Goal: Task Accomplishment & Management: Use online tool/utility

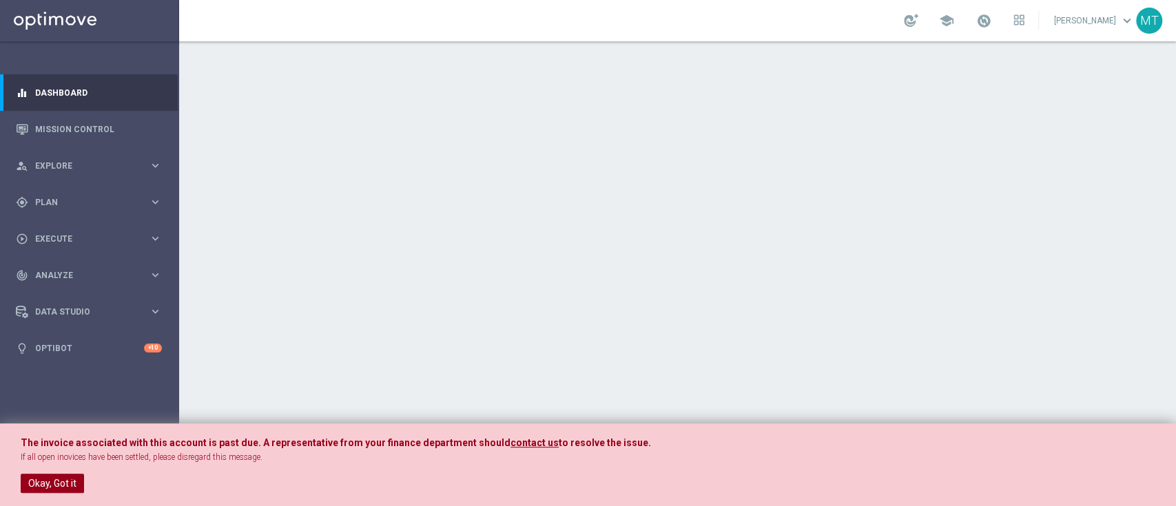
click at [55, 483] on button "Okay, Got it" at bounding box center [52, 483] width 63 height 19
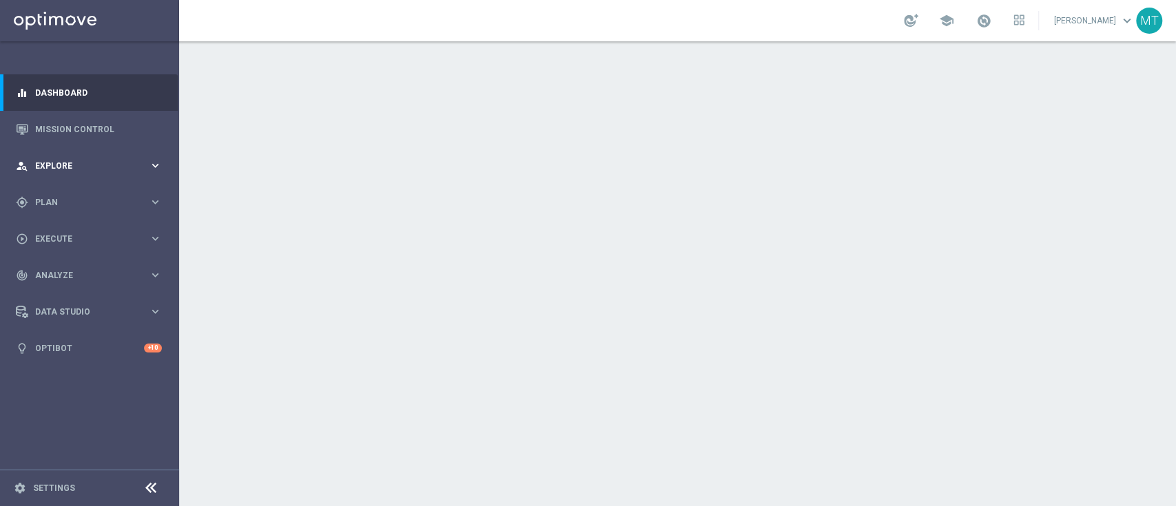
click at [105, 162] on span "Explore" at bounding box center [92, 166] width 114 height 8
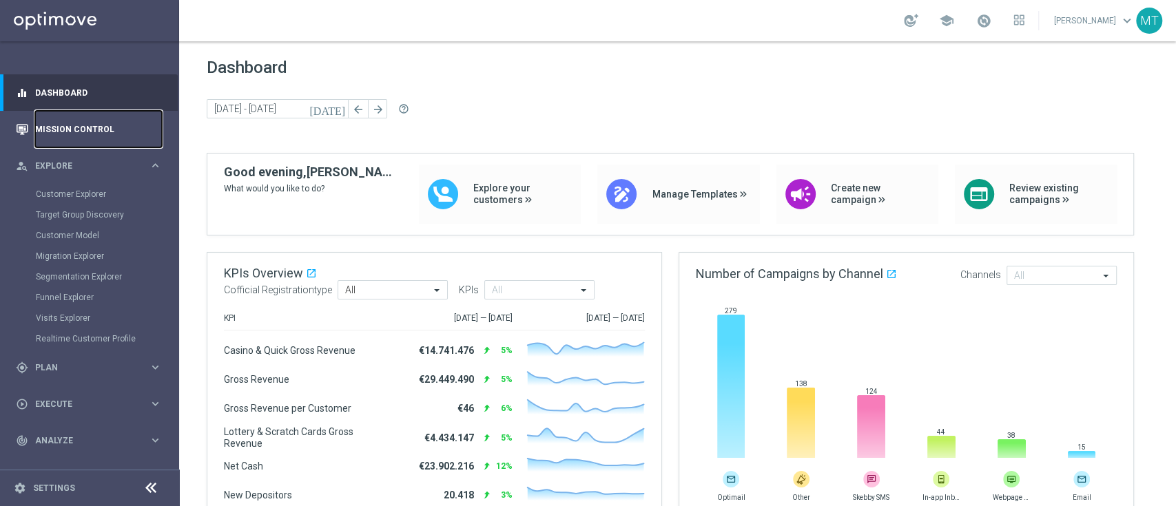
click at [90, 132] on link "Mission Control" at bounding box center [98, 129] width 127 height 37
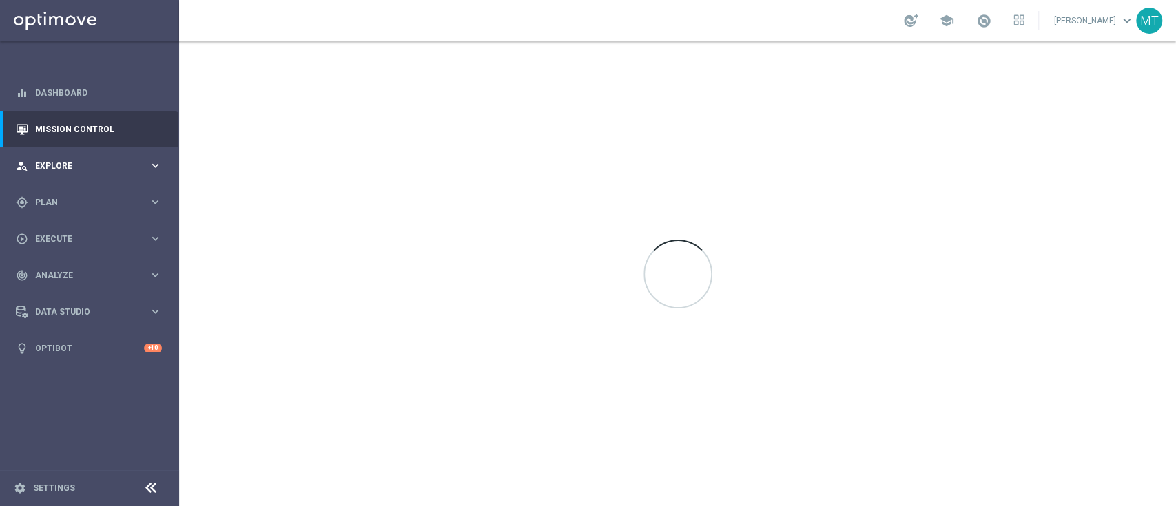
click at [98, 172] on div "person_search Explore keyboard_arrow_right" at bounding box center [89, 165] width 178 height 37
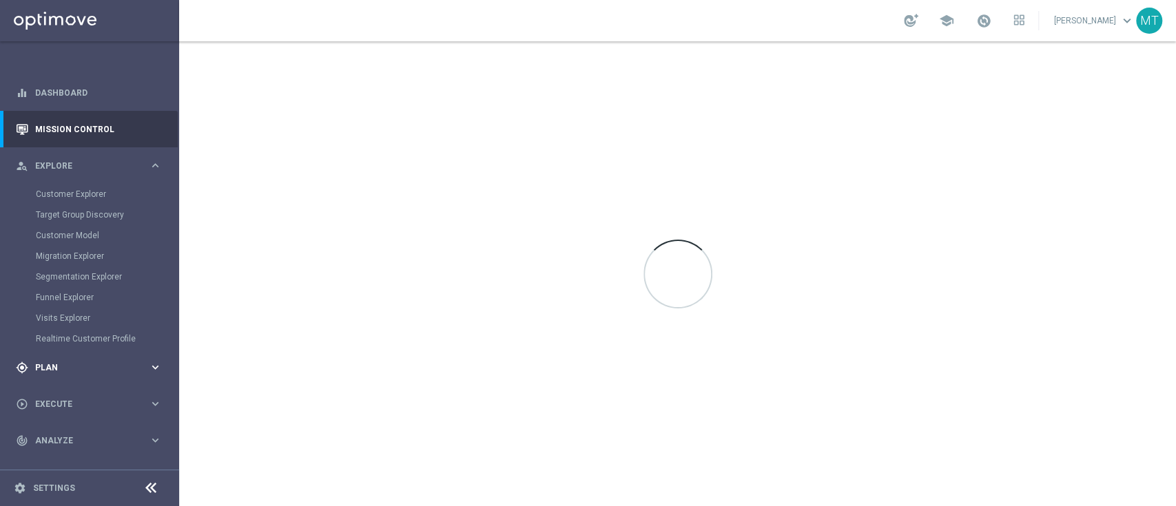
click at [75, 370] on span "Plan" at bounding box center [92, 368] width 114 height 8
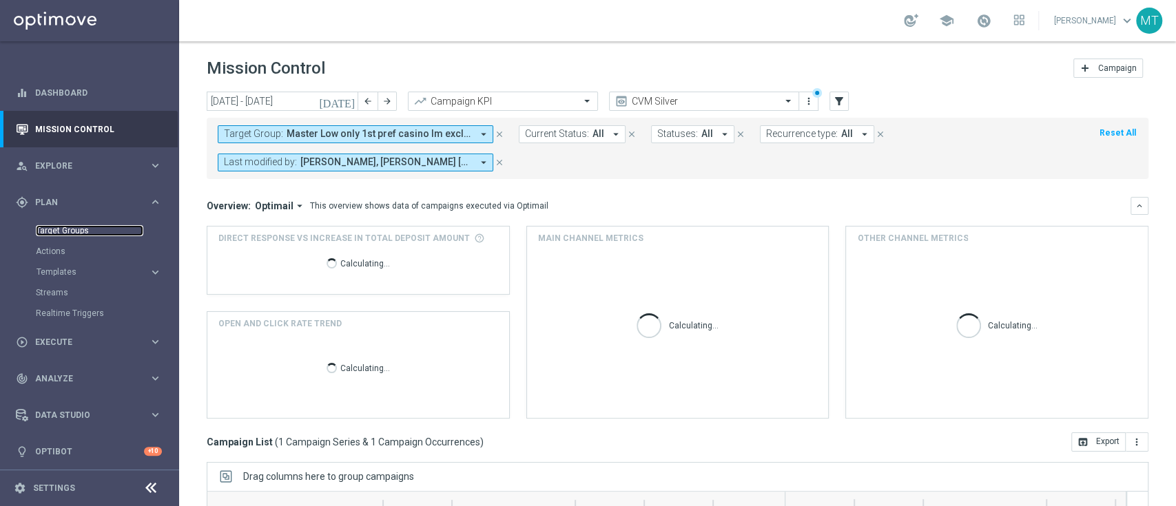
click at [81, 234] on link "Target Groups" at bounding box center [89, 230] width 107 height 11
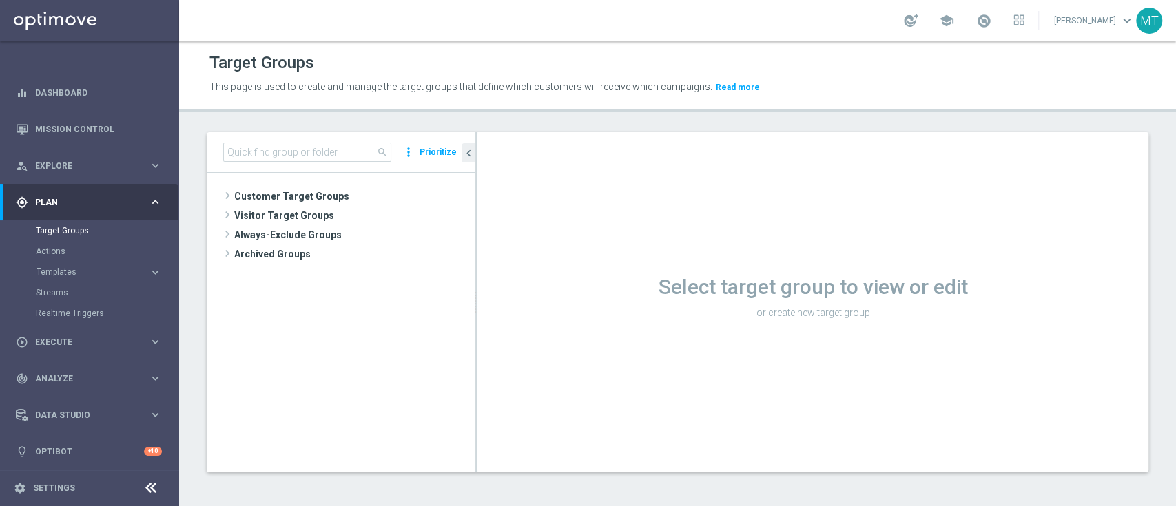
click at [336, 141] on div "search more_vert Prioritize" at bounding box center [341, 152] width 269 height 41
click at [346, 163] on div "search more_vert Prioritize" at bounding box center [341, 152] width 269 height 41
click at [344, 151] on input at bounding box center [307, 152] width 168 height 19
paste input "Giocanti Talent M-1 non Active mtd ggr nb lm > 0"
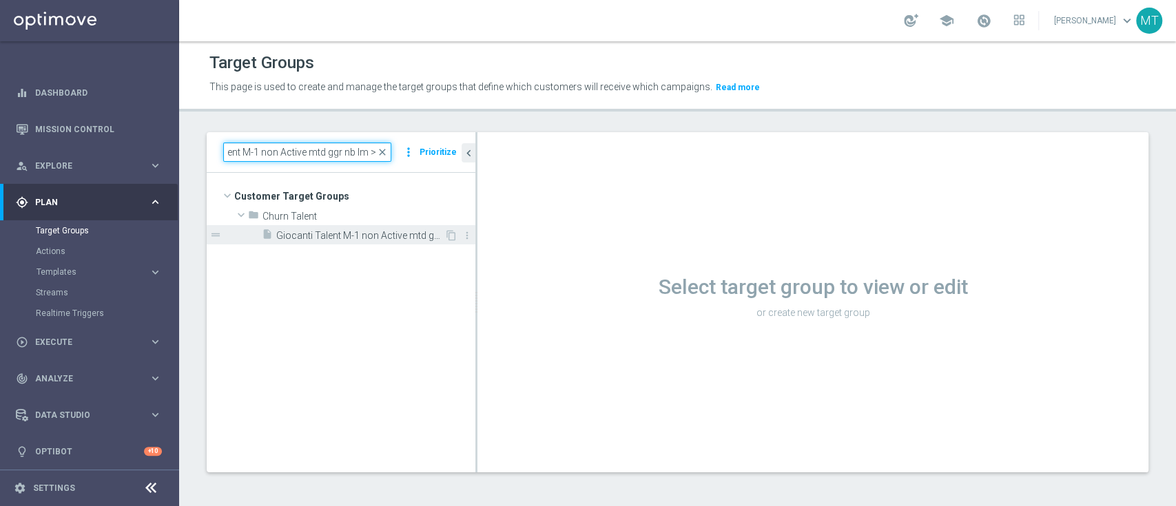
type input "Giocanti Talent M-1 non Active mtd ggr nb lm > 0"
click at [347, 235] on span "Giocanti Talent M-1 non Active mtd ggr nb lm > 0" at bounding box center [360, 236] width 168 height 12
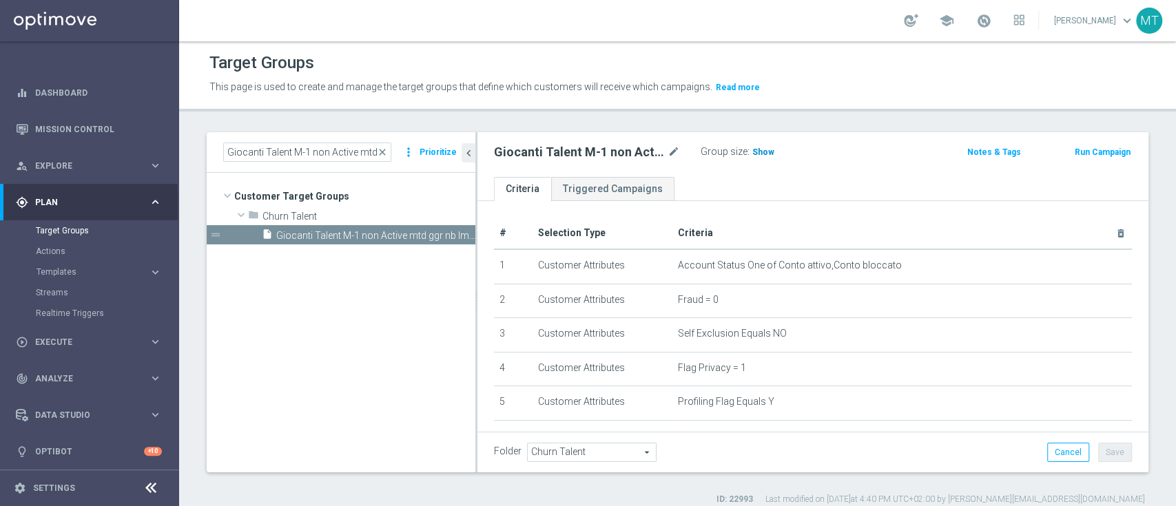
click at [761, 152] on span "Show" at bounding box center [763, 152] width 22 height 10
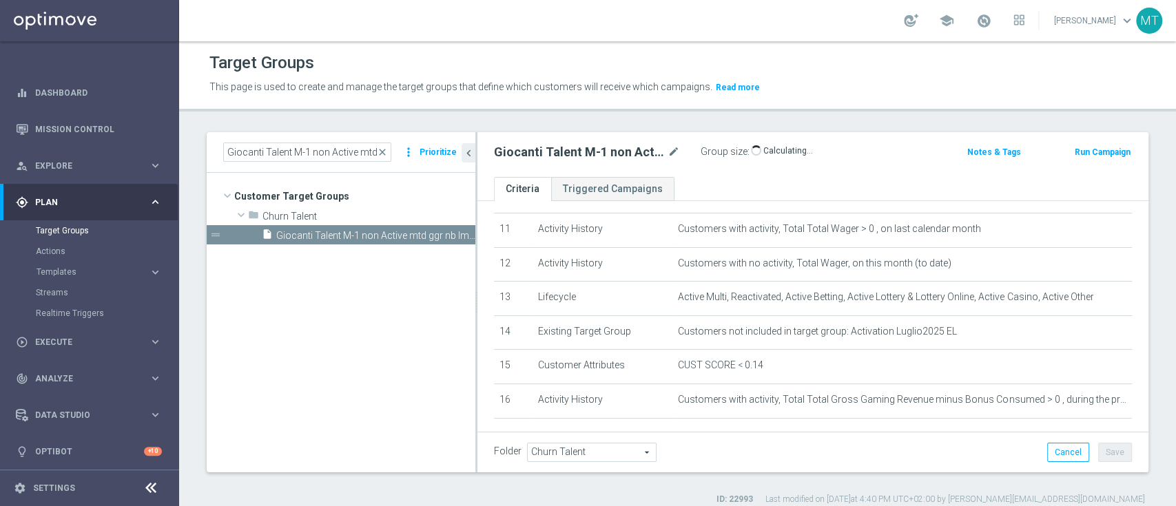
scroll to position [378, 0]
click at [1080, 151] on button "Run Campaign" at bounding box center [1102, 152] width 59 height 15
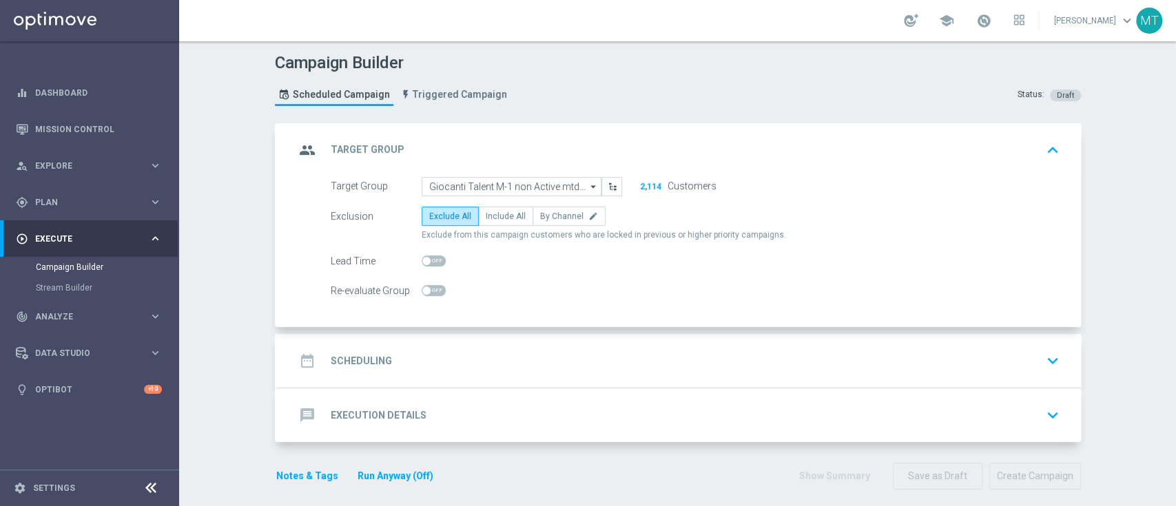
click at [490, 351] on div "date_range Scheduling keyboard_arrow_down" at bounding box center [680, 361] width 770 height 26
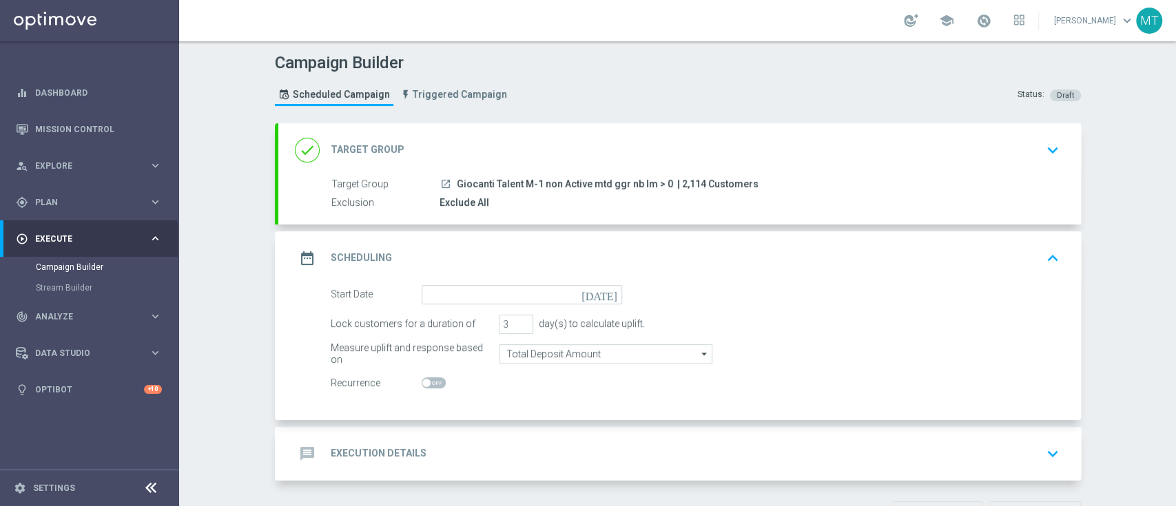
click at [343, 187] on label "Target Group" at bounding box center [385, 184] width 108 height 12
click at [477, 177] on div "launch Giocanti Talent M-1 non Active mtd ggr nb lm > 0 | 2,114 Customers" at bounding box center [747, 184] width 615 height 14
click at [604, 293] on icon "[DATE]" at bounding box center [601, 292] width 41 height 15
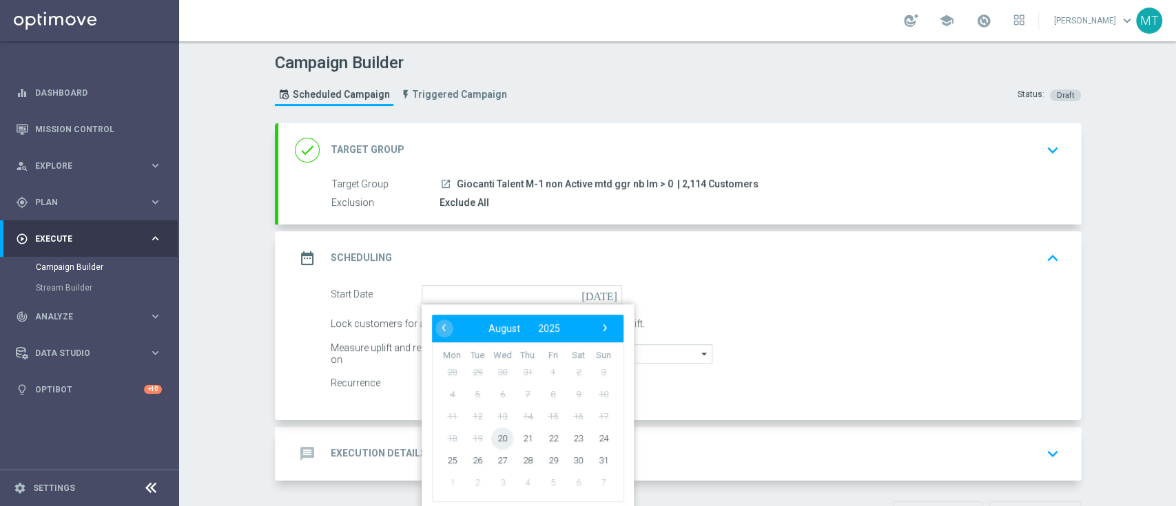
click at [501, 434] on span "20" at bounding box center [502, 438] width 22 height 22
type input "20 Aug 2025"
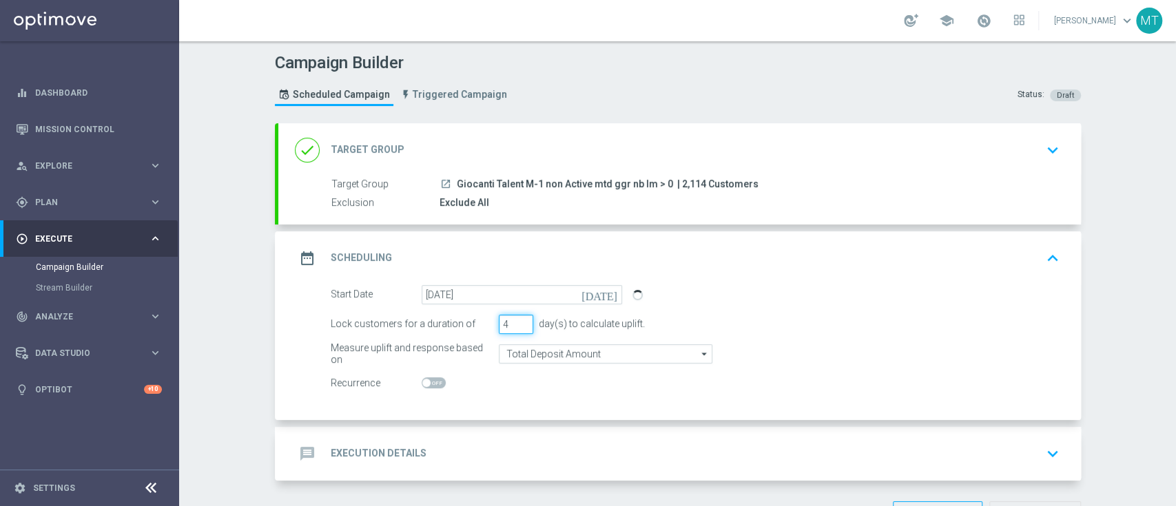
click at [518, 319] on input "4" at bounding box center [516, 324] width 34 height 19
type input "5"
click at [518, 319] on input "5" at bounding box center [516, 324] width 34 height 19
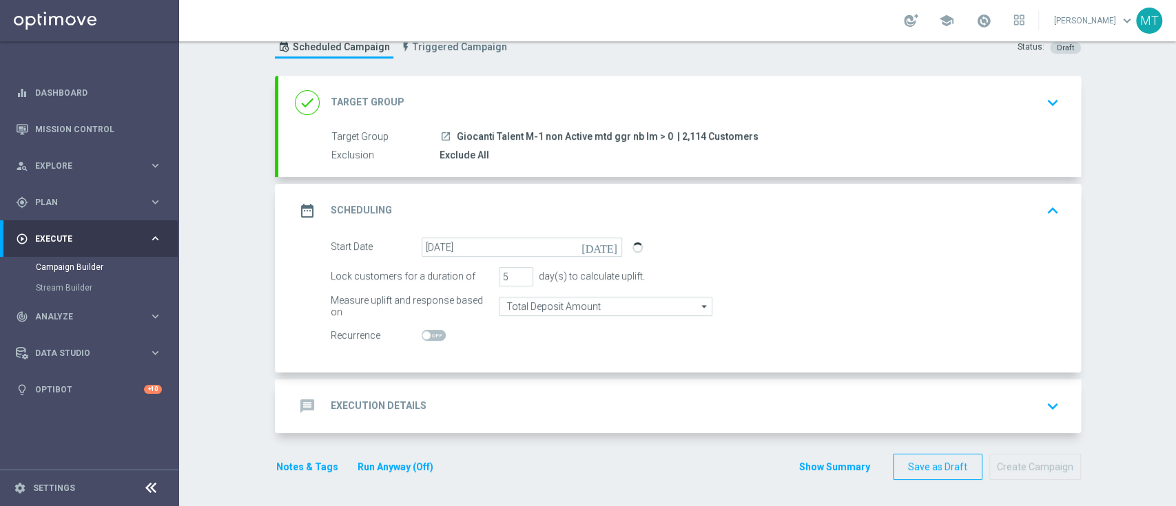
click at [484, 386] on div "message Execution Details keyboard_arrow_down" at bounding box center [679, 407] width 803 height 54
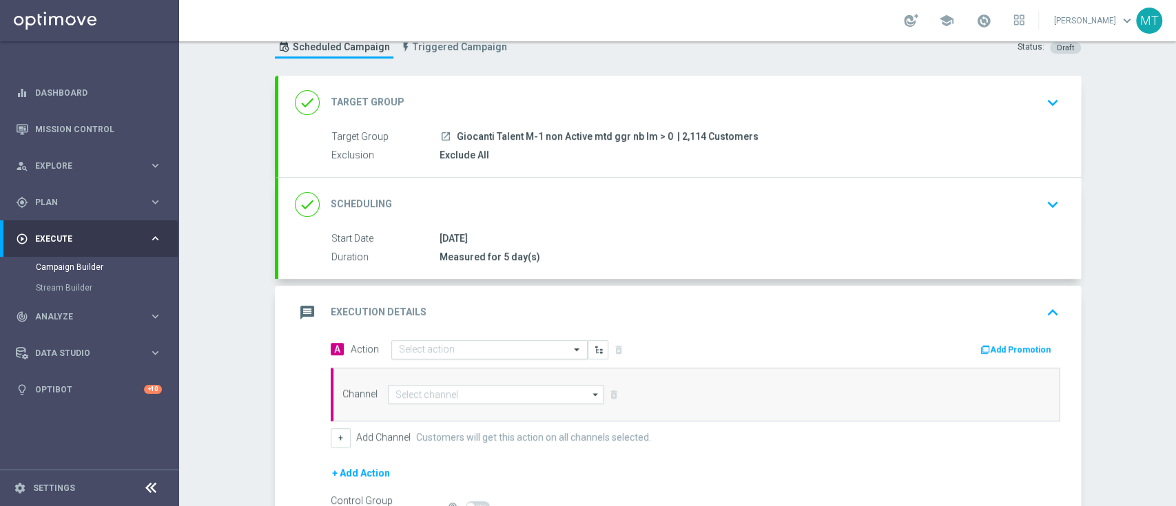
click at [463, 351] on input "text" at bounding box center [476, 350] width 154 height 12
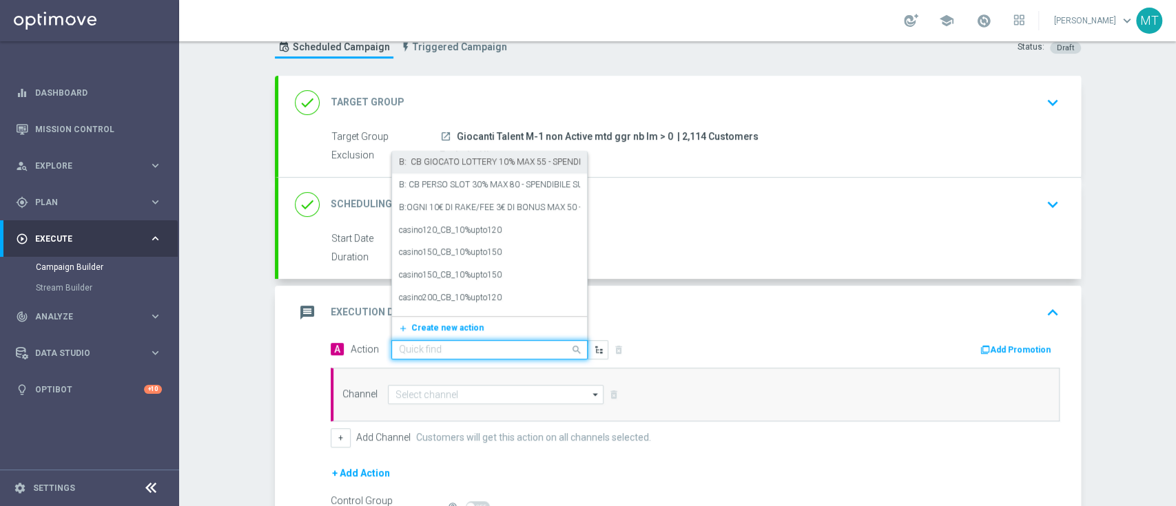
paste input "BF 5€ TUTTI I GIOCHI"
type input "BF 5€ TUTTI I GIOCHI"
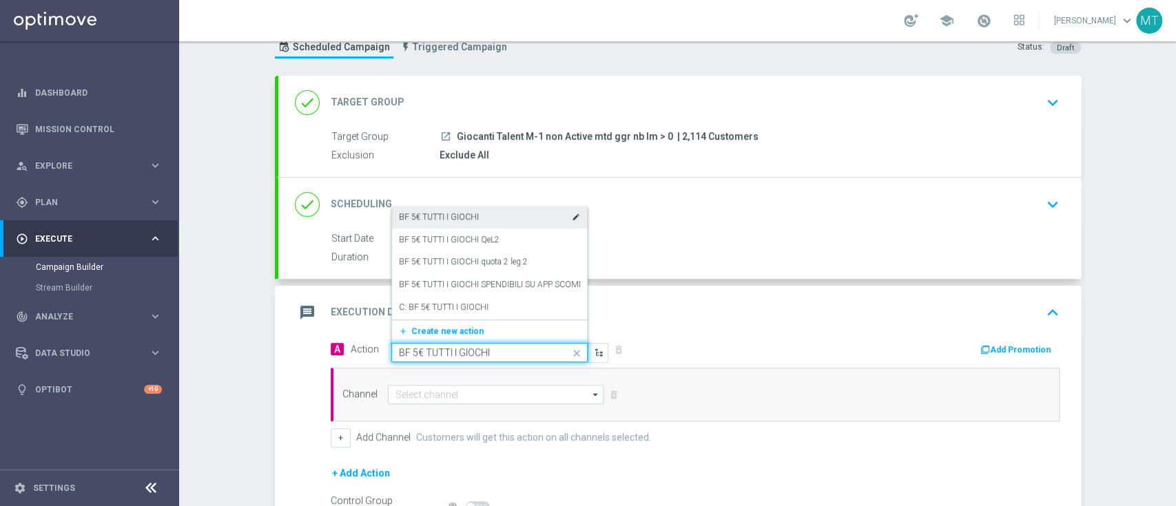
click at [426, 222] on div "BF 5€ TUTTI I GIOCHI edit" at bounding box center [489, 217] width 181 height 23
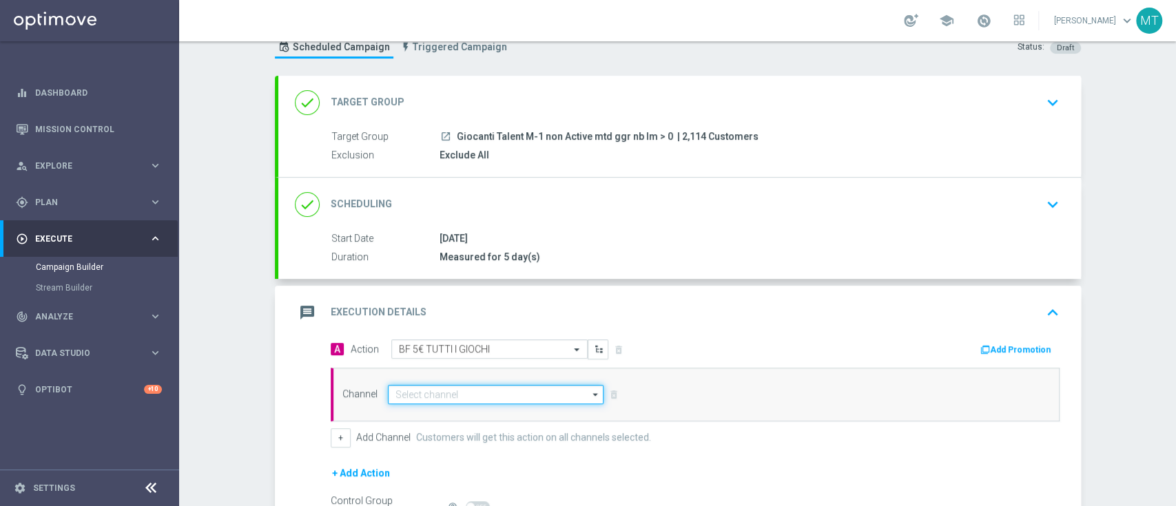
click at [463, 393] on input at bounding box center [496, 394] width 216 height 19
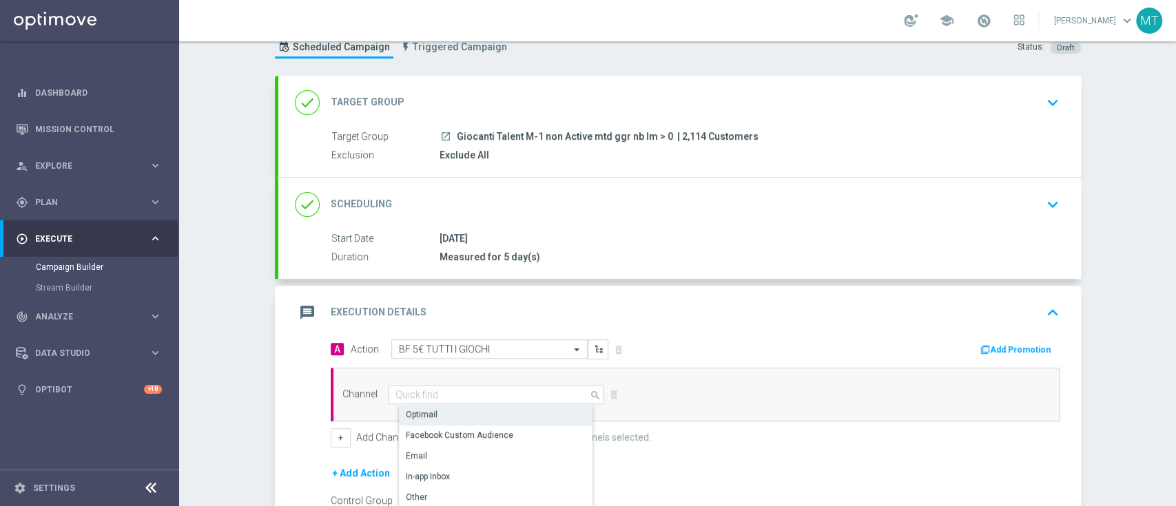
click at [443, 413] on div "Optimail" at bounding box center [501, 414] width 205 height 19
type input "Optimail"
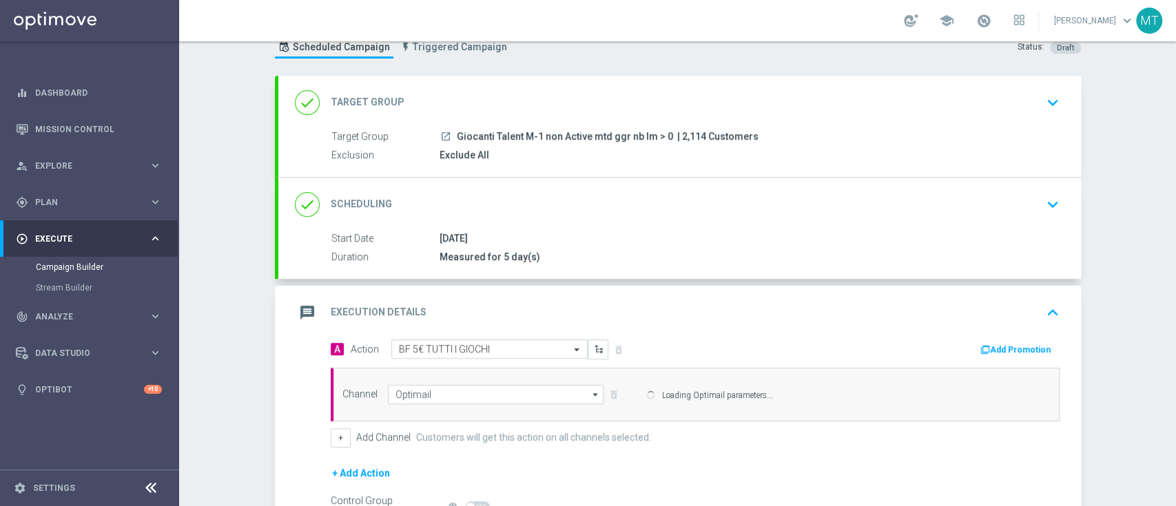
scroll to position [174, 0]
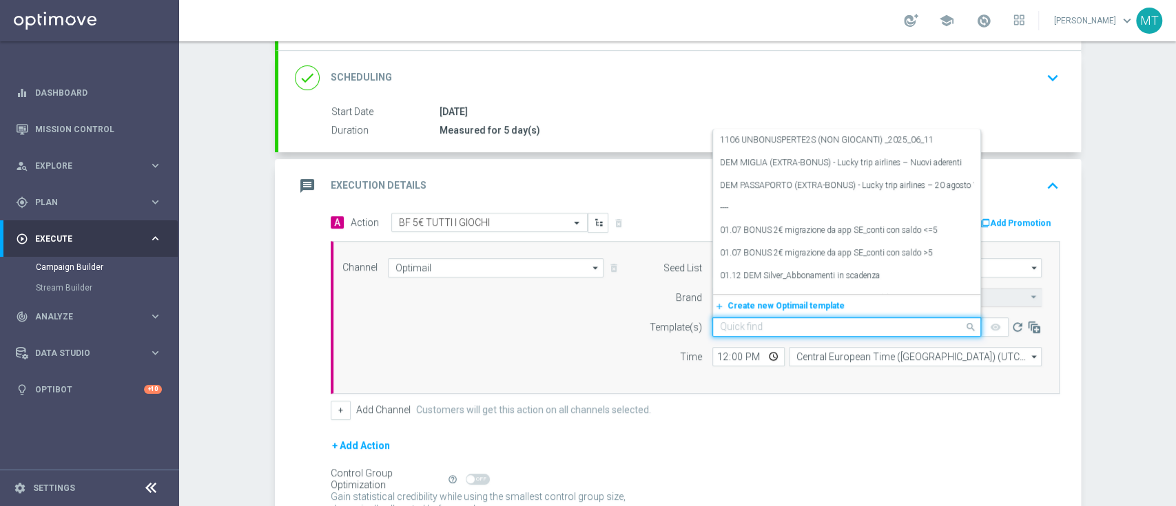
click at [766, 318] on div "Quick find" at bounding box center [846, 327] width 269 height 19
paste input "RETE200825 - 2025-08-20"
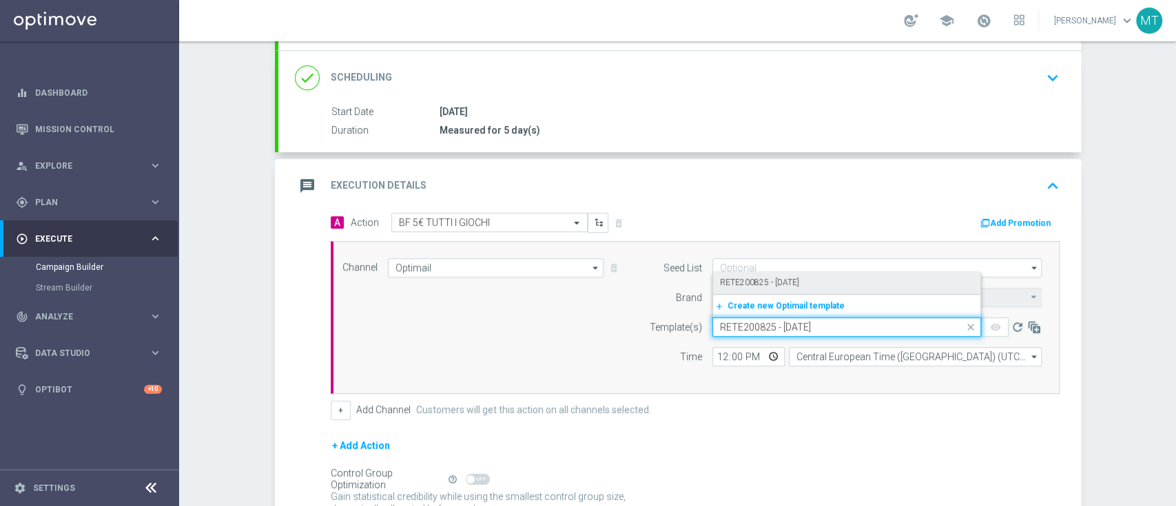
click at [752, 286] on label "RETE200825 - 2025-08-20" at bounding box center [759, 283] width 79 height 12
type input "RETE200825 - 2025-08-20"
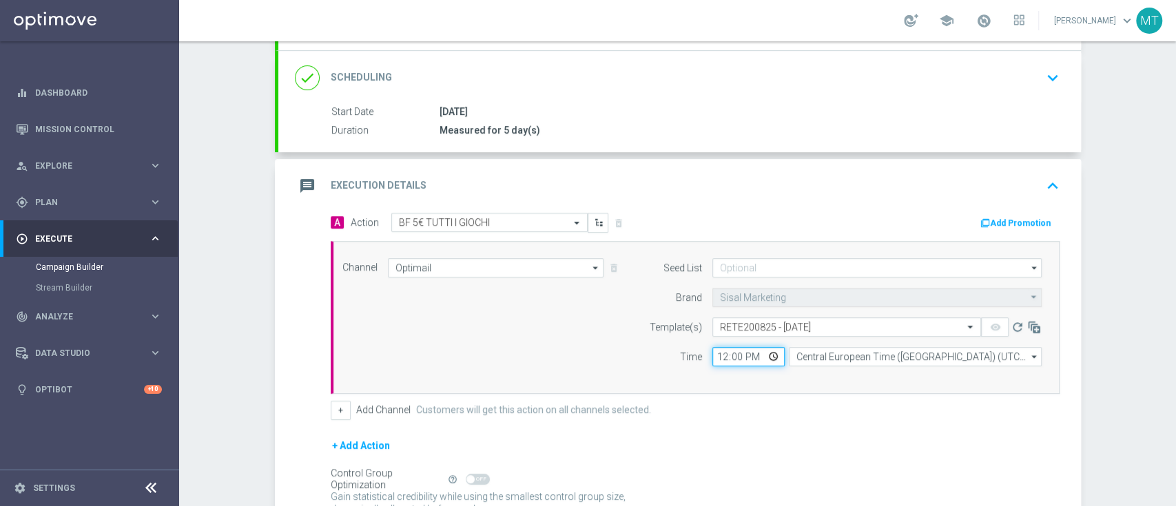
click at [716, 351] on input "12:00" at bounding box center [748, 356] width 72 height 19
type input "18:00"
click at [1007, 221] on button "Add Promotion" at bounding box center [1017, 223] width 76 height 15
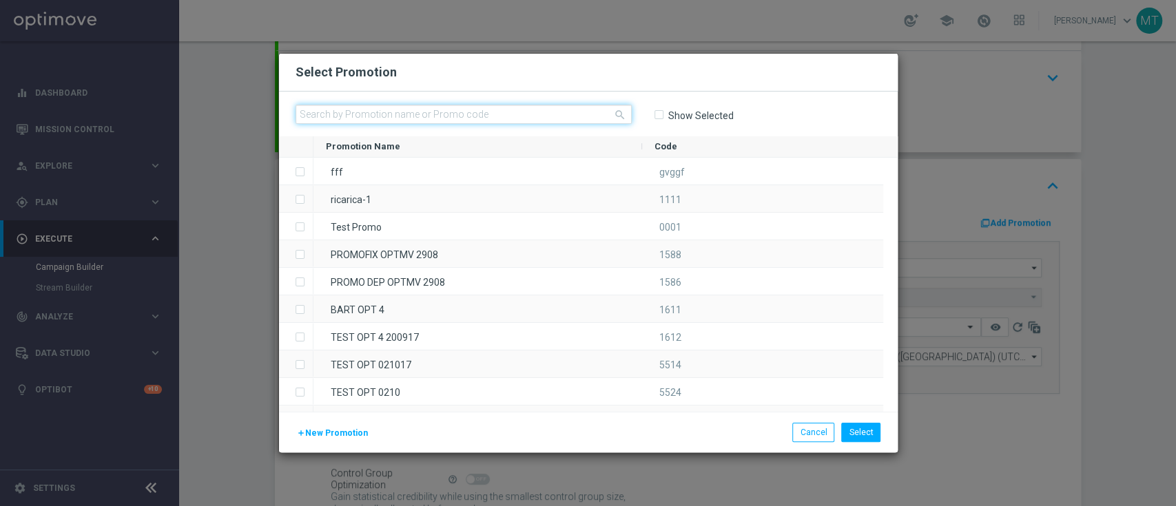
click at [321, 118] on input "text" at bounding box center [464, 114] width 336 height 19
paste input "230038"
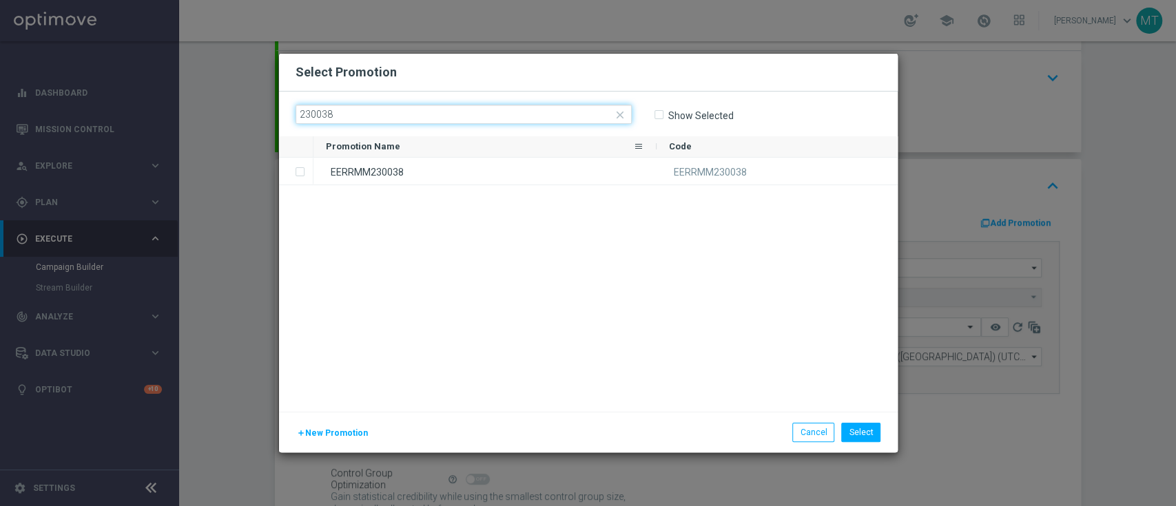
type input "230038"
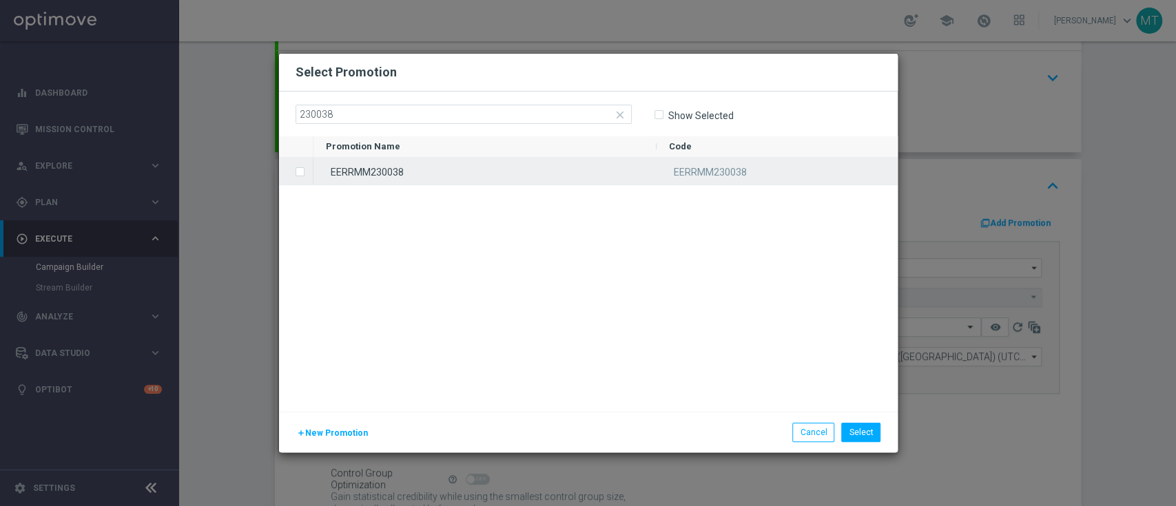
click at [391, 168] on div "EERRMM230038" at bounding box center [484, 171] width 343 height 27
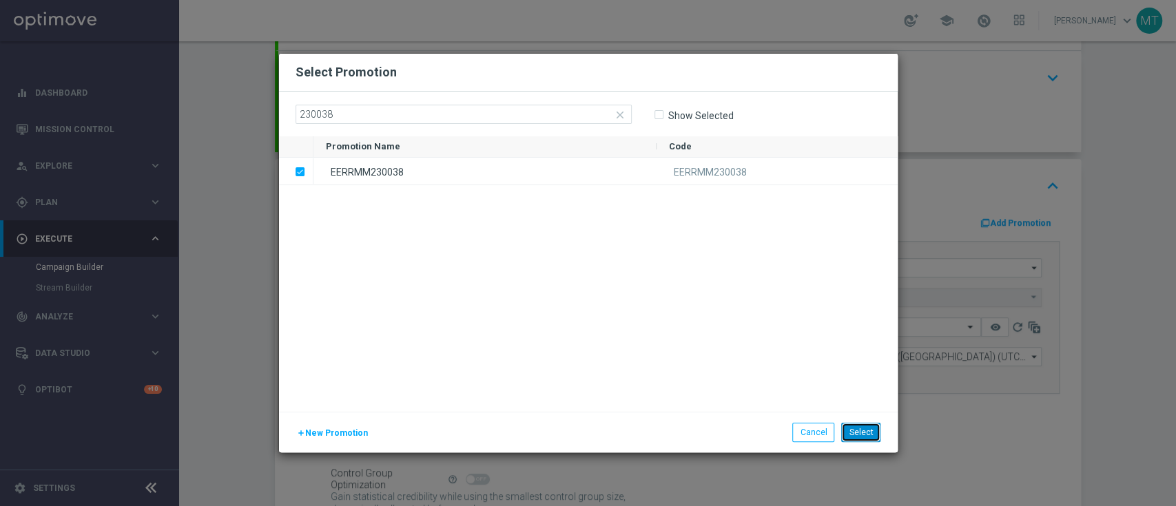
click at [865, 424] on button "Select" at bounding box center [860, 432] width 39 height 19
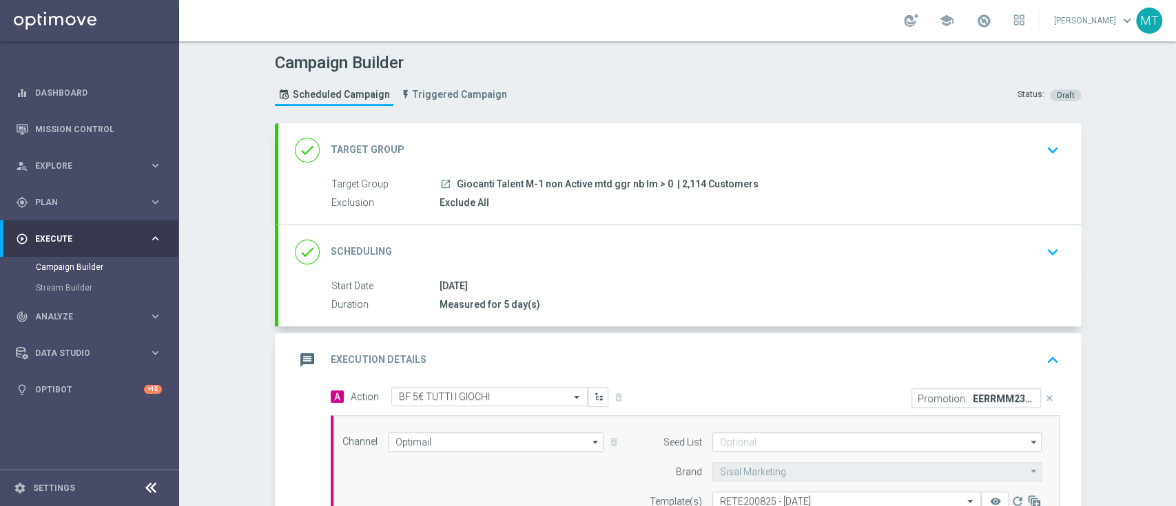
scroll to position [303, 0]
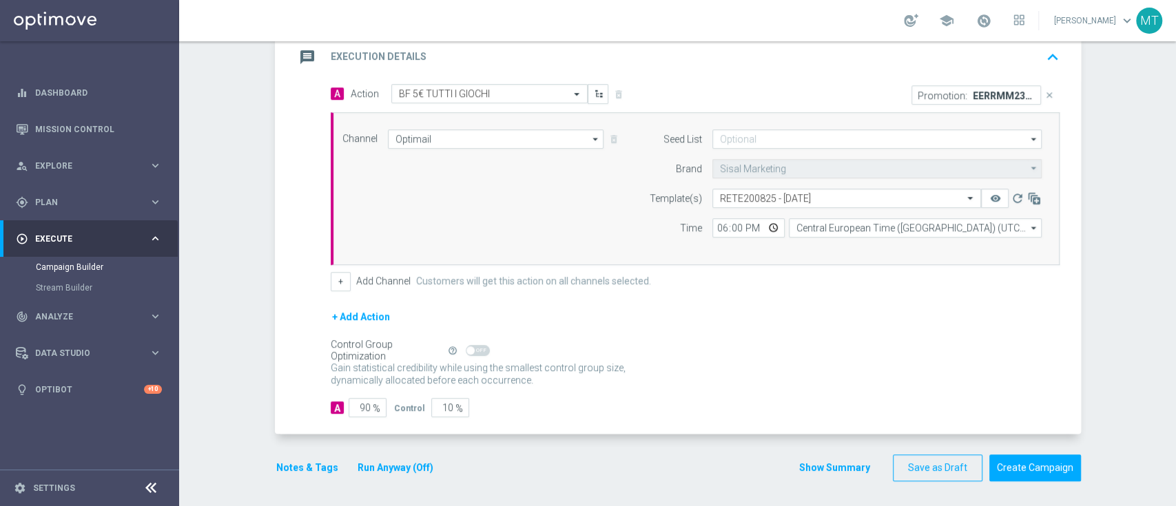
click at [302, 468] on button "Notes & Tags" at bounding box center [307, 468] width 65 height 17
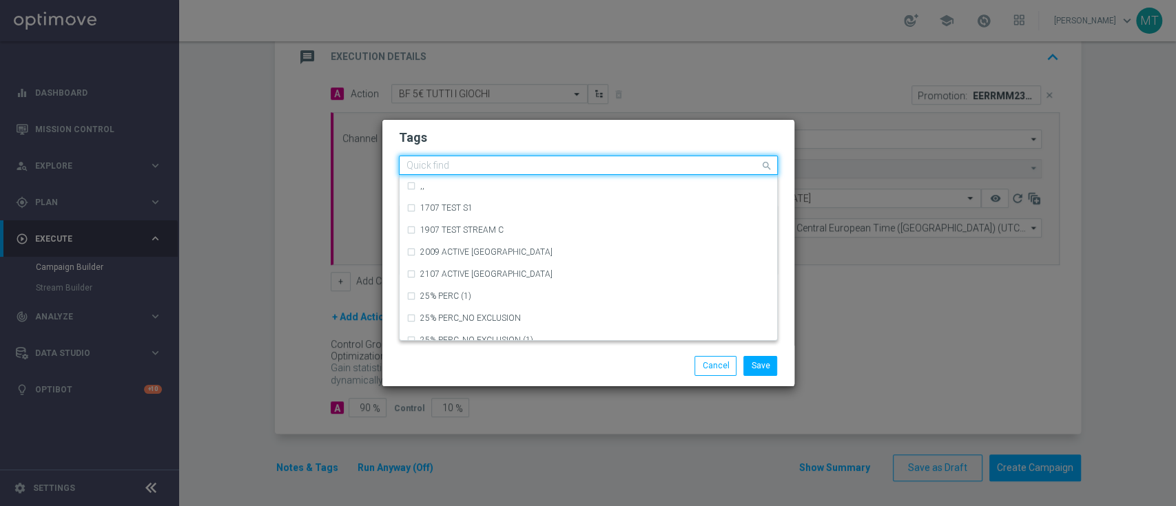
click at [566, 161] on input "text" at bounding box center [582, 167] width 353 height 12
type input "r"
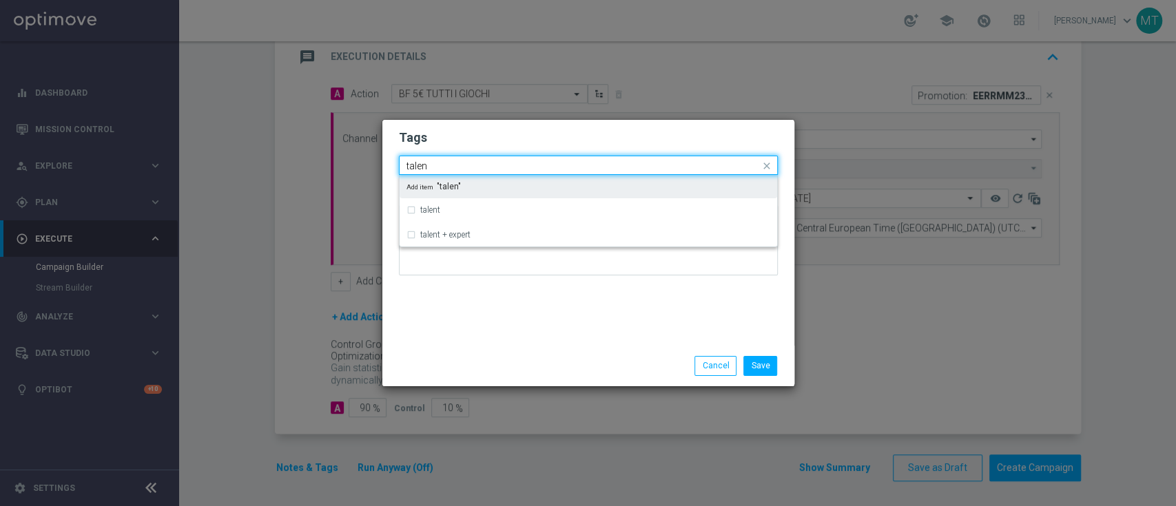
type input "talent"
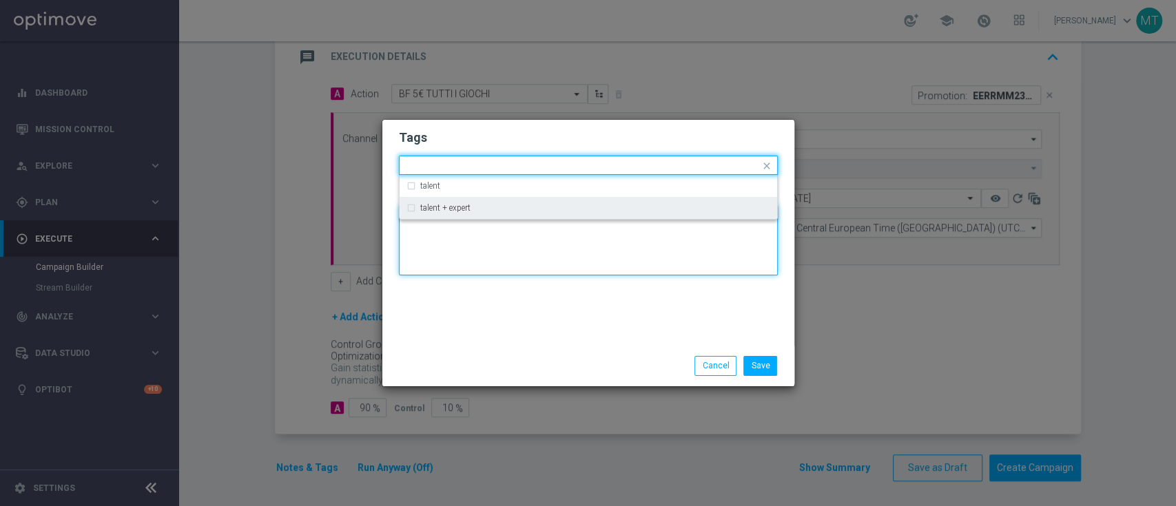
click at [534, 224] on textarea at bounding box center [588, 240] width 379 height 70
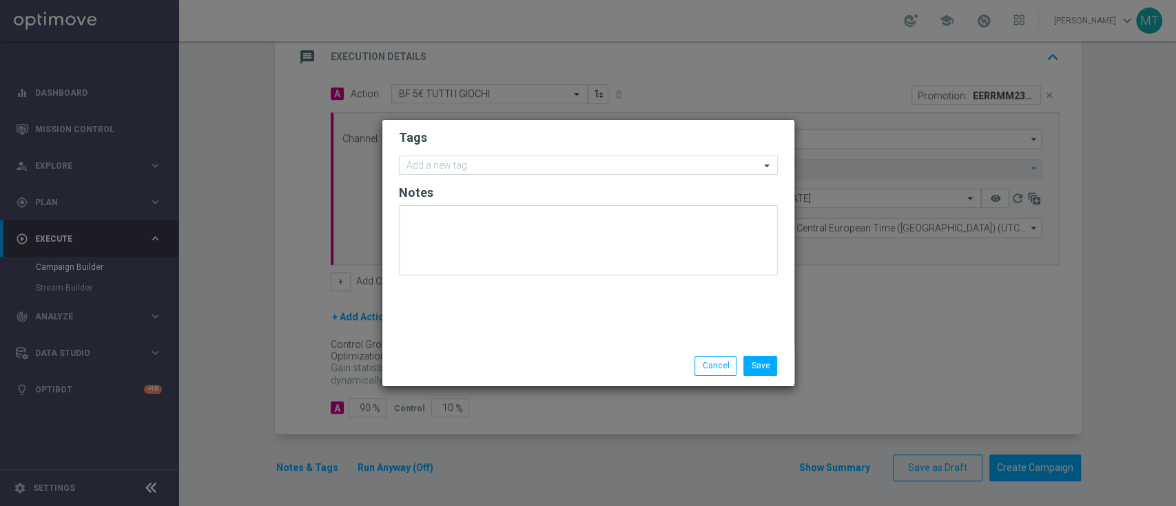
click at [506, 150] on form "Tags Add a new tag Notes" at bounding box center [588, 206] width 379 height 160
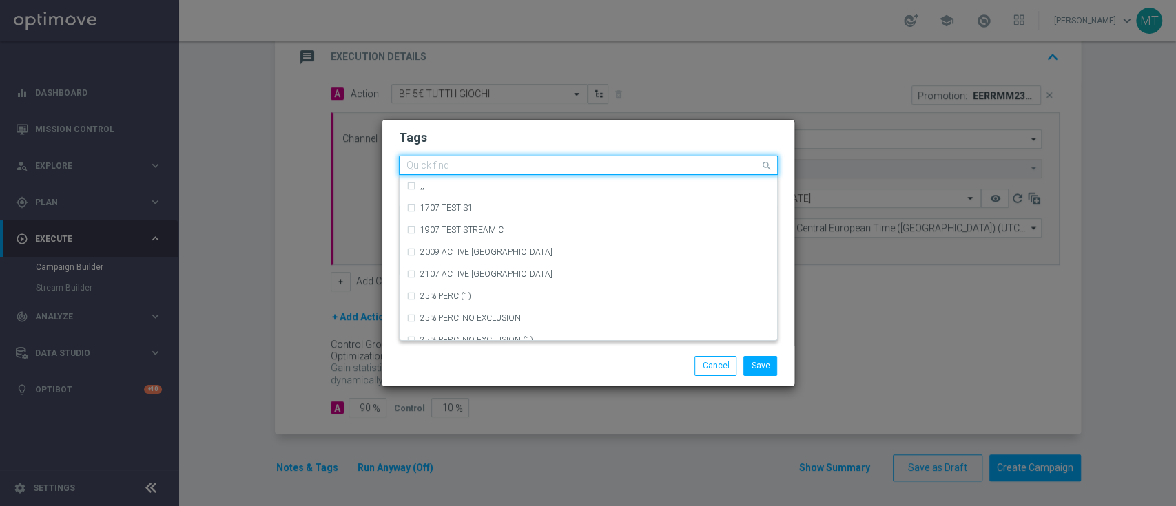
click at [513, 161] on input "text" at bounding box center [582, 167] width 353 height 12
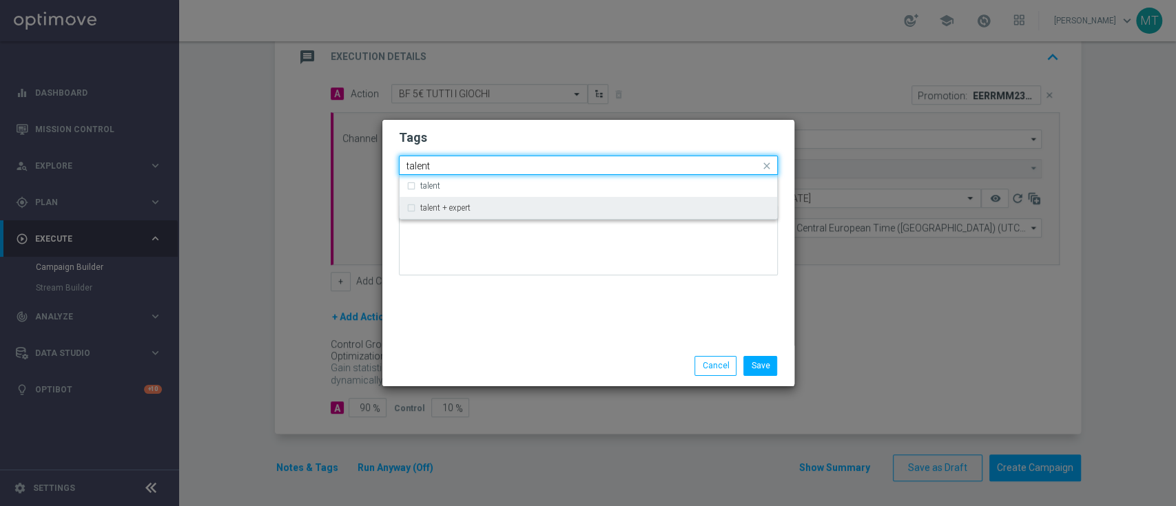
click at [504, 206] on div "talent + expert" at bounding box center [595, 208] width 350 height 8
type input "talent"
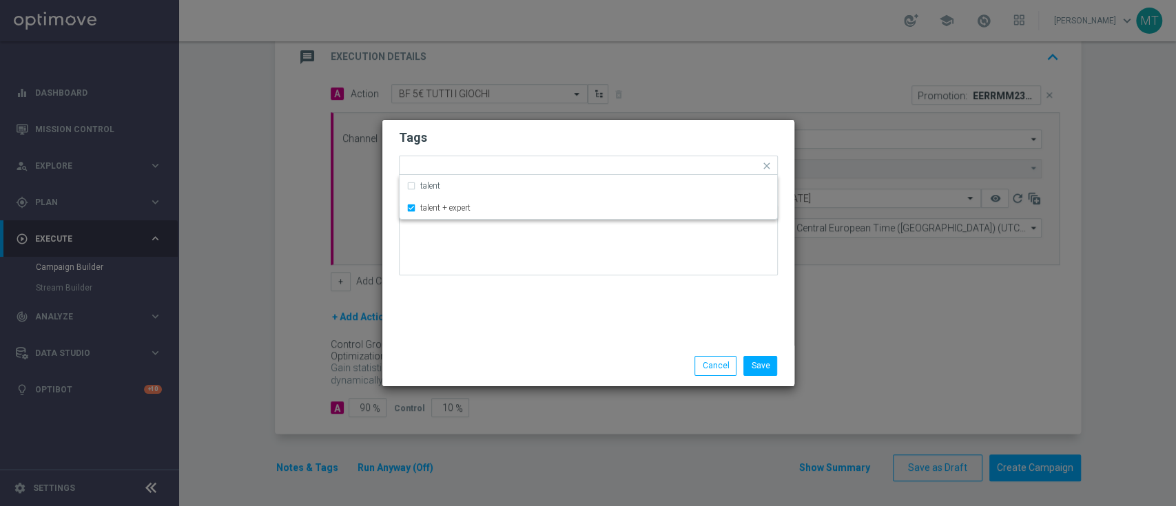
click at [485, 298] on div "Tags Quick find × talent + expert talent talent + expert Notes" at bounding box center [588, 233] width 412 height 226
click at [519, 158] on div "Add a new tag × talent + expert" at bounding box center [580, 165] width 360 height 19
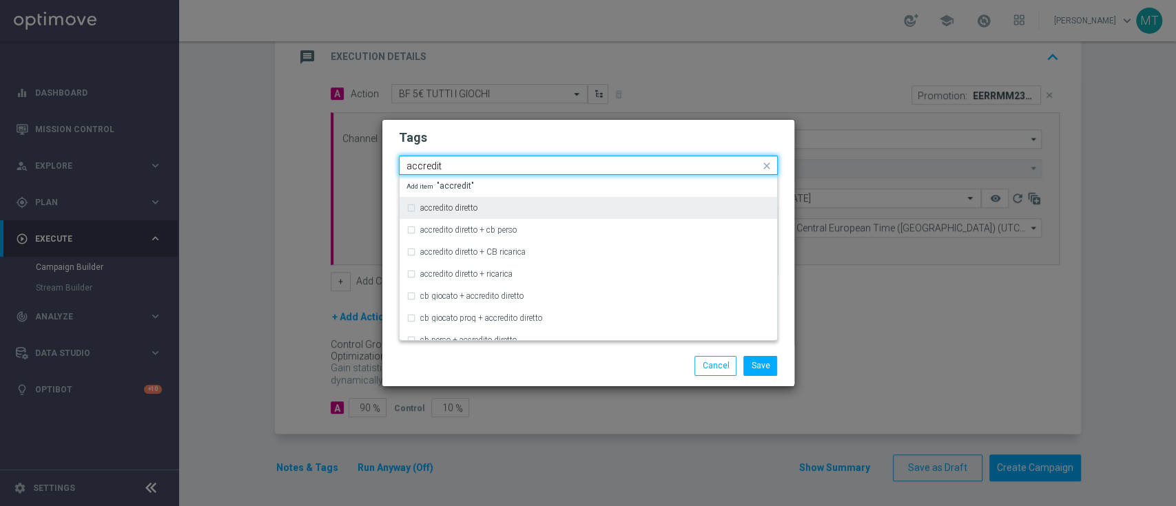
click at [500, 209] on div "accredito diretto" at bounding box center [595, 208] width 350 height 8
type input "accredit"
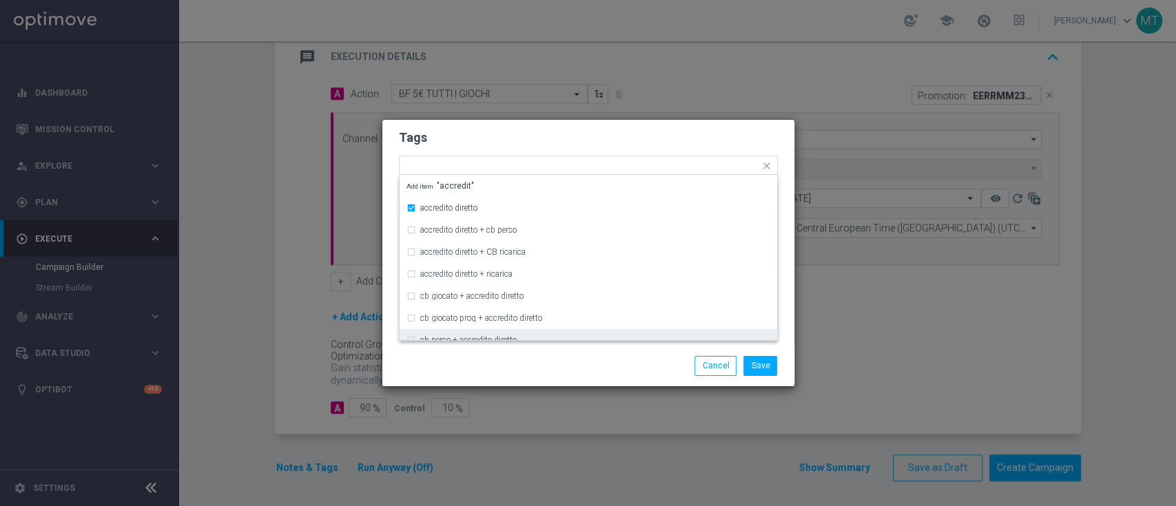
click at [475, 367] on div "Save Cancel" at bounding box center [589, 365] width 400 height 19
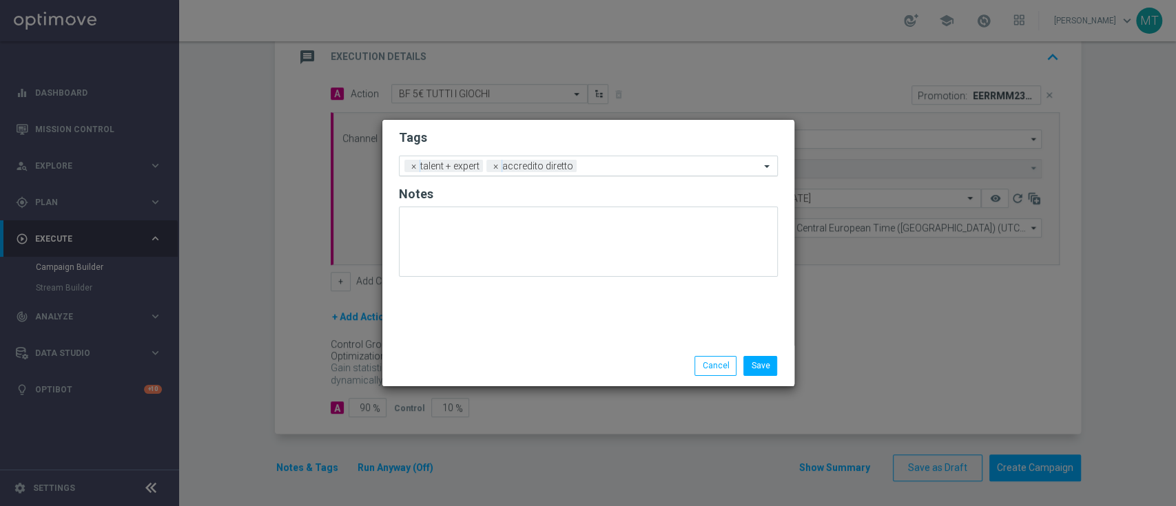
click at [623, 163] on input "text" at bounding box center [671, 167] width 178 height 12
click at [477, 356] on div at bounding box center [455, 356] width 133 height 1
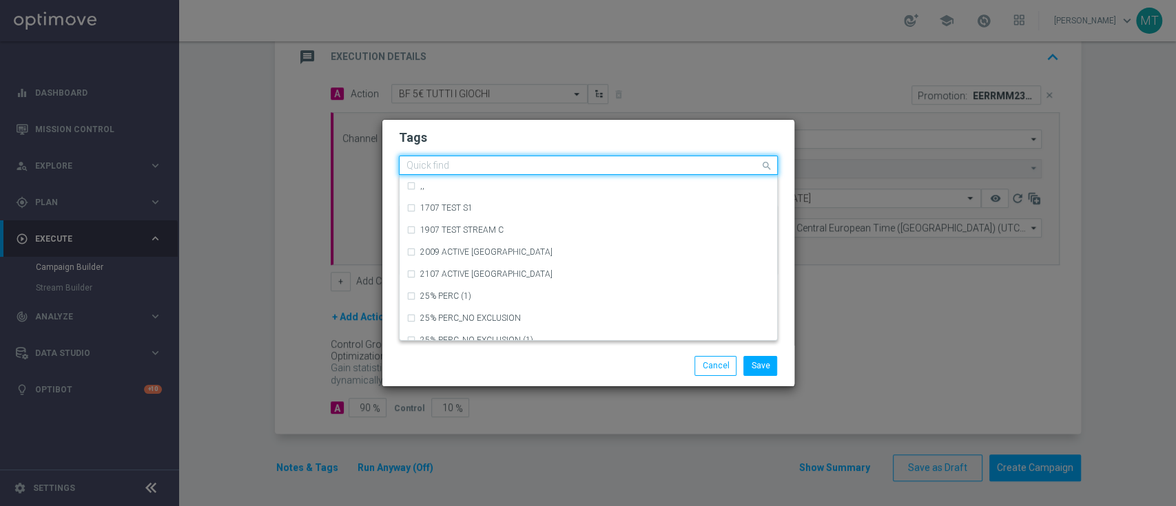
click at [642, 161] on input "text" at bounding box center [582, 167] width 353 height 12
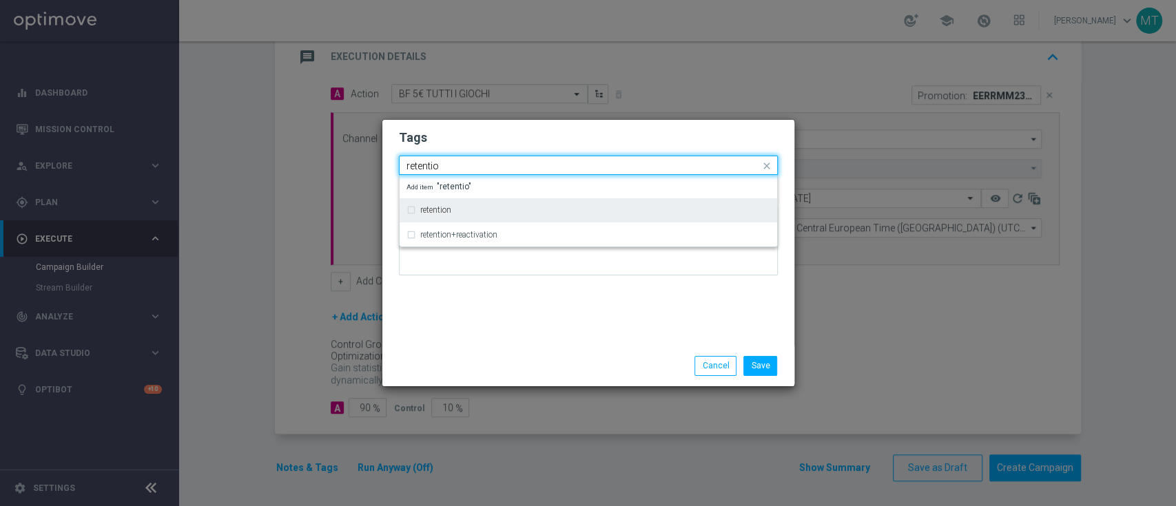
click at [417, 212] on div "retention" at bounding box center [588, 210] width 364 height 22
type input "retentio"
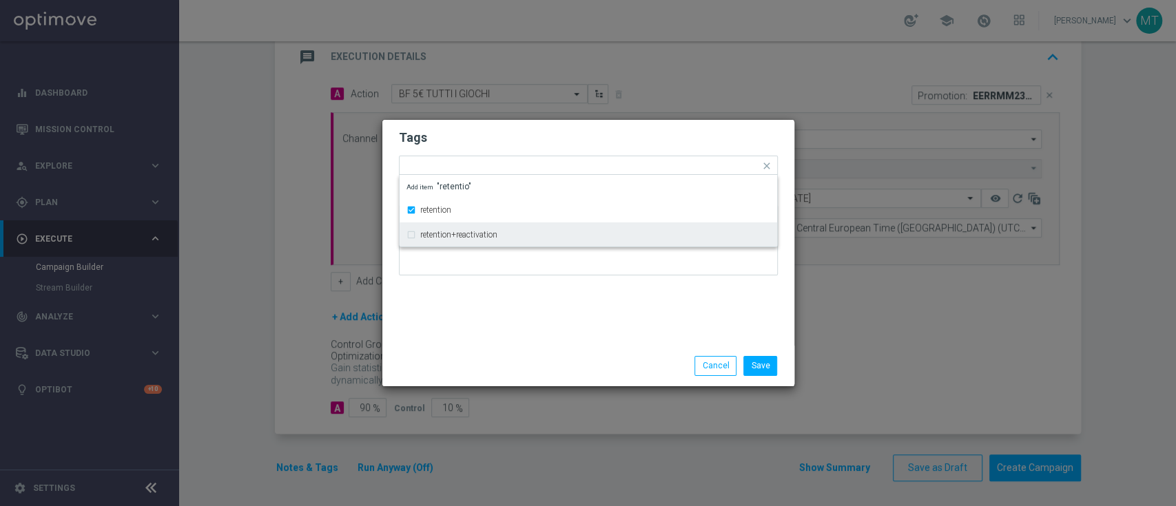
click at [485, 329] on div "Tags Quick find × talent + expert × accredito diretto × retention retention ret…" at bounding box center [588, 233] width 412 height 226
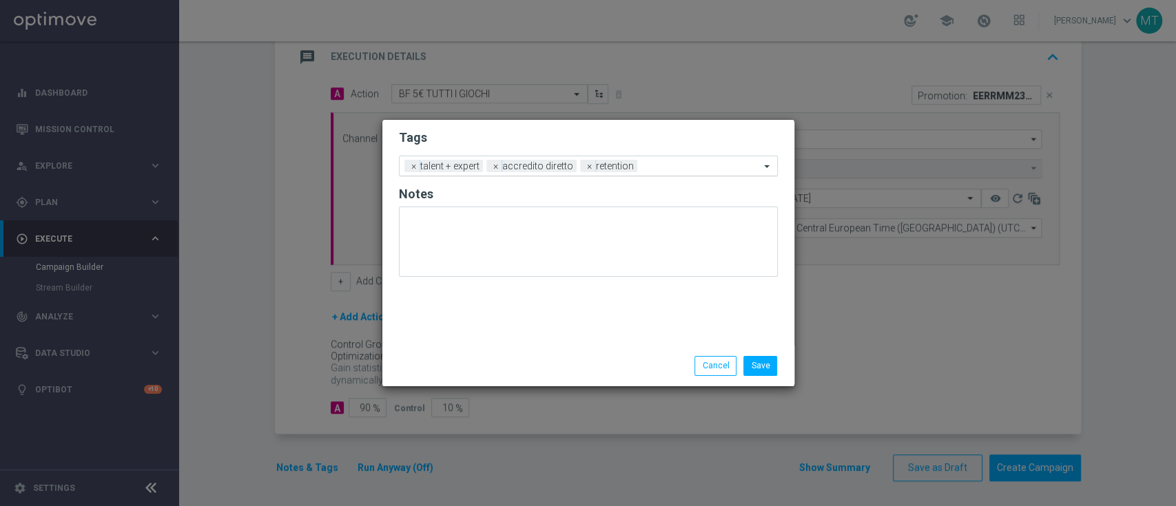
click at [669, 173] on div at bounding box center [700, 168] width 119 height 14
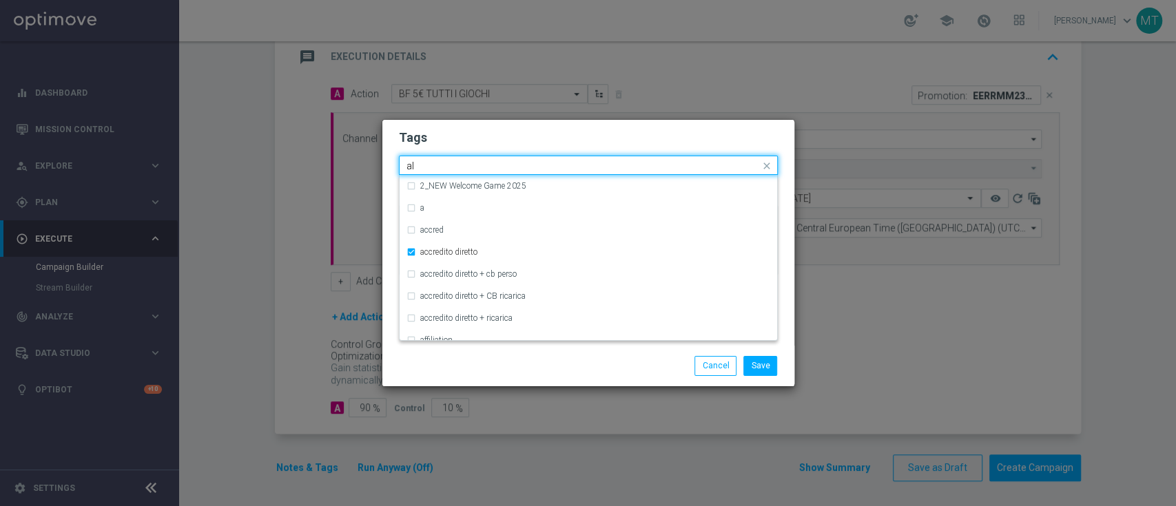
type input "all"
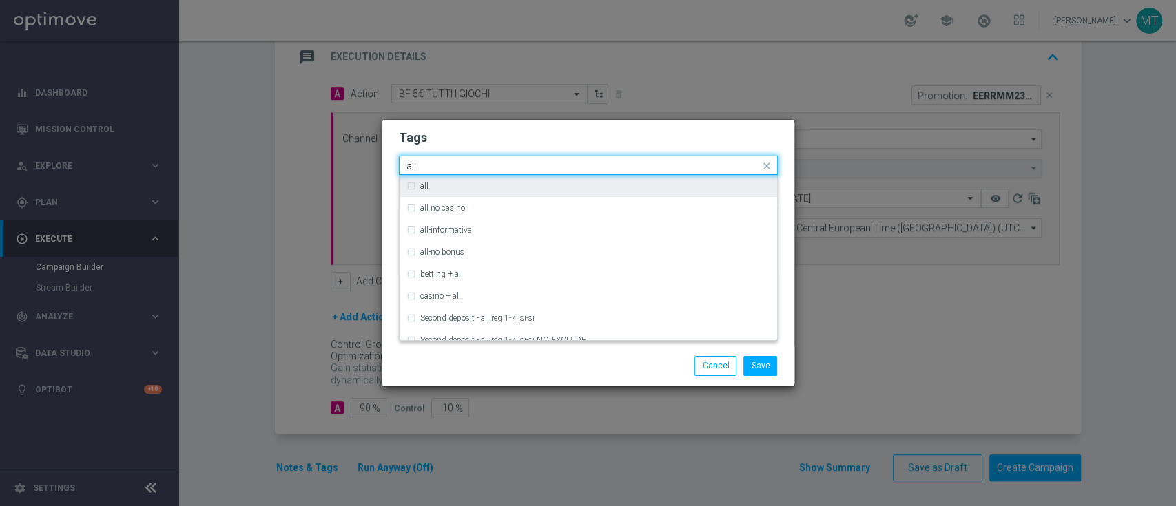
click at [664, 174] on div "Quick find × talent + expert × accredito diretto × retention all" at bounding box center [588, 165] width 379 height 19
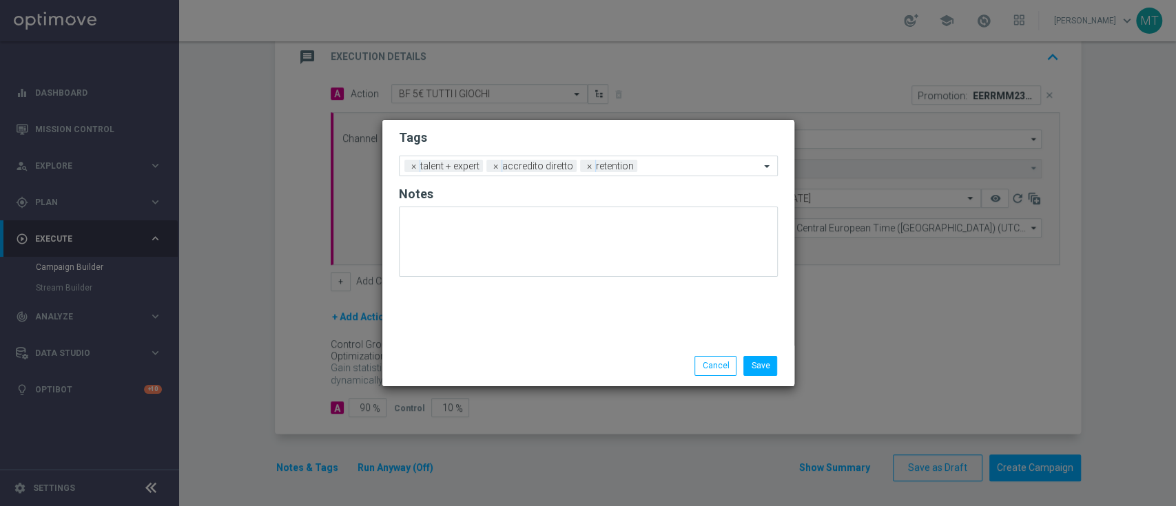
click at [592, 383] on div "Save Cancel" at bounding box center [588, 366] width 412 height 40
click at [672, 168] on input "text" at bounding box center [701, 167] width 117 height 12
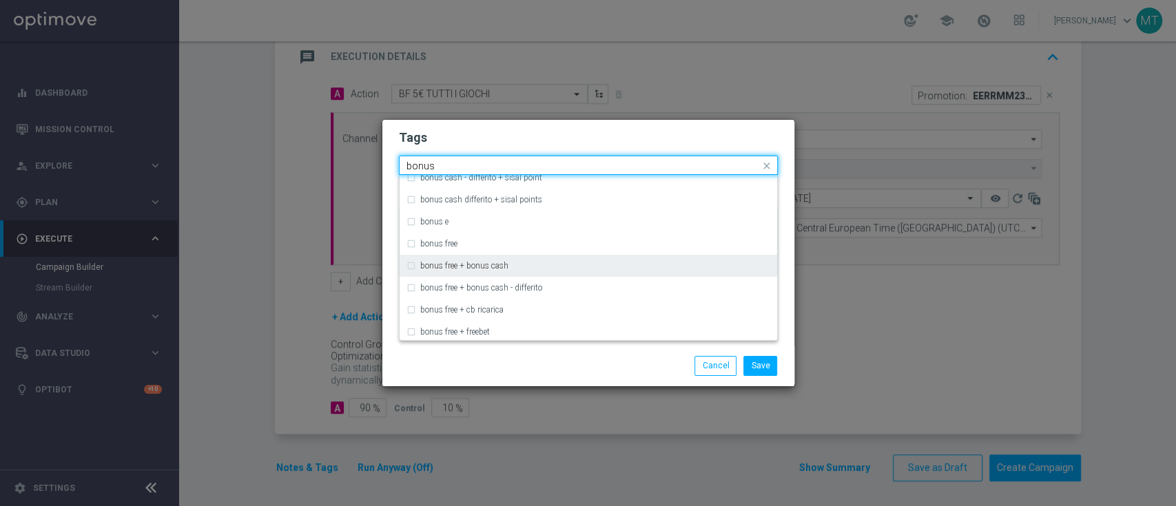
scroll to position [300, 0]
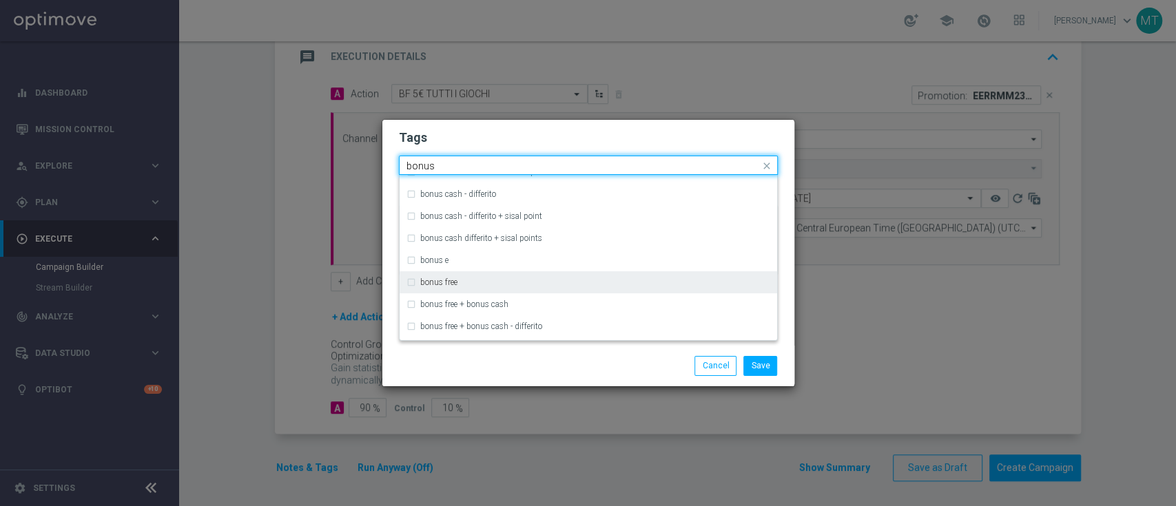
click at [590, 280] on div "bonus free" at bounding box center [595, 282] width 350 height 8
type input "bonus"
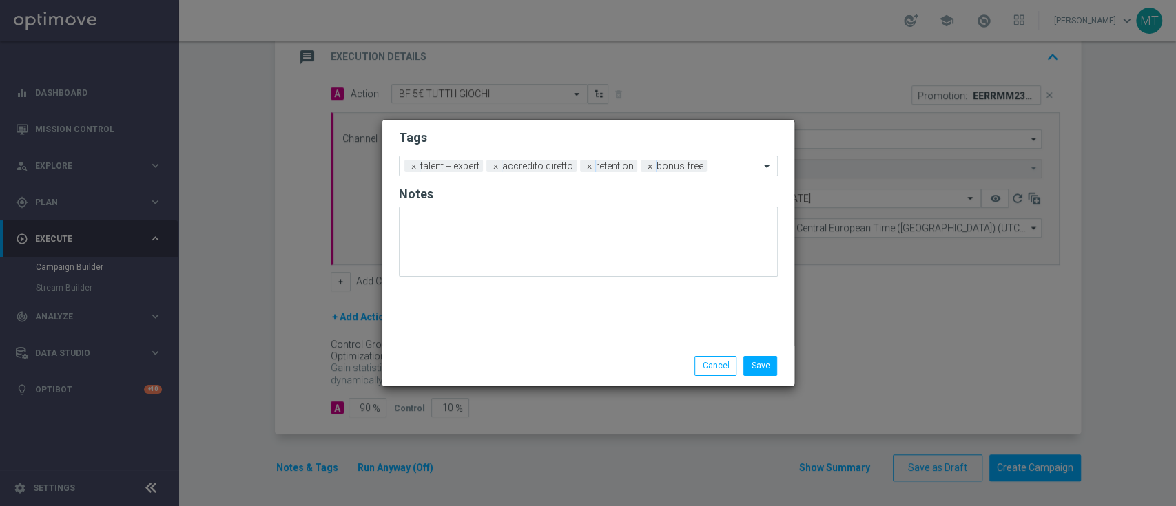
click at [530, 362] on div "Save Cancel" at bounding box center [655, 365] width 267 height 19
click at [716, 166] on input "text" at bounding box center [736, 167] width 48 height 12
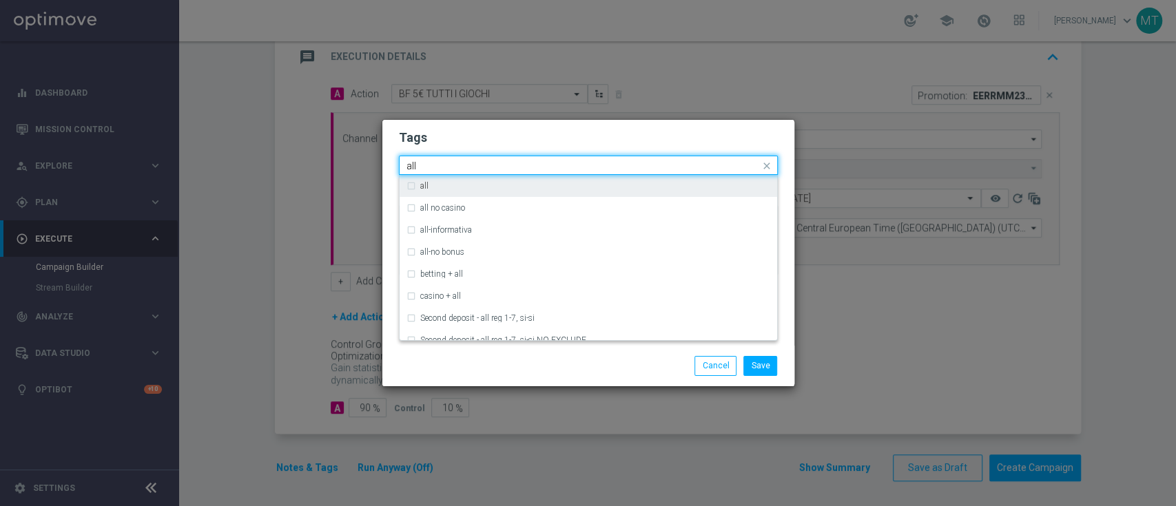
click at [722, 184] on div "all" at bounding box center [595, 186] width 350 height 8
type input "all"
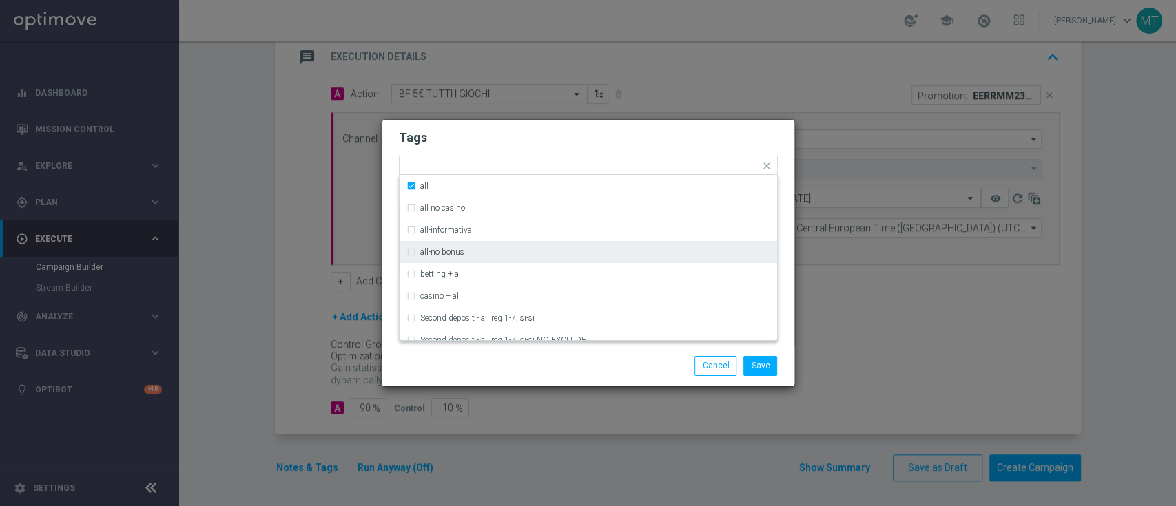
click at [629, 363] on div "Save Cancel" at bounding box center [655, 365] width 267 height 19
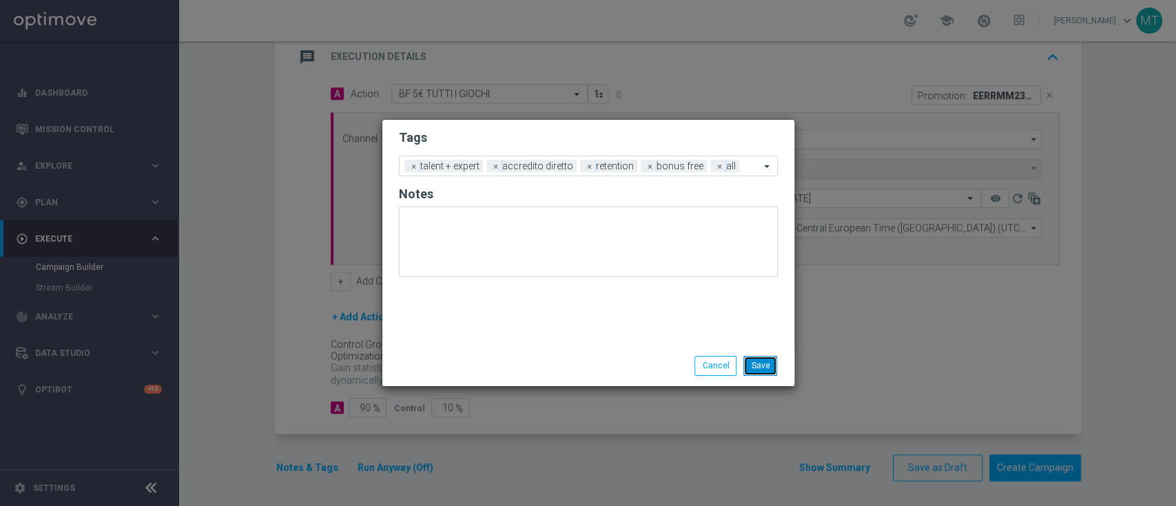
click at [759, 373] on button "Save" at bounding box center [760, 365] width 34 height 19
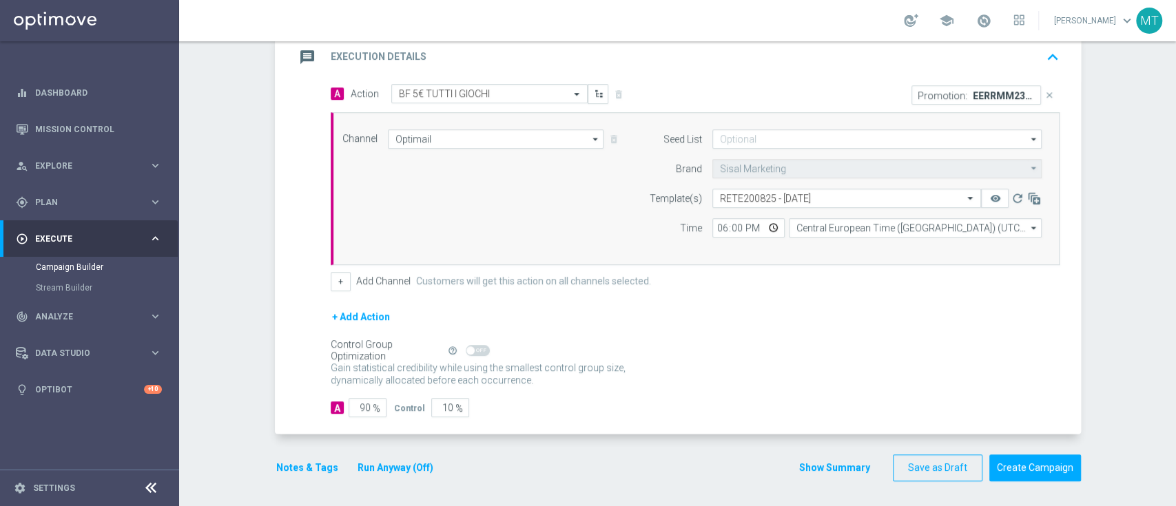
click at [739, 90] on div "Promotion: EERRMM230038 close" at bounding box center [882, 94] width 375 height 21
click at [1042, 58] on icon "keyboard_arrow_up" at bounding box center [1052, 57] width 21 height 21
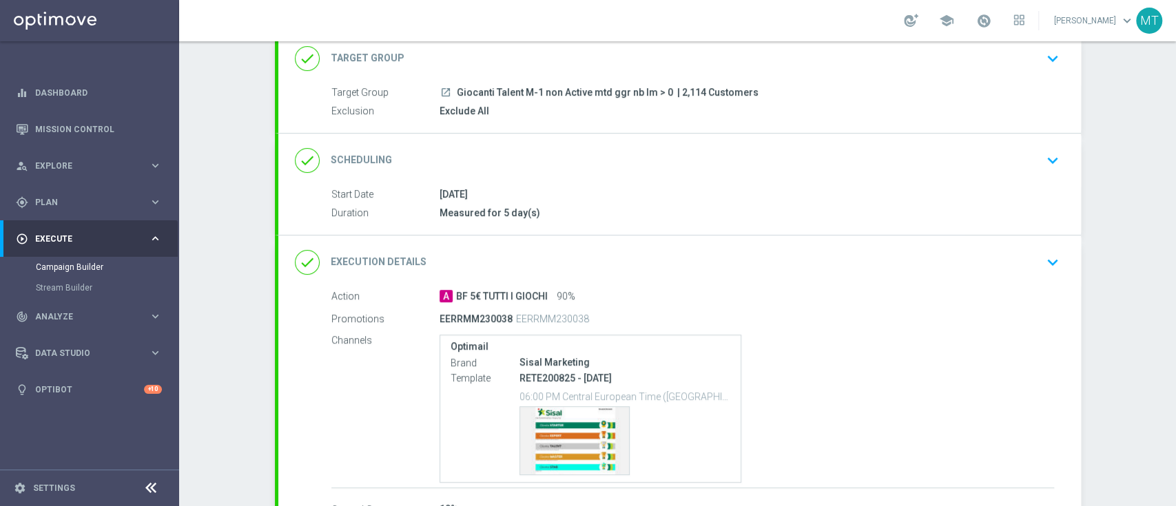
scroll to position [0, 0]
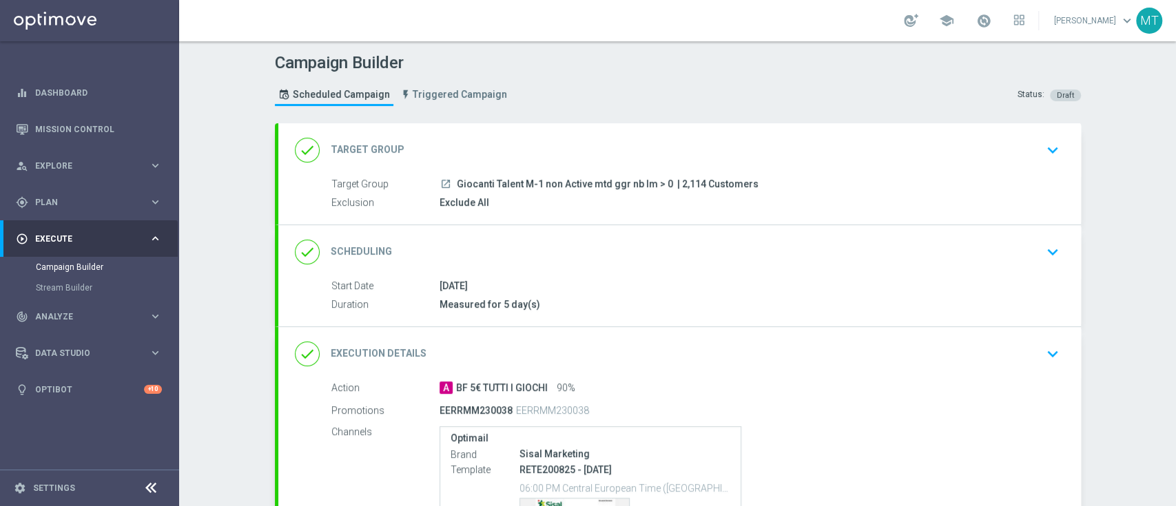
click at [856, 172] on div "done Target Group keyboard_arrow_down" at bounding box center [679, 150] width 803 height 54
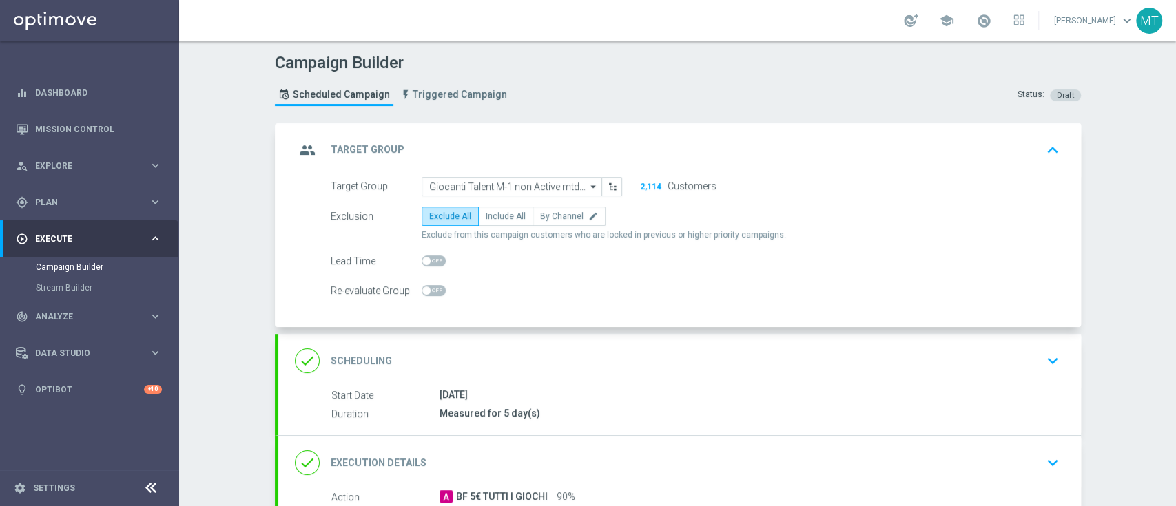
scroll to position [106, 0]
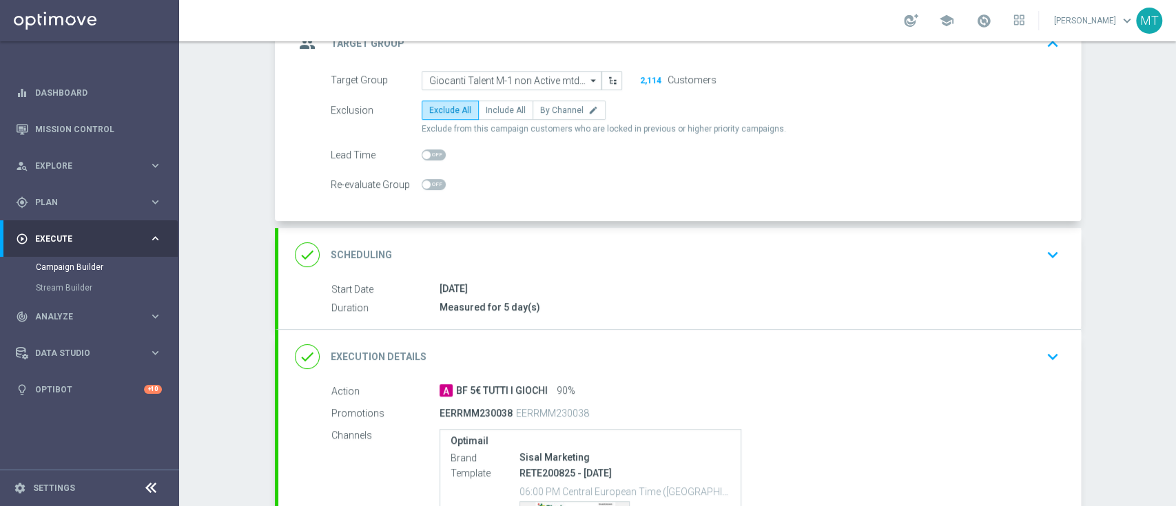
click at [630, 313] on div "Duration Measured for 5 day(s)" at bounding box center [692, 307] width 723 height 15
click at [626, 284] on div "[DATE]" at bounding box center [747, 289] width 615 height 14
click at [973, 256] on div "done Scheduling keyboard_arrow_down" at bounding box center [680, 255] width 770 height 26
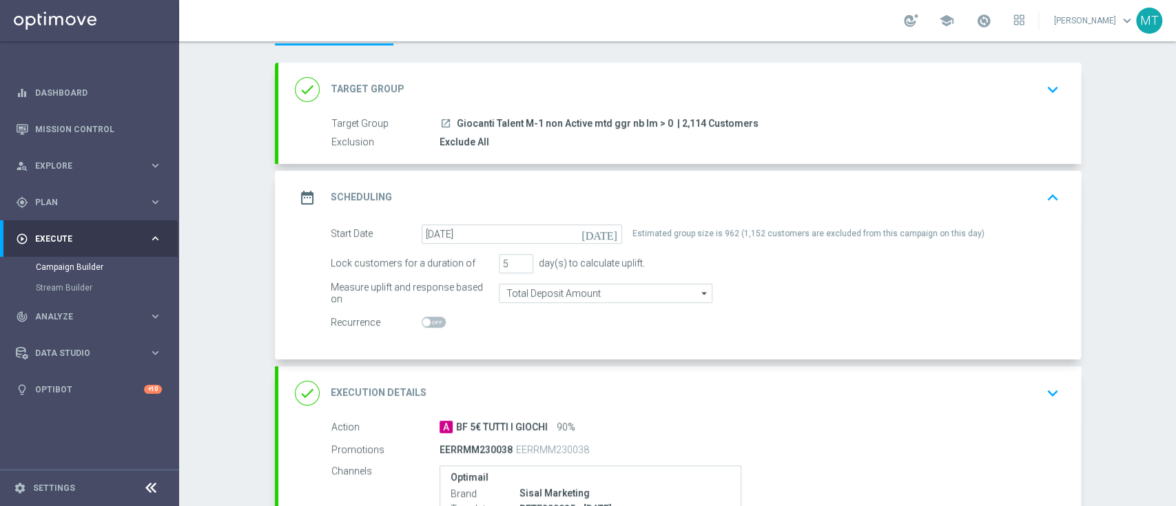
scroll to position [289, 0]
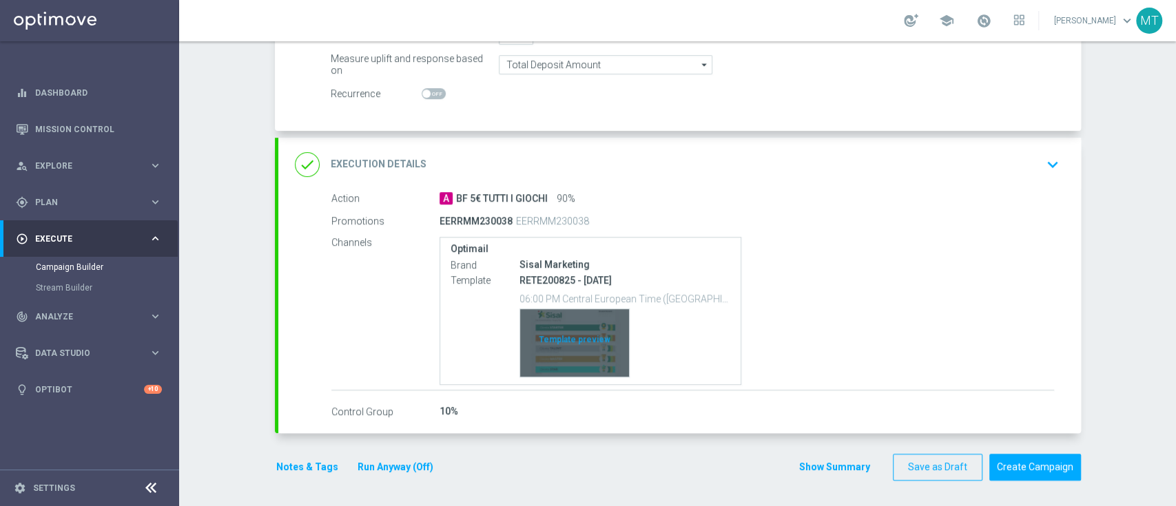
click at [583, 347] on div "Template preview" at bounding box center [574, 343] width 109 height 68
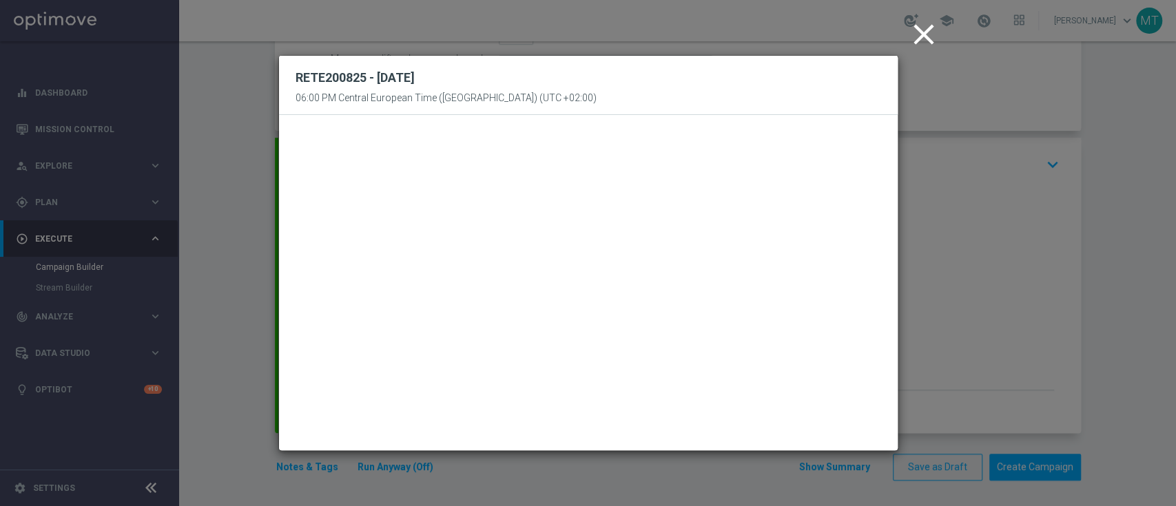
click at [911, 36] on icon "close" at bounding box center [924, 34] width 34 height 34
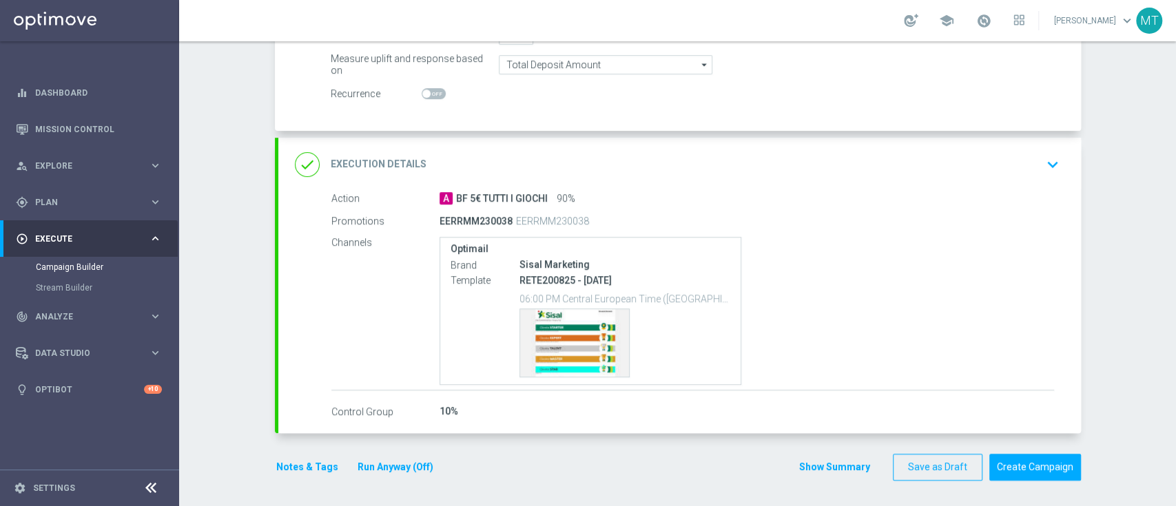
scroll to position [0, 0]
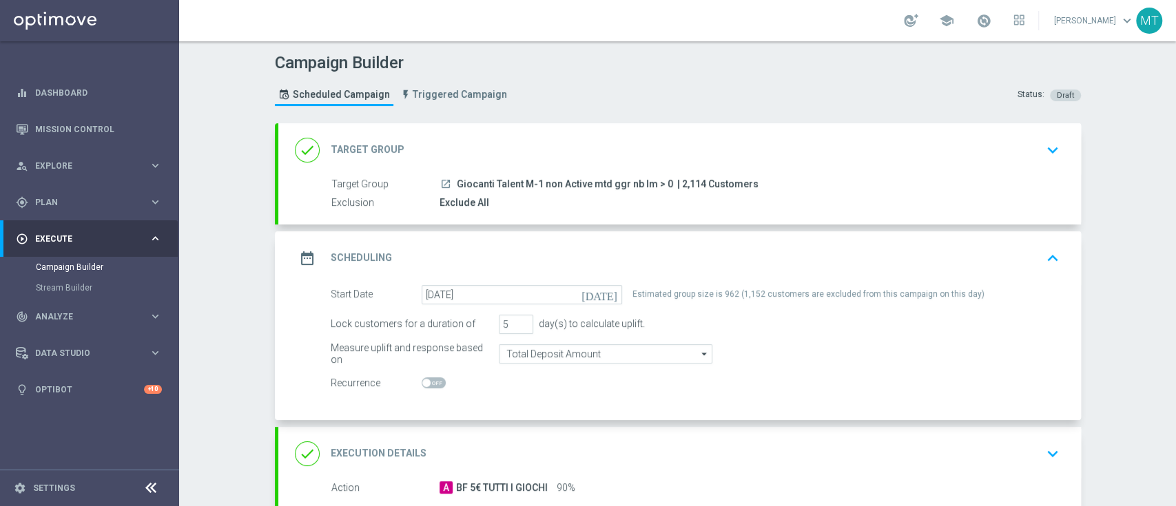
click at [931, 234] on div "date_range Scheduling keyboard_arrow_up" at bounding box center [679, 258] width 803 height 54
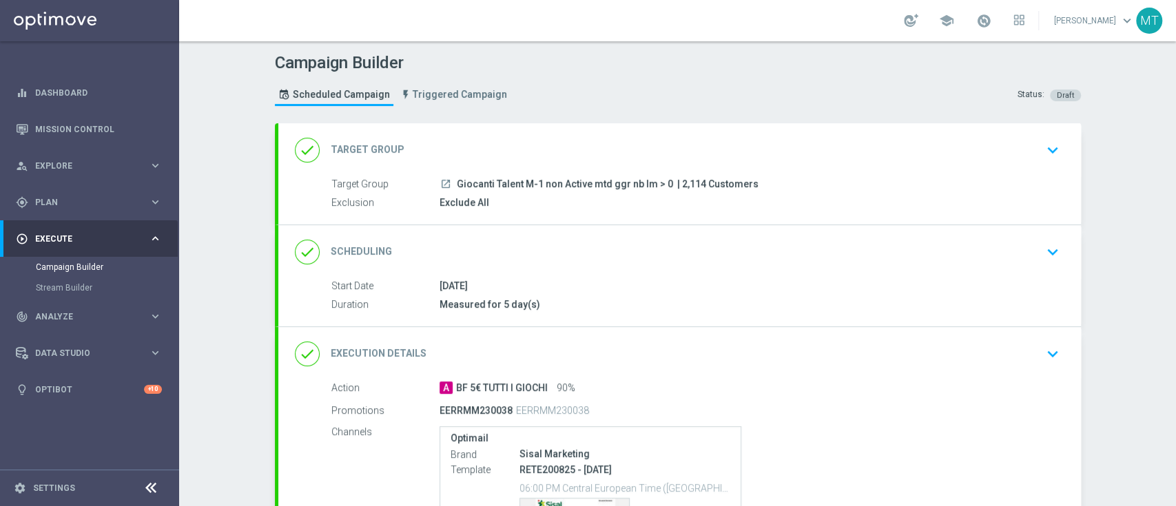
click at [628, 246] on div "done Scheduling keyboard_arrow_down" at bounding box center [680, 252] width 770 height 26
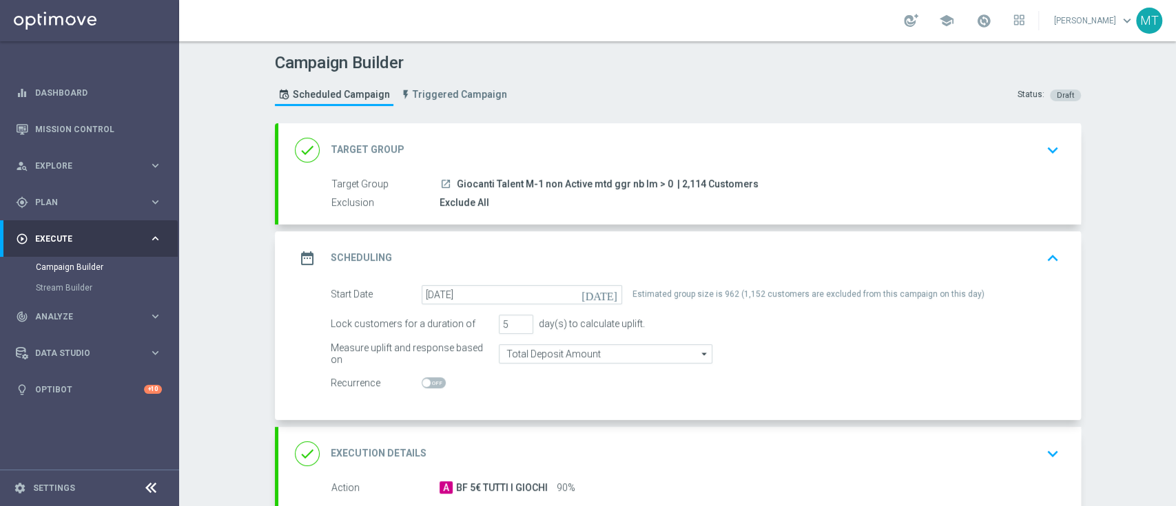
click at [628, 246] on div "date_range Scheduling keyboard_arrow_up Start Date 20 Aug 2025 Duration Measure…" at bounding box center [679, 325] width 803 height 189
click at [989, 240] on div "date_range Scheduling keyboard_arrow_up" at bounding box center [679, 258] width 803 height 54
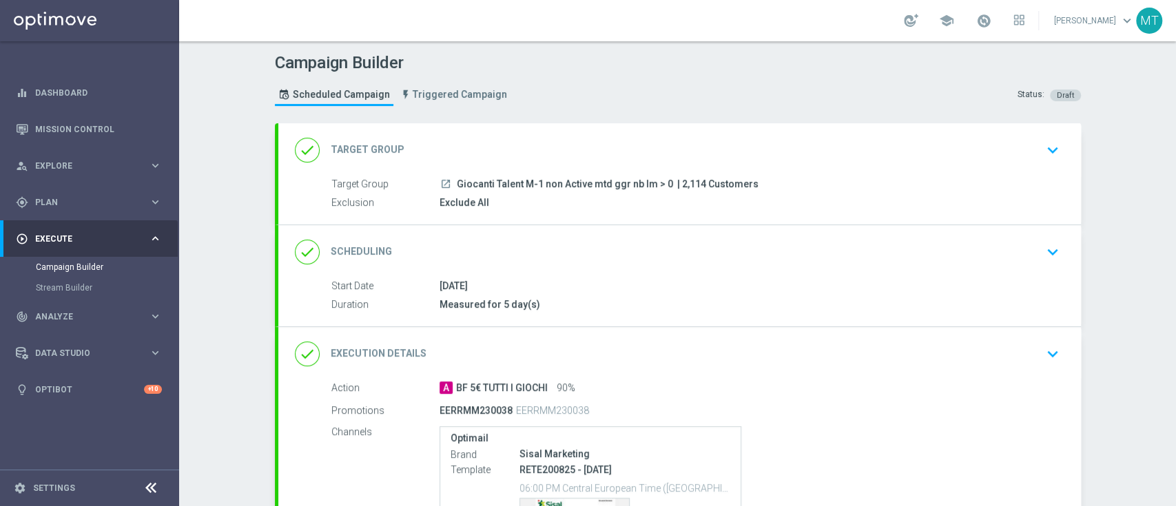
click at [972, 167] on div "done Target Group keyboard_arrow_down Target Group launch Giocanti Talent M-1 n…" at bounding box center [679, 173] width 803 height 101
click at [1022, 158] on div "done Target Group keyboard_arrow_down" at bounding box center [680, 150] width 770 height 26
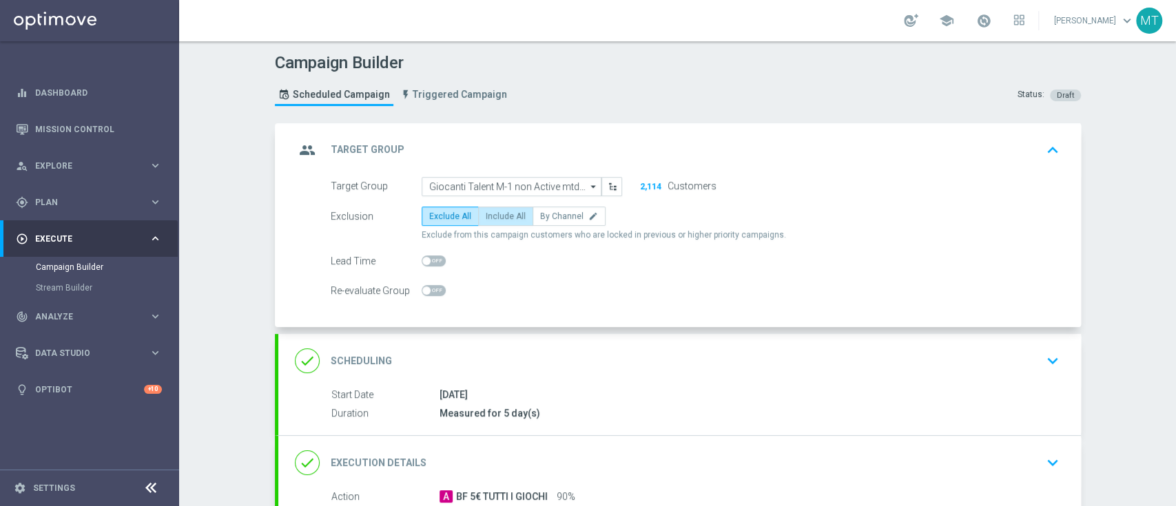
click at [490, 217] on span "Include All" at bounding box center [506, 216] width 40 height 10
click at [490, 217] on input "Include All" at bounding box center [490, 218] width 9 height 9
radio input "true"
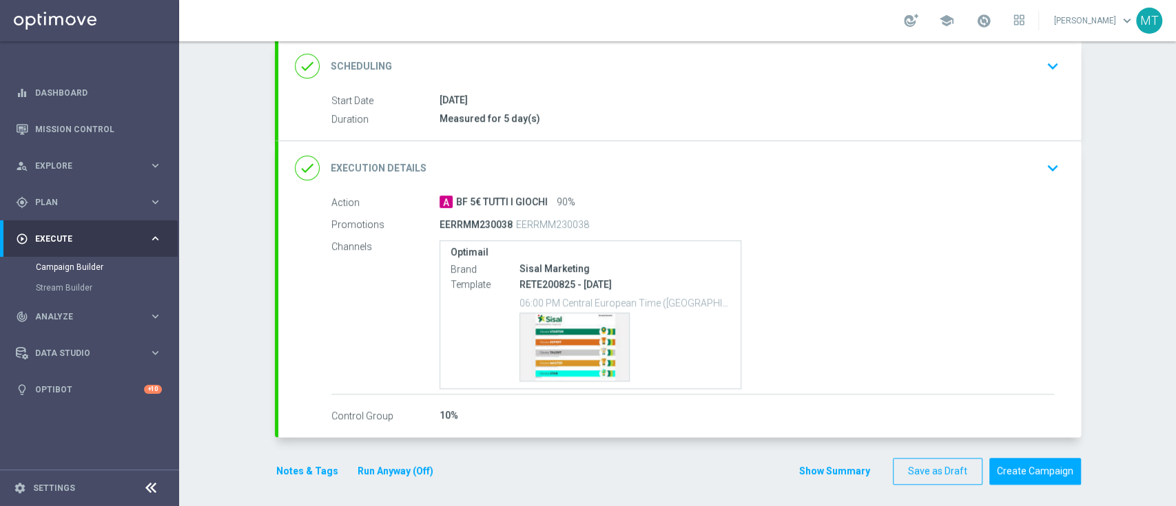
click at [674, 68] on div "done Scheduling keyboard_arrow_down" at bounding box center [680, 66] width 770 height 26
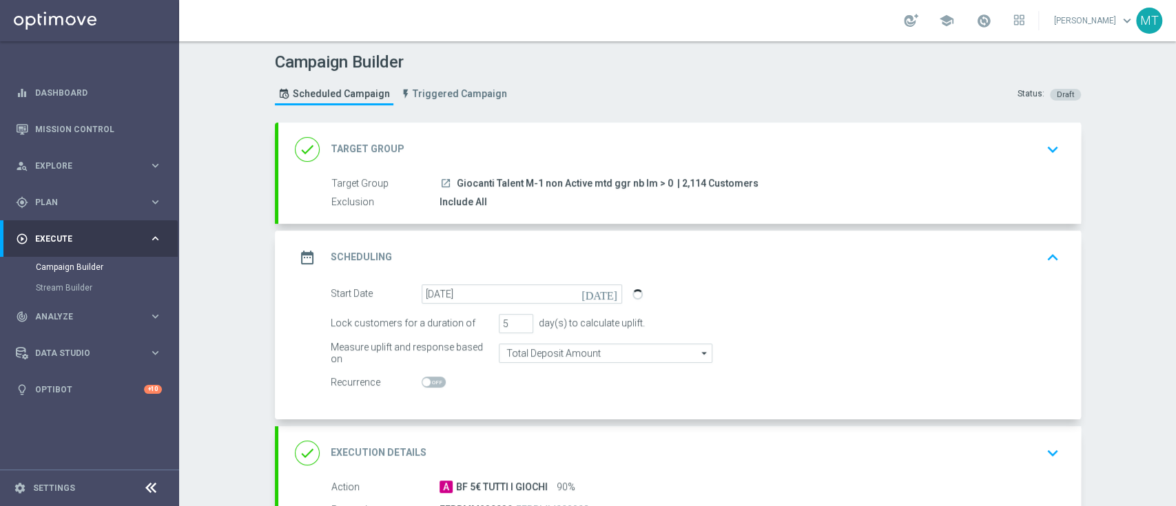
scroll to position [1, 0]
click at [700, 275] on div "date_range Scheduling keyboard_arrow_up" at bounding box center [679, 258] width 803 height 54
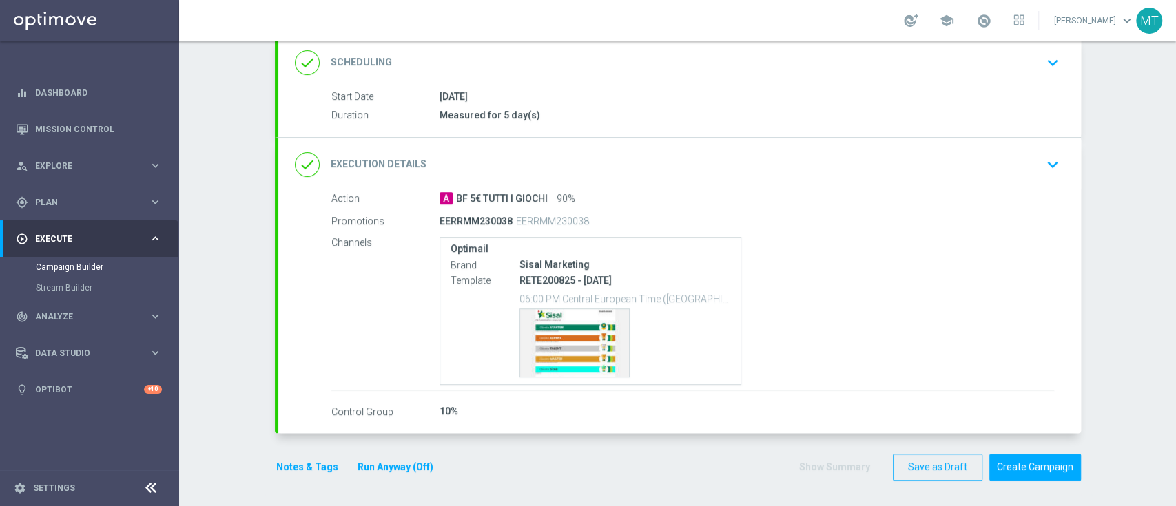
scroll to position [0, 0]
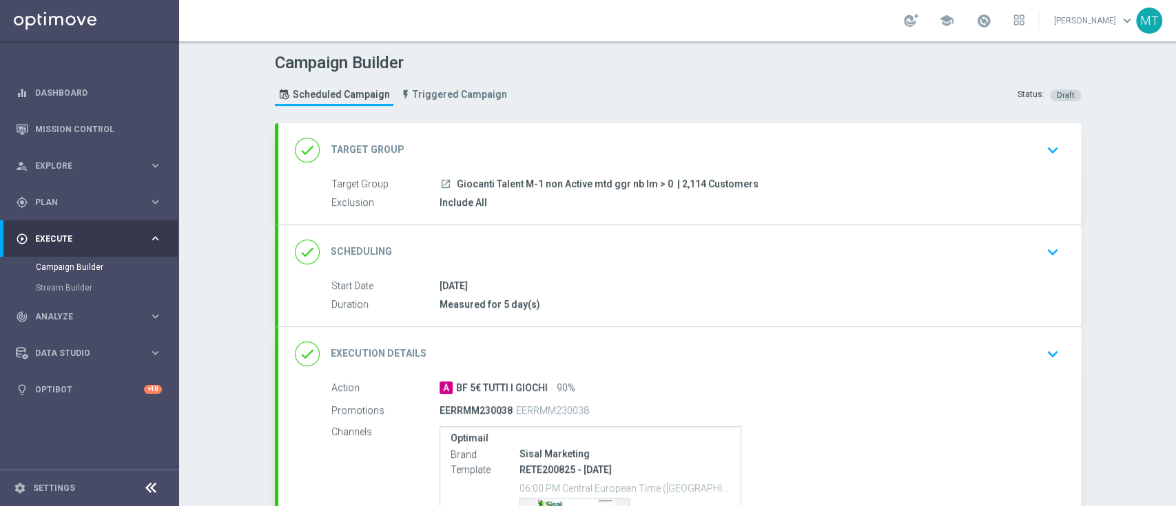
click at [827, 196] on div "Include All" at bounding box center [747, 203] width 615 height 14
click at [1028, 160] on div "done Target Group keyboard_arrow_down" at bounding box center [680, 150] width 770 height 26
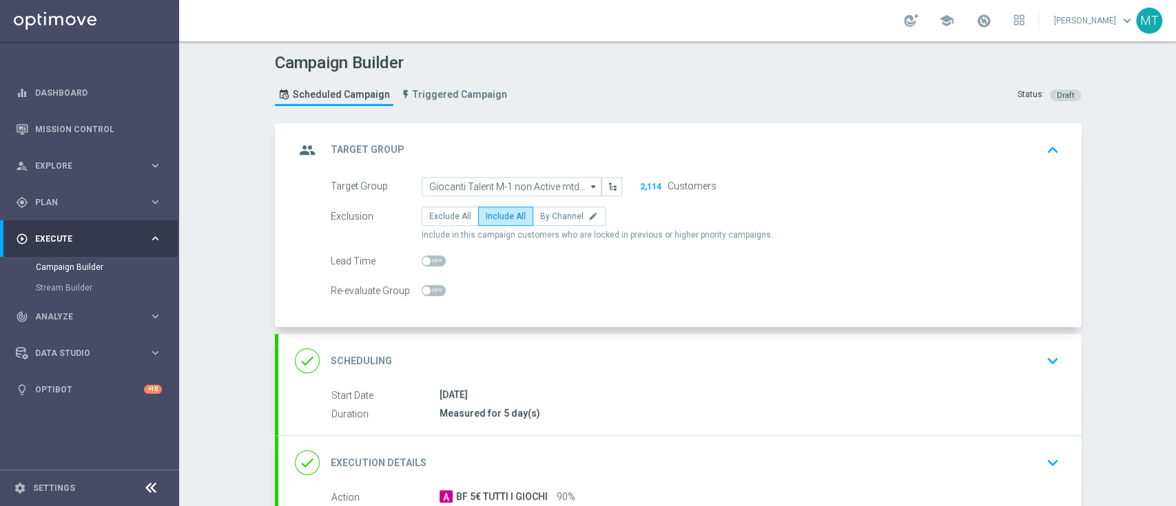
click at [993, 148] on div "group Target Group keyboard_arrow_up" at bounding box center [680, 150] width 770 height 26
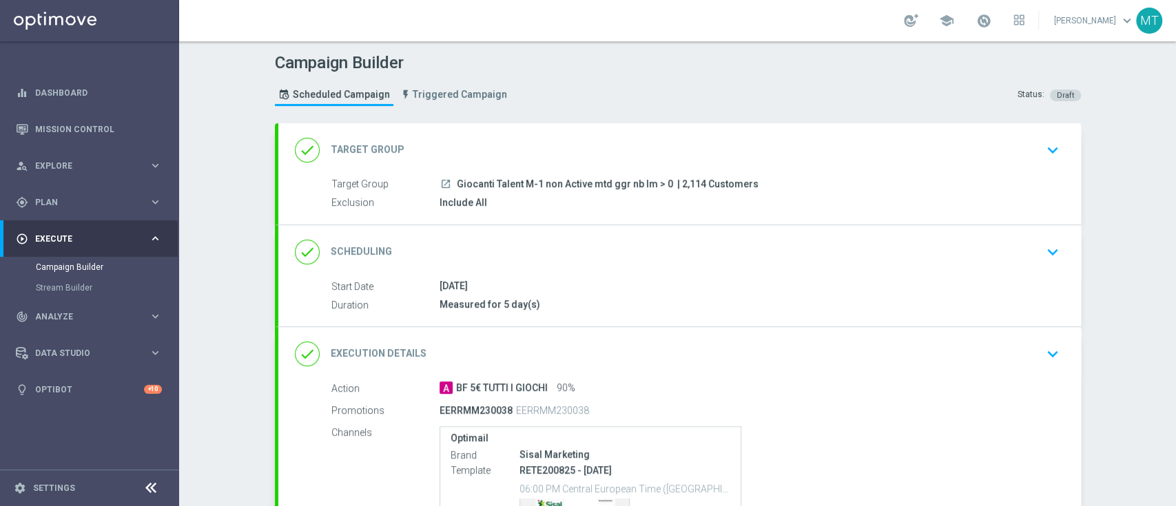
click at [908, 309] on div "Measured for 5 day(s)" at bounding box center [747, 305] width 615 height 14
click at [854, 288] on div "[DATE]" at bounding box center [747, 286] width 615 height 14
click at [1032, 258] on div "done Scheduling keyboard_arrow_down" at bounding box center [680, 252] width 770 height 26
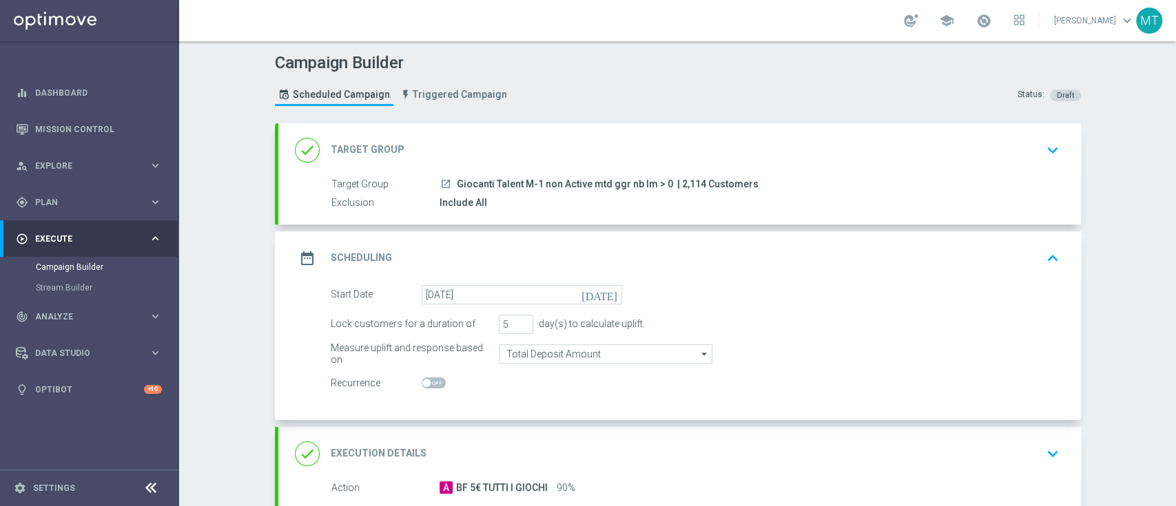
click at [1041, 258] on button "keyboard_arrow_up" at bounding box center [1052, 258] width 23 height 26
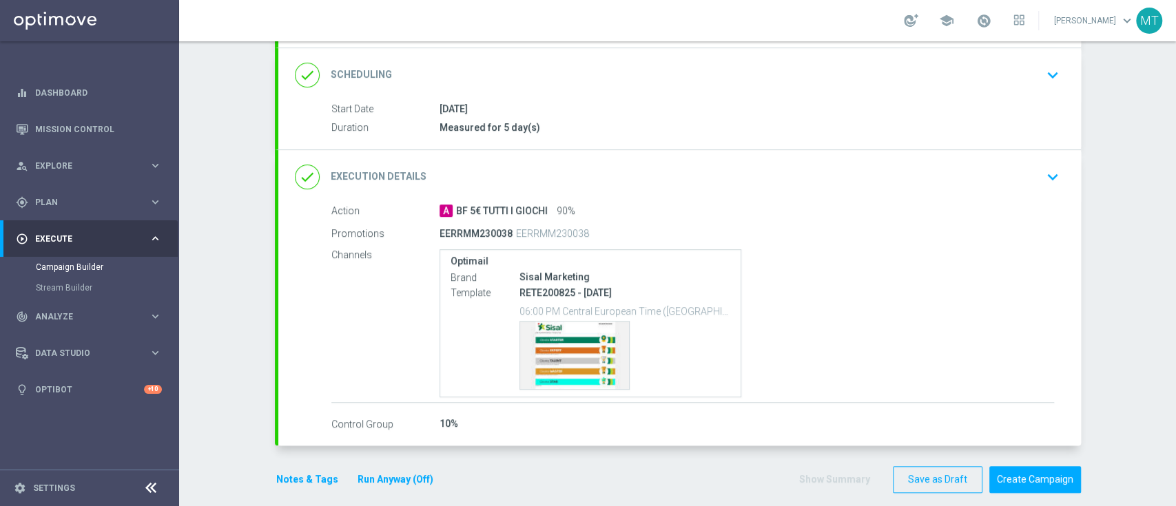
scroll to position [178, 0]
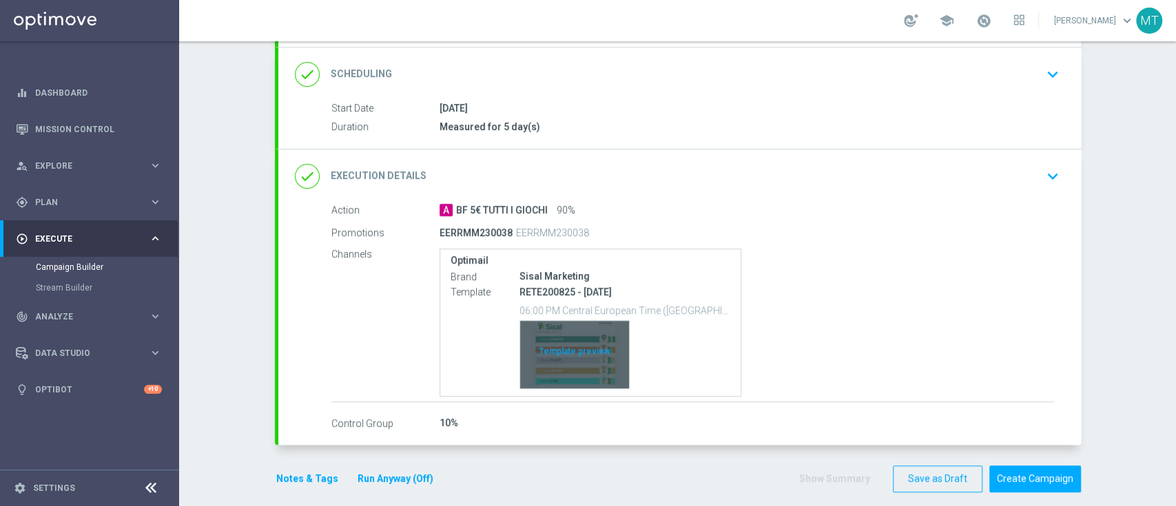
click at [577, 336] on div "Template preview" at bounding box center [574, 355] width 109 height 68
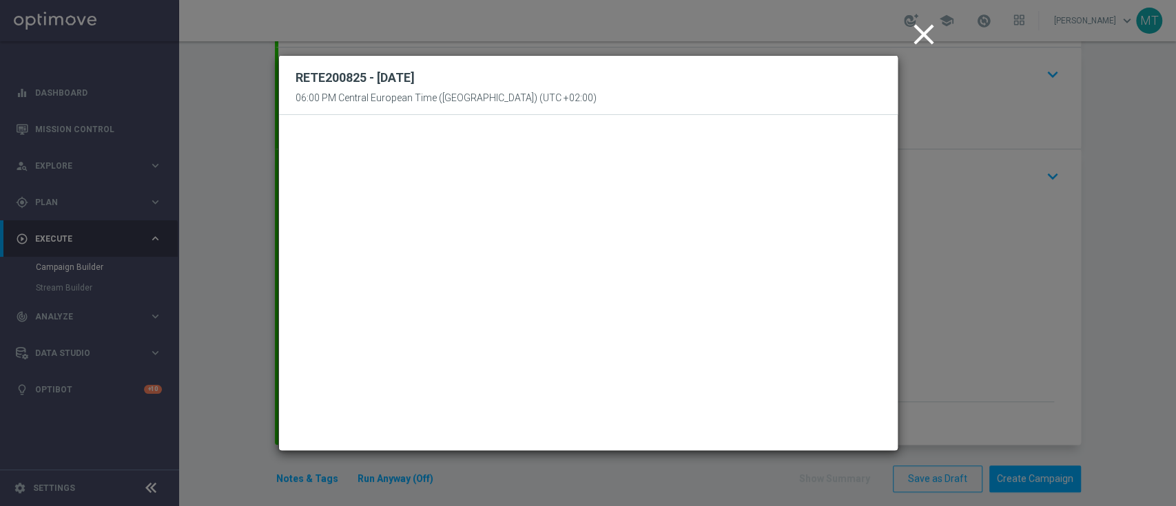
click at [915, 26] on icon "close" at bounding box center [924, 34] width 34 height 34
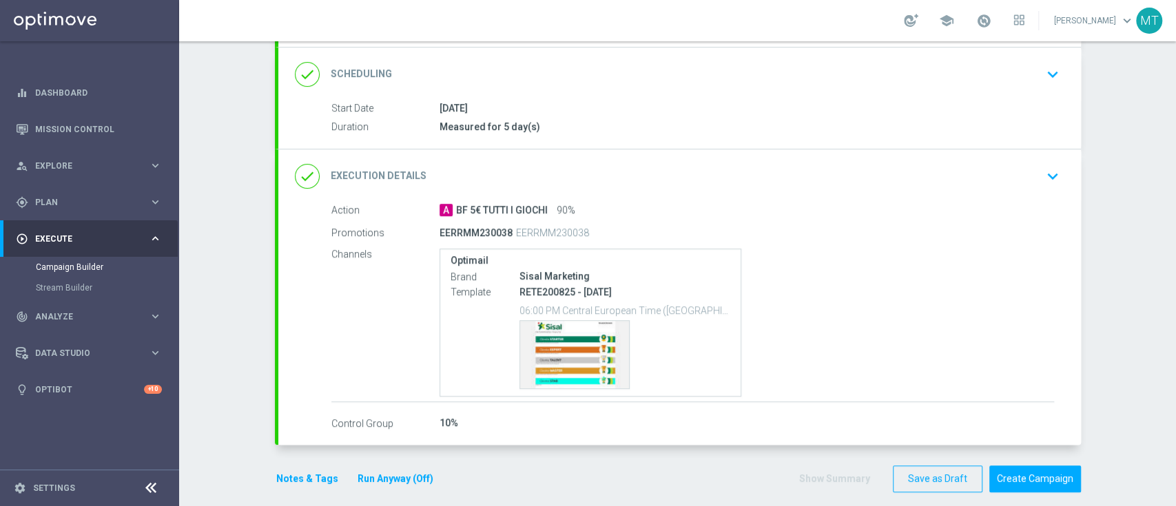
scroll to position [189, 0]
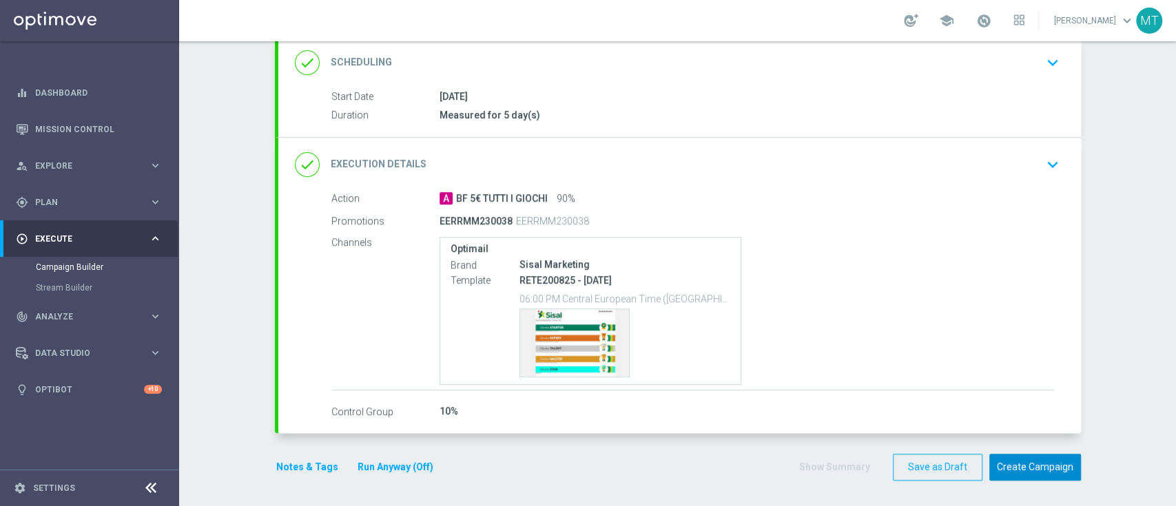
click at [1032, 460] on button "Create Campaign" at bounding box center [1035, 467] width 92 height 27
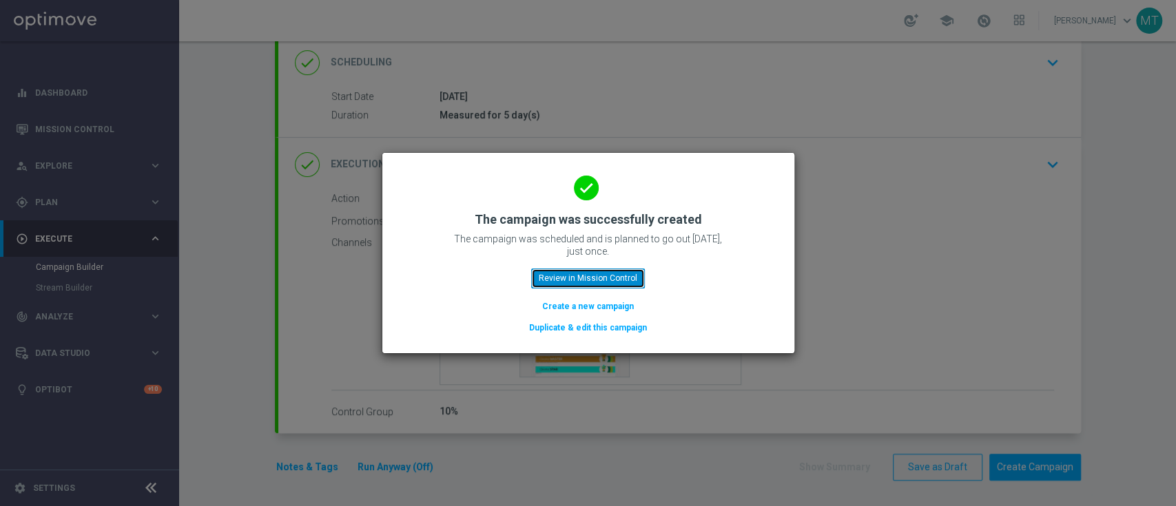
click at [612, 278] on button "Review in Mission Control" at bounding box center [588, 278] width 114 height 19
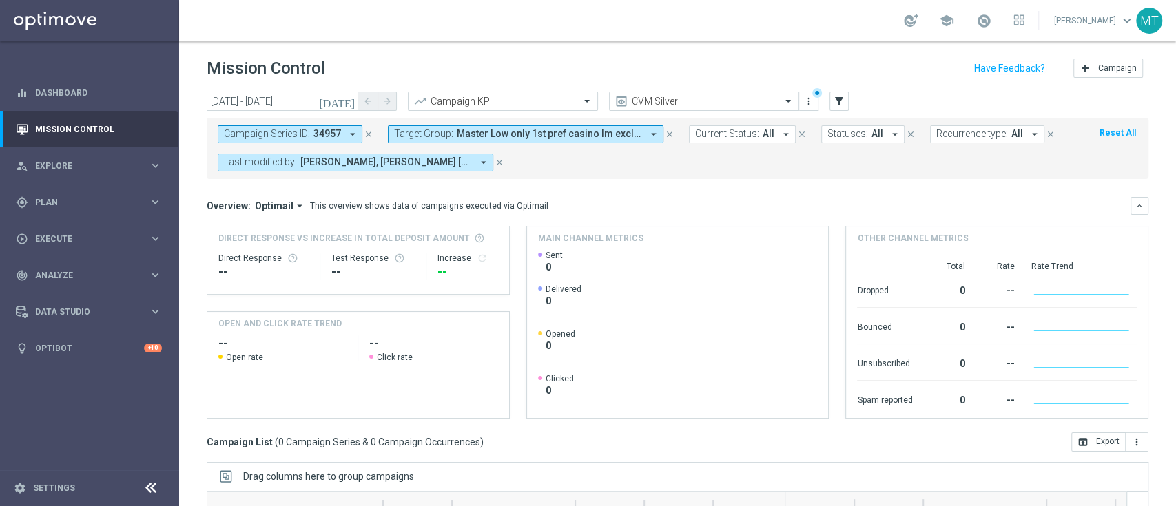
click at [367, 135] on icon "close" at bounding box center [369, 135] width 10 height 10
click at [383, 135] on span "Master Low only 1st pref casino lm excl prev camp" at bounding box center [379, 134] width 185 height 12
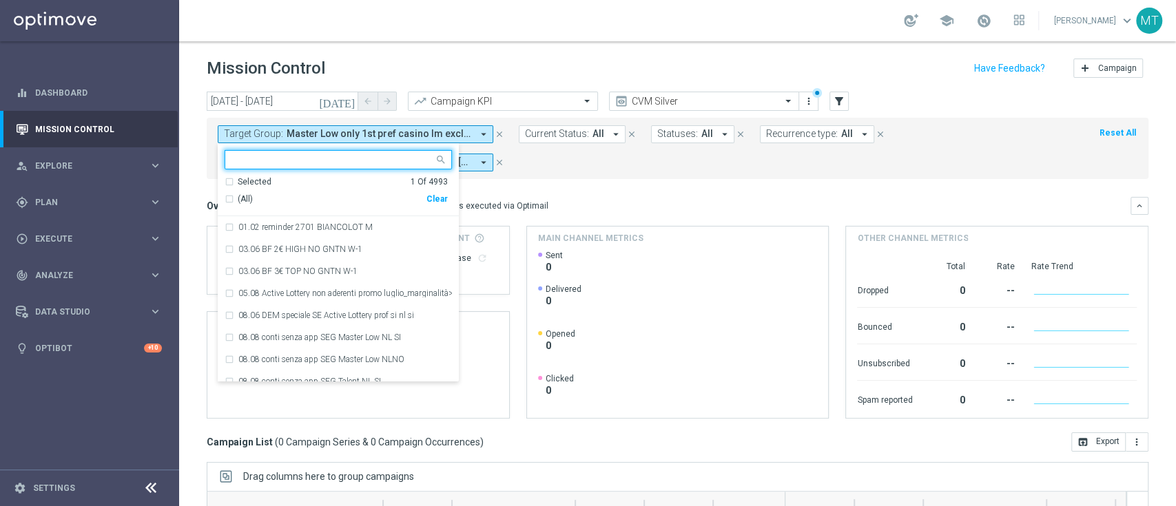
click at [262, 179] on div "Selected" at bounding box center [255, 182] width 34 height 12
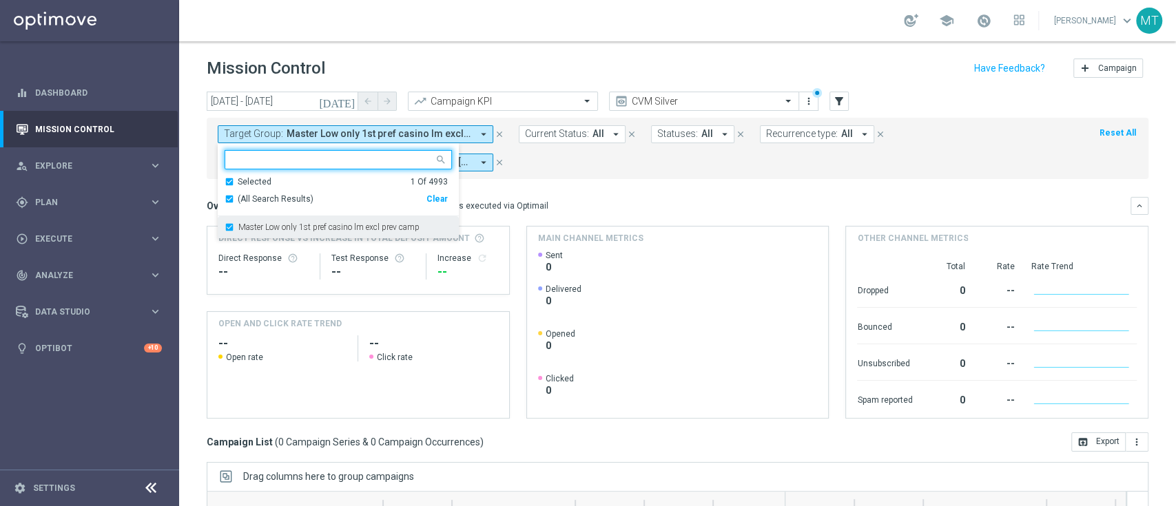
click at [248, 232] on div "Master Low only 1st pref casino lm excl prev camp" at bounding box center [338, 227] width 227 height 22
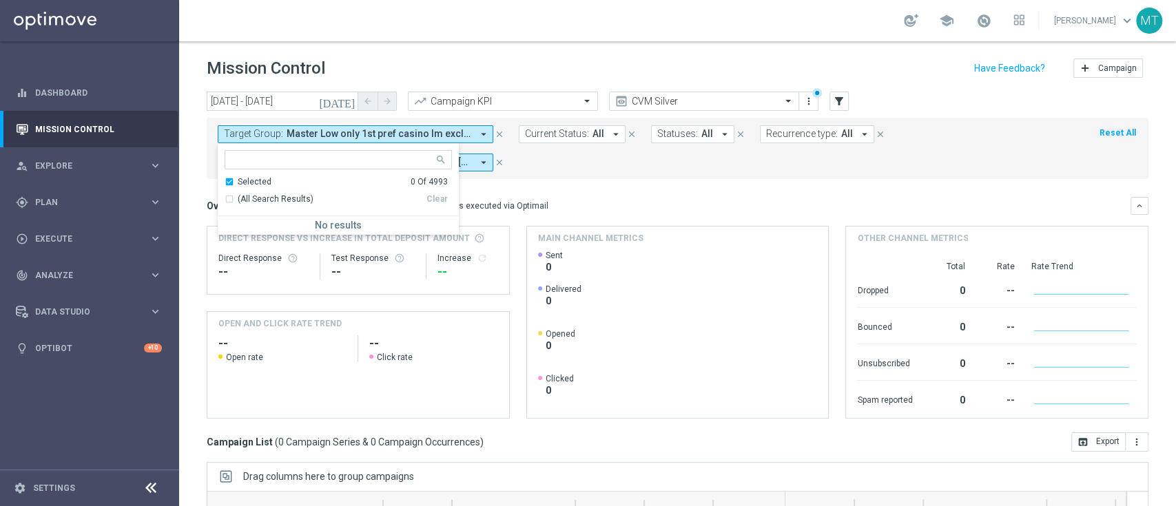
click at [238, 185] on div "Selected" at bounding box center [255, 182] width 34 height 12
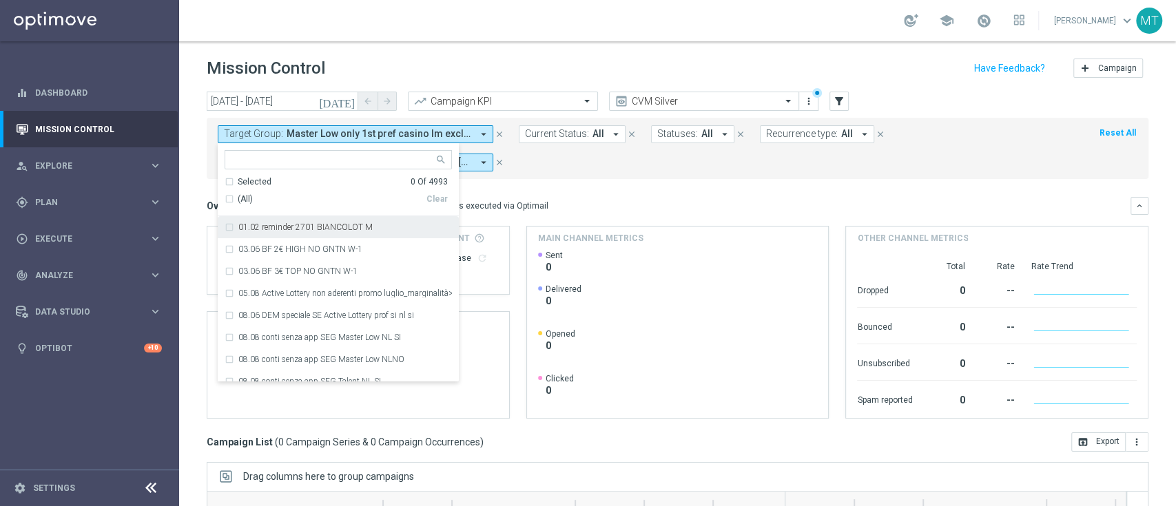
click at [557, 207] on div "Overview: Optimail arrow_drop_down This overview shows data of campaigns execut…" at bounding box center [669, 206] width 924 height 12
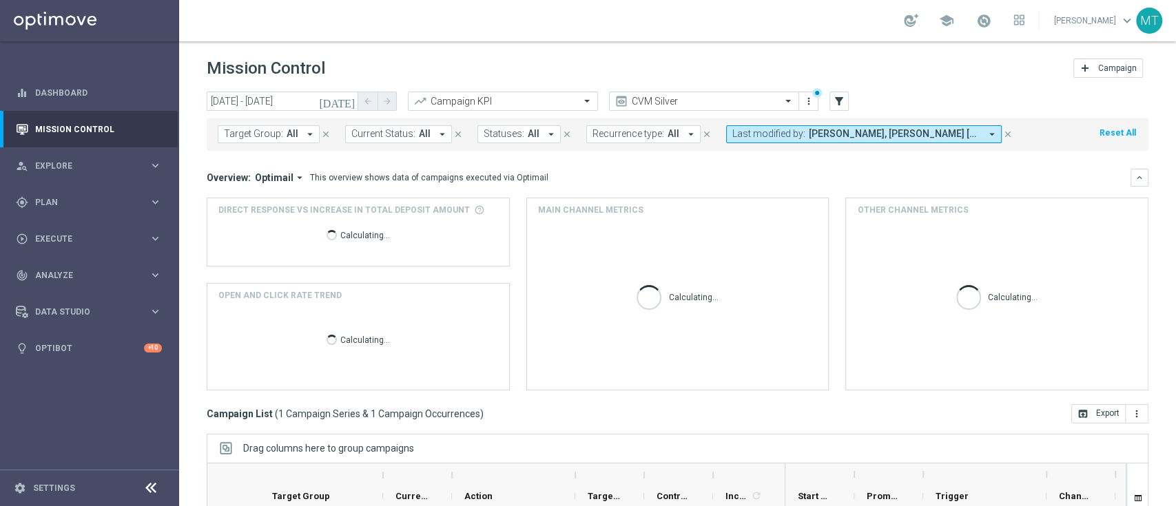
scroll to position [182, 0]
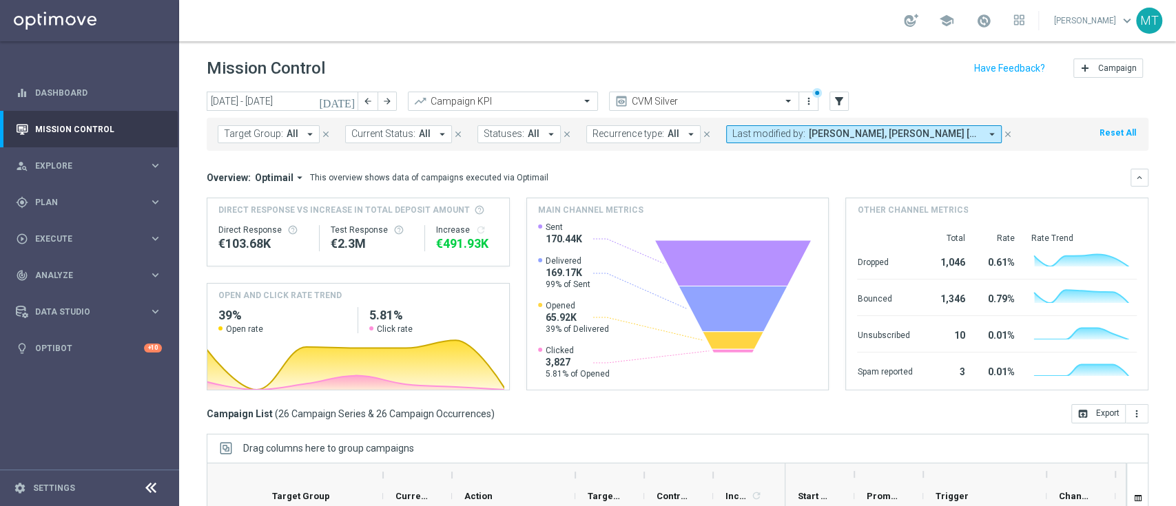
click at [347, 98] on icon "[DATE]" at bounding box center [337, 101] width 37 height 12
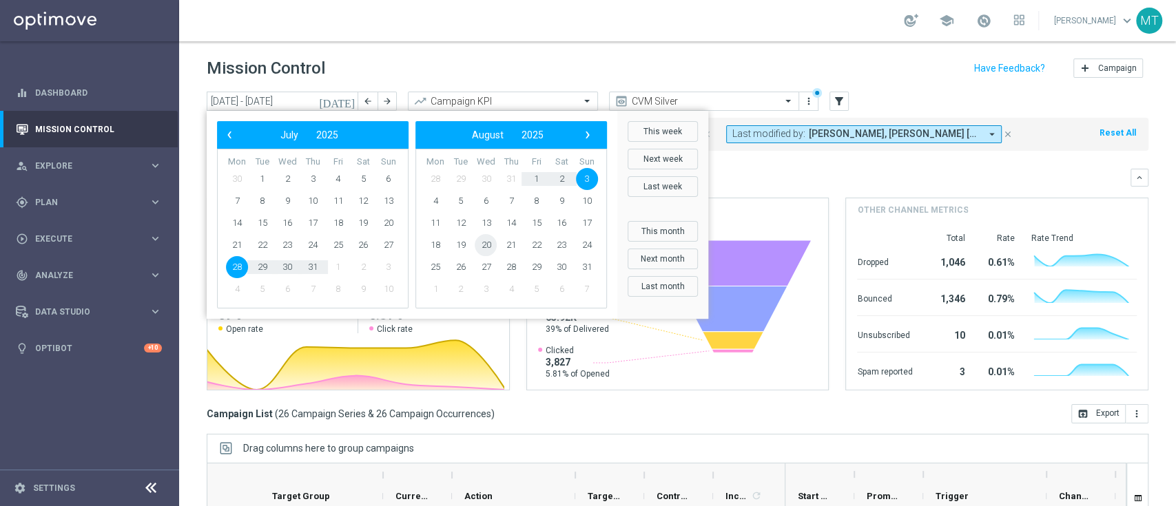
click at [487, 234] on span "20" at bounding box center [486, 245] width 22 height 22
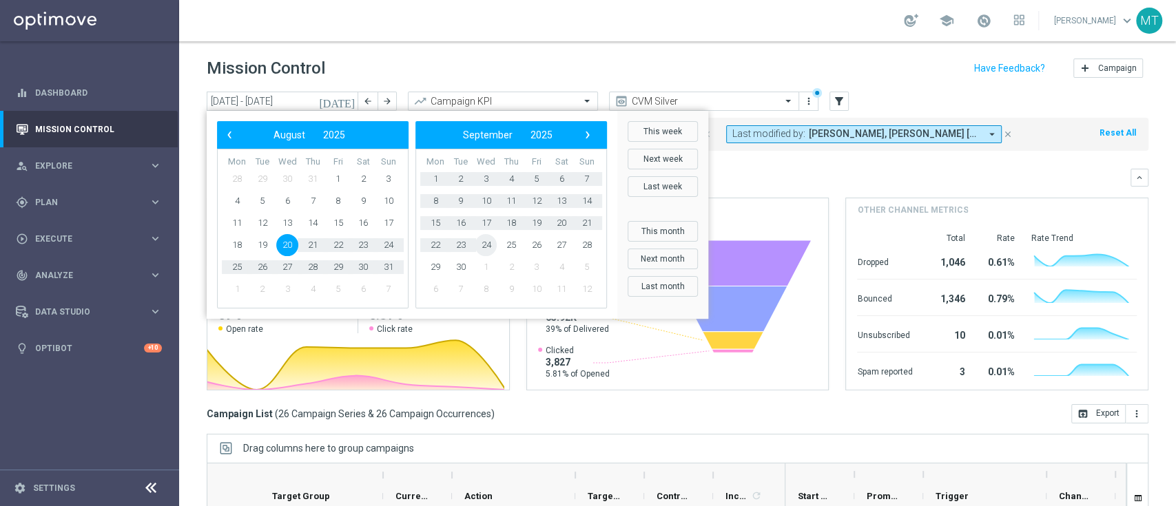
click at [487, 234] on span "24" at bounding box center [486, 245] width 22 height 22
type input "[DATE] - [DATE]"
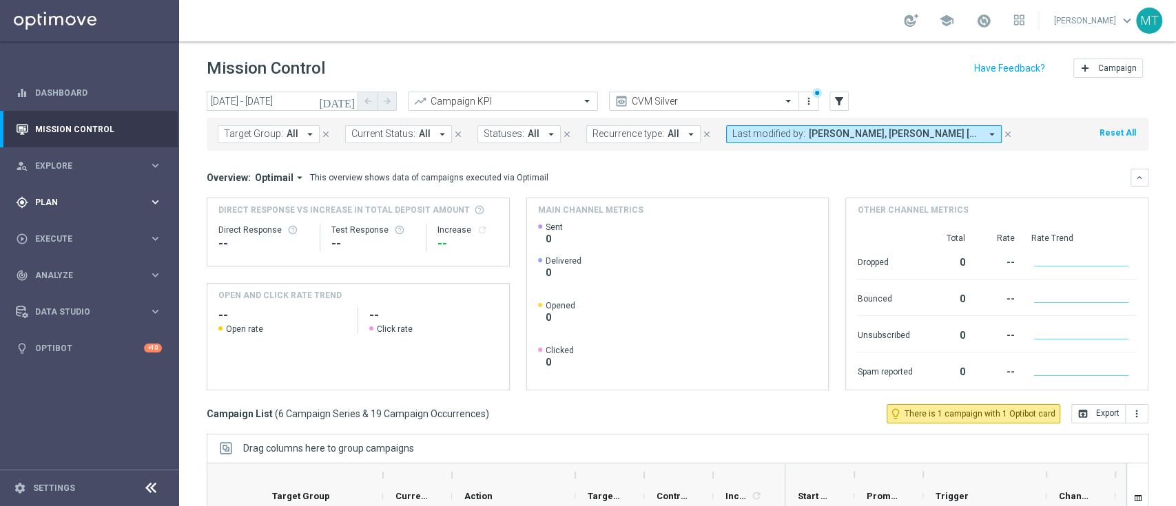
click at [54, 194] on div "gps_fixed Plan keyboard_arrow_right" at bounding box center [89, 202] width 178 height 37
click at [54, 191] on div "gps_fixed Plan keyboard_arrow_right" at bounding box center [89, 202] width 178 height 37
click at [70, 225] on link "Target Groups" at bounding box center [89, 230] width 107 height 11
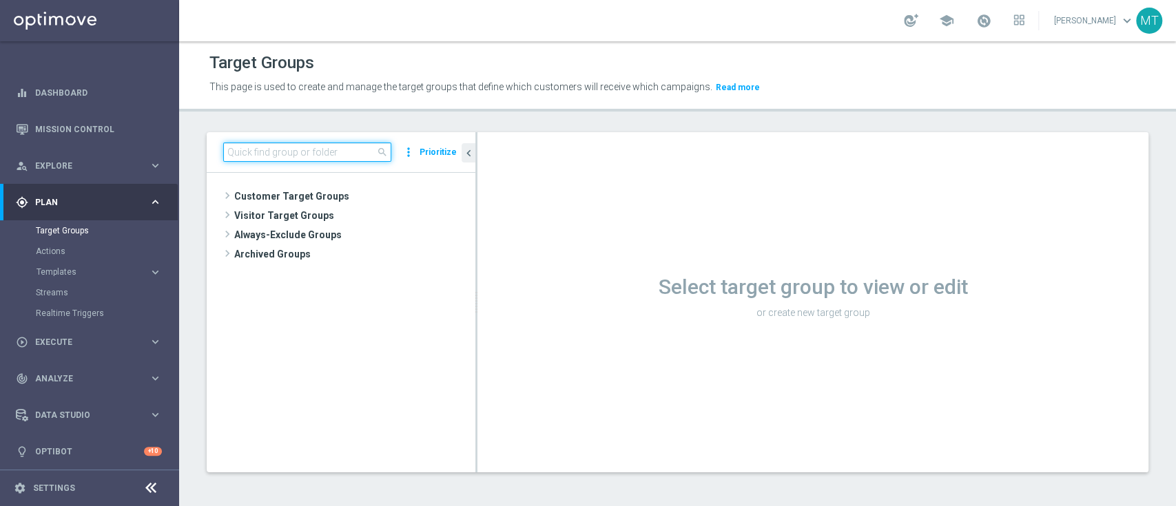
click at [322, 156] on input at bounding box center [307, 152] width 168 height 19
paste input "Giocanti Master low M-1 non Active mtd"
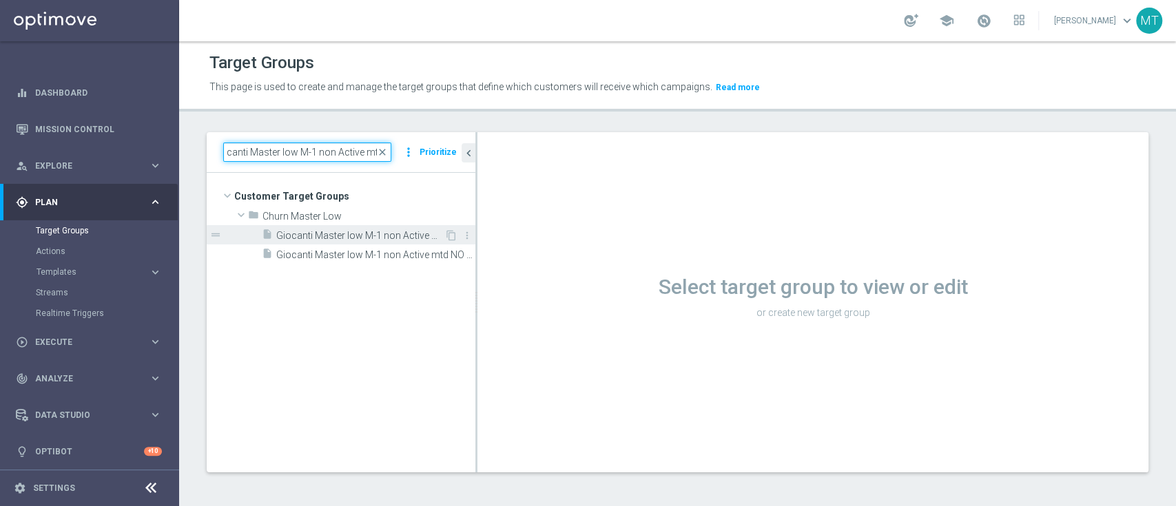
type input "Giocanti Master low M-1 non Active mtd"
click at [369, 234] on span "Giocanti Master low M-1 non Active mtd" at bounding box center [360, 236] width 168 height 12
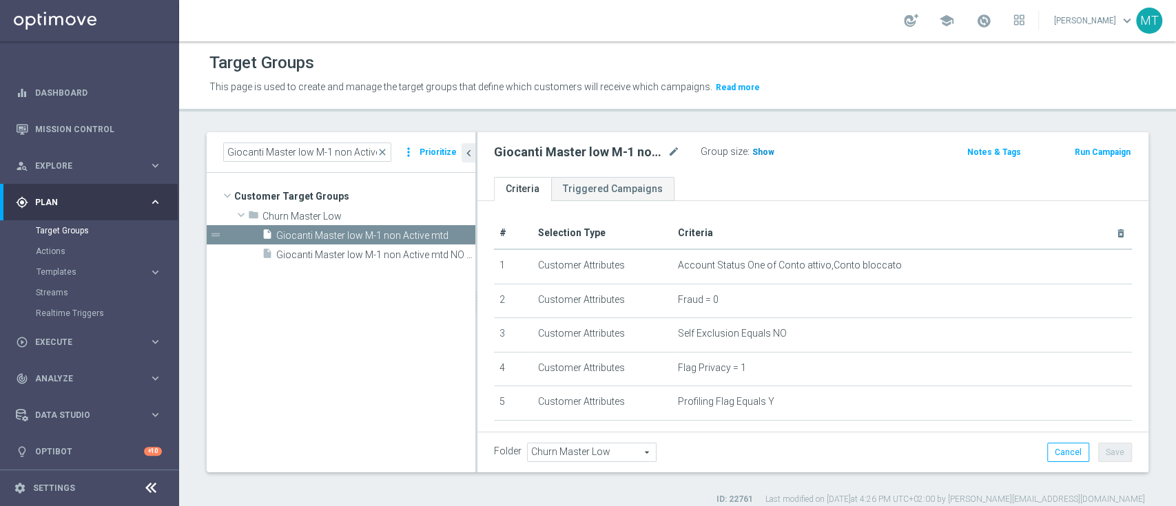
click at [755, 154] on span "Show" at bounding box center [763, 152] width 22 height 10
click at [1081, 143] on div "Run Campaign" at bounding box center [1087, 151] width 89 height 17
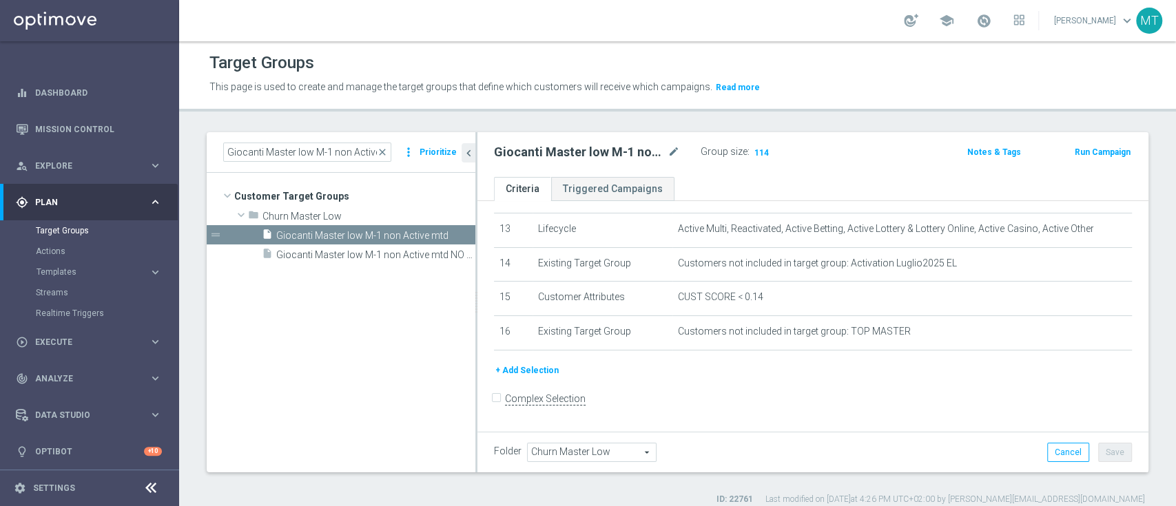
scroll to position [424, 0]
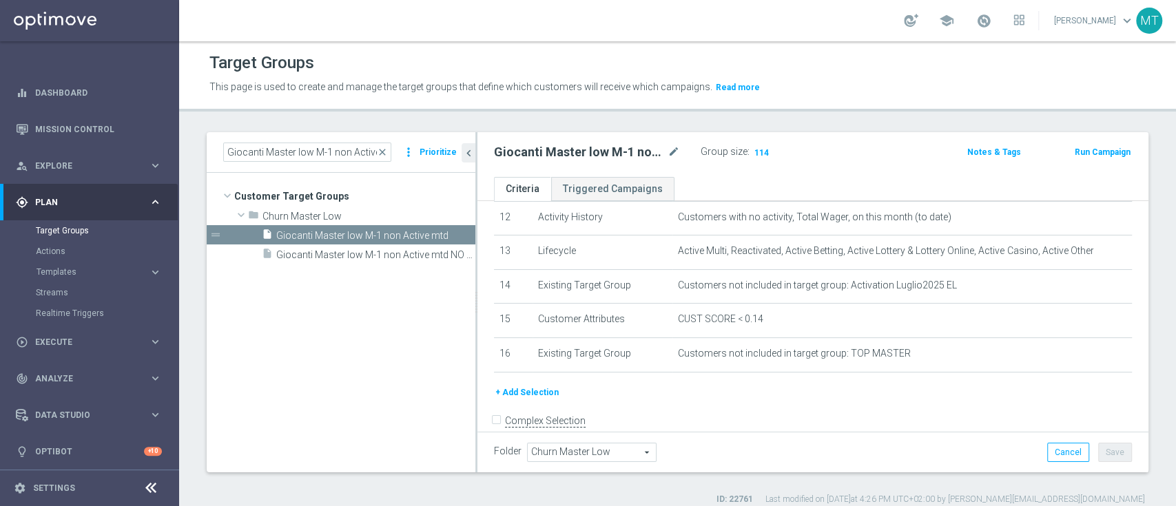
click at [1088, 152] on button "Run Campaign" at bounding box center [1102, 152] width 59 height 15
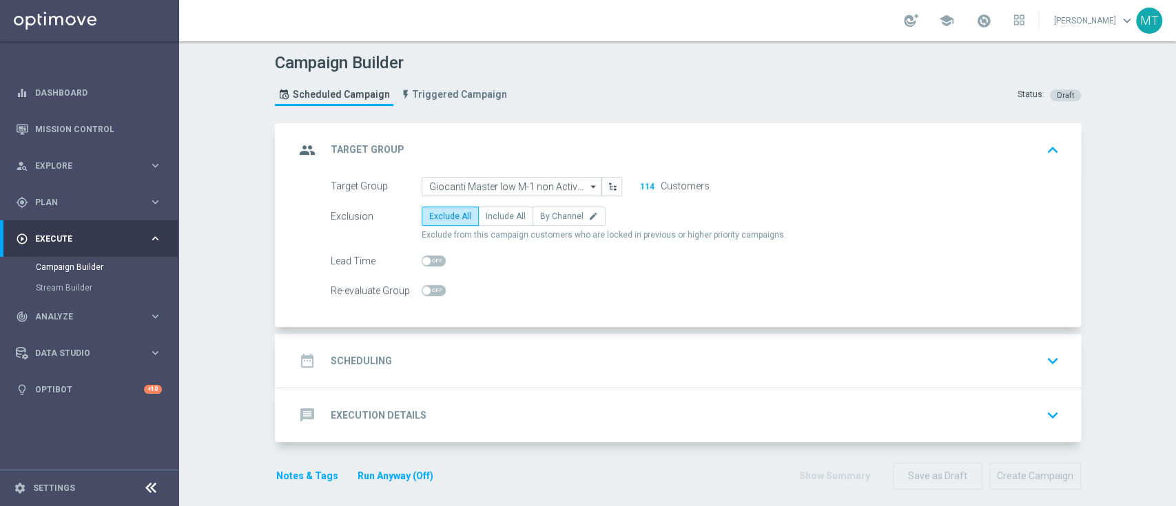
click at [577, 355] on div "date_range Scheduling keyboard_arrow_down" at bounding box center [680, 361] width 770 height 26
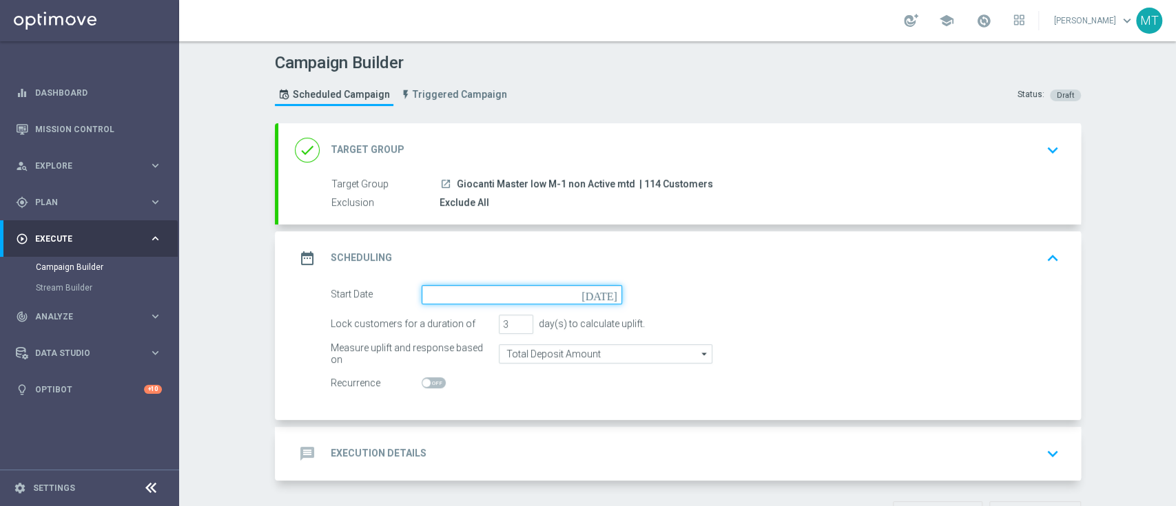
click at [465, 301] on input at bounding box center [522, 294] width 200 height 19
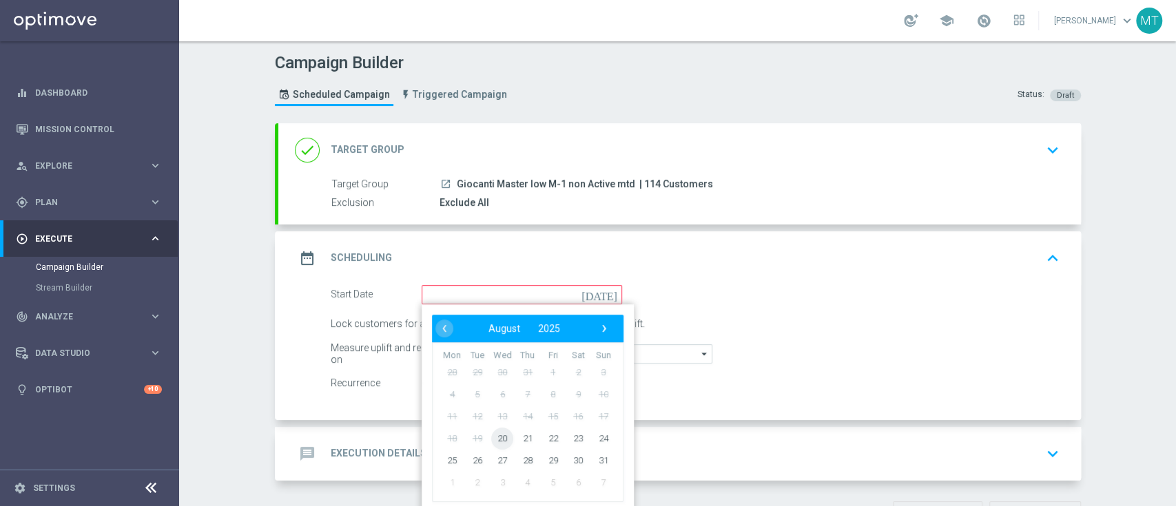
click at [501, 429] on span "20" at bounding box center [502, 438] width 22 height 22
type input "[DATE]"
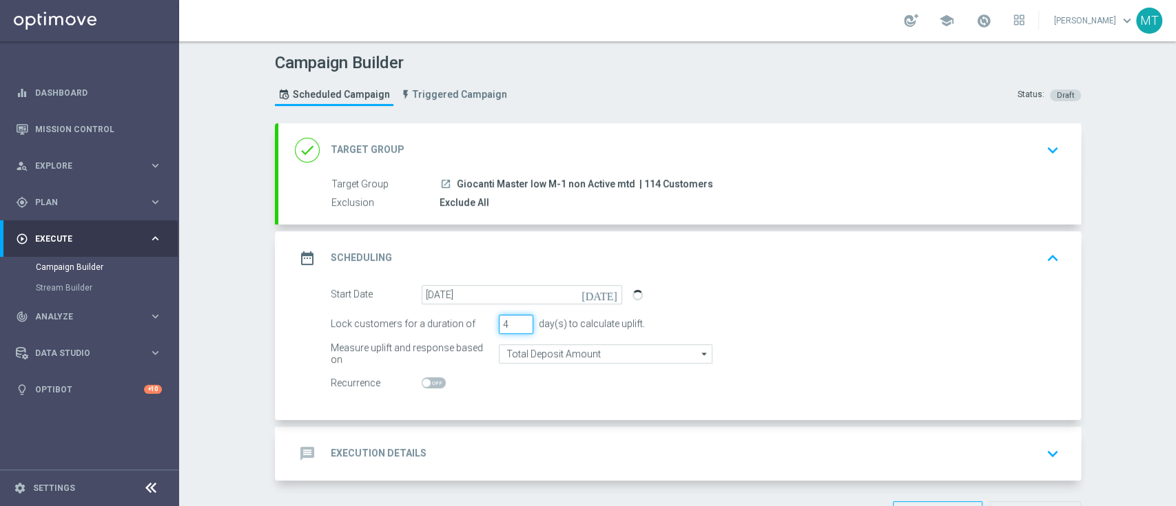
click at [517, 321] on input "4" at bounding box center [516, 324] width 34 height 19
type input "5"
click at [517, 321] on input "5" at bounding box center [516, 324] width 34 height 19
click at [594, 400] on div "Start Date 20 Aug 2025 today Lock customers for a duration of 5 day(s) to calcu…" at bounding box center [679, 352] width 803 height 135
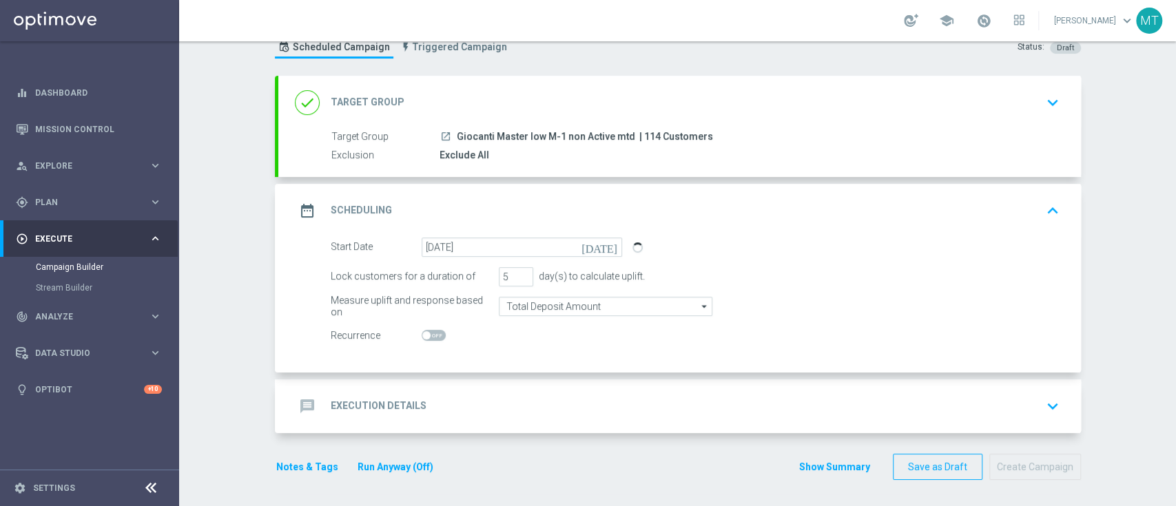
click at [594, 400] on div "message Execution Details keyboard_arrow_down" at bounding box center [680, 406] width 770 height 26
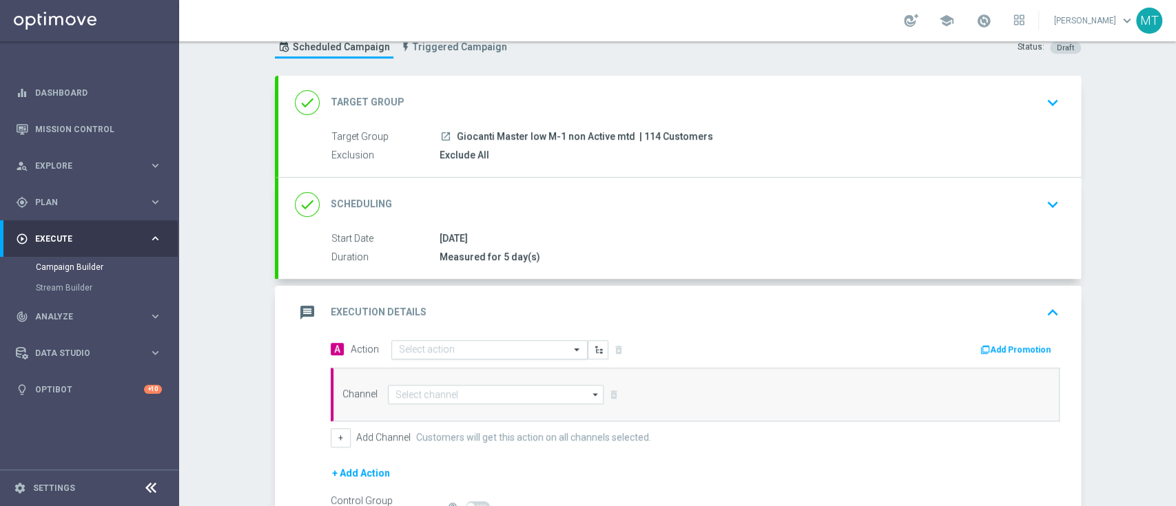
click at [481, 349] on input "text" at bounding box center [476, 350] width 154 height 12
click at [395, 416] on div "Channel arrow_drop_down Drag here to set row groups Drag here to set column lab…" at bounding box center [695, 395] width 729 height 54
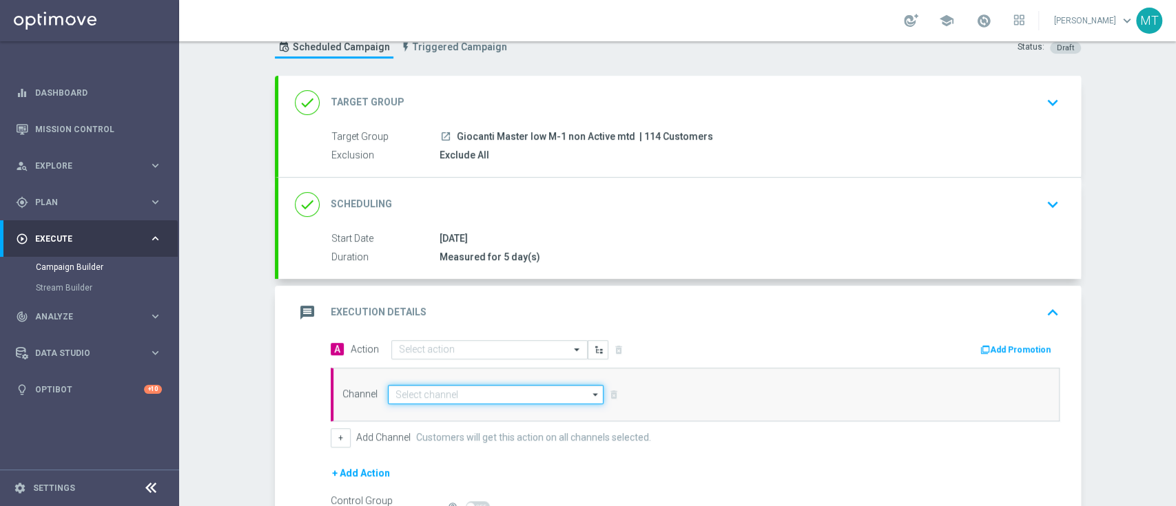
click at [409, 389] on input at bounding box center [496, 394] width 216 height 19
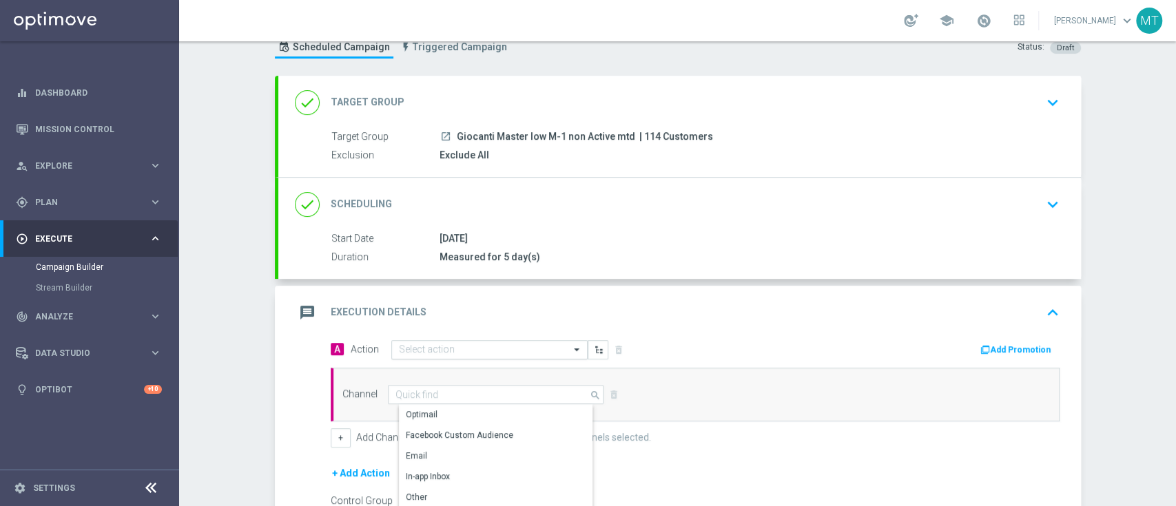
click at [413, 344] on input "text" at bounding box center [476, 350] width 154 height 12
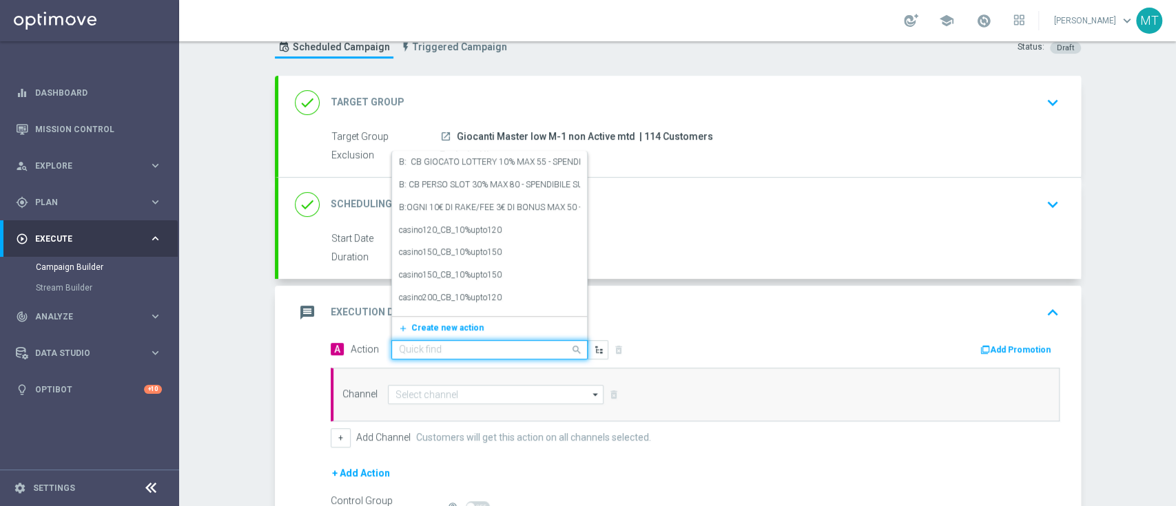
paste input "BF 20€ TUTTI I GIOCHI"
type input "BF 20€ TUTTI I GIOCHI"
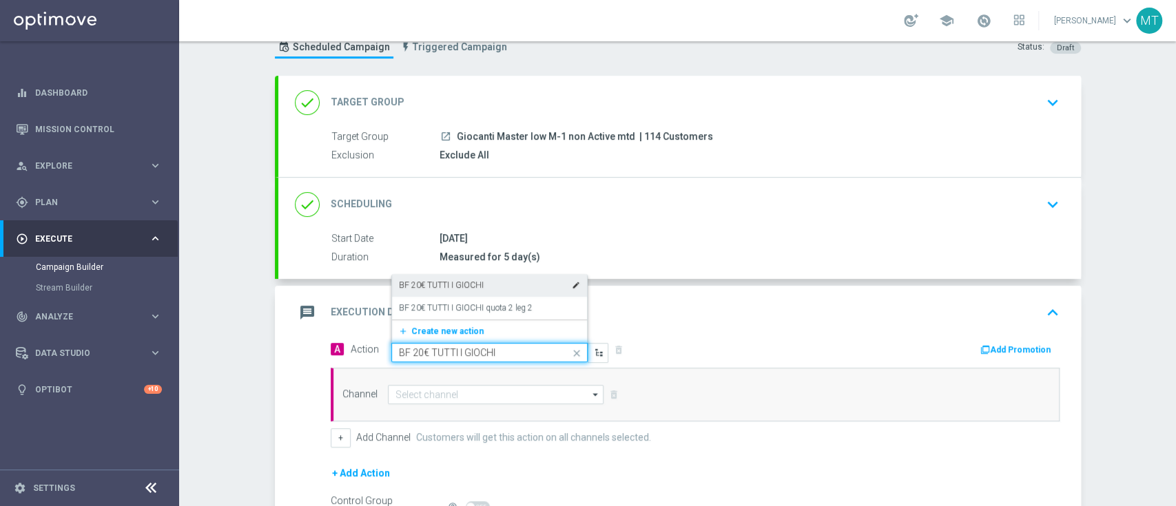
click at [423, 282] on label "BF 20€ TUTTI I GIOCHI" at bounding box center [441, 286] width 85 height 12
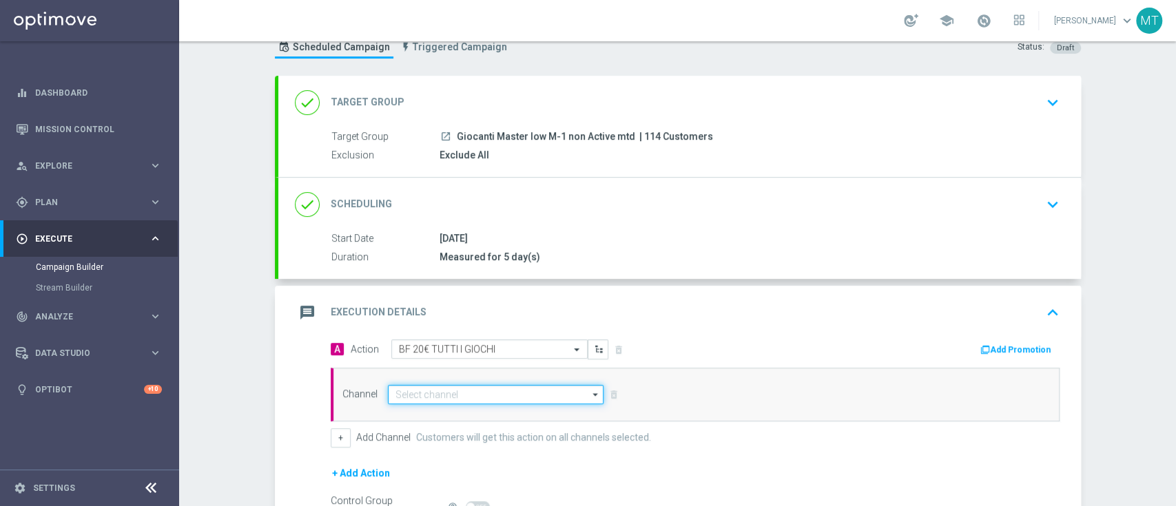
click at [447, 391] on input at bounding box center [496, 394] width 216 height 19
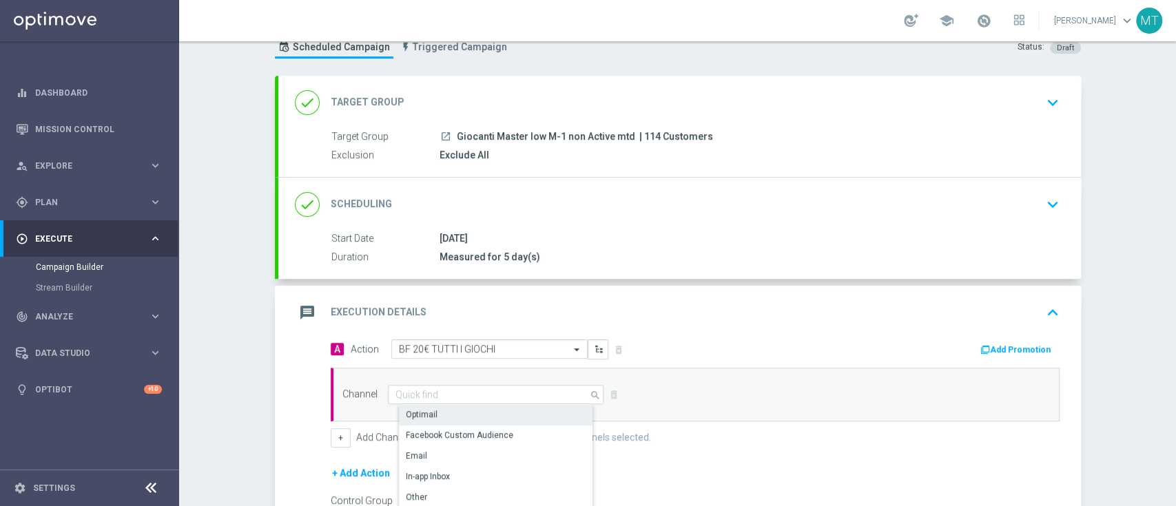
click at [438, 411] on div "Optimail" at bounding box center [501, 414] width 205 height 19
type input "Optimail"
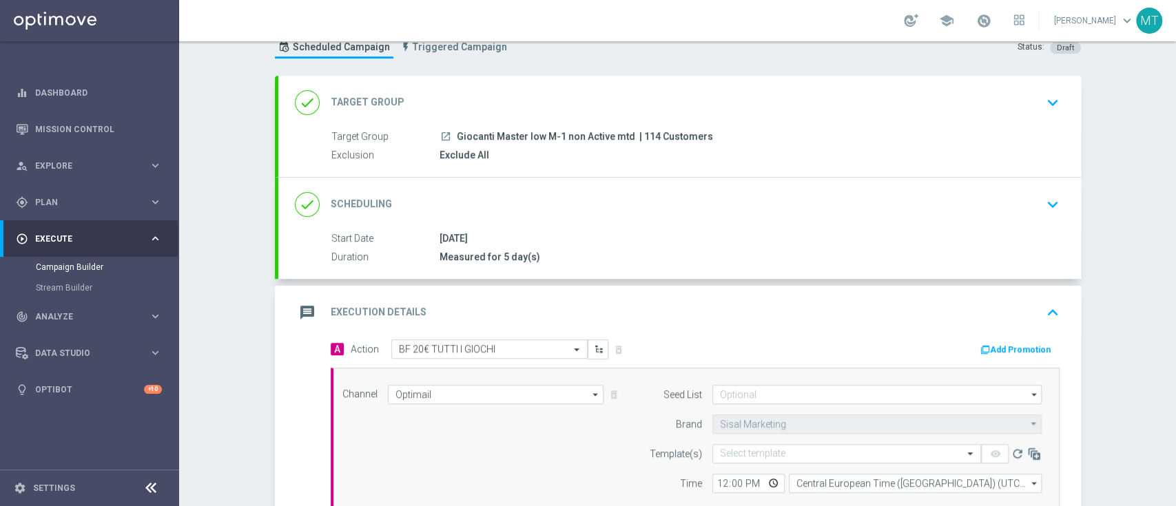
scroll to position [139, 0]
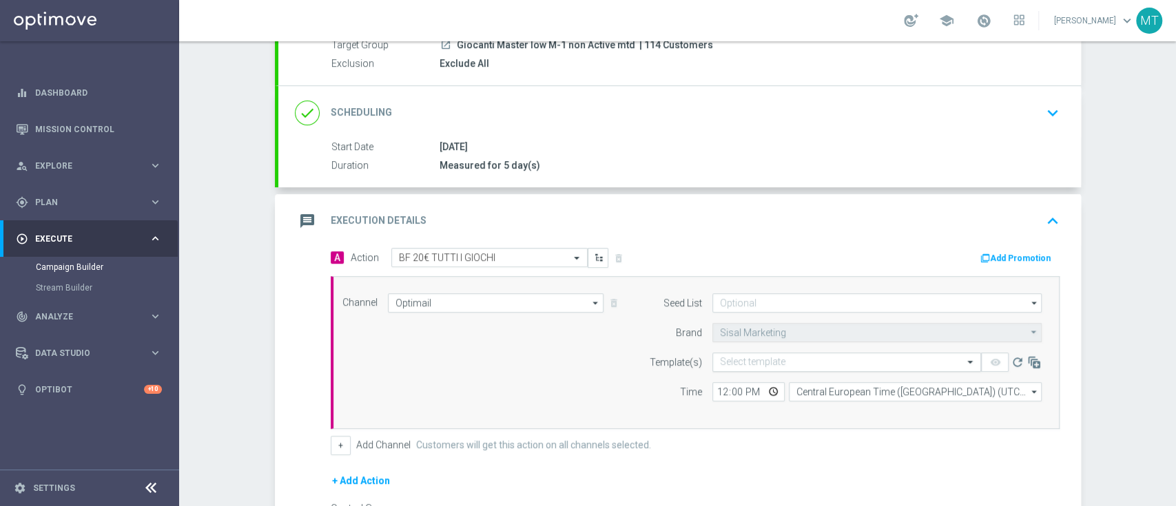
click at [739, 358] on input "text" at bounding box center [833, 363] width 226 height 12
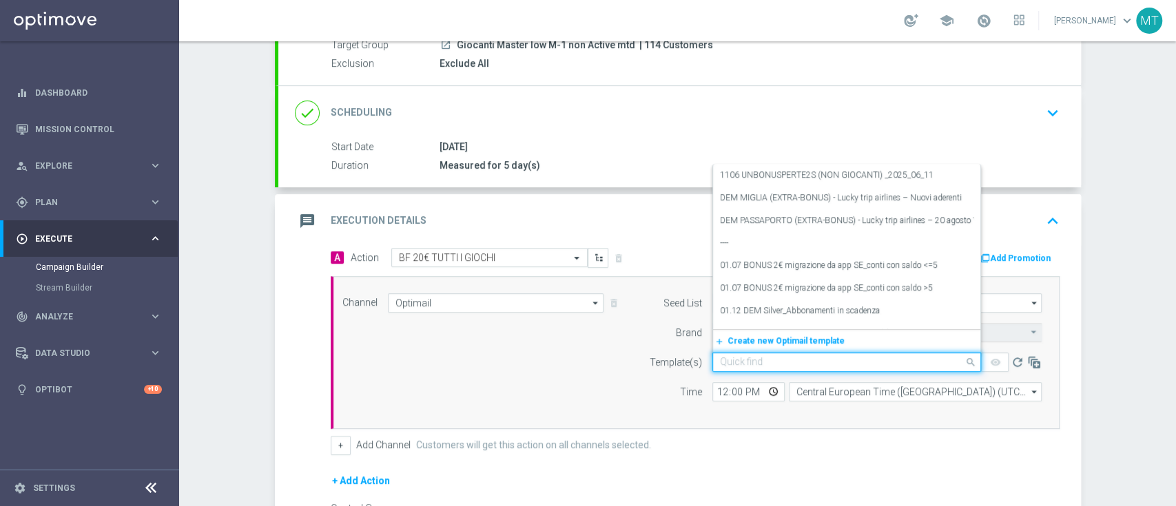
paste input "20GIOCHI2008 - 2025-08-20"
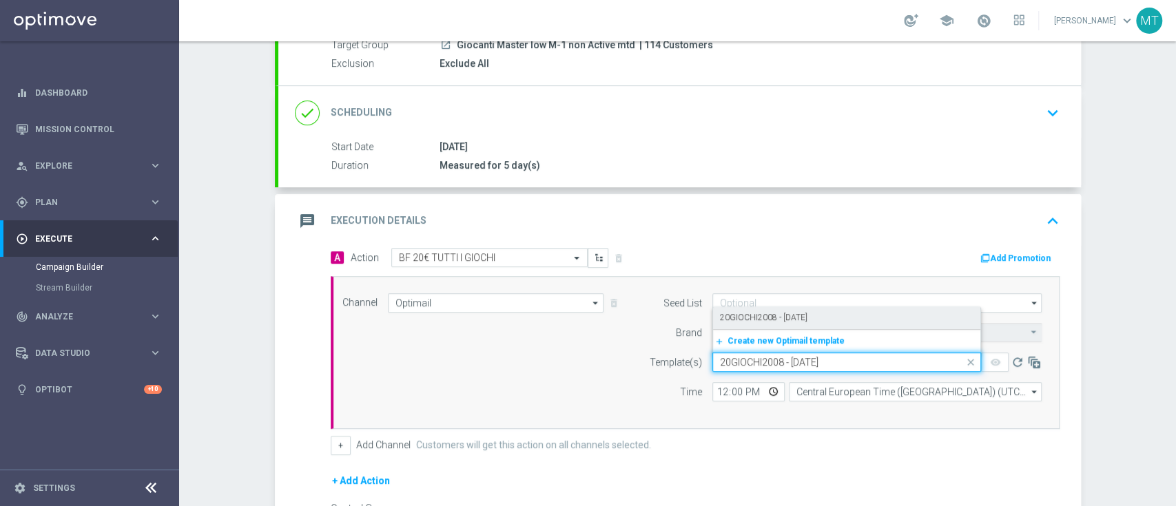
click at [749, 312] on label "20GIOCHI2008 - 2025-08-20" at bounding box center [763, 318] width 87 height 12
type input "20GIOCHI2008 - 2025-08-20"
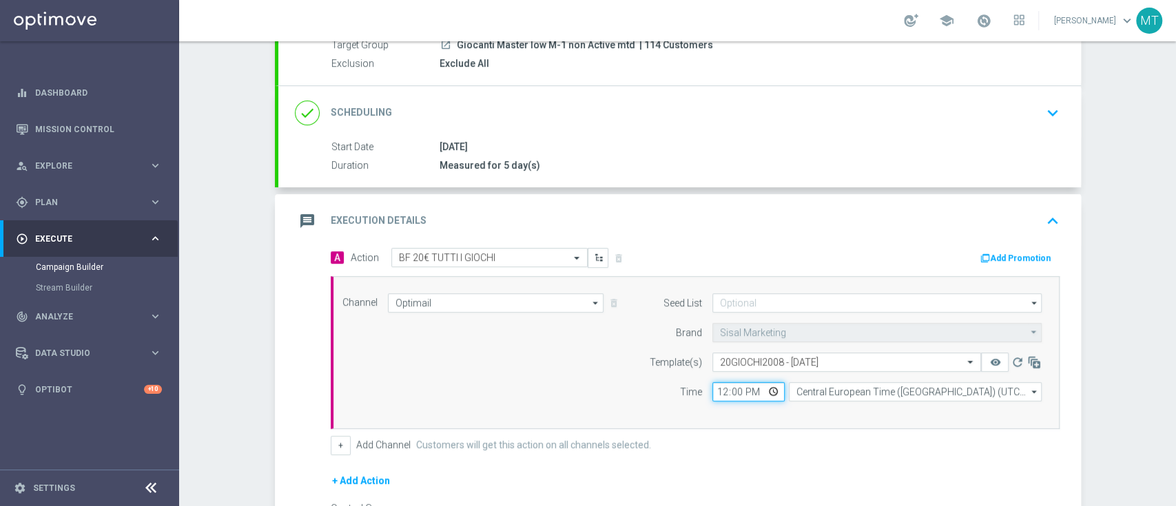
click at [712, 391] on input "12:00" at bounding box center [748, 391] width 72 height 19
type input "19:00"
click at [989, 263] on button "Add Promotion" at bounding box center [1017, 258] width 76 height 15
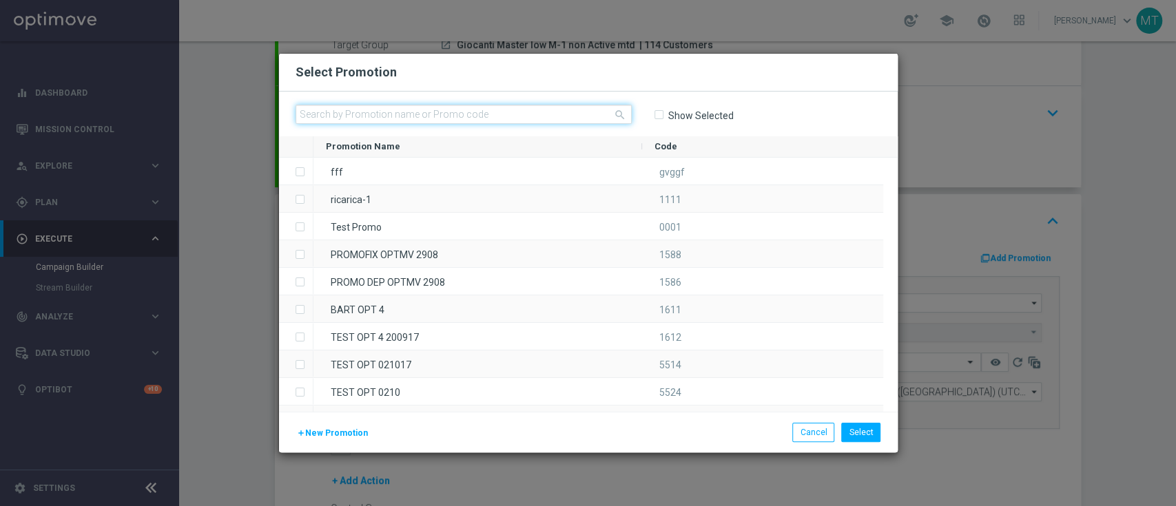
click at [419, 110] on input "text" at bounding box center [464, 114] width 336 height 19
paste input "230054"
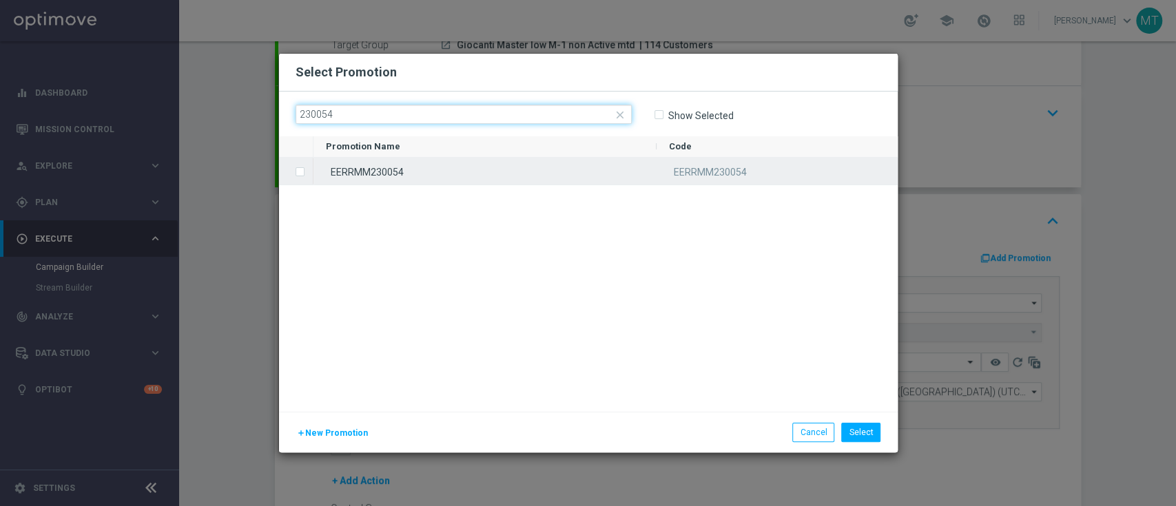
type input "230054"
click at [433, 167] on div "EERRMM230054" at bounding box center [484, 171] width 343 height 27
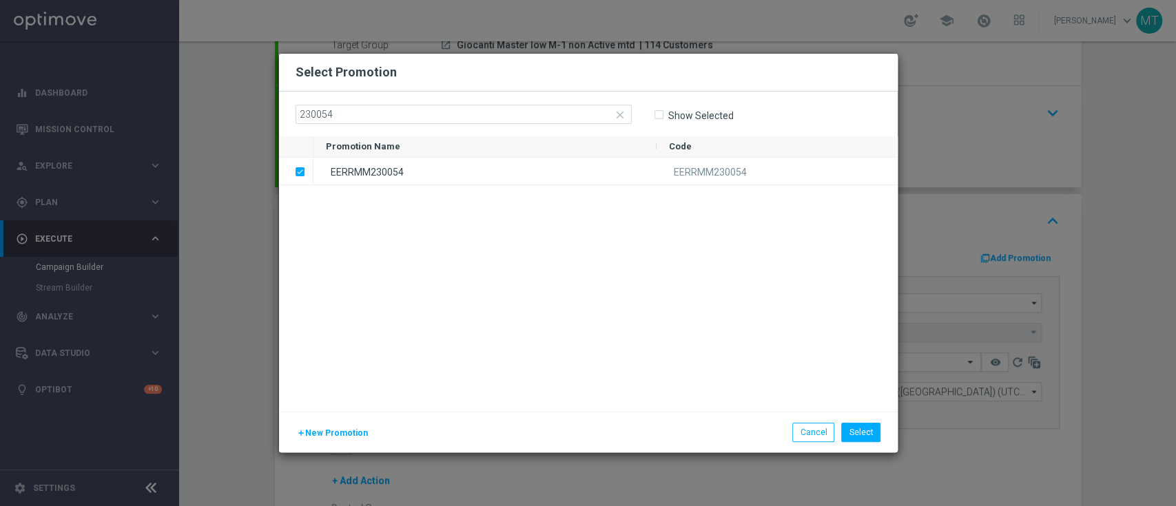
click at [869, 418] on div "add New Promotion Select Cancel" at bounding box center [588, 432] width 619 height 41
click at [861, 434] on button "Select" at bounding box center [860, 432] width 39 height 19
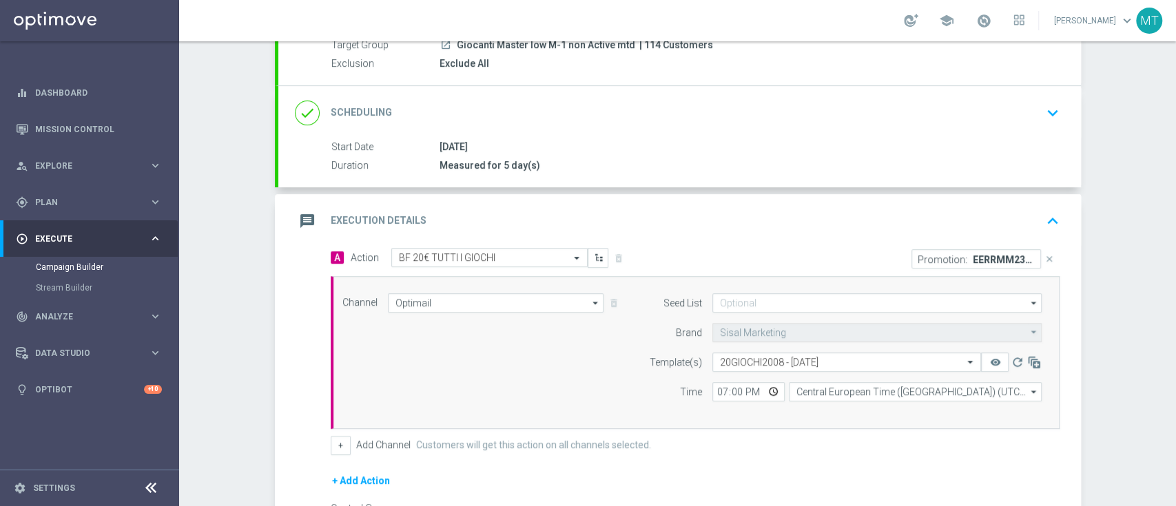
click at [806, 229] on div "message Execution Details keyboard_arrow_up" at bounding box center [680, 221] width 770 height 26
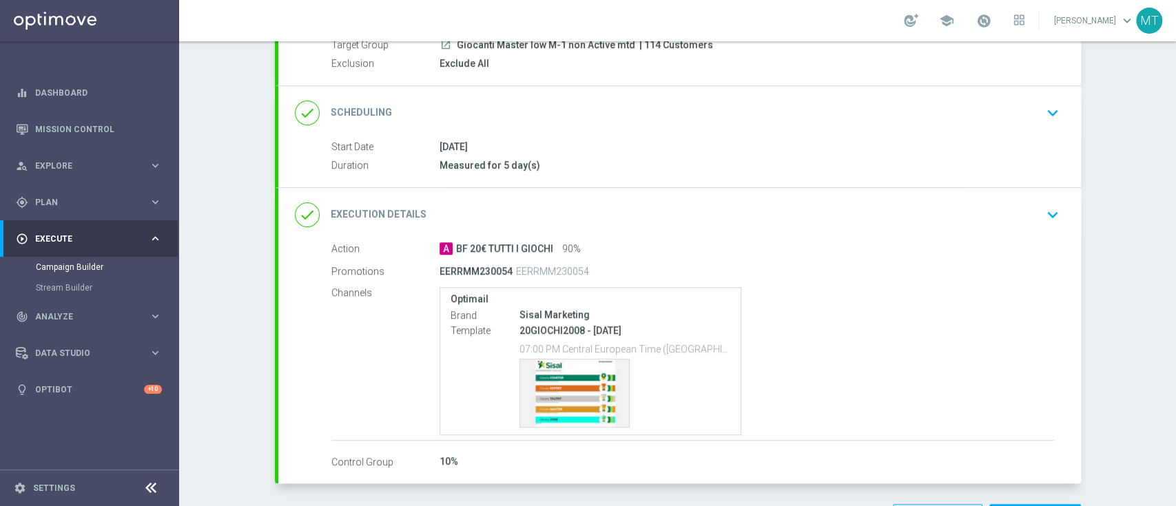
click at [783, 205] on div "done Execution Details keyboard_arrow_down" at bounding box center [680, 215] width 770 height 26
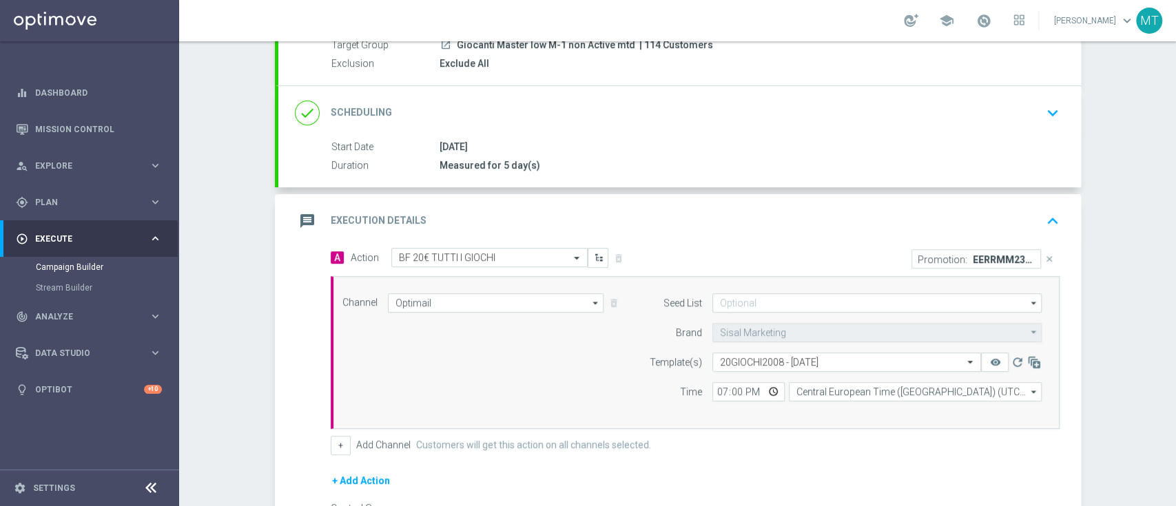
scroll to position [303, 0]
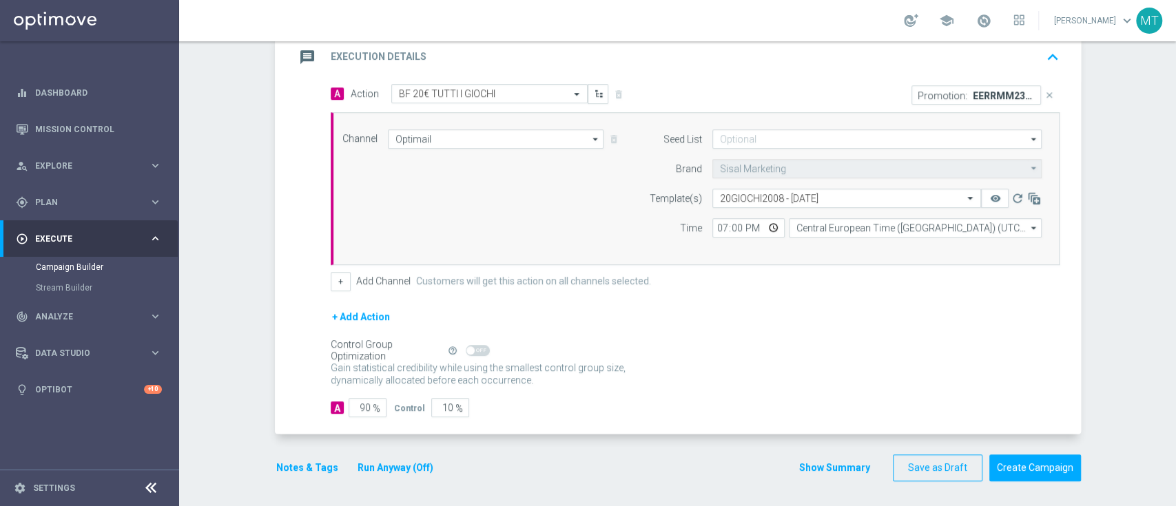
click at [309, 469] on button "Notes & Tags" at bounding box center [307, 468] width 65 height 17
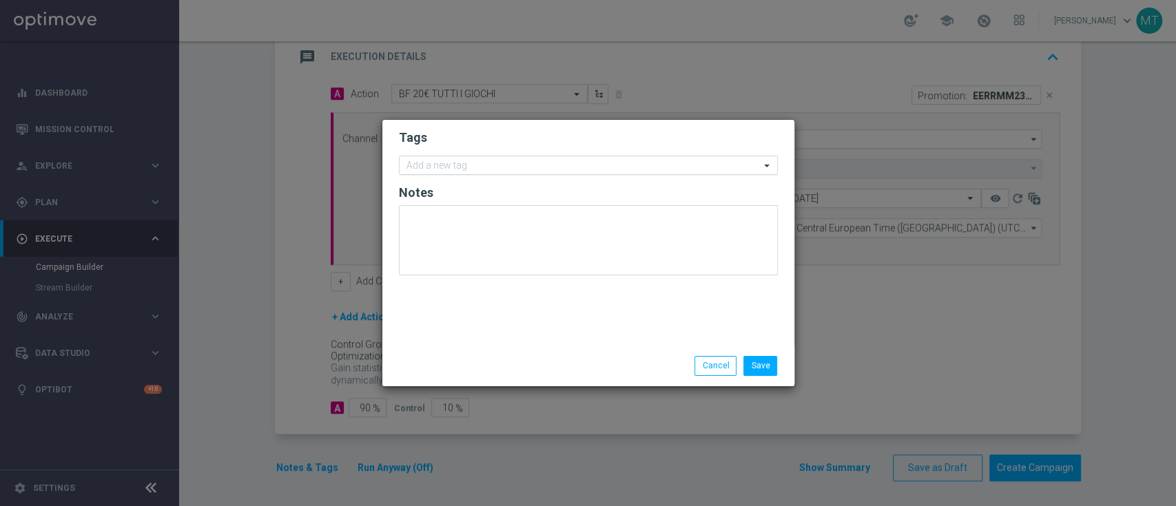
click at [548, 161] on input "text" at bounding box center [582, 167] width 353 height 12
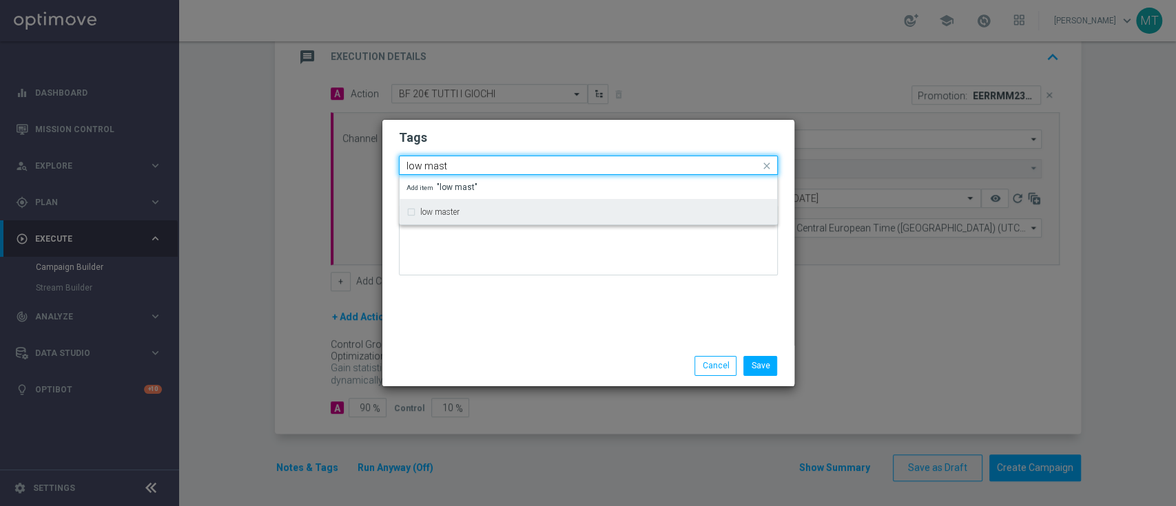
click at [490, 218] on div "low master" at bounding box center [588, 212] width 364 height 22
type input "low mast"
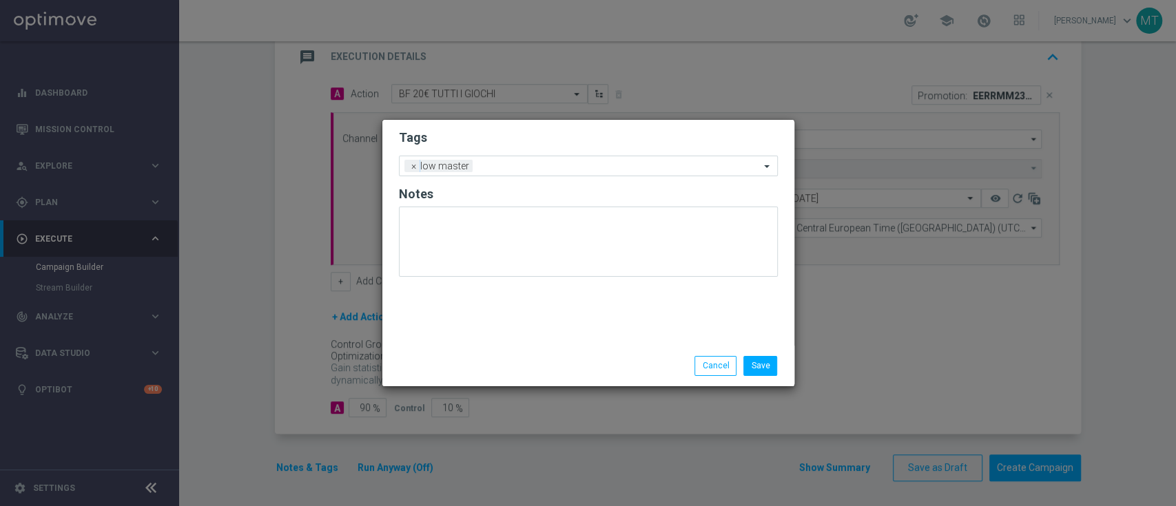
click at [491, 338] on div "Tags Add a new tag × low master Notes" at bounding box center [588, 233] width 412 height 226
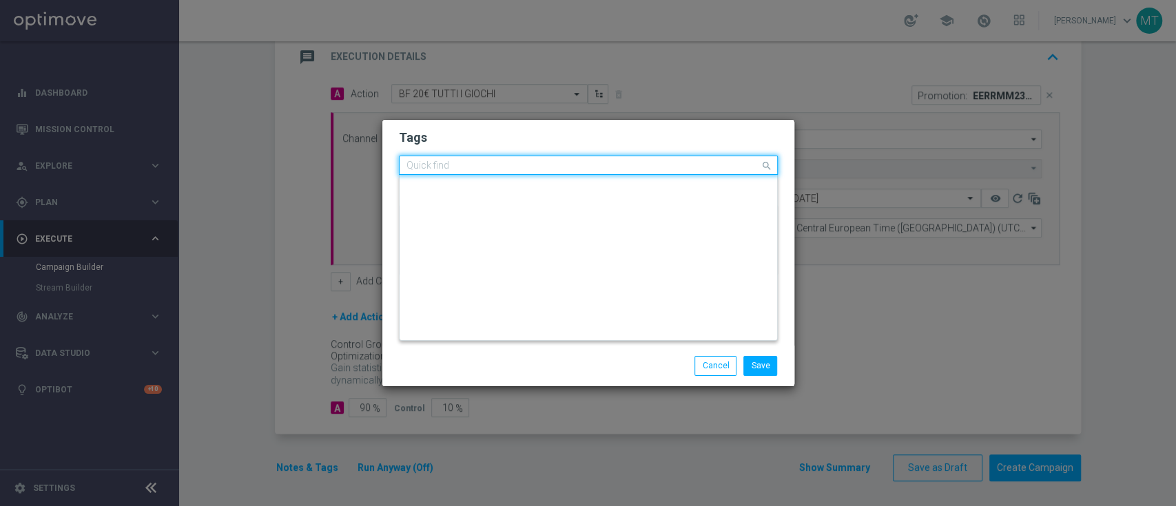
click at [504, 160] on div "Quick find × low master" at bounding box center [580, 165] width 360 height 17
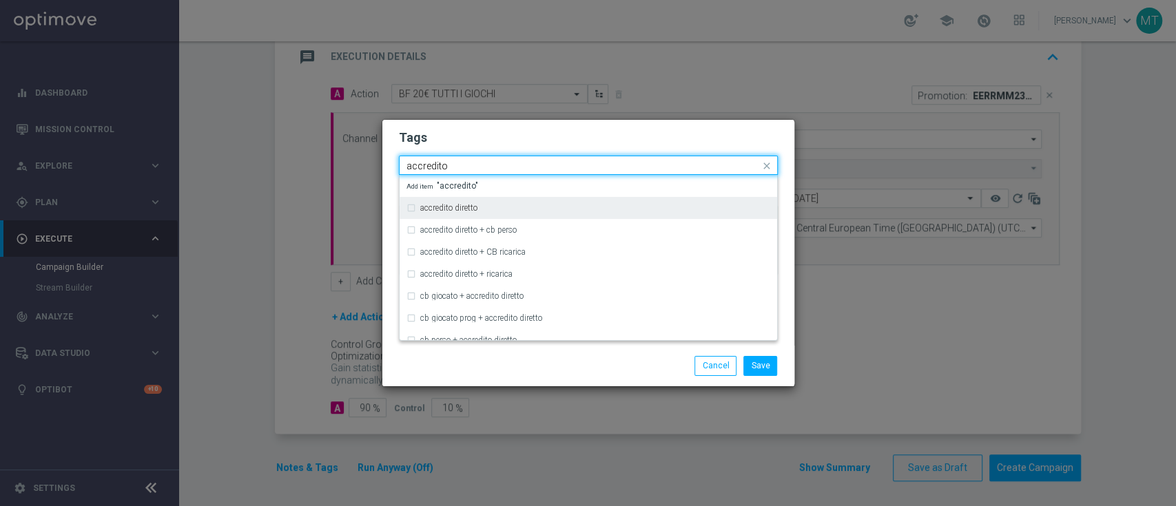
click at [493, 207] on div "accredito diretto" at bounding box center [595, 208] width 350 height 8
type input "accredito"
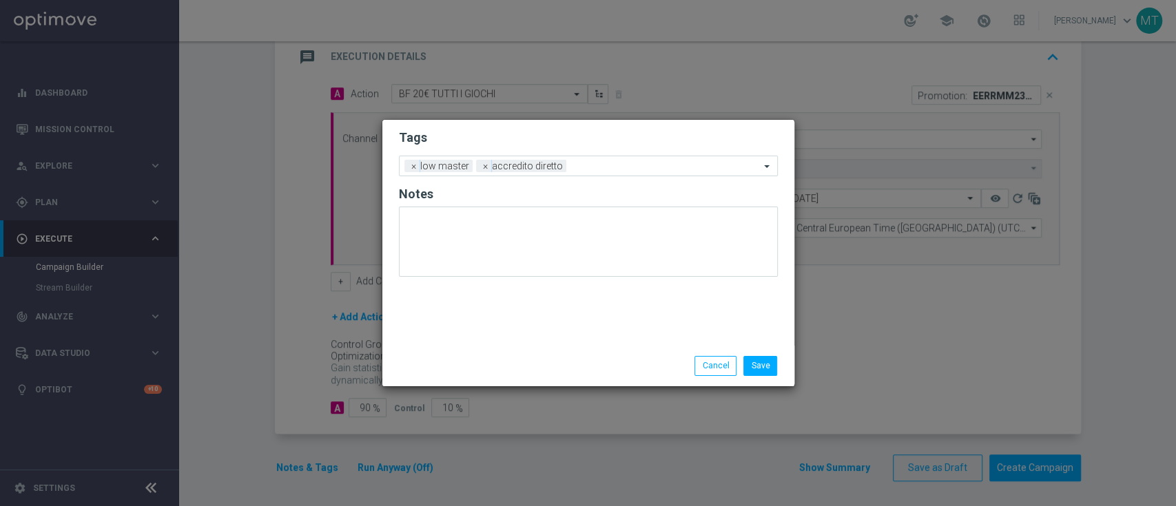
click at [501, 362] on div "Save Cancel" at bounding box center [589, 365] width 400 height 19
click at [591, 165] on input "text" at bounding box center [666, 167] width 188 height 12
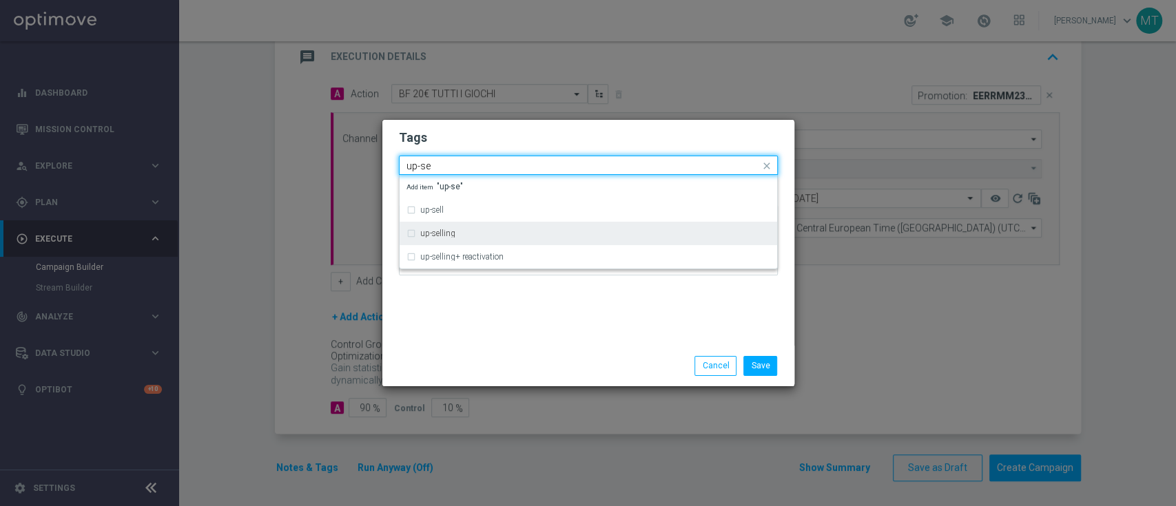
click at [610, 238] on div "up-selling" at bounding box center [588, 234] width 364 height 22
type input "up-se"
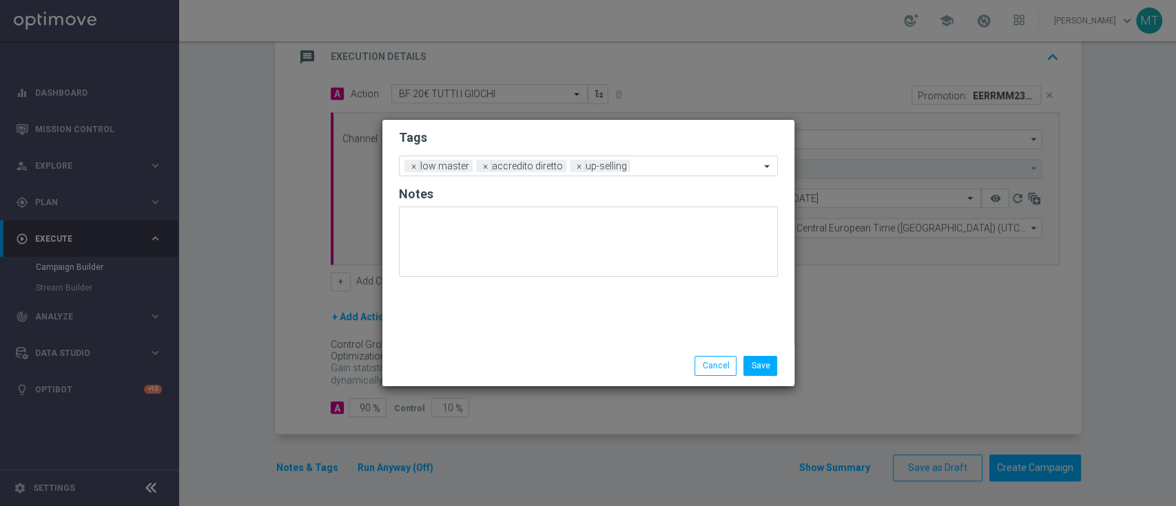
click at [579, 330] on div "Tags Add a new tag × low master × accredito diretto × up-selling Notes" at bounding box center [588, 233] width 412 height 226
click at [577, 169] on span "×" at bounding box center [579, 166] width 12 height 12
click at [577, 167] on input "text" at bounding box center [666, 167] width 188 height 12
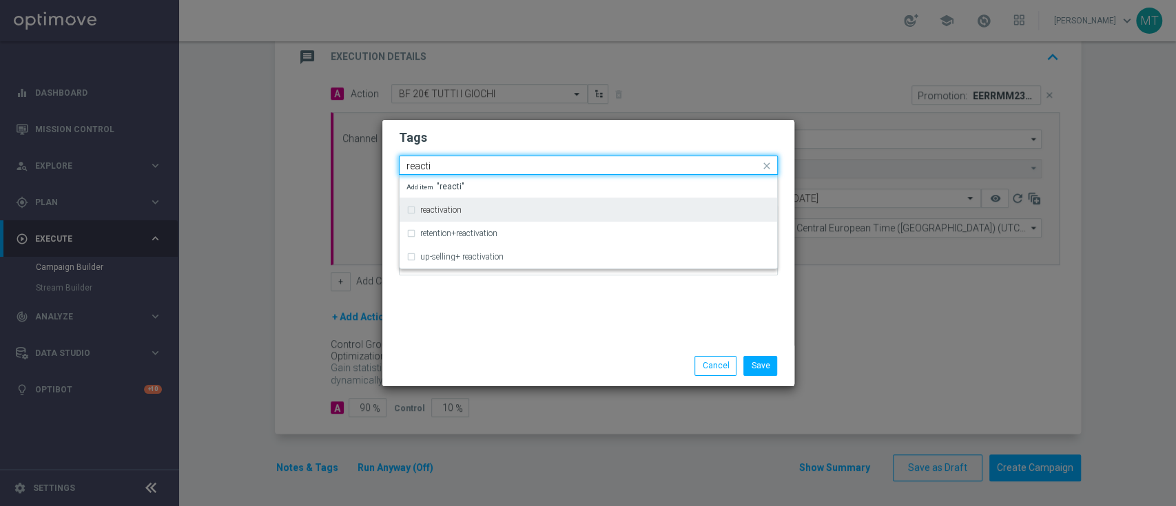
click at [561, 209] on div "reactivation" at bounding box center [595, 210] width 350 height 8
type input "reacti"
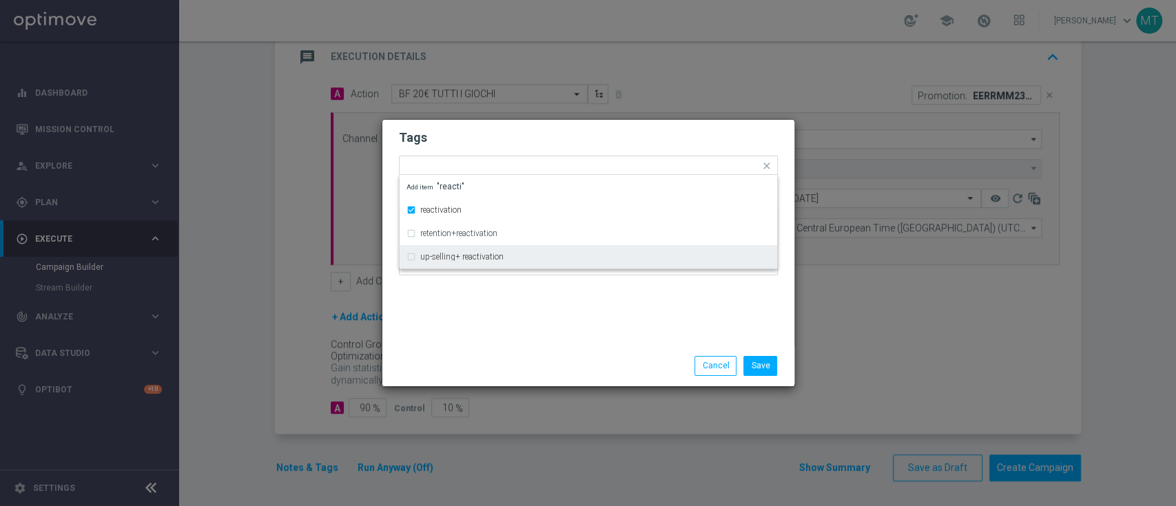
click at [523, 349] on div "Save Cancel" at bounding box center [588, 366] width 412 height 40
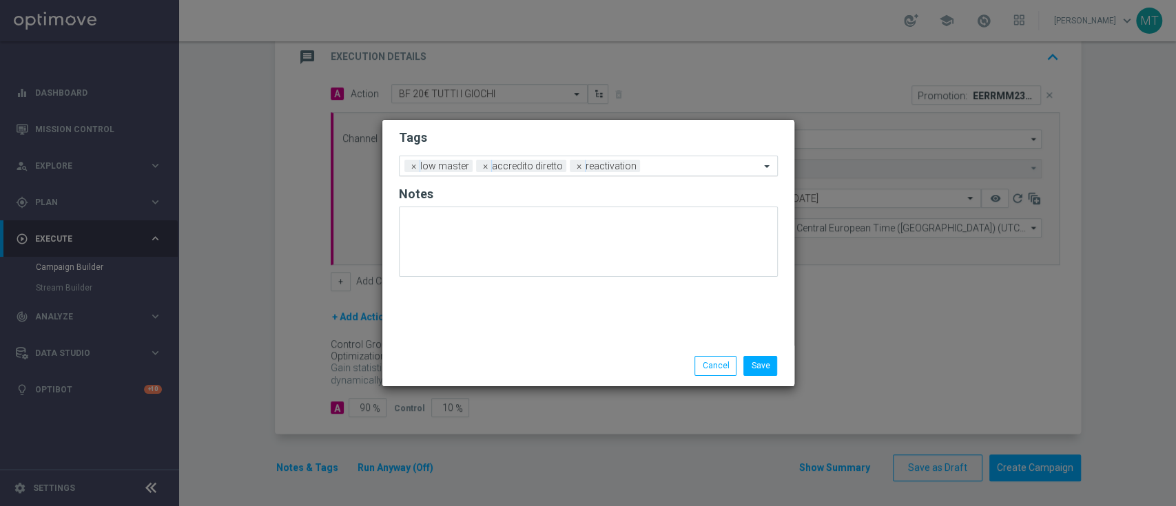
click at [646, 169] on input "text" at bounding box center [703, 167] width 114 height 12
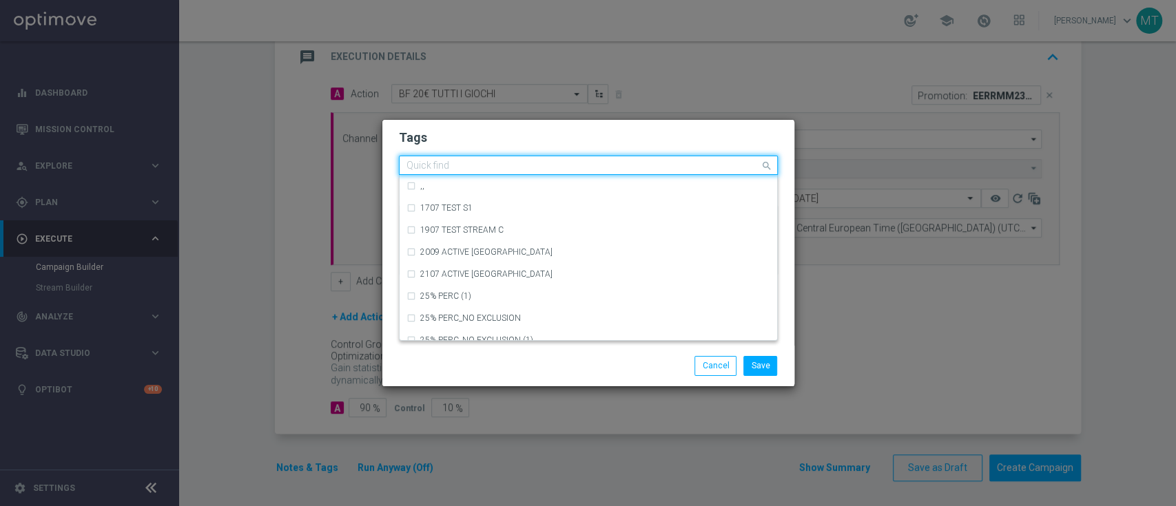
type input "a"
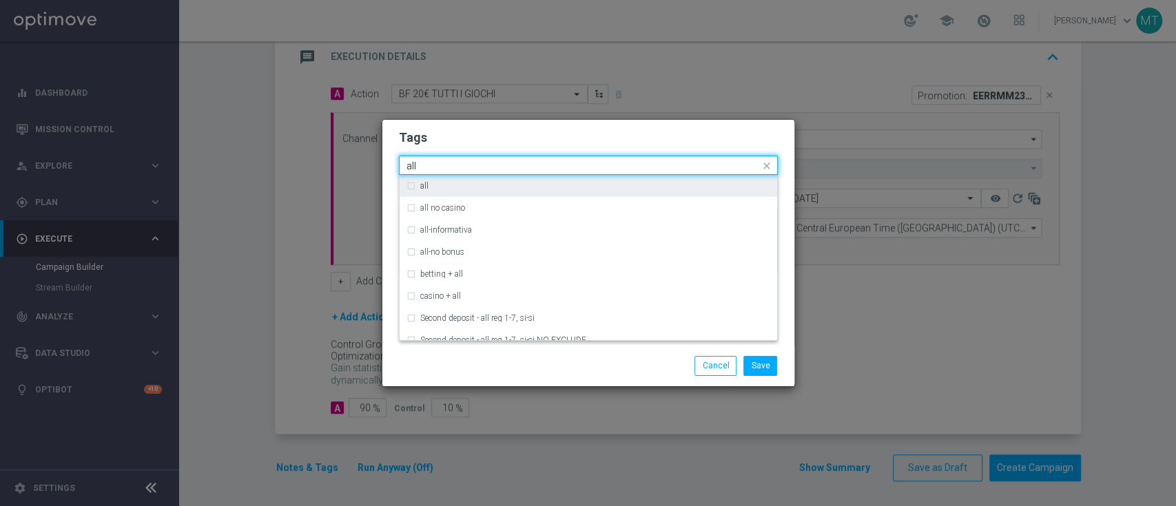
click at [648, 185] on div "all" at bounding box center [595, 186] width 350 height 8
type input "all"
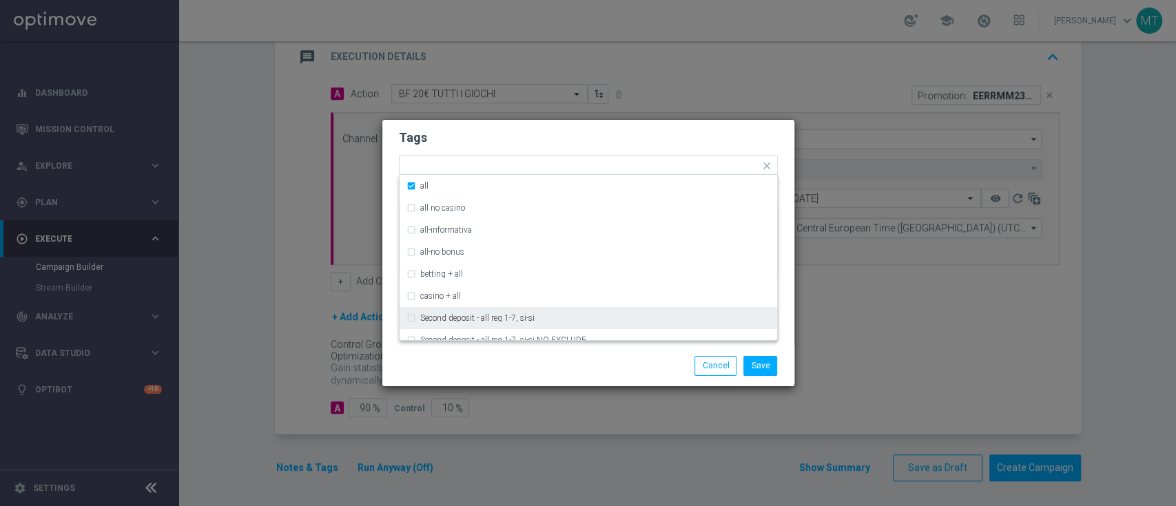
click at [612, 369] on div "Save Cancel" at bounding box center [655, 365] width 267 height 19
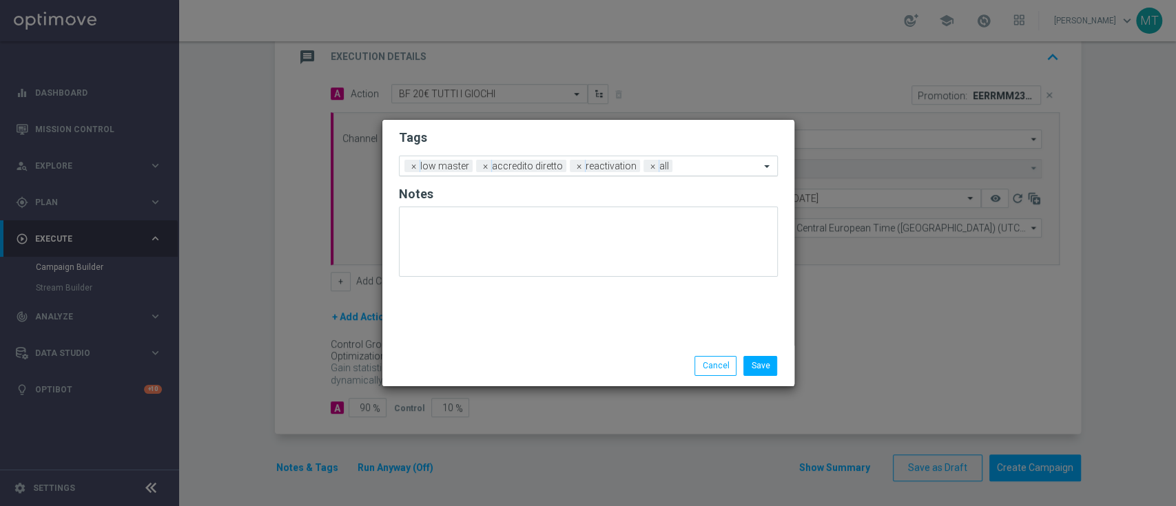
click at [699, 173] on div at bounding box center [718, 168] width 84 height 14
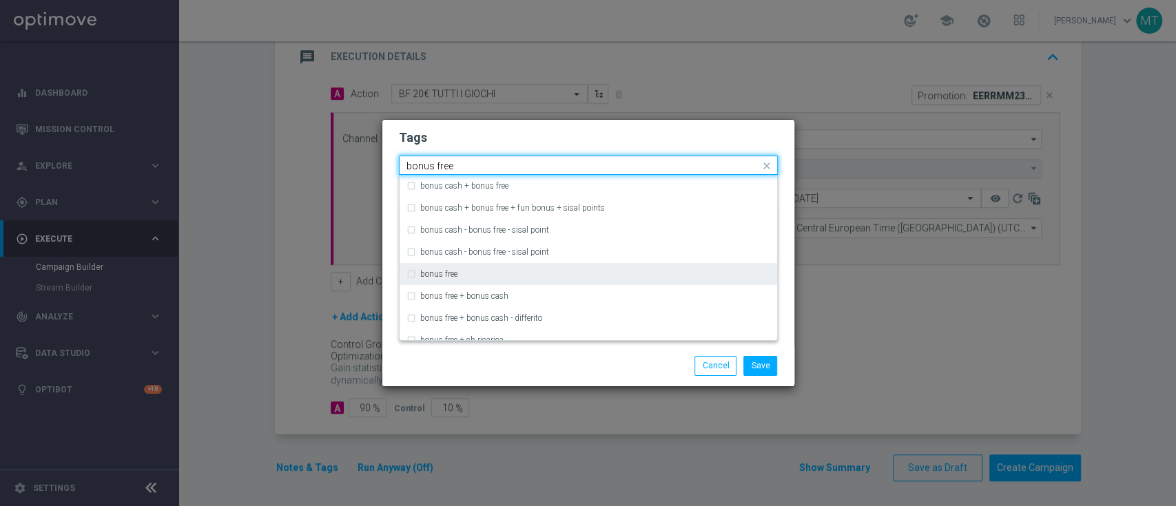
click at [504, 274] on div "bonus free" at bounding box center [595, 274] width 350 height 8
type input "bonus free"
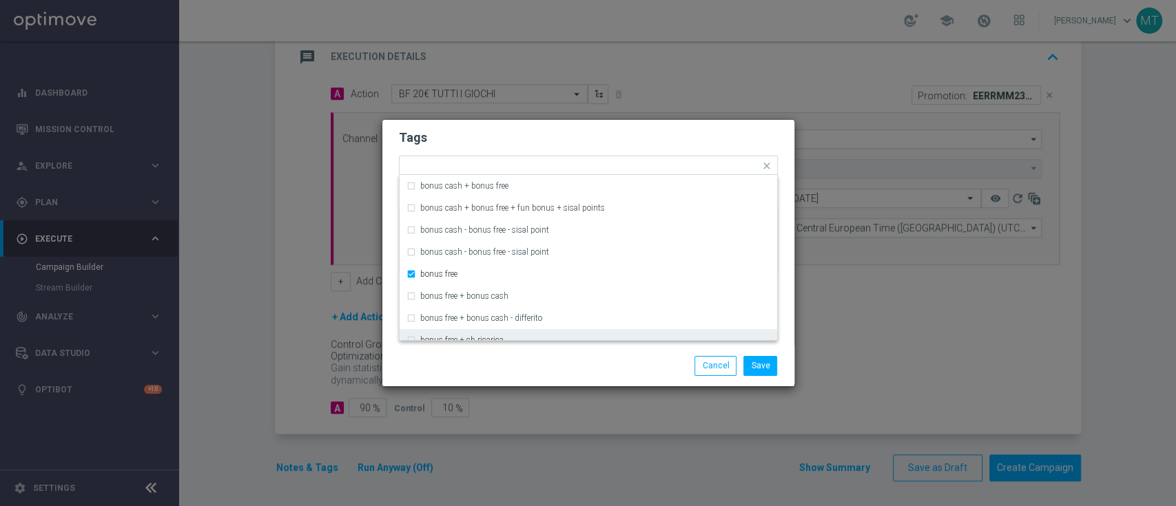
click at [546, 350] on div "Save Cancel" at bounding box center [588, 366] width 412 height 40
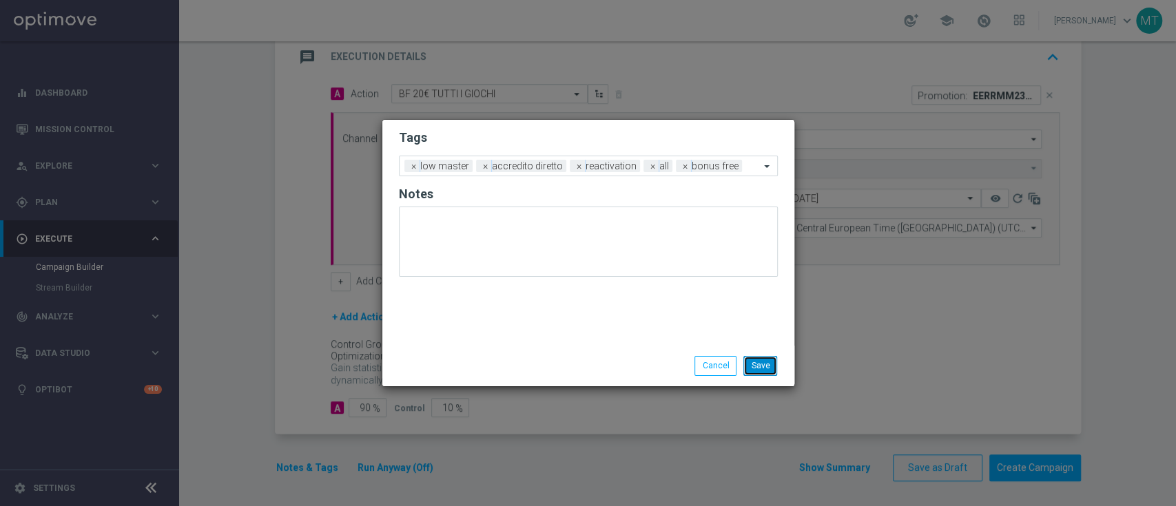
click at [761, 362] on button "Save" at bounding box center [760, 365] width 34 height 19
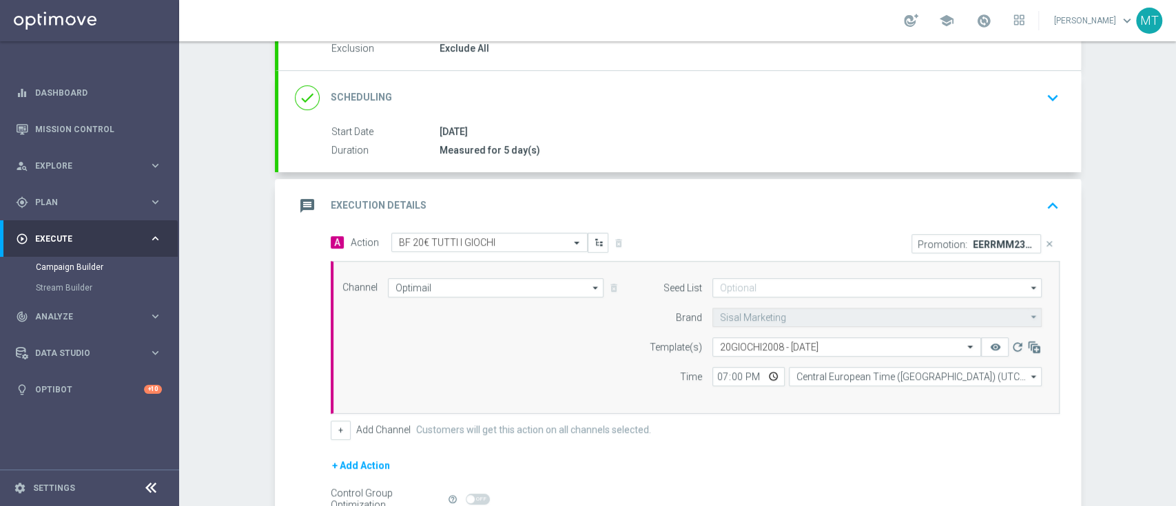
scroll to position [149, 0]
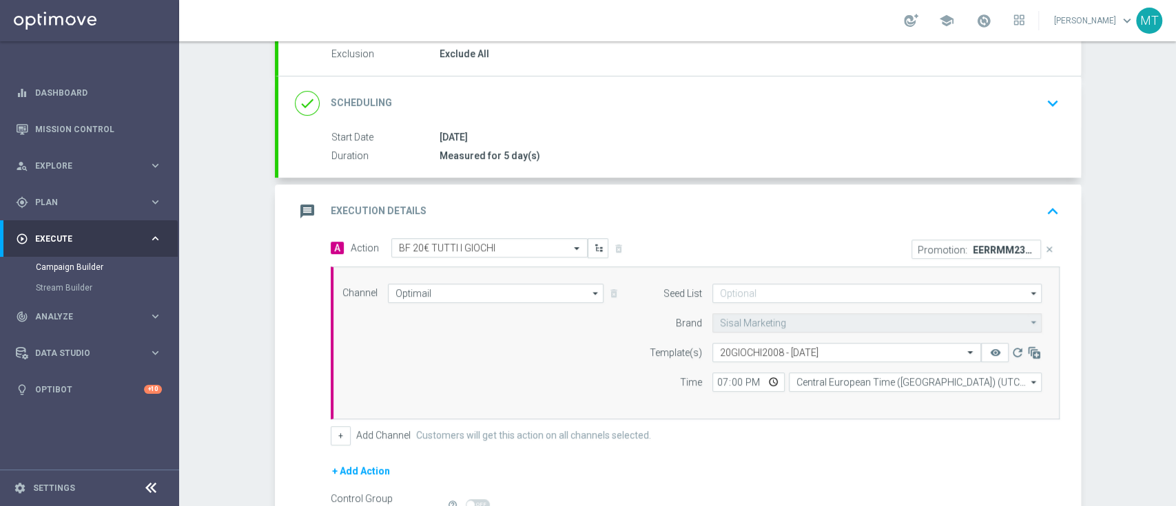
click at [726, 210] on div "message Execution Details keyboard_arrow_up" at bounding box center [680, 211] width 770 height 26
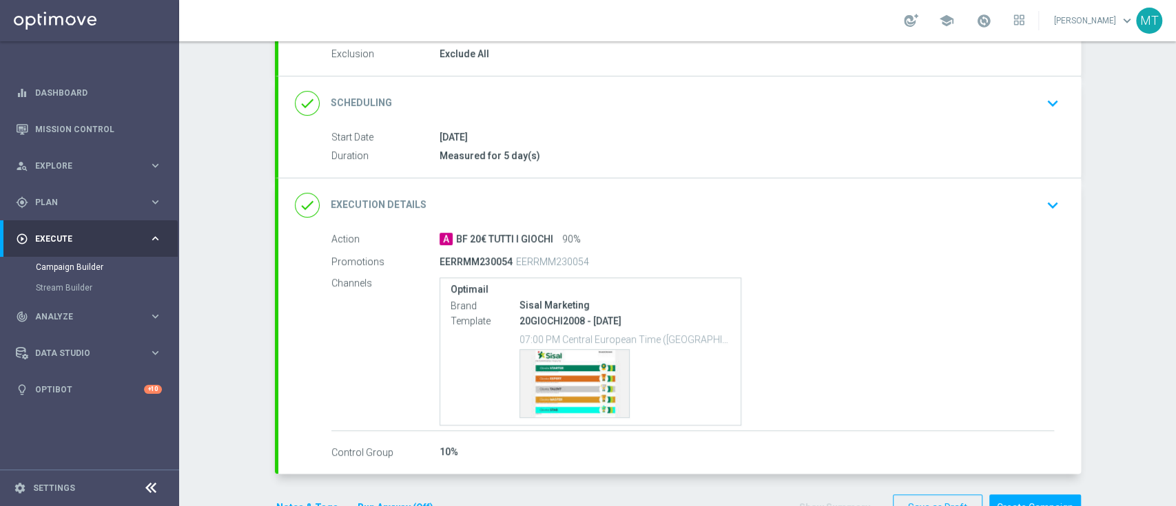
scroll to position [0, 0]
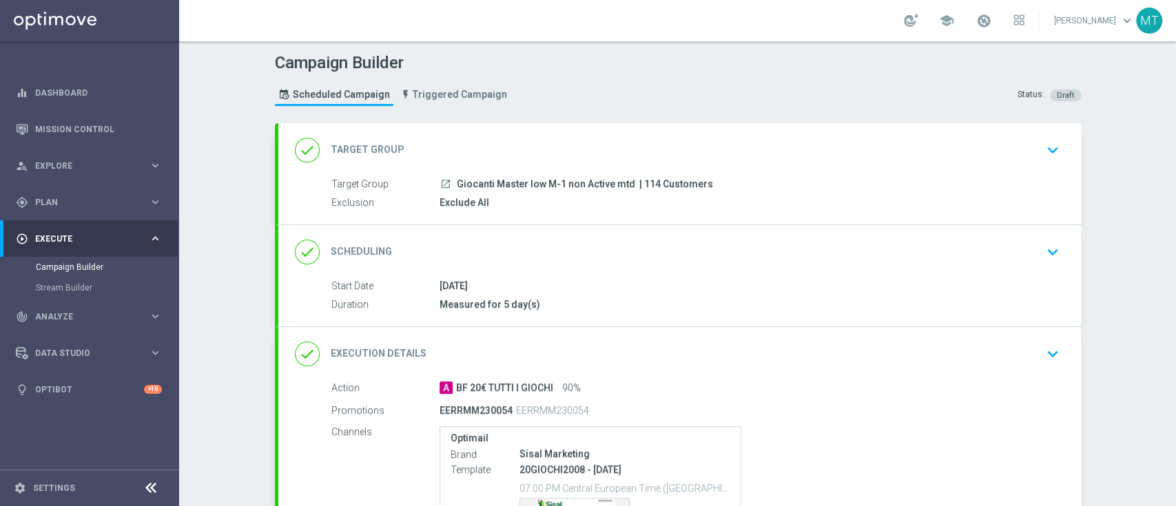
click at [678, 169] on div "done Target Group keyboard_arrow_down" at bounding box center [679, 150] width 803 height 54
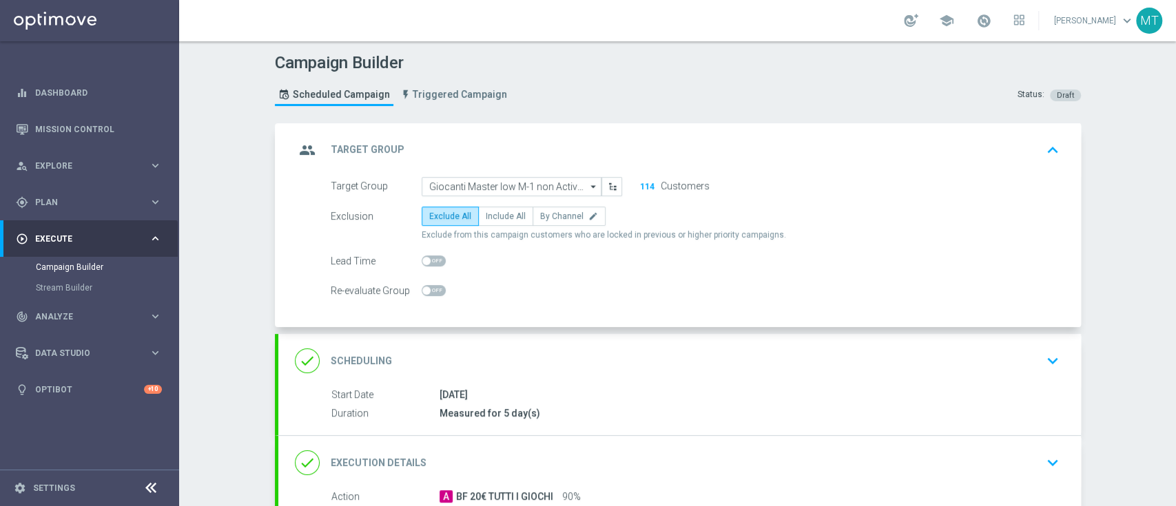
click at [678, 169] on div "group Target Group keyboard_arrow_up" at bounding box center [679, 150] width 803 height 54
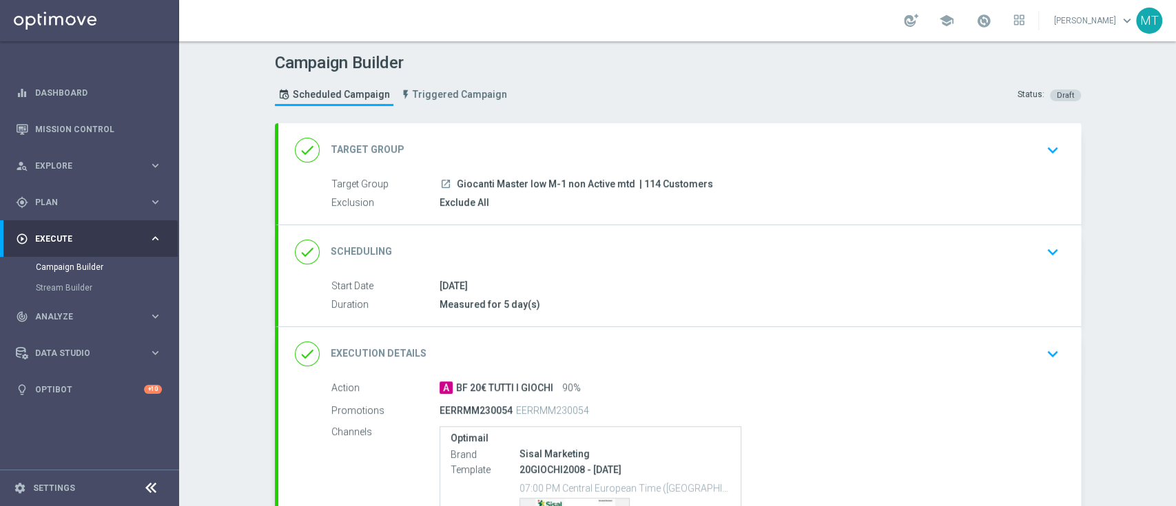
click at [640, 235] on div "done Scheduling keyboard_arrow_down Start Date 20 Aug 2025 Duration Measured fo…" at bounding box center [679, 275] width 803 height 101
click at [653, 247] on div "done Scheduling keyboard_arrow_down" at bounding box center [680, 252] width 770 height 26
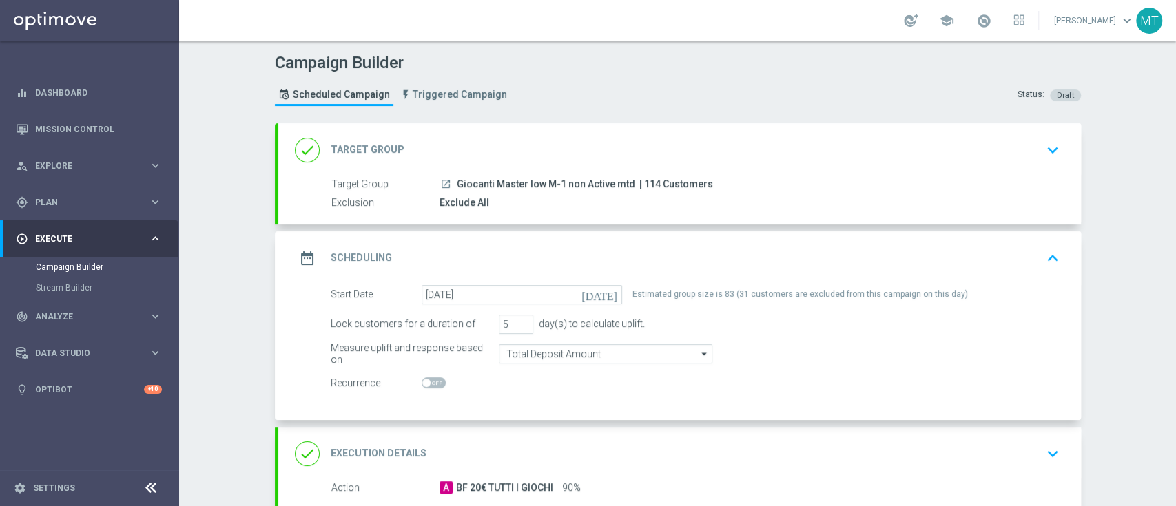
click at [688, 218] on div "Target Group launch Giocanti Master low M-1 non Active mtd | 114 Customers Excl…" at bounding box center [679, 201] width 803 height 48
click at [831, 138] on div "done Target Group keyboard_arrow_down" at bounding box center [680, 150] width 770 height 26
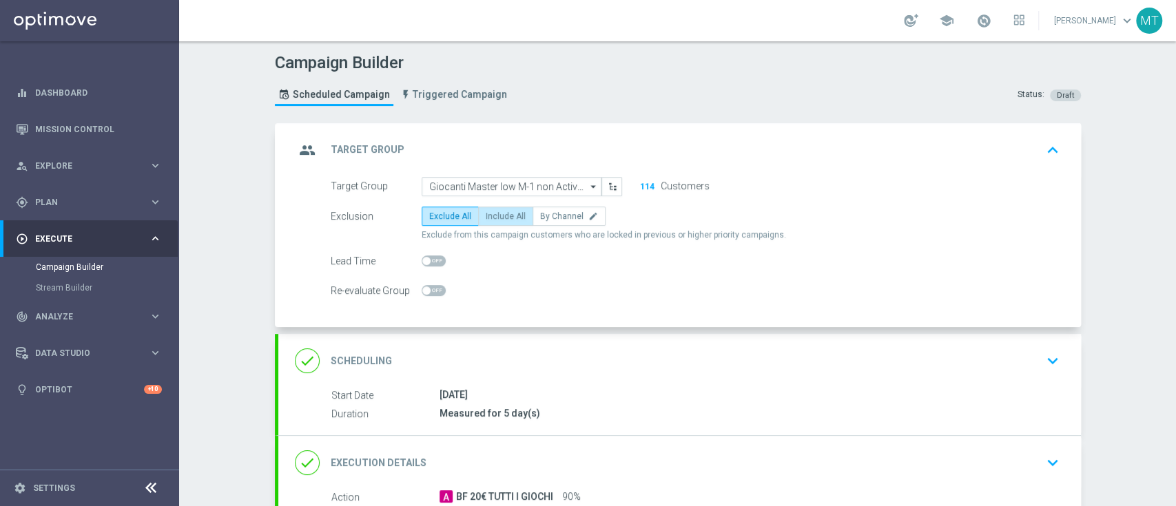
click at [497, 212] on span "Include All" at bounding box center [506, 216] width 40 height 10
click at [495, 214] on input "Include All" at bounding box center [490, 218] width 9 height 9
radio input "true"
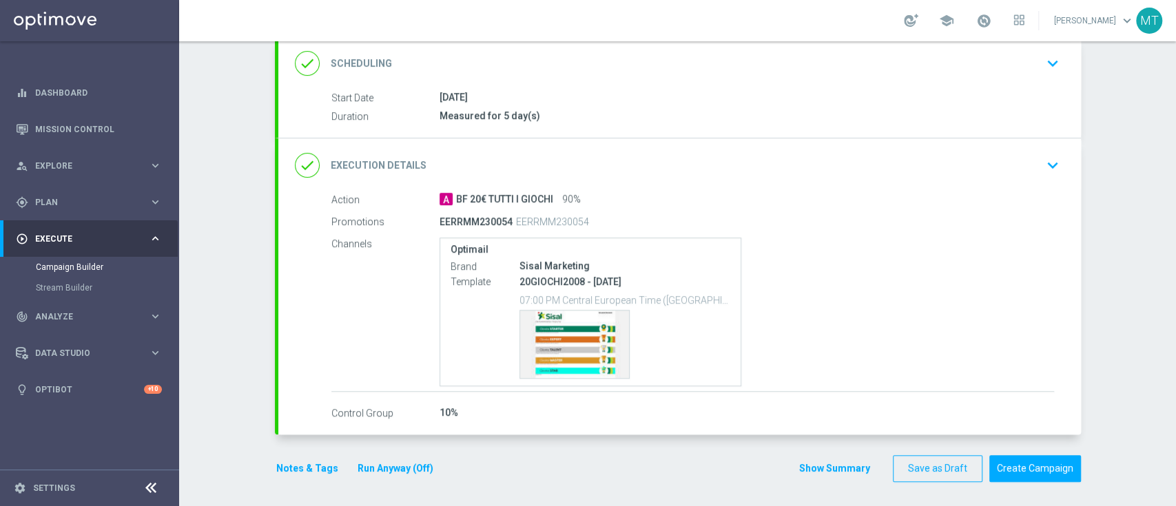
scroll to position [298, 0]
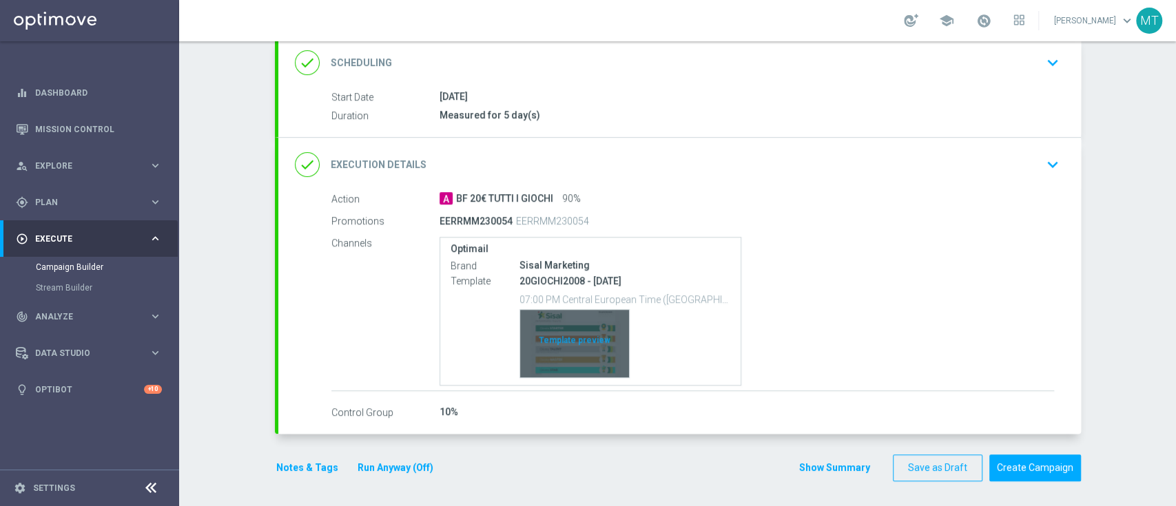
click at [586, 342] on div "Template preview" at bounding box center [574, 344] width 109 height 68
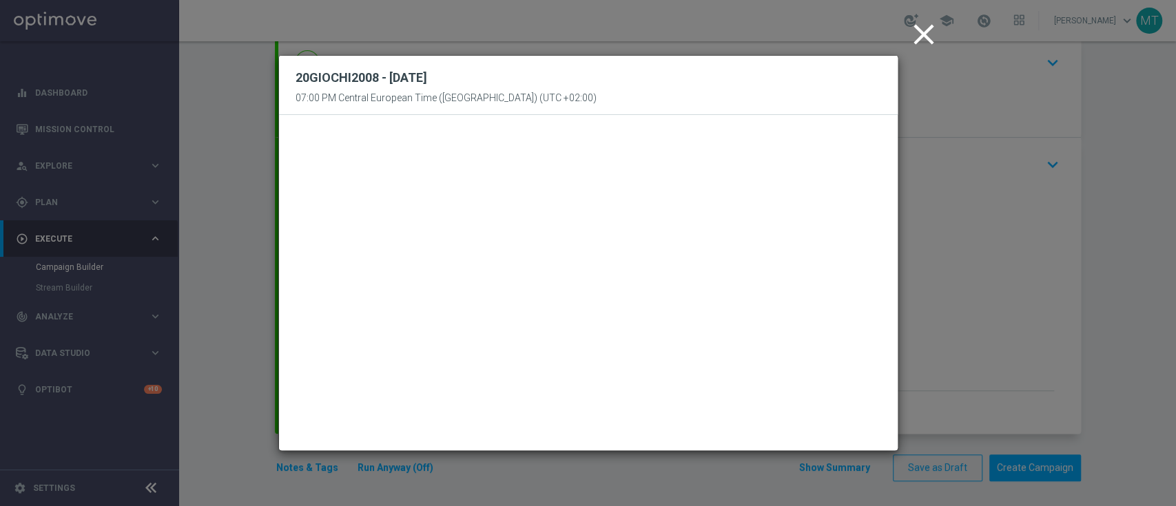
click at [907, 34] on icon "close" at bounding box center [924, 34] width 34 height 34
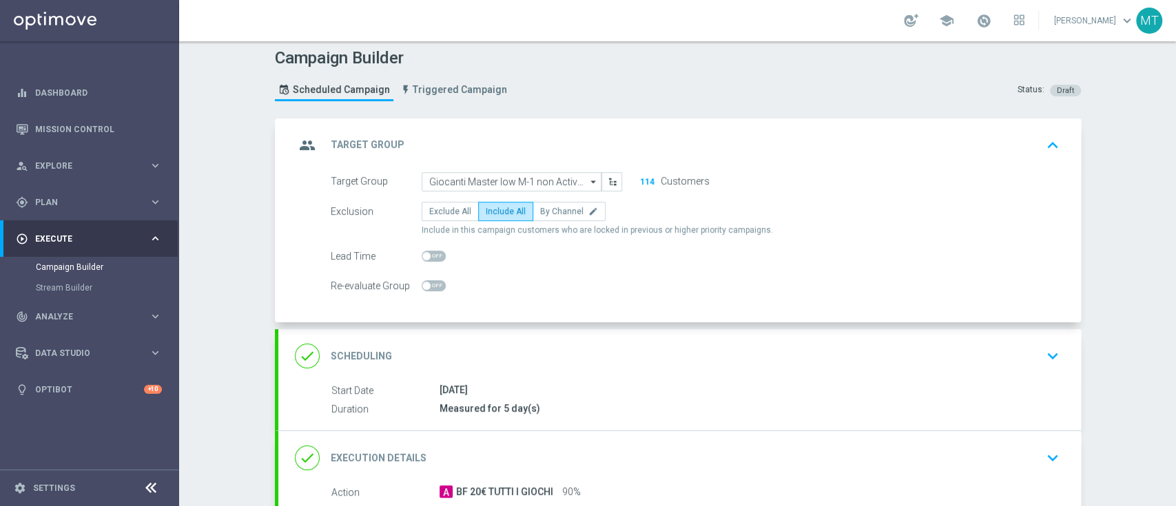
scroll to position [289, 0]
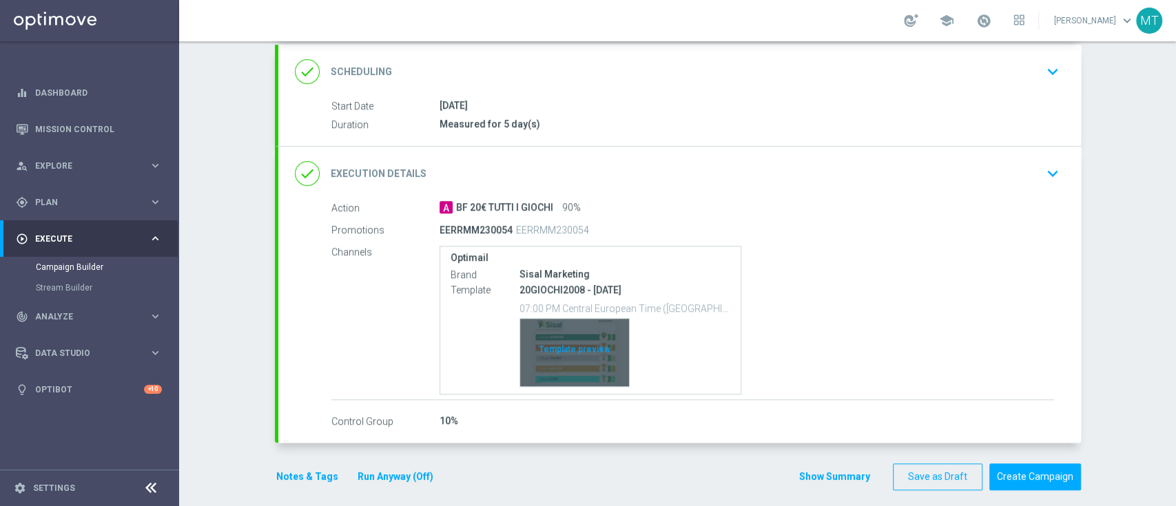
click at [562, 350] on div "Template preview" at bounding box center [574, 353] width 109 height 68
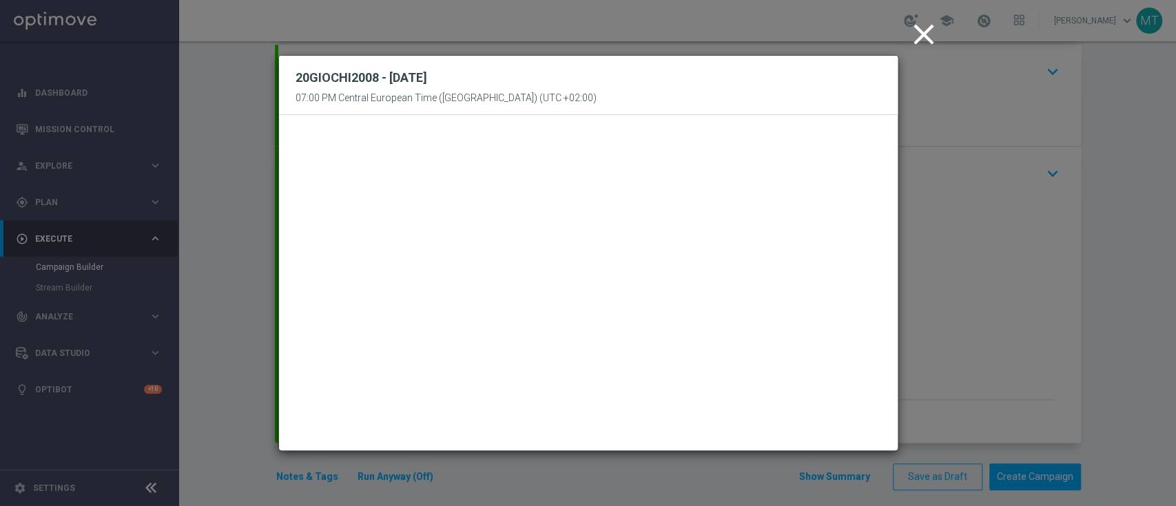
click at [914, 50] on icon "close" at bounding box center [924, 34] width 34 height 34
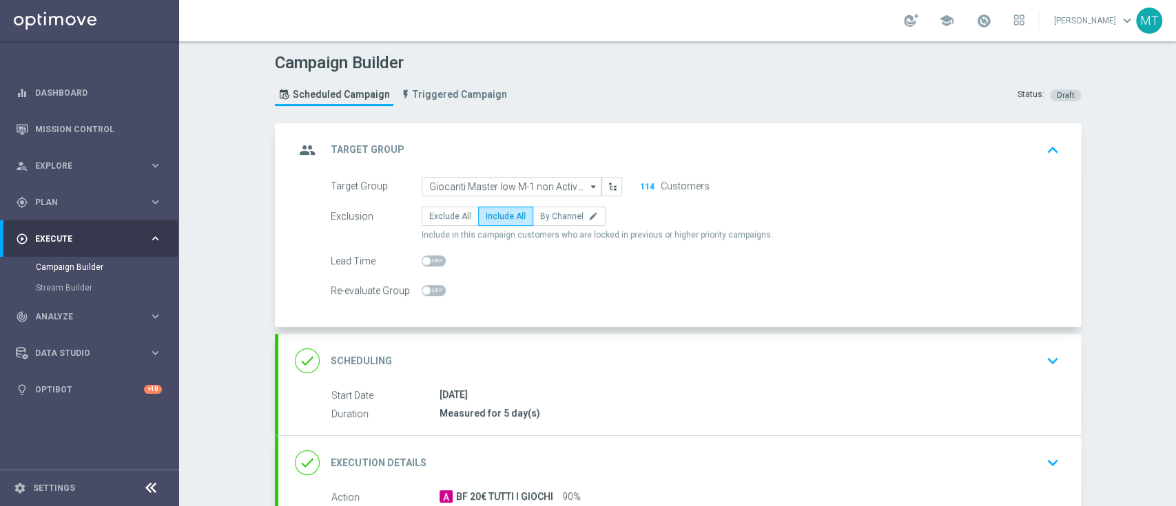
scroll to position [298, 0]
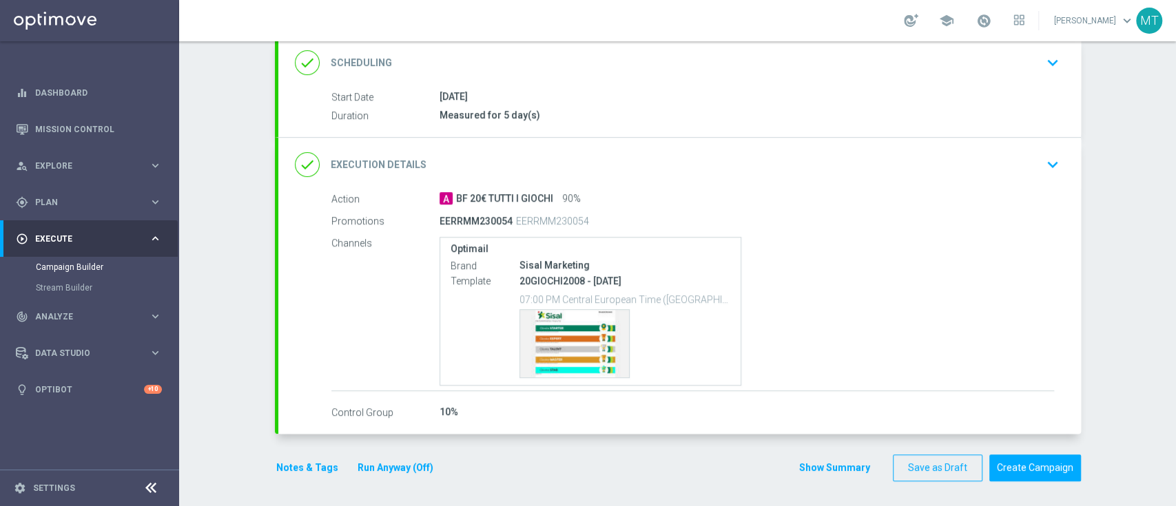
click at [755, 139] on div "done Execution Details keyboard_arrow_down" at bounding box center [679, 165] width 803 height 54
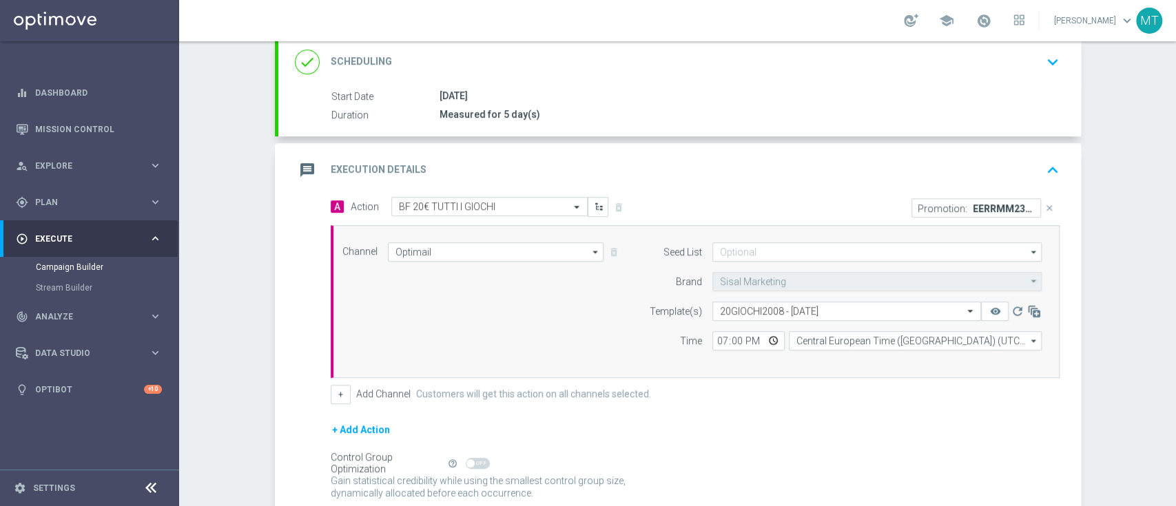
scroll to position [30, 0]
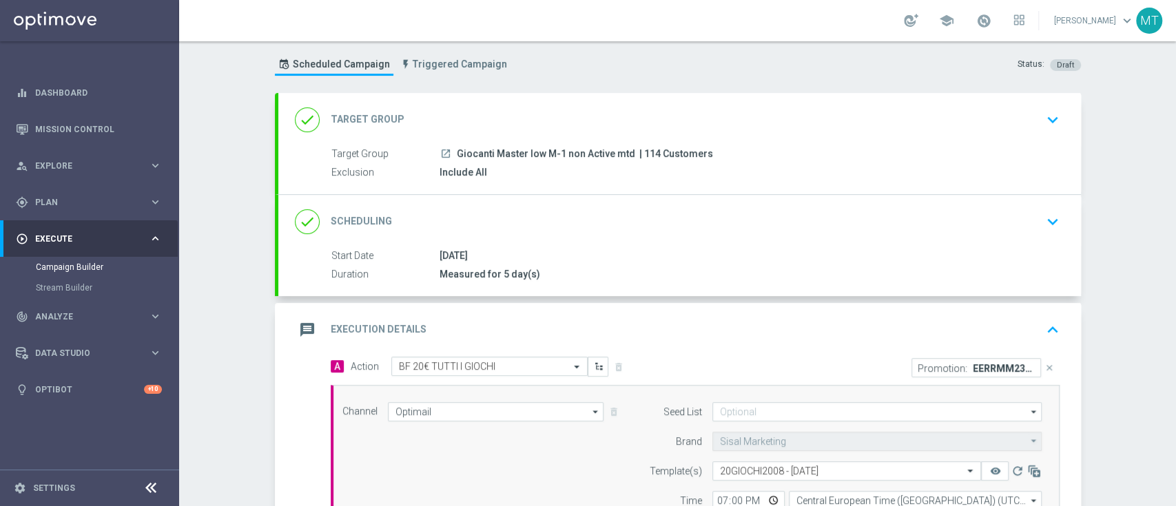
click at [986, 335] on div "message Execution Details keyboard_arrow_up" at bounding box center [680, 330] width 770 height 26
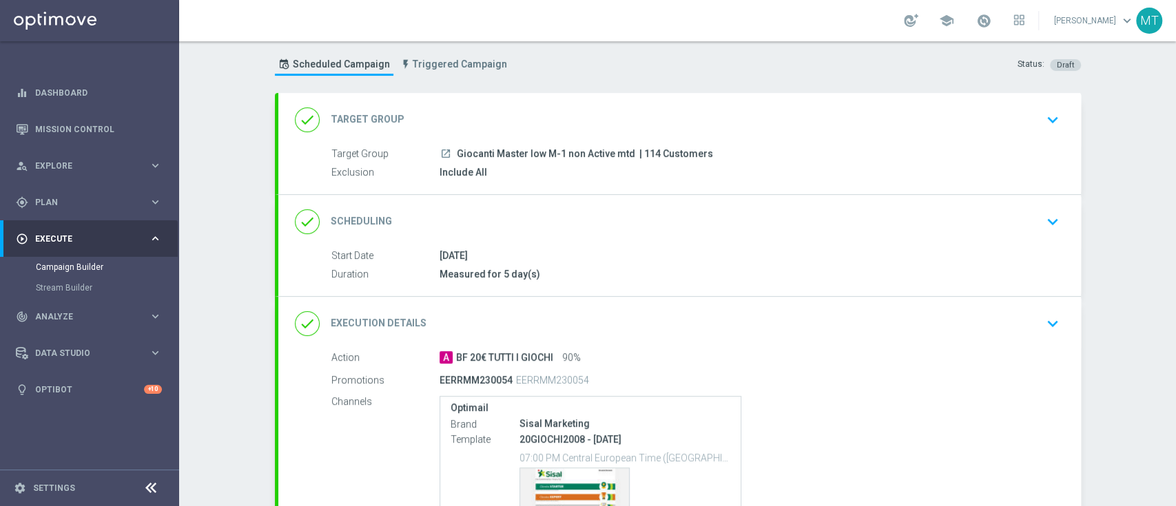
scroll to position [189, 0]
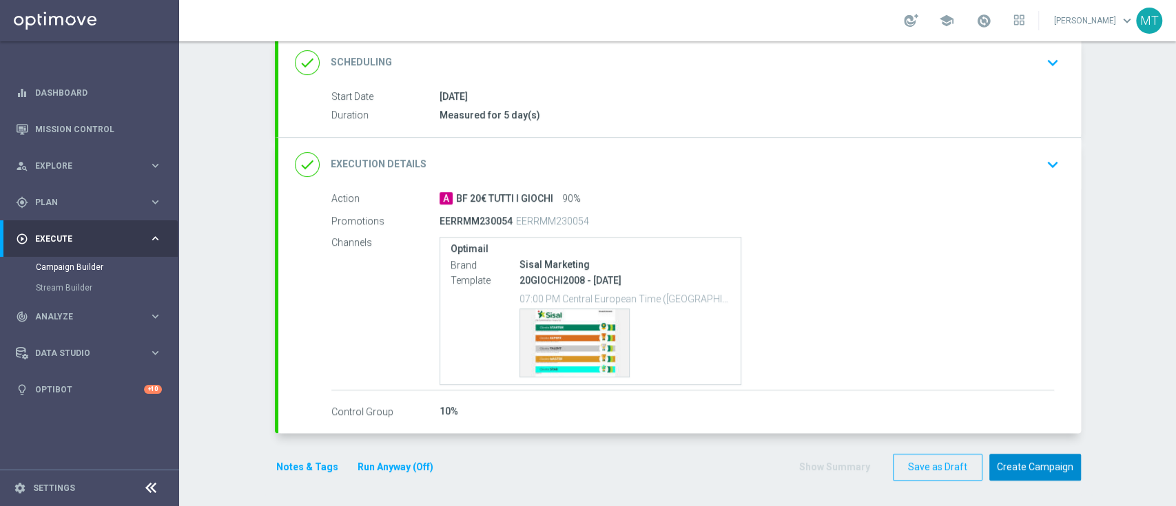
click at [1009, 462] on button "Create Campaign" at bounding box center [1035, 467] width 92 height 27
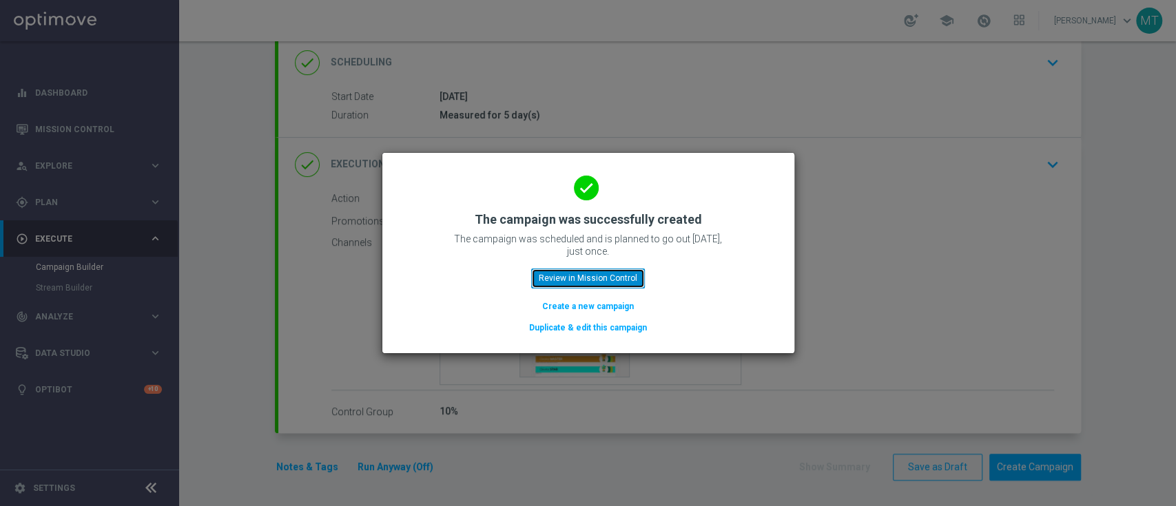
click at [619, 277] on button "Review in Mission Control" at bounding box center [588, 278] width 114 height 19
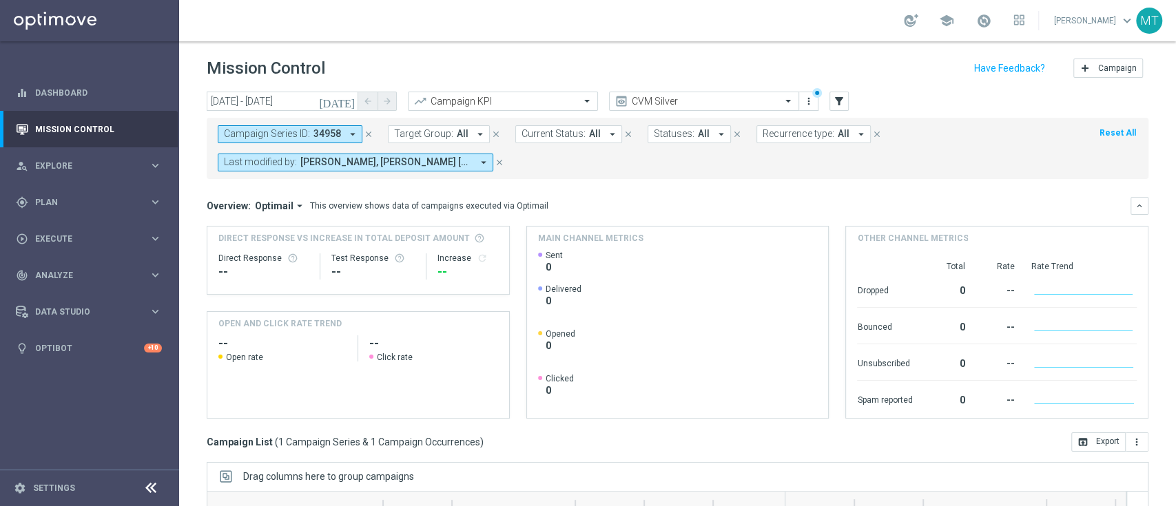
click at [366, 133] on icon "close" at bounding box center [369, 135] width 10 height 10
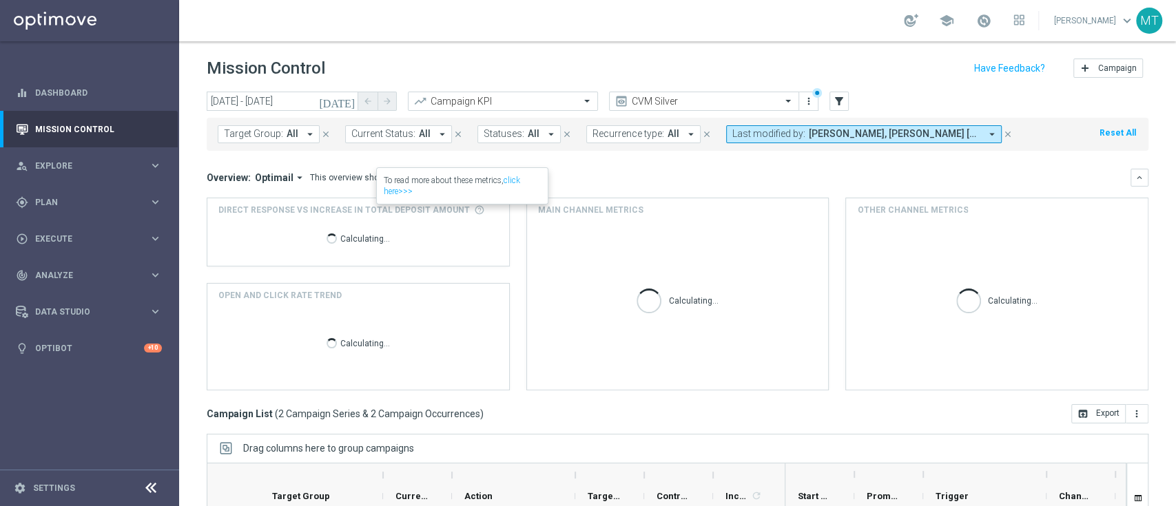
scroll to position [182, 0]
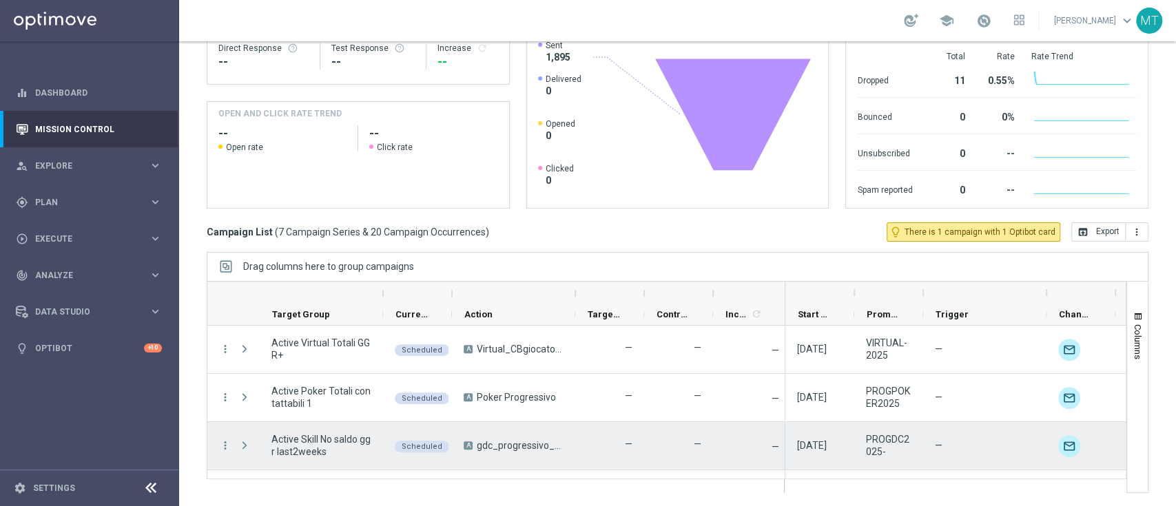
scroll to position [184, 0]
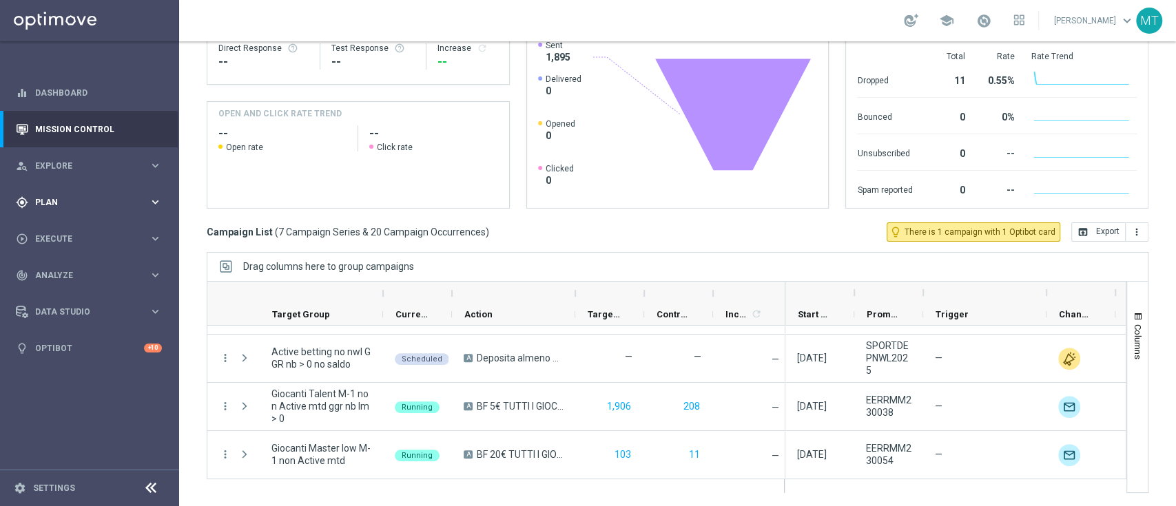
drag, startPoint x: 75, startPoint y: 192, endPoint x: 79, endPoint y: 201, distance: 10.2
click at [76, 192] on div "gps_fixed Plan keyboard_arrow_right" at bounding box center [89, 202] width 178 height 37
click at [66, 227] on link "Target Groups" at bounding box center [89, 230] width 107 height 11
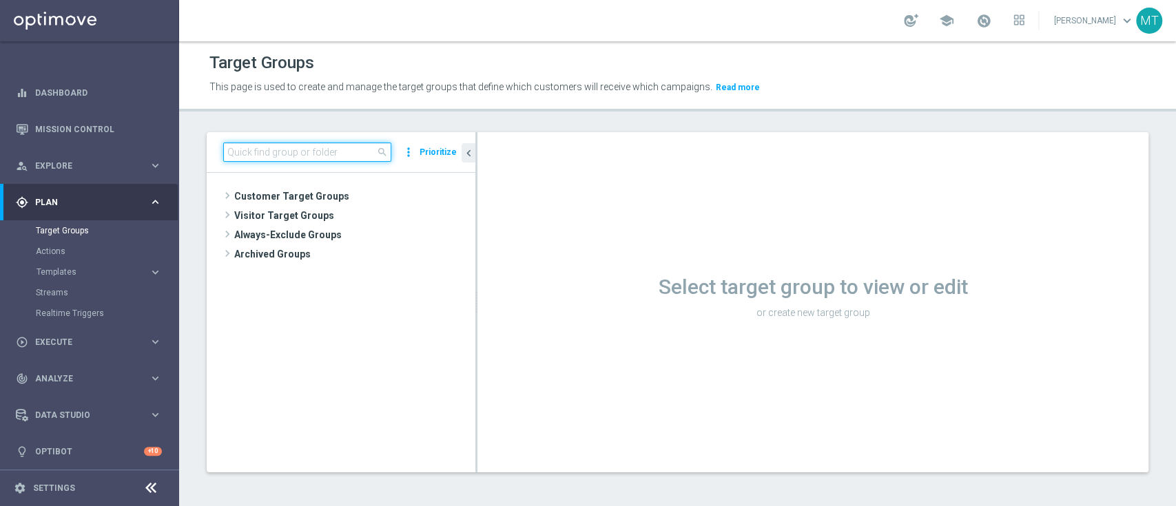
click at [273, 146] on input at bounding box center [307, 152] width 168 height 19
paste input "Churn 0-12M Talent + Master Low ggr nb > 0 lftime NO NWL TOP 10k"
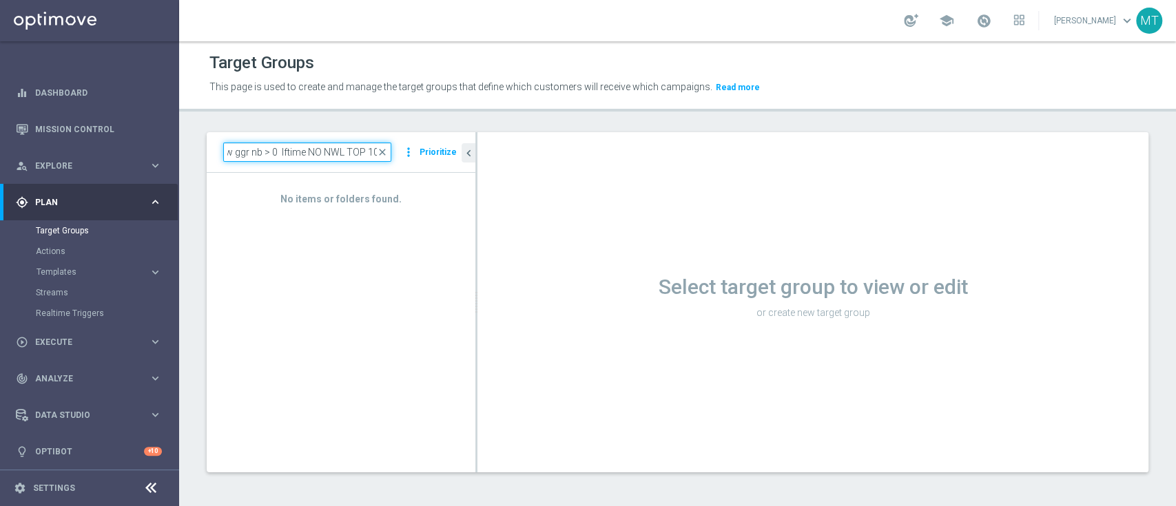
type input "Churn 0-12M Talent + Master Low ggr nb > 0 lftime NO NWL TOP 10k"
click at [324, 218] on div "No items or folders found." at bounding box center [341, 322] width 269 height 299
click at [375, 154] on input "Churn 0-12M Talent + Master Low ggr nb > 0 lftime NO NWL TOP 10k" at bounding box center [307, 152] width 168 height 19
click at [383, 152] on span "close" at bounding box center [382, 152] width 11 height 11
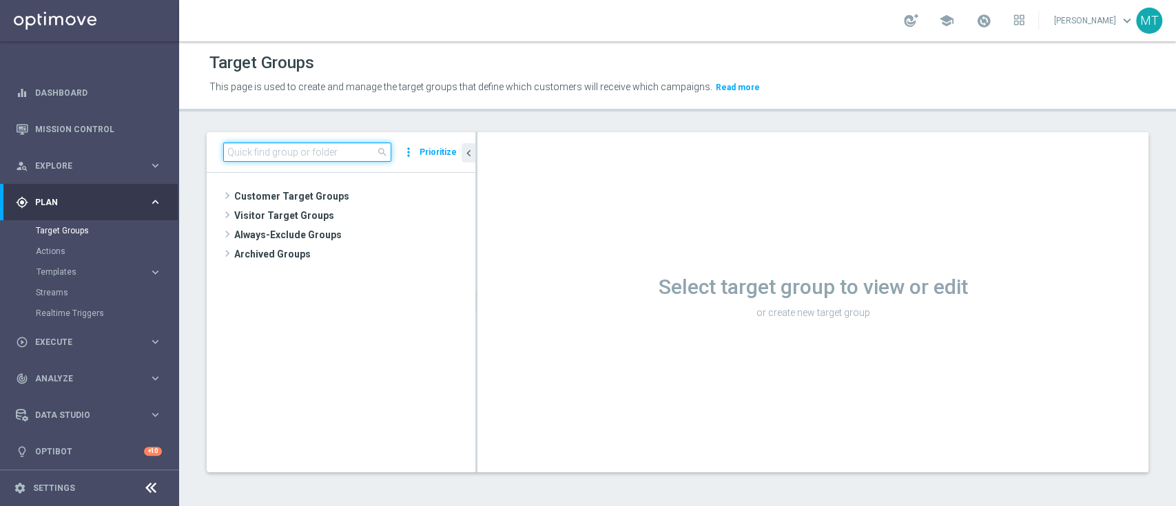
click at [301, 154] on input at bounding box center [307, 152] width 168 height 19
paste input "Churn 0-12M Talent + Master Low ggr nb > 0 lftime NO NWL TOP 10k"
type input "Churn 0-12M Talent + Master Low ggr nb > 0 lftime NO NWL TOP 10k"
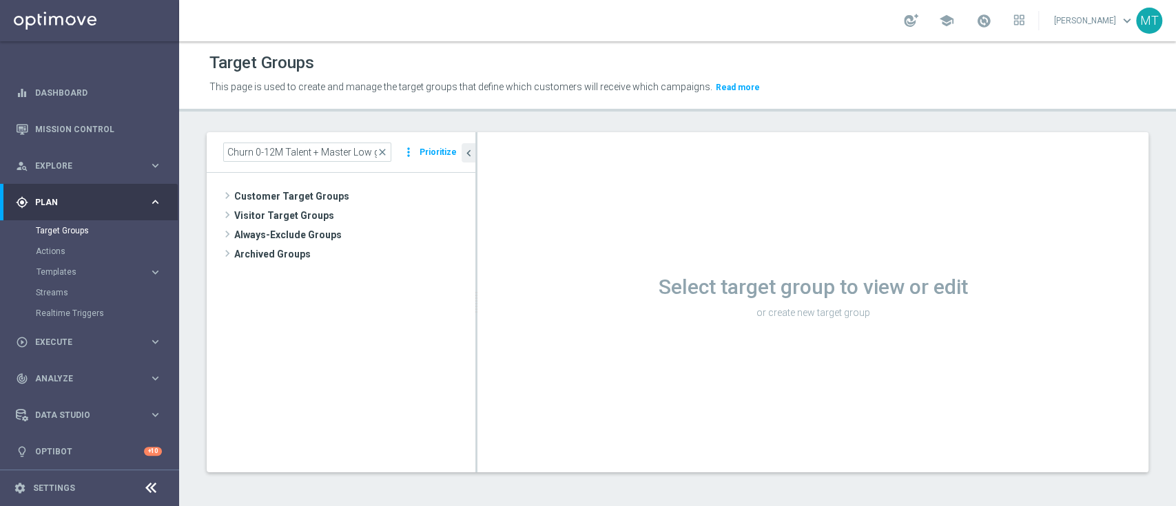
click at [557, 371] on div "Select target group to view or edit or create new target group" at bounding box center [812, 302] width 671 height 340
click at [380, 147] on span "close" at bounding box center [382, 152] width 11 height 11
click at [72, 227] on link "Target Groups" at bounding box center [89, 230] width 107 height 11
click at [736, 269] on div "Select target group to view or edit or create new target group" at bounding box center [812, 295] width 671 height 54
click at [334, 296] on tree-viewport "Customer Target Groups library_add create_new_folder" at bounding box center [341, 322] width 269 height 299
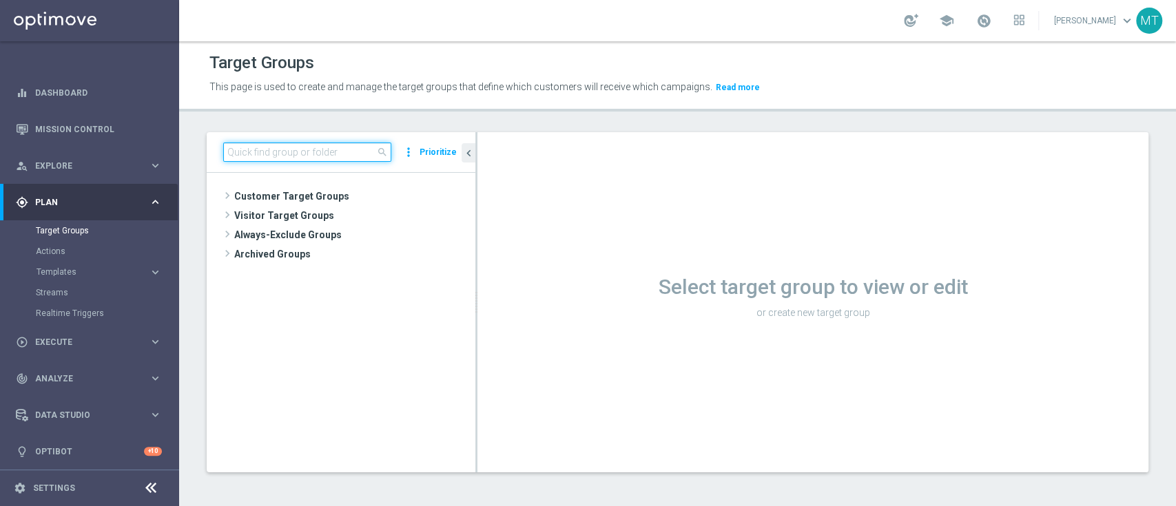
click at [262, 156] on input at bounding box center [307, 152] width 168 height 19
paste input "Churn 0-12M Talent + Master Low ggr nb > 0 lftime NO NWL TOP 10k"
type input "Churn 0-12M Talent + Master Low ggr nb > 0 lftime NO NWL TOP 10k"
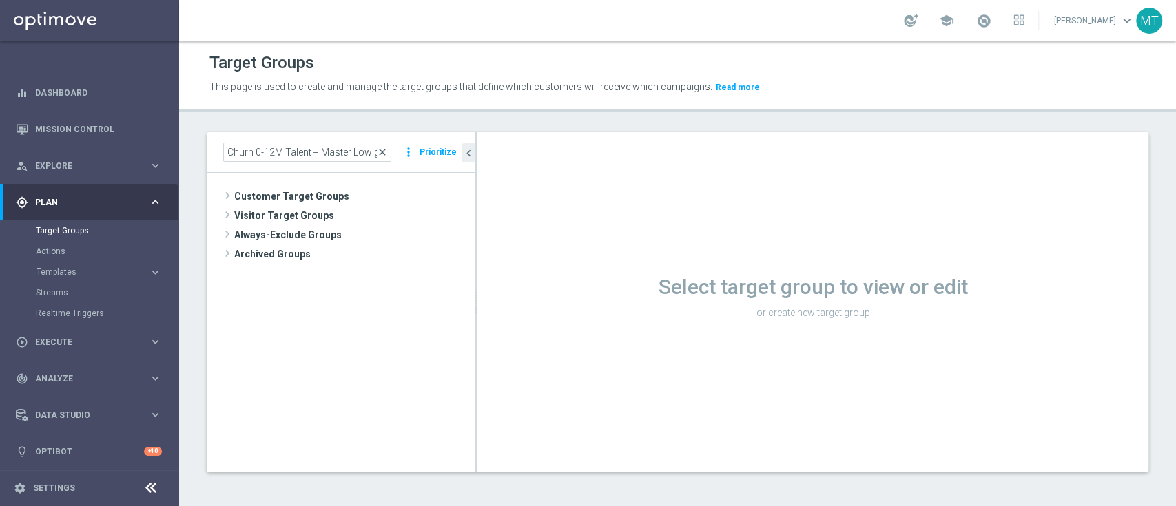
click at [386, 152] on span "close" at bounding box center [382, 152] width 11 height 11
click at [342, 151] on input at bounding box center [307, 152] width 168 height 19
paste input "Giocanti Master low M-1 non Active mtd"
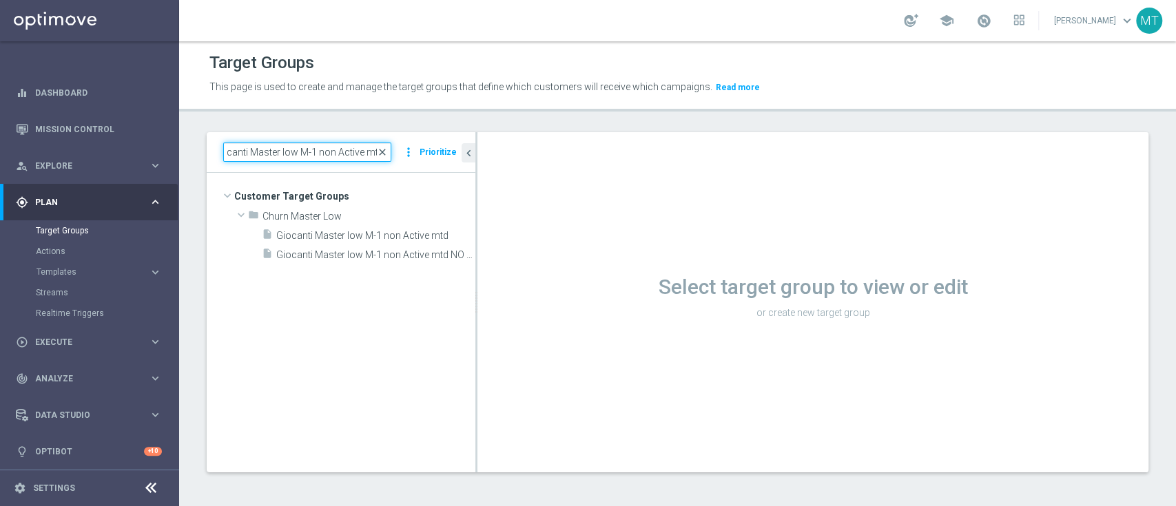
type input "Giocanti Master low M-1 non Active mtd"
click at [386, 150] on span "close" at bounding box center [382, 152] width 11 height 11
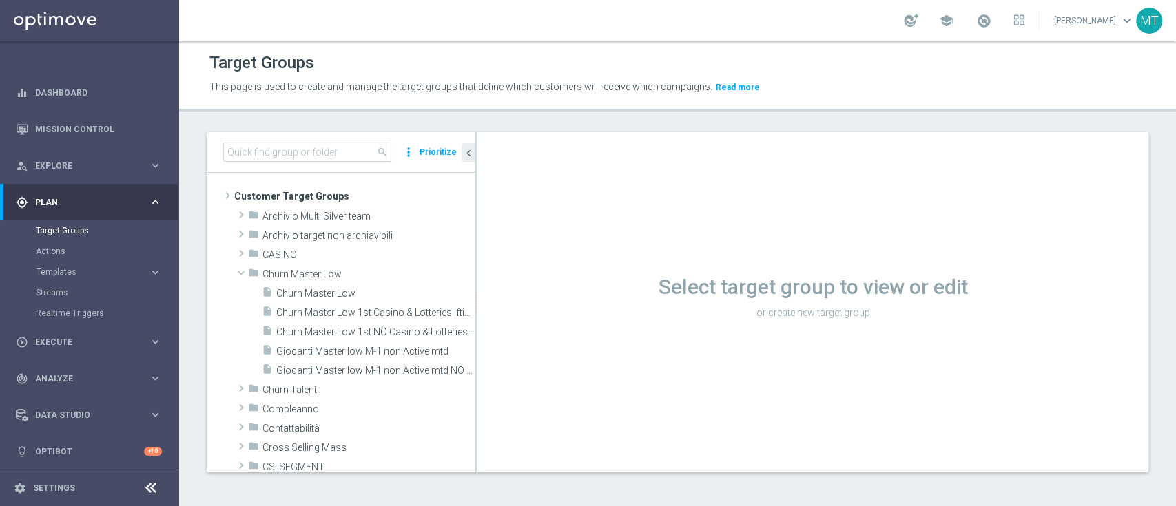
scroll to position [0, 0]
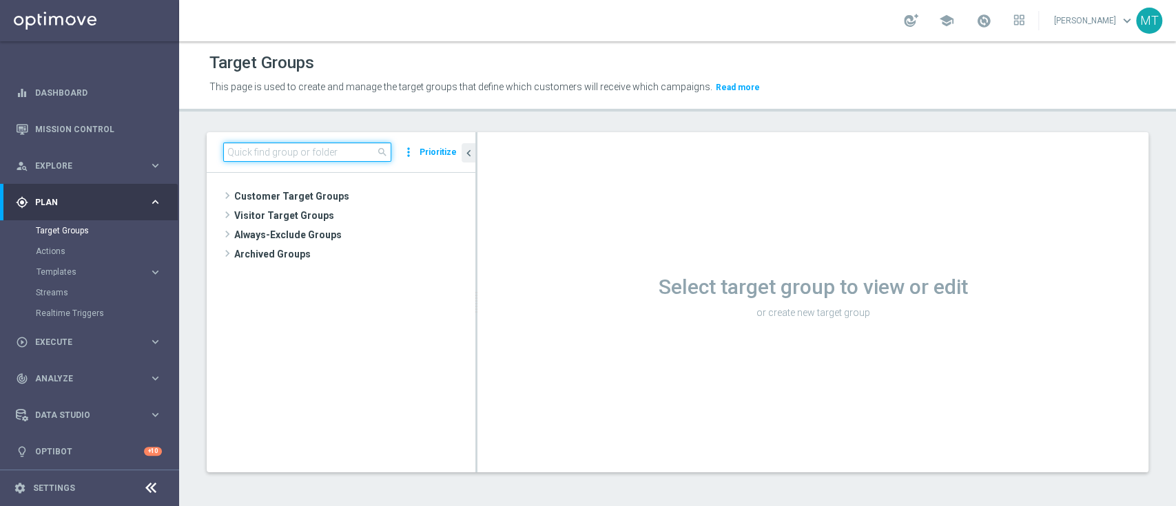
click at [319, 151] on input at bounding box center [307, 152] width 168 height 19
paste input "Churn 0-12M Talent + Master Low ggr nb > 0 lftime NO NWL TOP 10k"
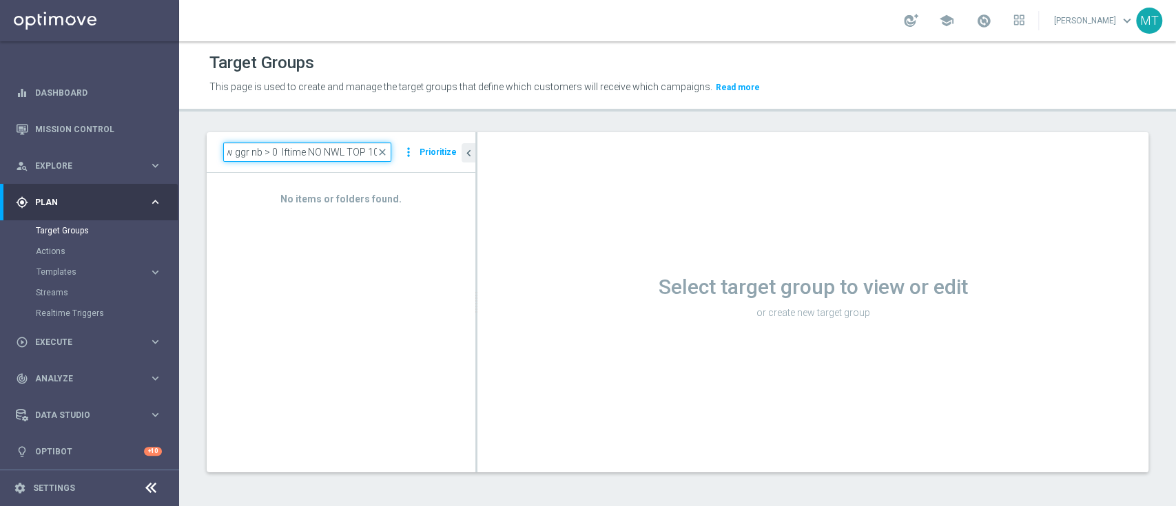
type input "Churn 0-12M Talent + Master Low ggr nb > 0 lftime NO NWL TOP 10k"
click at [386, 156] on span "close" at bounding box center [382, 152] width 11 height 11
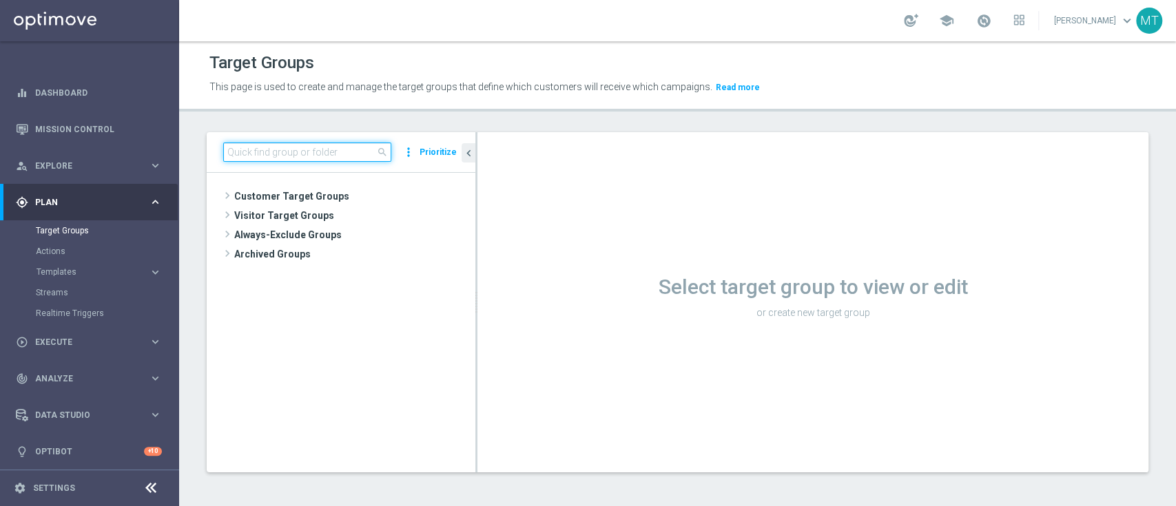
click at [263, 155] on input at bounding box center [307, 152] width 168 height 19
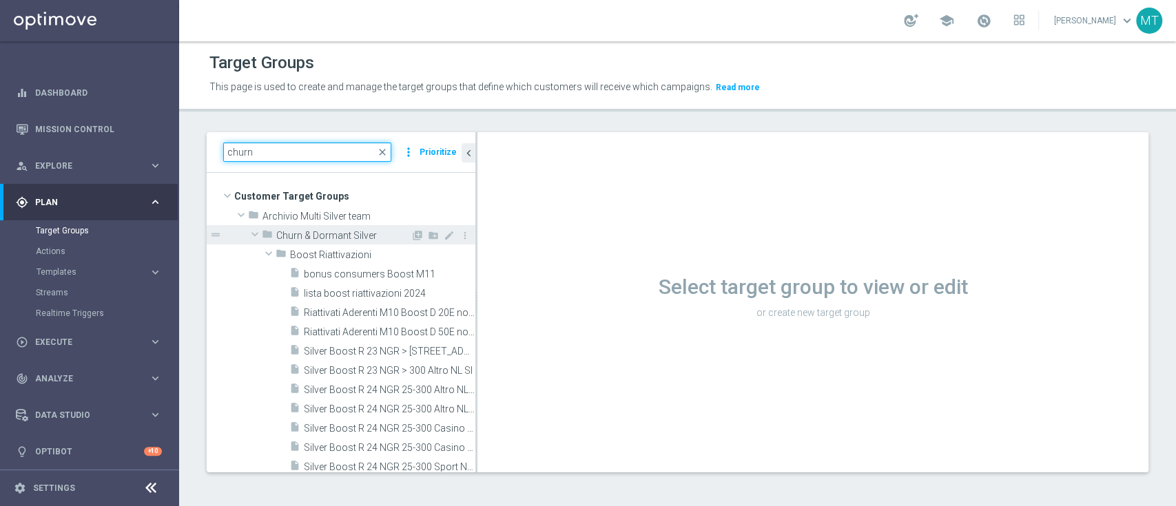
type input "churn"
click at [252, 230] on span at bounding box center [255, 234] width 17 height 14
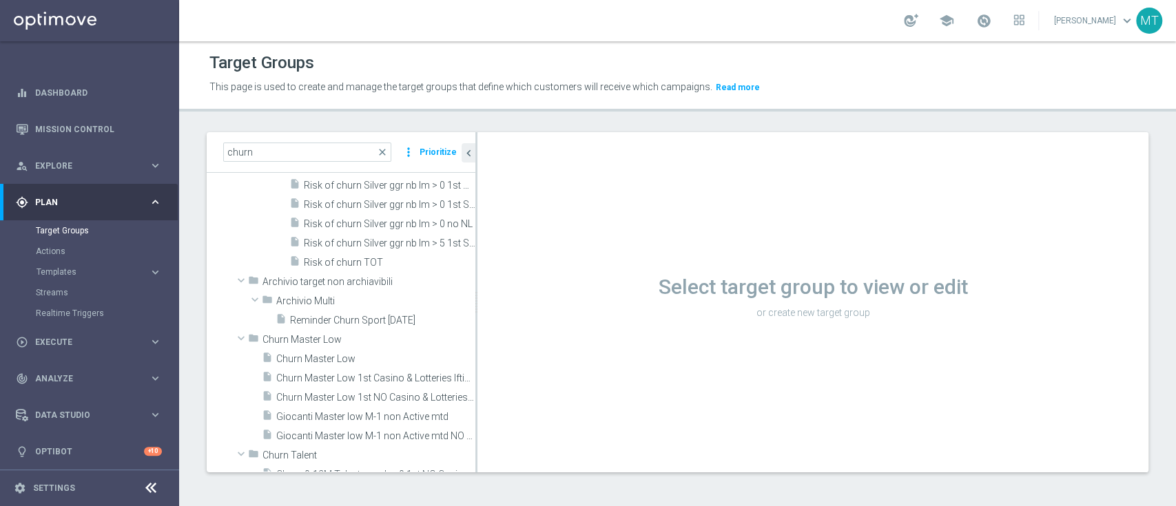
scroll to position [392, 0]
drag, startPoint x: 475, startPoint y: 143, endPoint x: 562, endPoint y: 117, distance: 90.7
click at [562, 117] on div "Target Groups This page is used to create and manage the target groups that def…" at bounding box center [677, 273] width 997 height 465
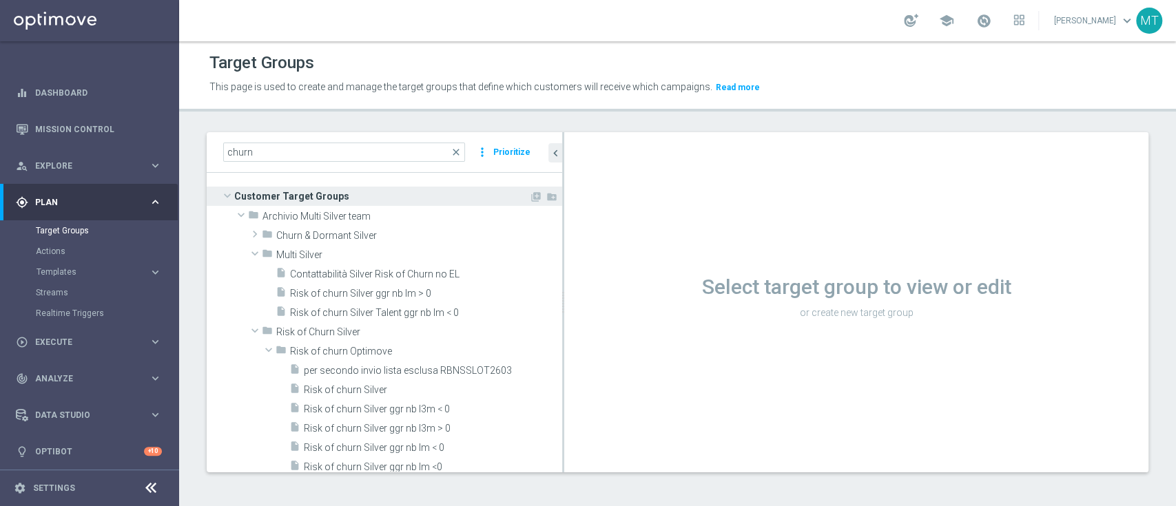
scroll to position [0, 0]
drag, startPoint x: 450, startPoint y: 149, endPoint x: 391, endPoint y: 148, distance: 58.6
click at [451, 149] on span "close" at bounding box center [456, 152] width 11 height 11
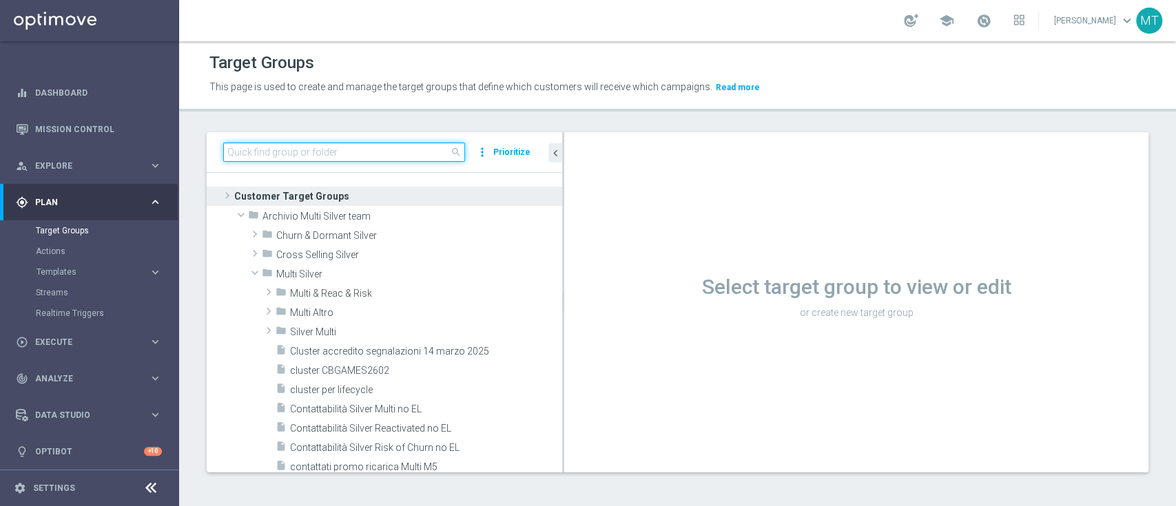
click at [391, 147] on input at bounding box center [344, 152] width 242 height 19
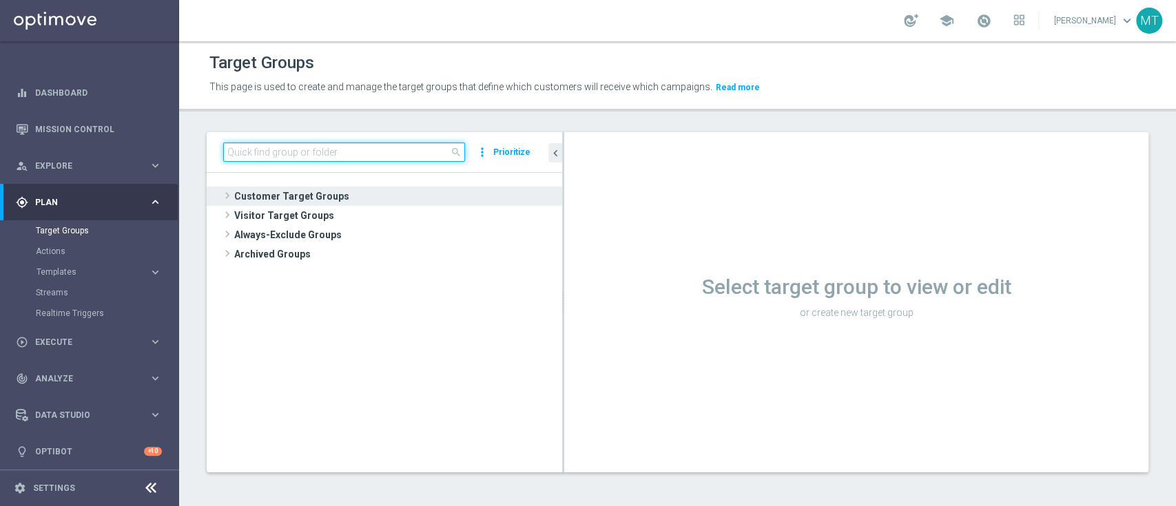
paste input "Churn 0-12M Talent + Master Low ggr nb > 0 lftime NO NWL TOP 10k"
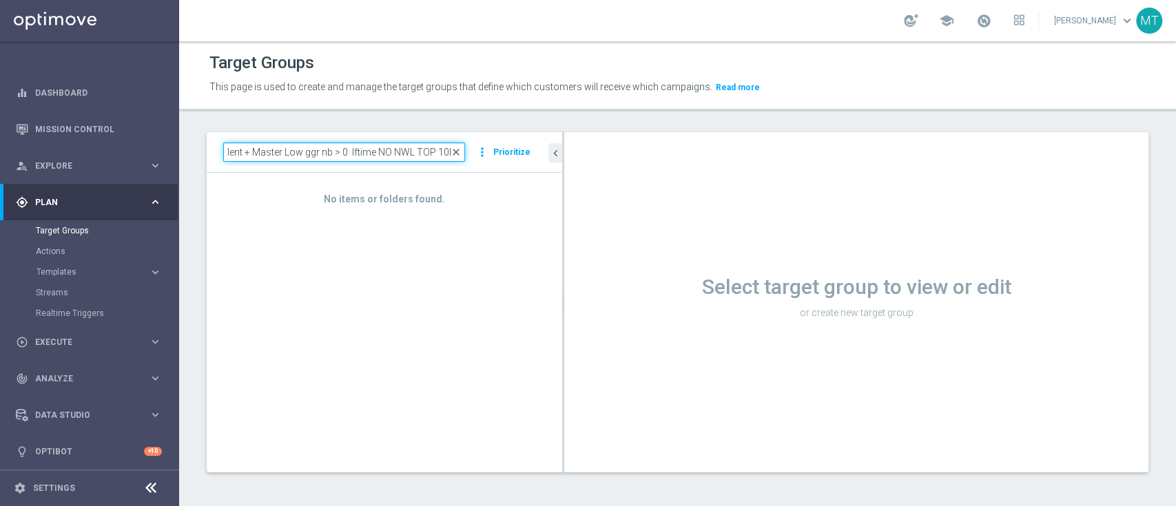
type input "Churn 0-12M Talent + Master Low ggr nb > 0 lftime NO NWL TOP 10k"
click at [451, 154] on span "close" at bounding box center [456, 152] width 11 height 11
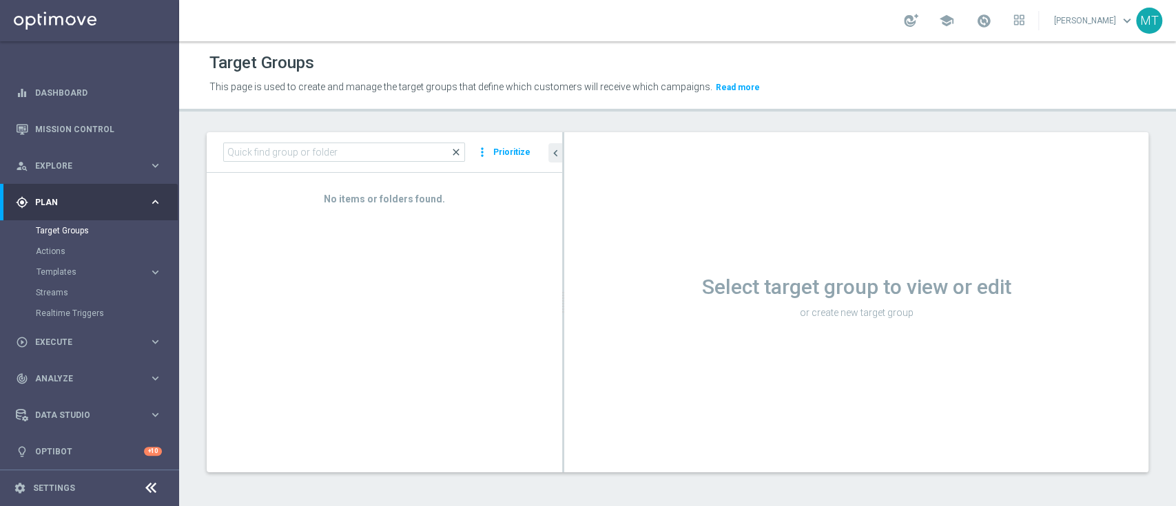
scroll to position [0, 0]
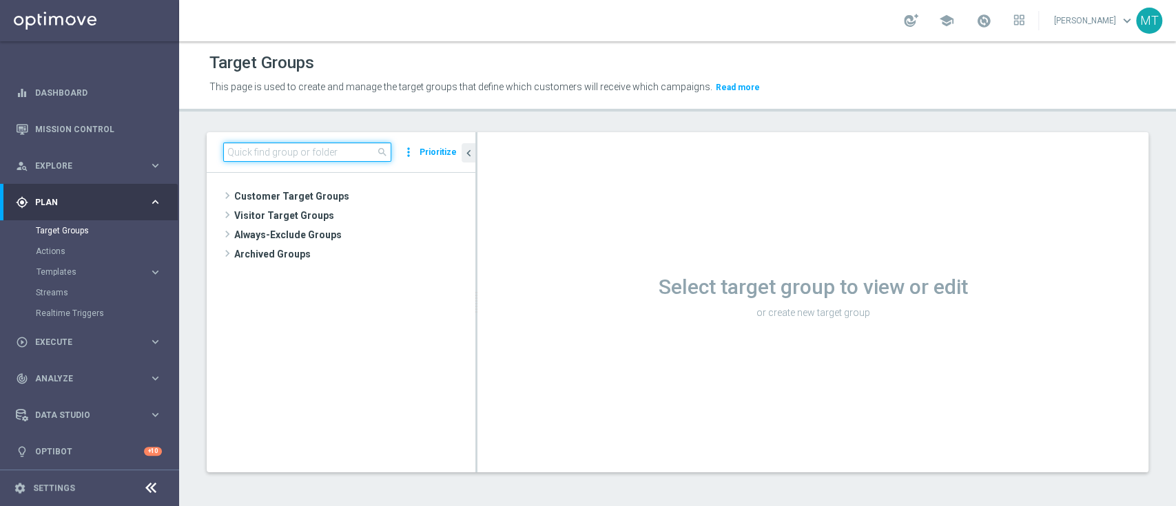
click at [314, 148] on input at bounding box center [307, 152] width 168 height 19
paste input "Churn 0-12M Talent + Master Low ggr nb > 10 lftime NO NWL TOP 10k"
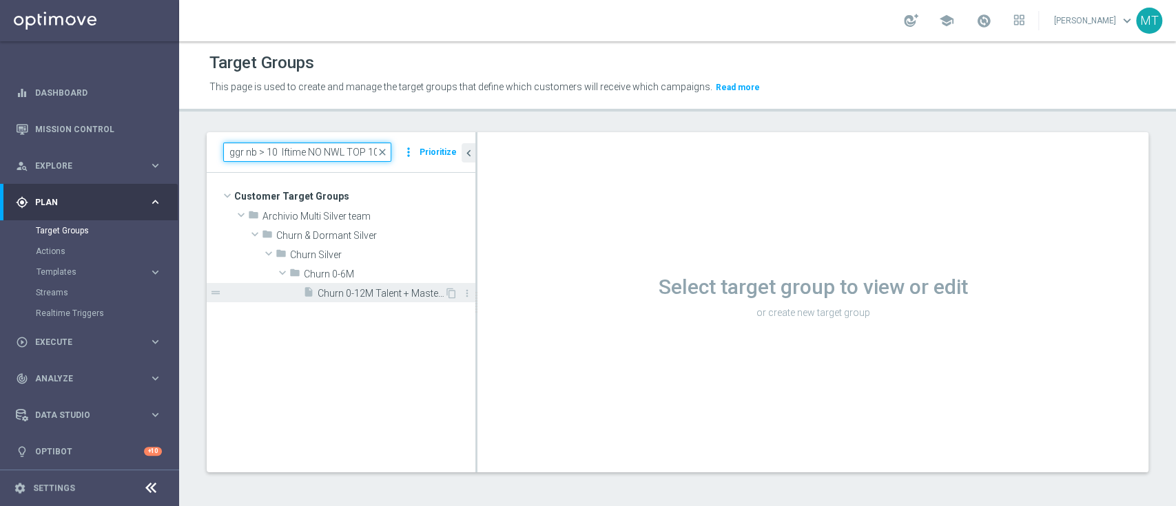
type input "Churn 0-12M Talent + Master Low ggr nb > 10 lftime NO NWL TOP 10k"
click at [375, 285] on div "insert_drive_file Churn 0-12M Talent + Master Low ggr nb > 10 lftime NO NWL TOP…" at bounding box center [373, 292] width 141 height 19
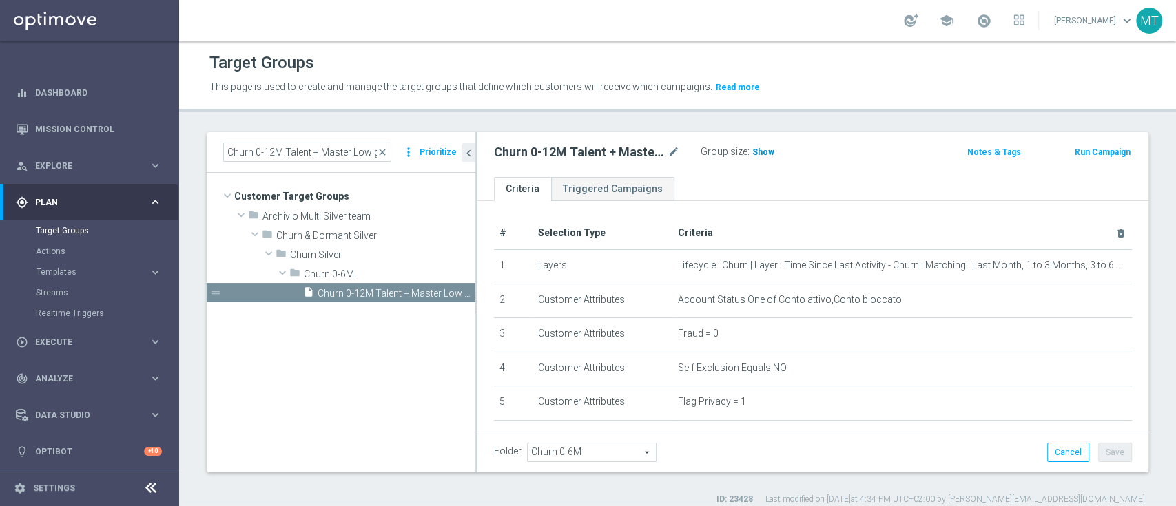
click at [763, 147] on span "Show" at bounding box center [763, 152] width 22 height 10
click at [1081, 149] on button "Run Campaign" at bounding box center [1102, 152] width 59 height 15
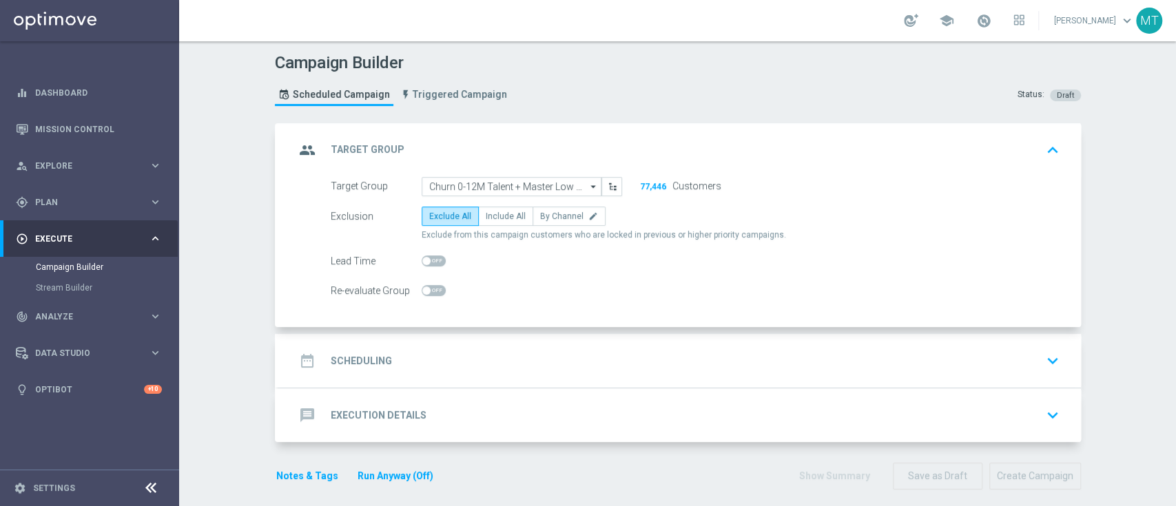
click at [528, 366] on div "date_range Scheduling keyboard_arrow_down" at bounding box center [680, 361] width 770 height 26
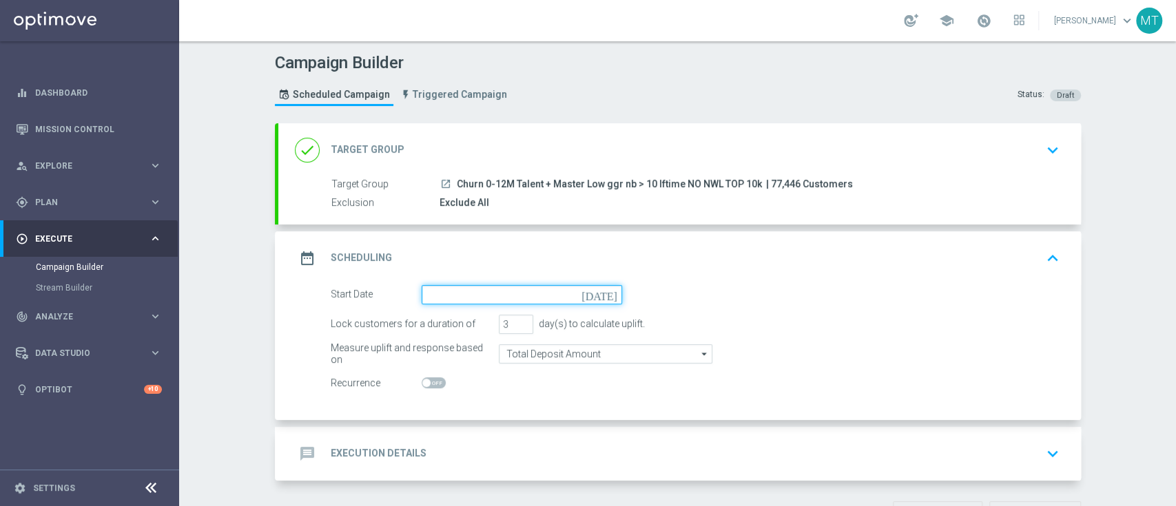
click at [442, 295] on input at bounding box center [522, 294] width 200 height 19
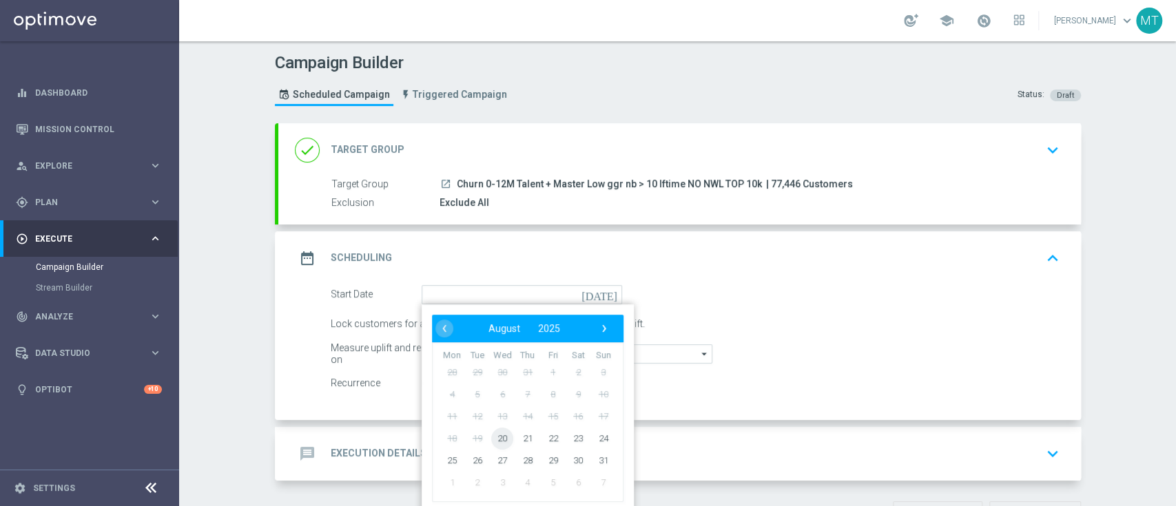
click at [491, 435] on span "20" at bounding box center [502, 438] width 22 height 22
type input "[DATE]"
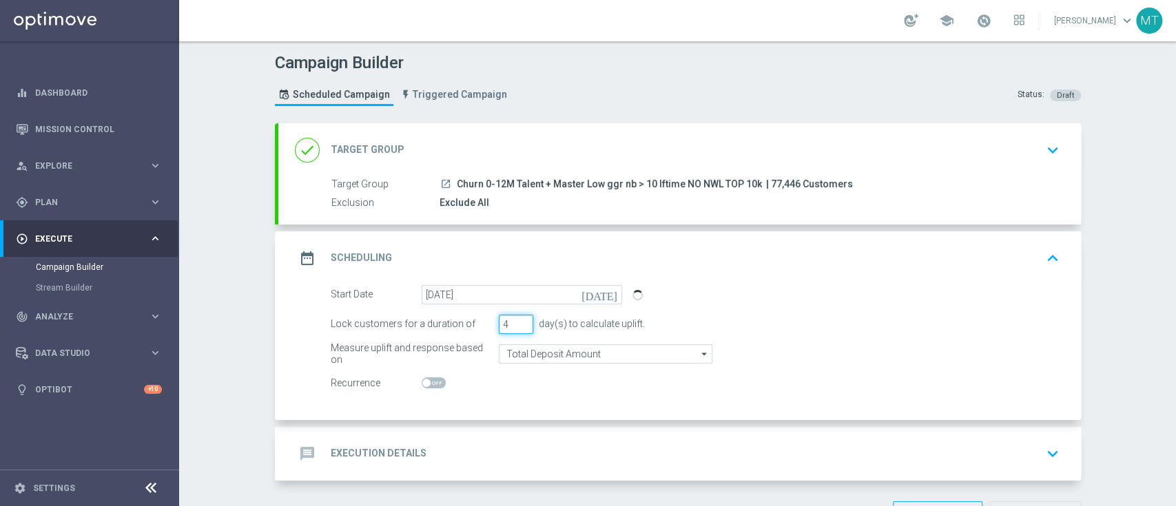
click at [515, 322] on input "4" at bounding box center [516, 324] width 34 height 19
type input "5"
click at [515, 322] on input "5" at bounding box center [516, 324] width 34 height 19
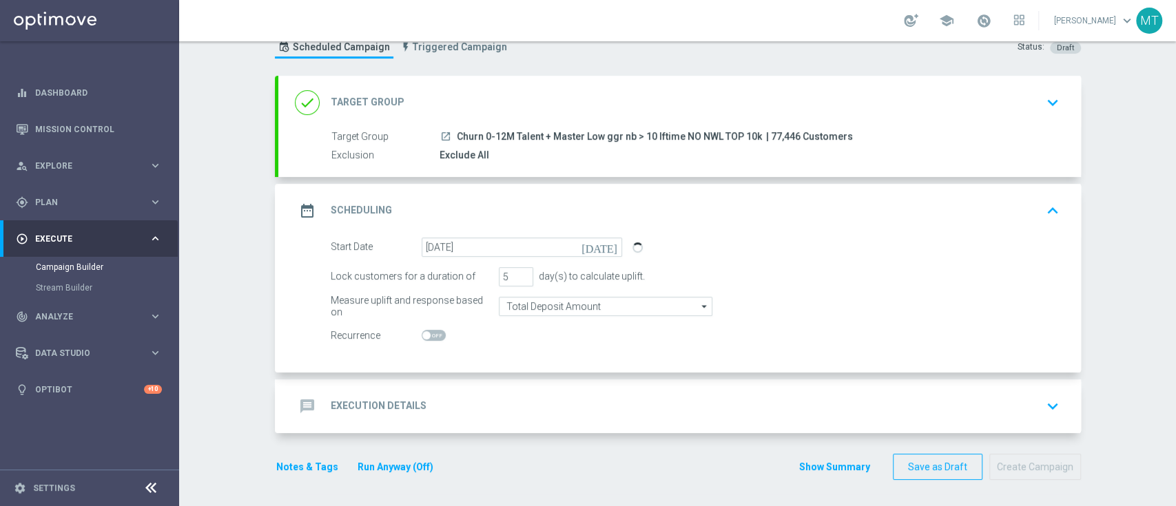
click at [541, 412] on div "message Execution Details keyboard_arrow_down" at bounding box center [680, 406] width 770 height 26
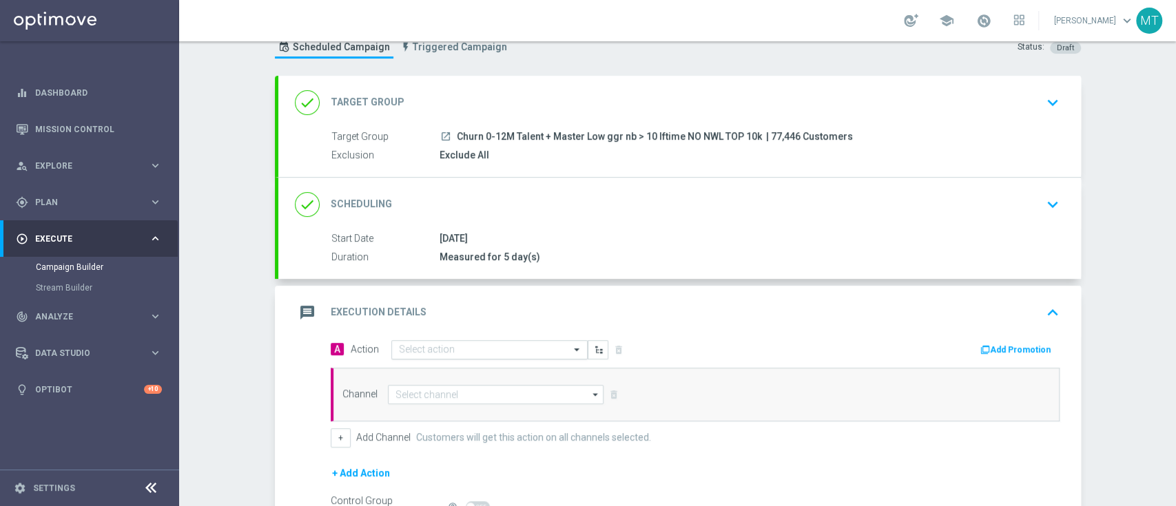
click at [451, 344] on input "text" at bounding box center [476, 350] width 154 height 12
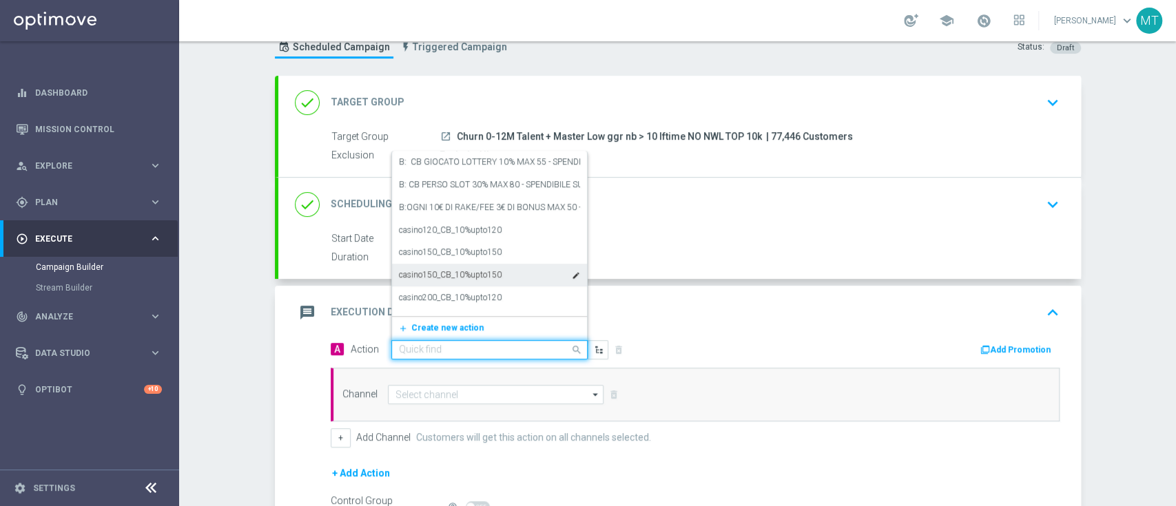
paste input "BF 5€ TUTTI I GIOCHI"
type input "BF 5€ TUTTI I GIOCHI"
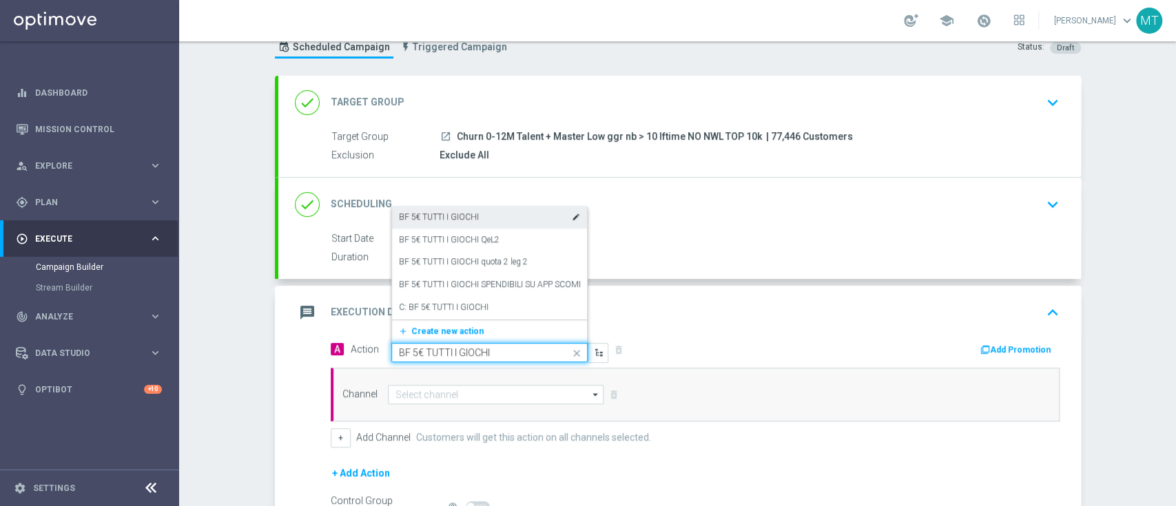
click at [457, 221] on label "BF 5€ TUTTI I GIOCHI" at bounding box center [439, 217] width 80 height 12
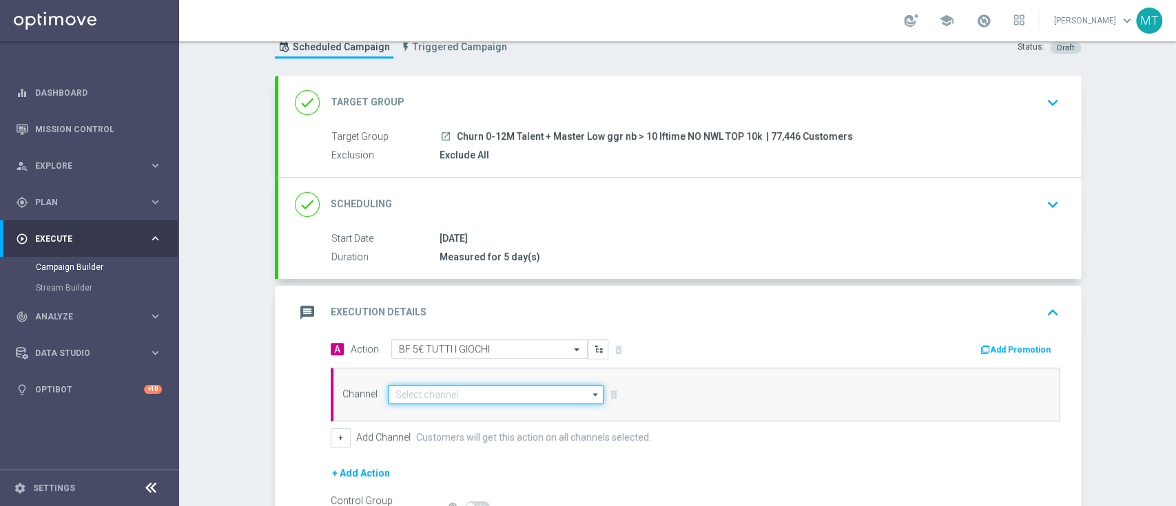
click at [457, 394] on input at bounding box center [496, 394] width 216 height 19
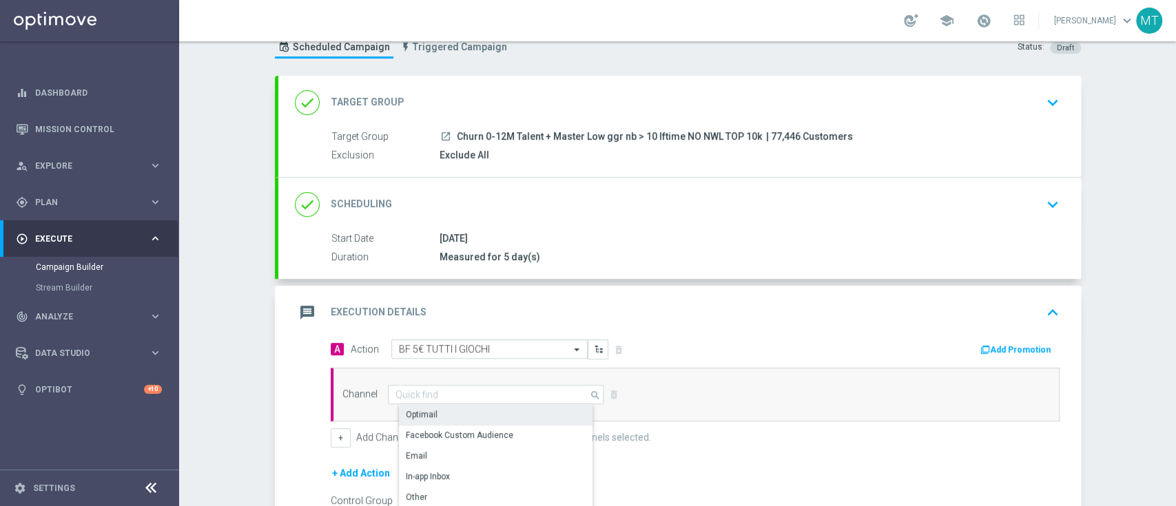
click at [457, 411] on div "Optimail" at bounding box center [501, 414] width 205 height 19
type input "Optimail"
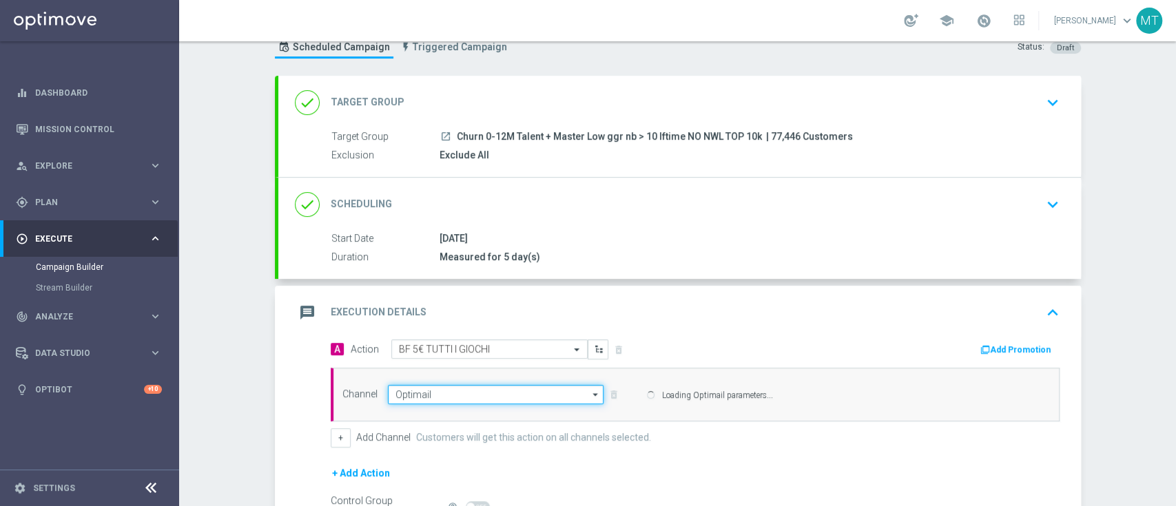
click at [451, 394] on input "Optimail" at bounding box center [496, 394] width 216 height 19
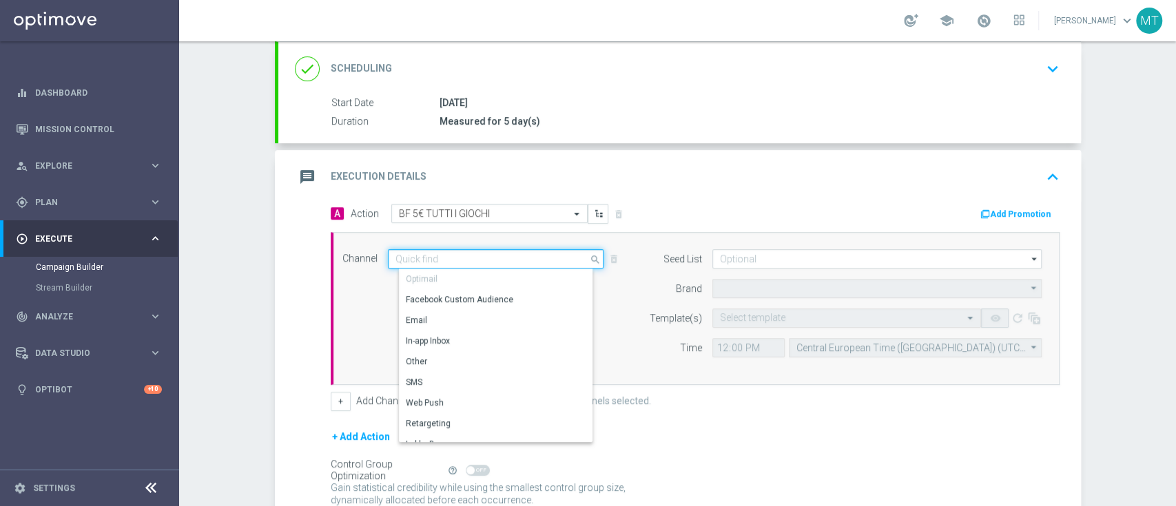
type input "Sisal Marketing"
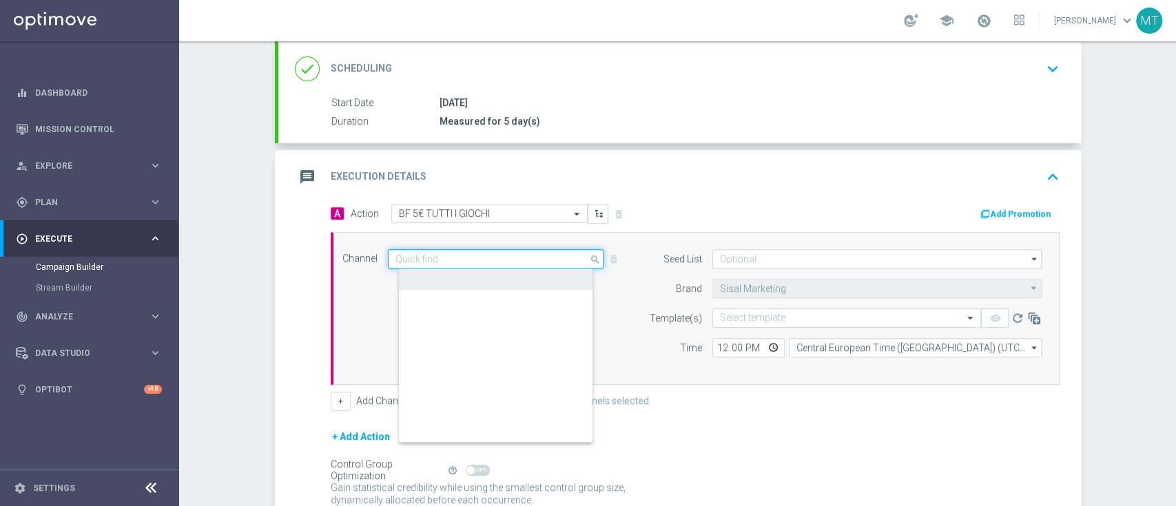
scroll to position [204, 0]
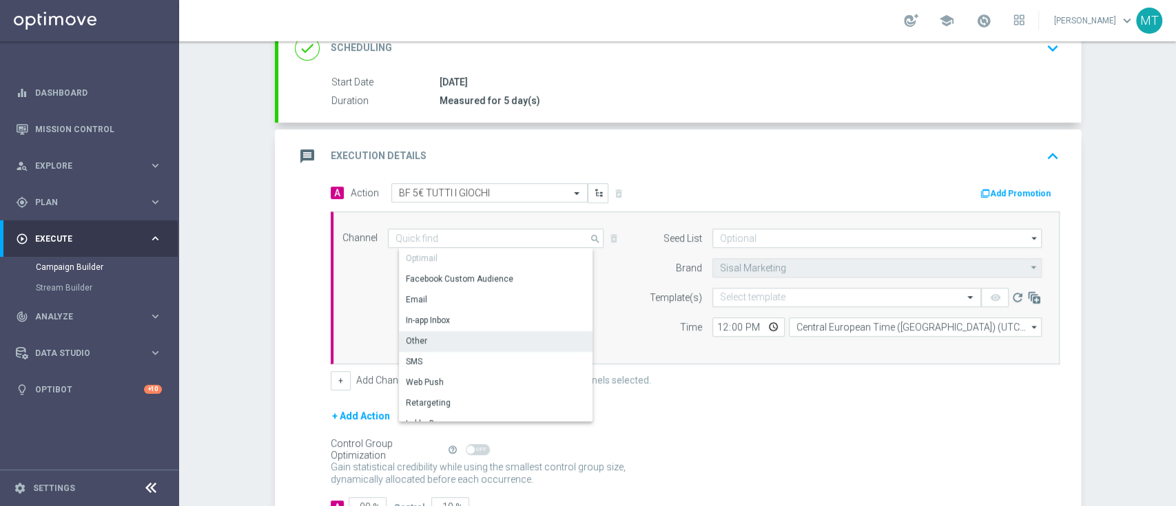
click at [453, 341] on div "Other" at bounding box center [501, 340] width 205 height 19
type input "Other"
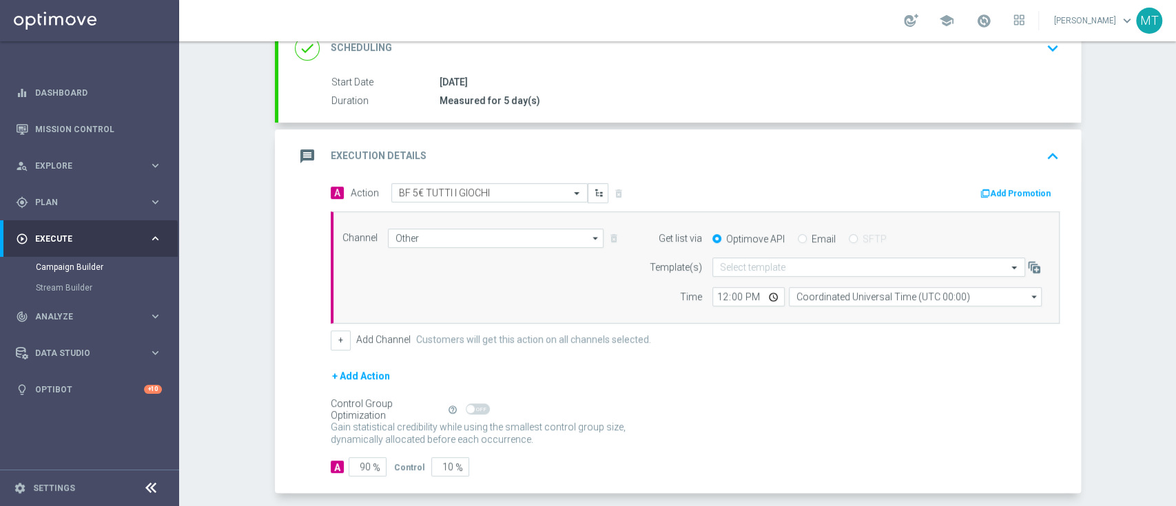
click at [812, 233] on label "Email" at bounding box center [824, 239] width 24 height 12
click at [807, 236] on input "Email" at bounding box center [802, 240] width 9 height 9
radio input "true"
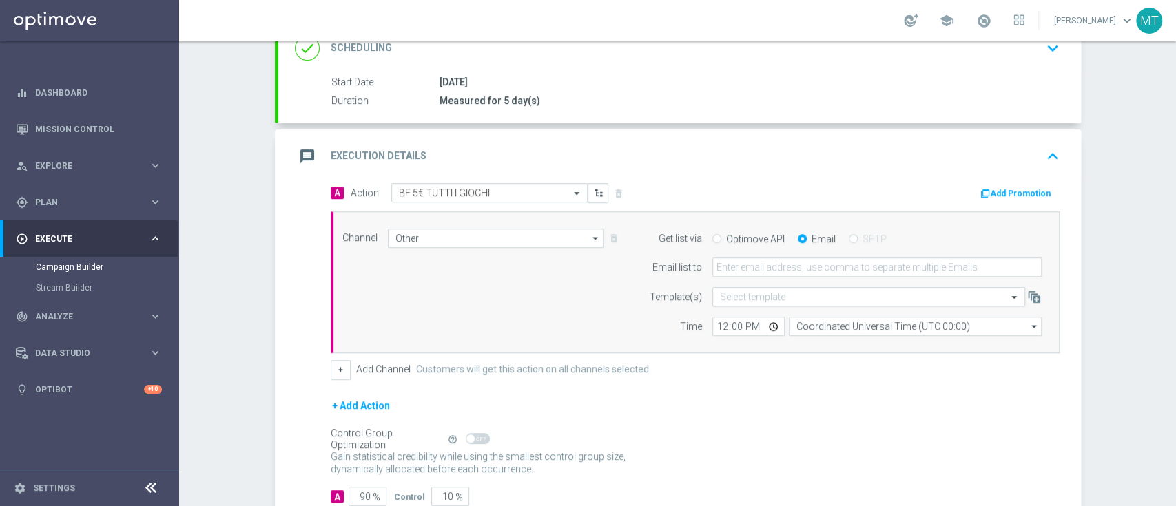
click at [798, 295] on input "text" at bounding box center [855, 297] width 270 height 12
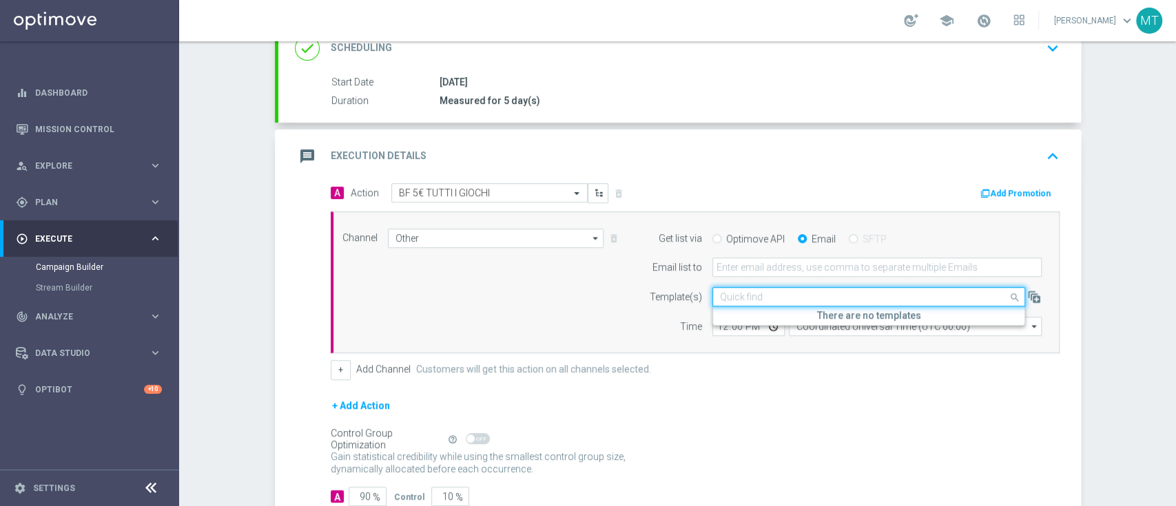
click at [632, 320] on div "Time" at bounding box center [667, 326] width 70 height 19
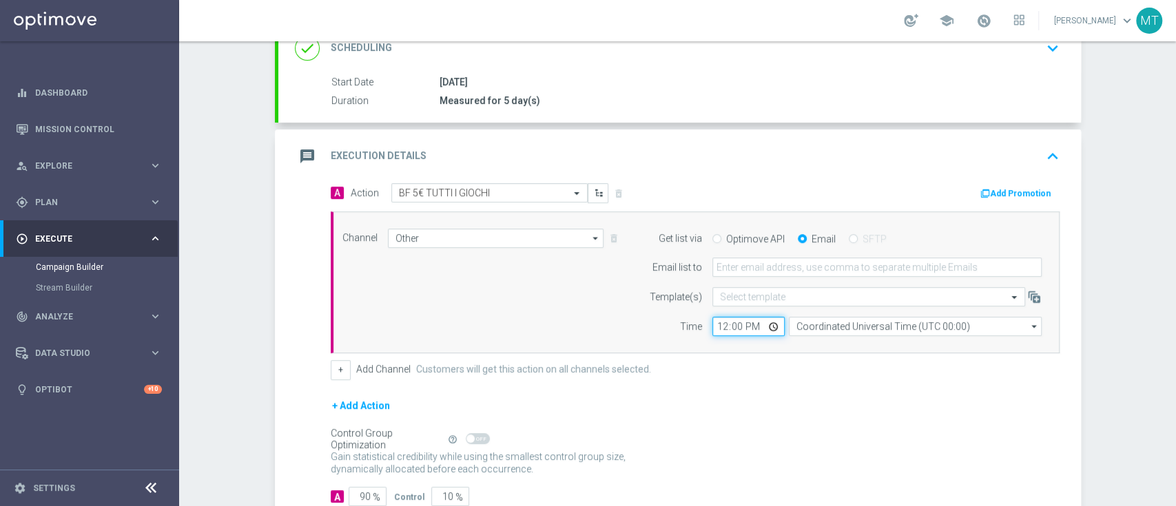
click at [716, 326] on input "12:00" at bounding box center [748, 326] width 72 height 19
type input "19:00"
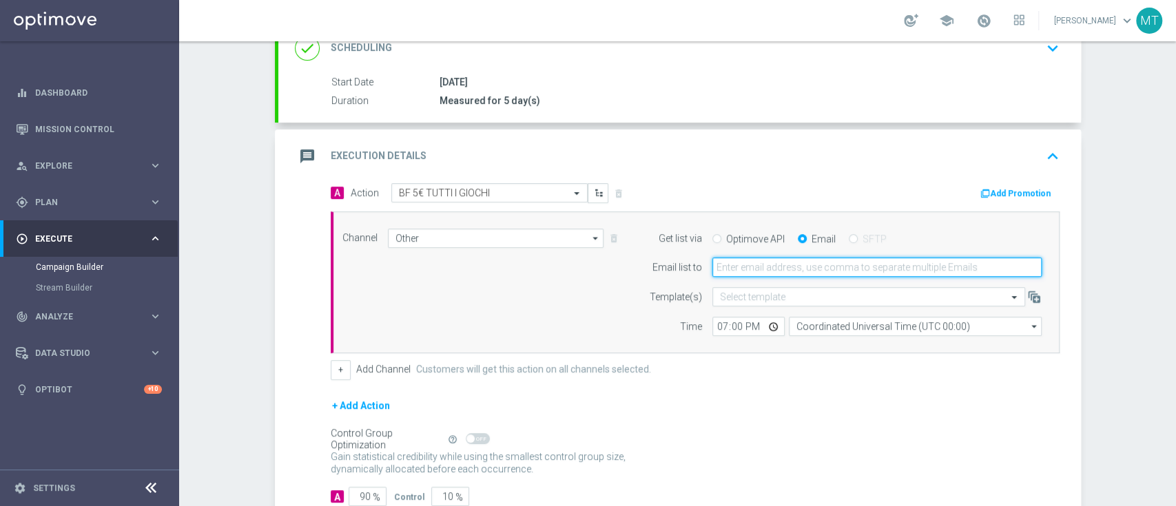
click at [756, 259] on input "email" at bounding box center [876, 267] width 329 height 19
type input "[PERSON_NAME][EMAIL_ADDRESS][DOMAIN_NAME]"
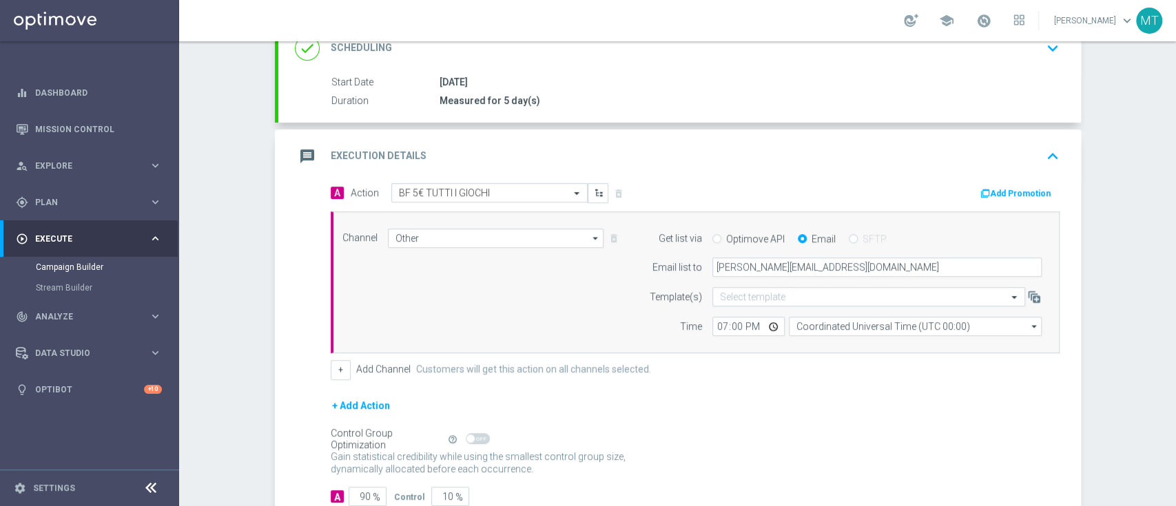
click at [556, 371] on label "Customers will get this action on all channels selected." at bounding box center [533, 370] width 235 height 12
click at [992, 190] on button "Add Promotion" at bounding box center [1017, 193] width 76 height 15
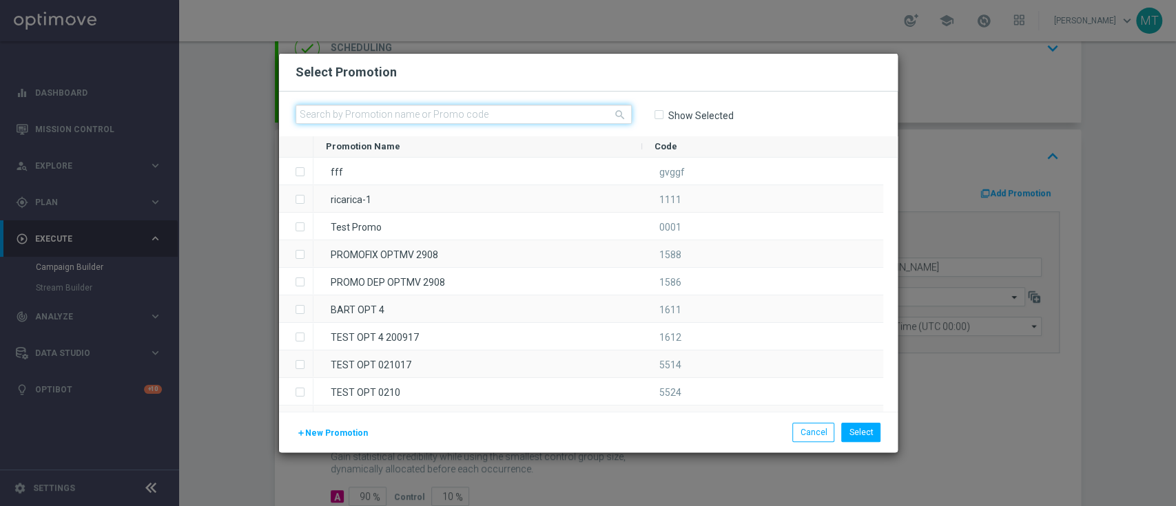
click at [584, 111] on input "text" at bounding box center [464, 114] width 336 height 19
paste input "230058"
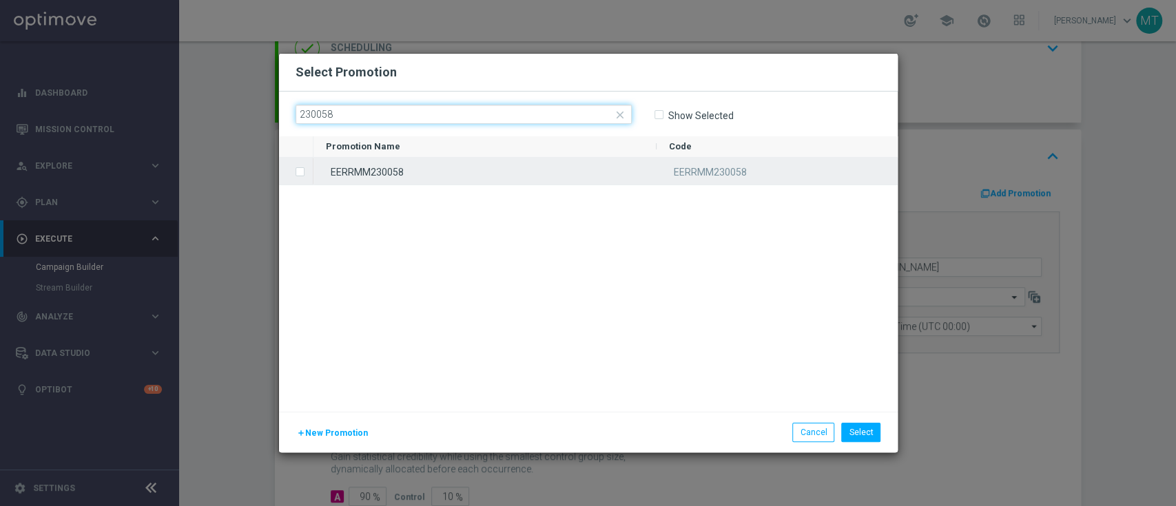
type input "230058"
click at [568, 162] on div "EERRMM230058" at bounding box center [484, 171] width 343 height 27
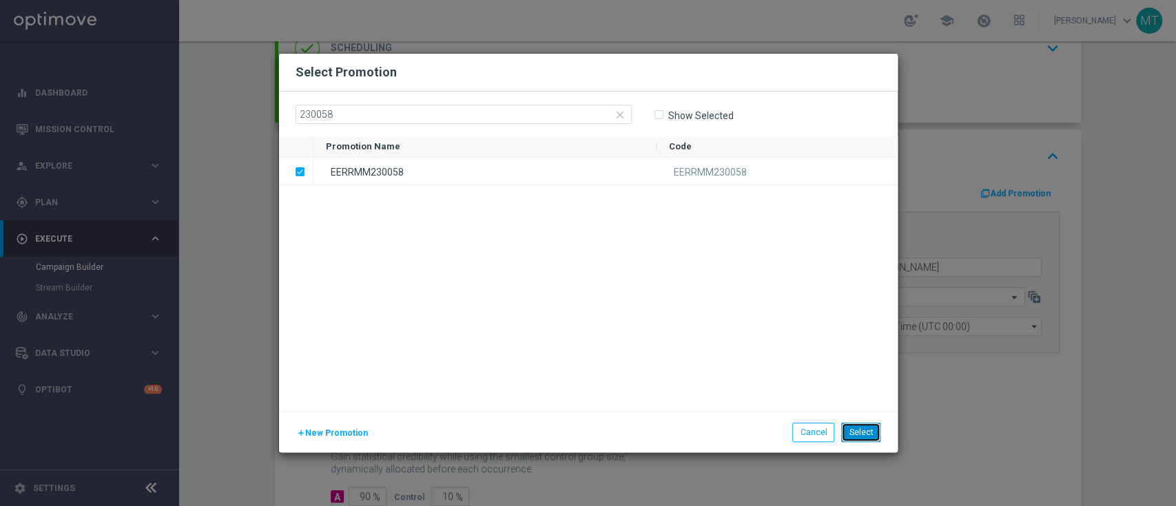
click at [869, 440] on button "Select" at bounding box center [860, 432] width 39 height 19
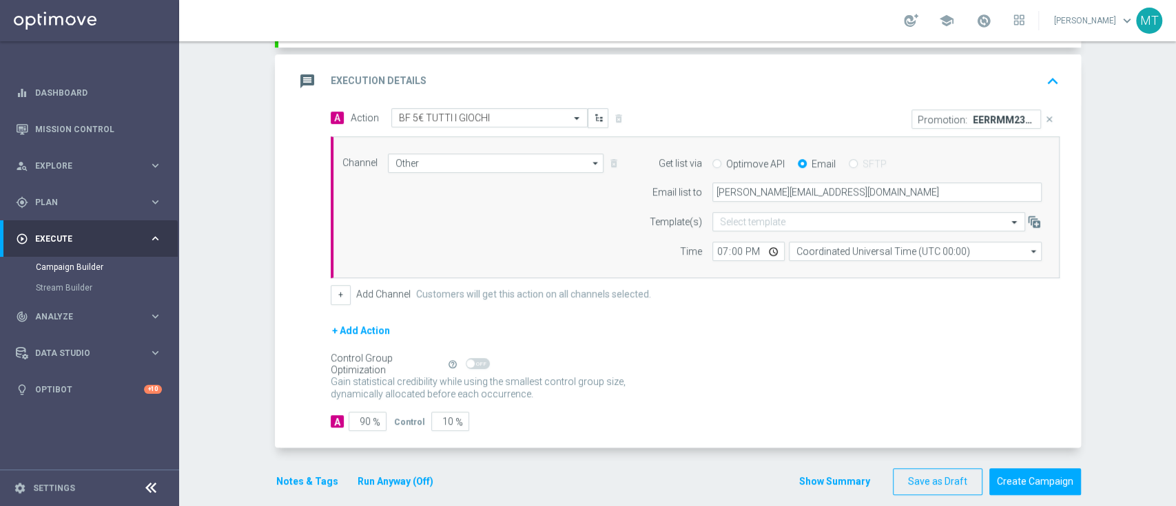
scroll to position [293, 0]
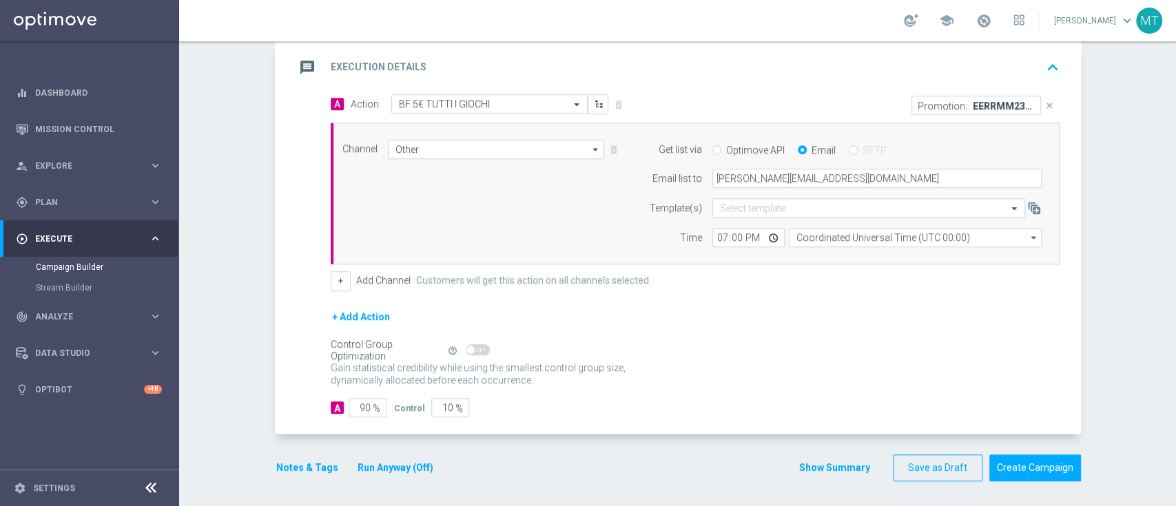
click at [291, 464] on button "Notes & Tags" at bounding box center [307, 468] width 65 height 17
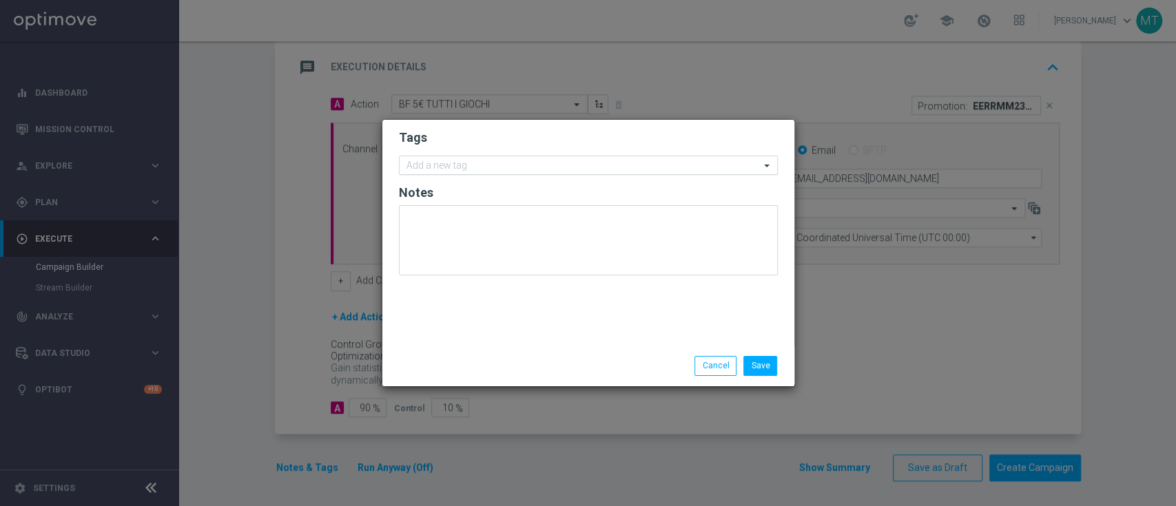
click at [490, 167] on input "text" at bounding box center [582, 167] width 353 height 12
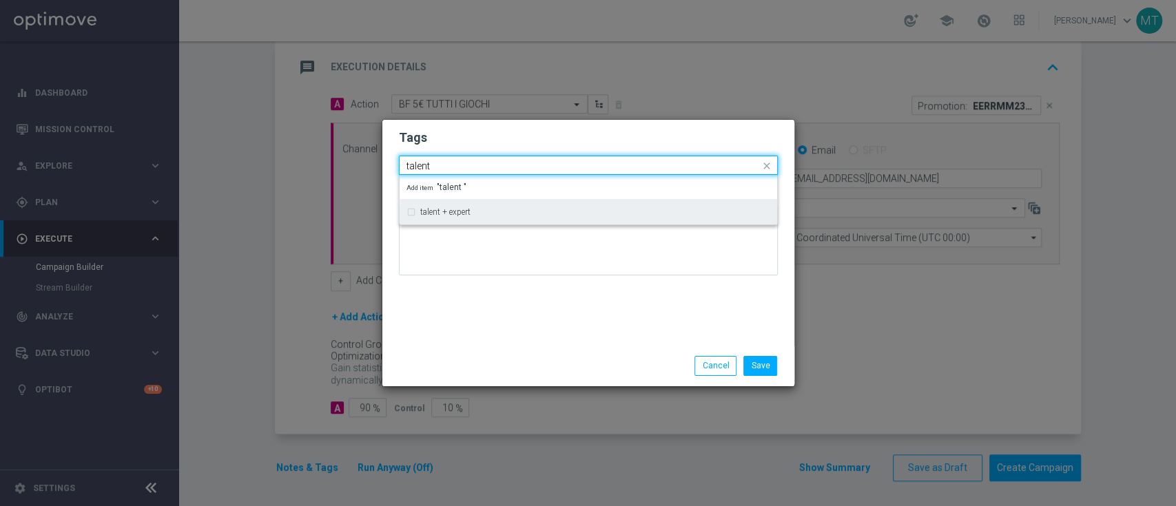
click at [513, 212] on div "talent + expert" at bounding box center [595, 212] width 350 height 8
type input "talent"
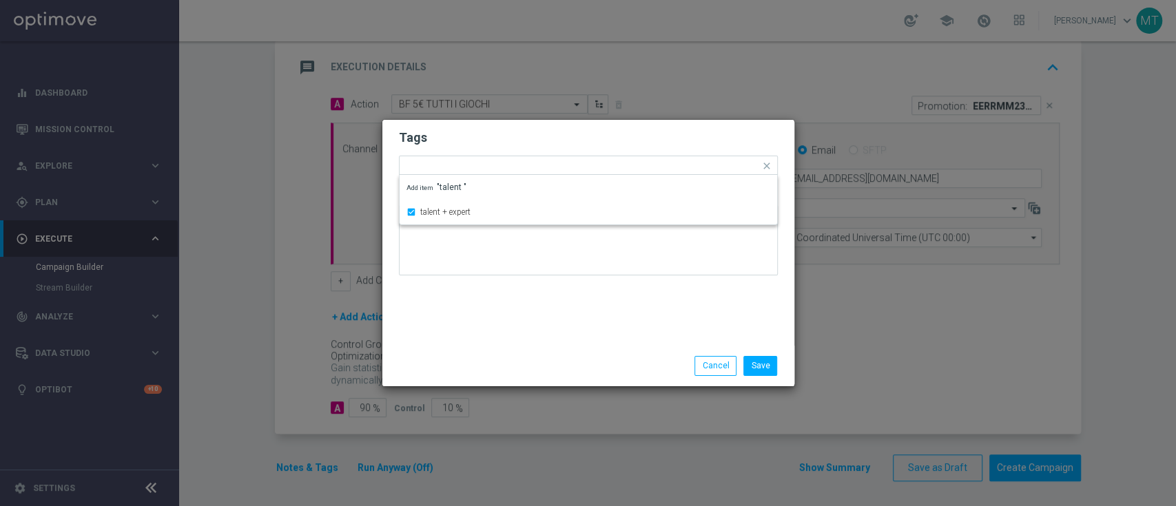
click at [529, 358] on div "Save Cancel" at bounding box center [655, 365] width 267 height 19
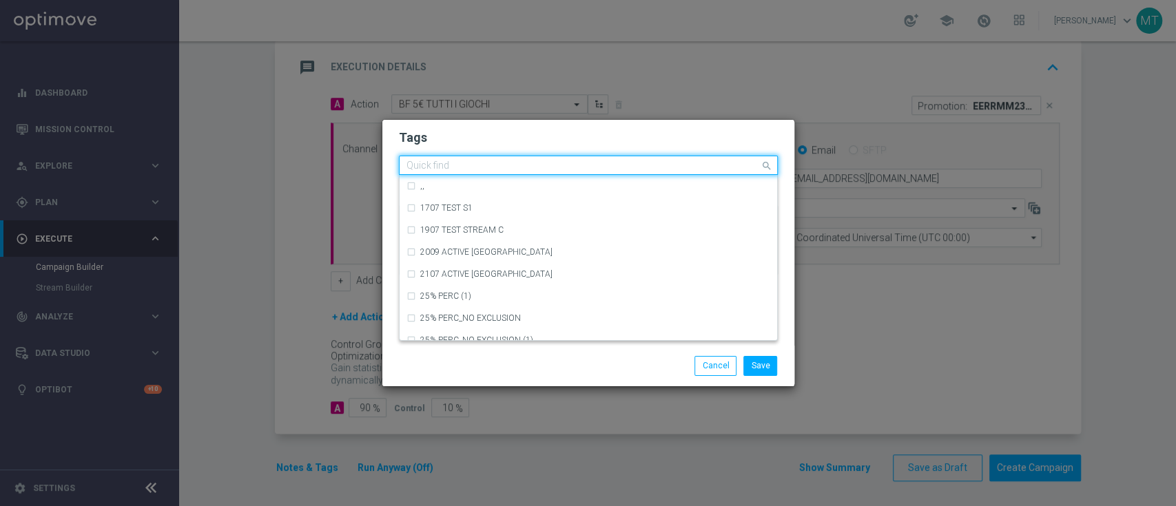
click at [517, 158] on div "Quick find × talent + expert" at bounding box center [580, 165] width 360 height 17
type input "t"
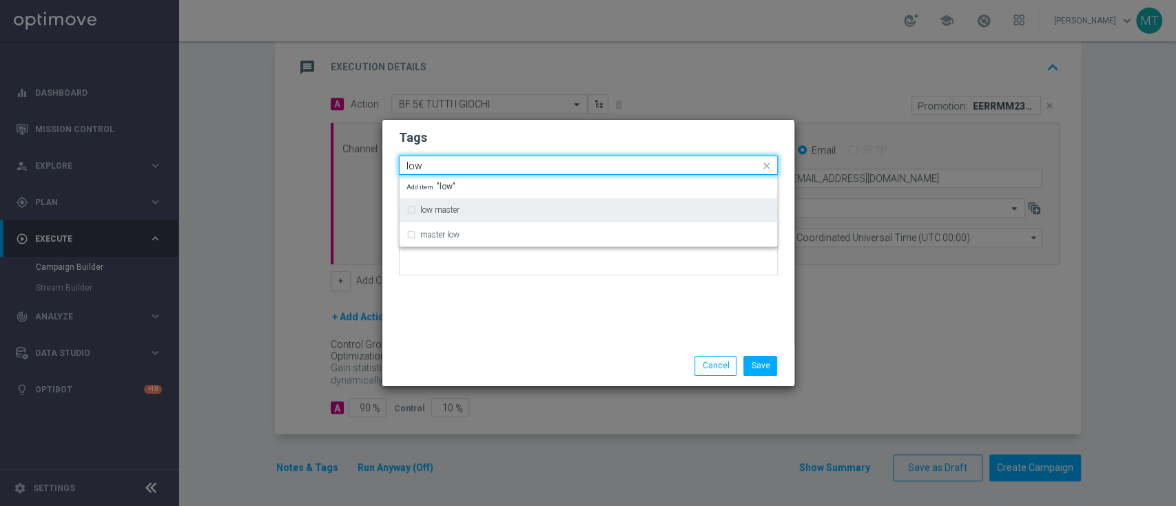
click at [530, 203] on div "low master" at bounding box center [588, 210] width 364 height 22
type input "low"
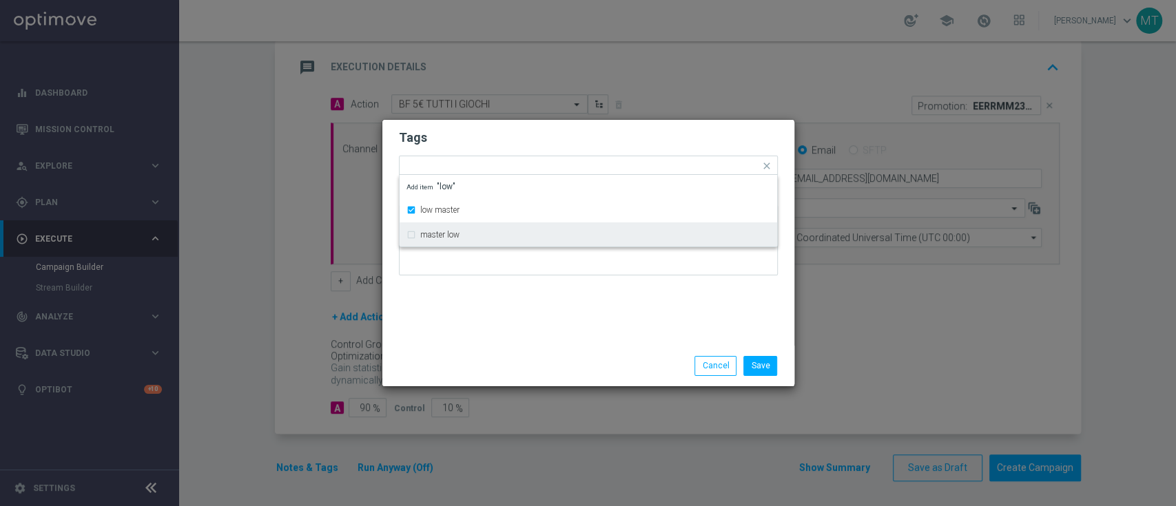
click at [539, 321] on div "Tags Quick find × talent + expert × low master low master master low Add item "…" at bounding box center [588, 233] width 412 height 226
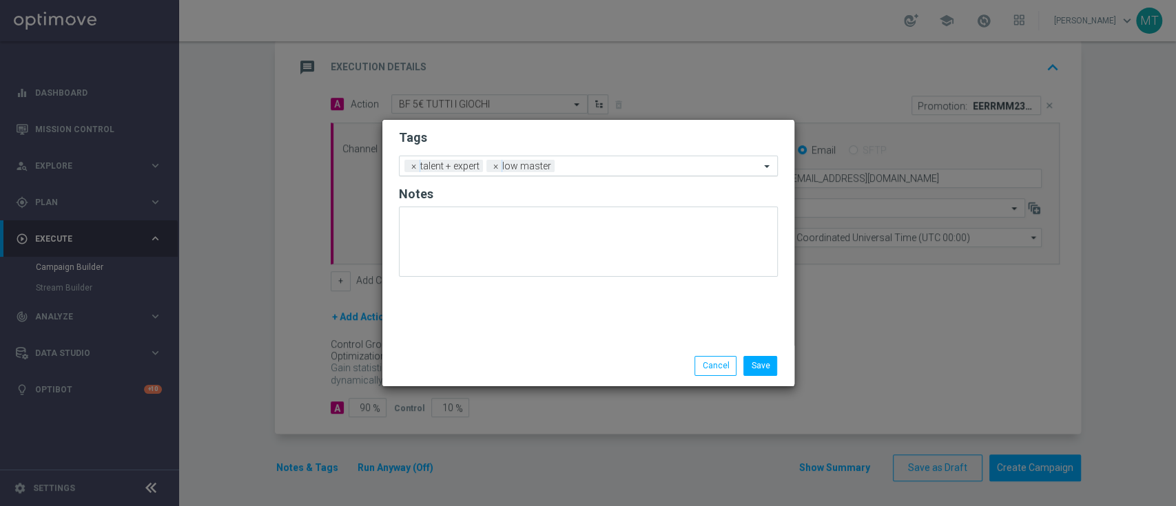
click at [590, 165] on input "text" at bounding box center [660, 167] width 200 height 12
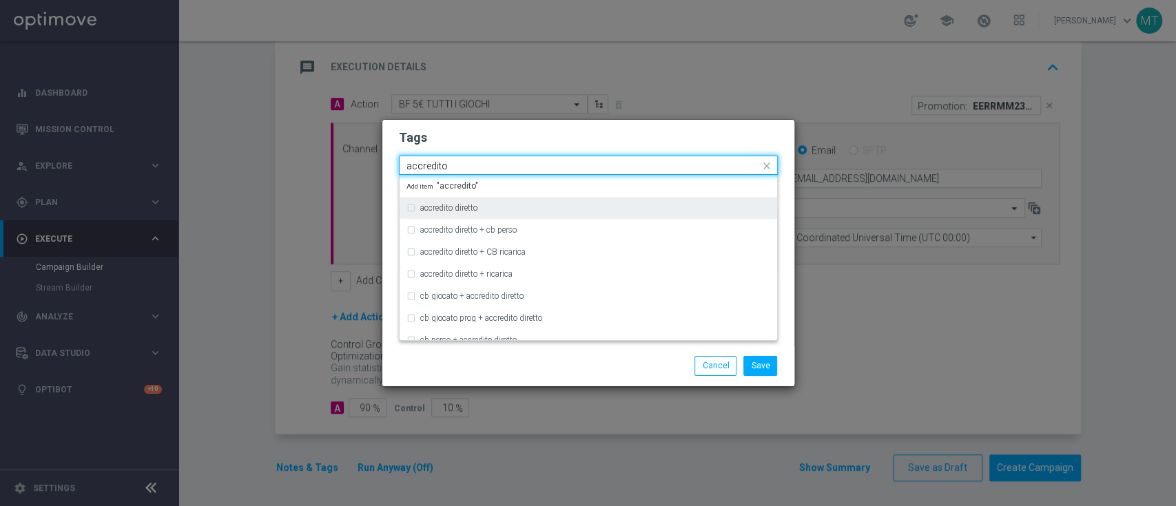
click at [608, 215] on div "accredito diretto" at bounding box center [588, 208] width 364 height 22
type input "accredito"
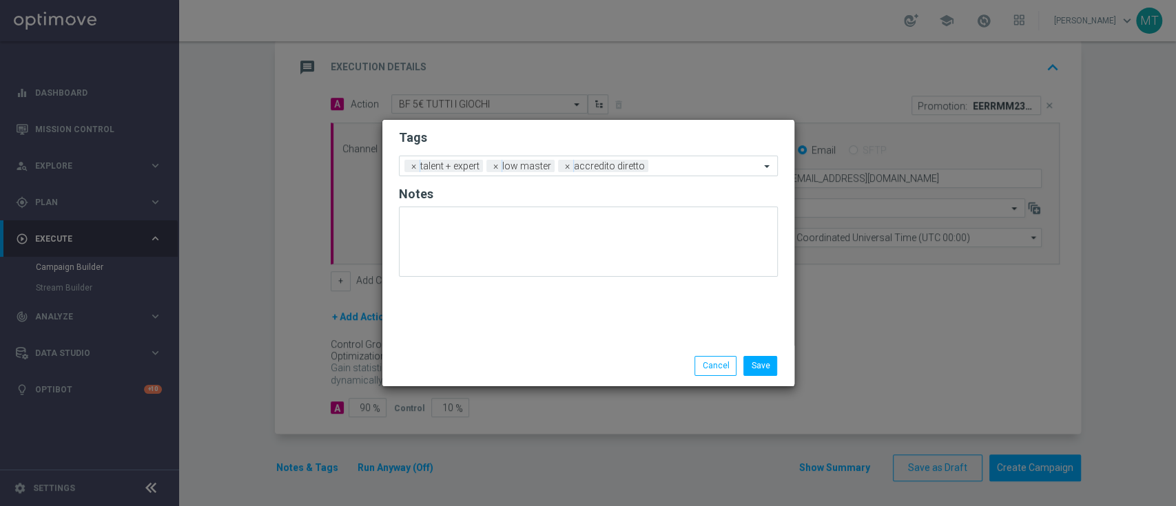
click at [594, 363] on div "Save Cancel" at bounding box center [655, 365] width 267 height 19
click at [688, 150] on form "Tags Add a new tag × talent + expert × low master × accredito diretto Notes" at bounding box center [588, 206] width 379 height 161
click at [685, 162] on input "text" at bounding box center [707, 167] width 106 height 12
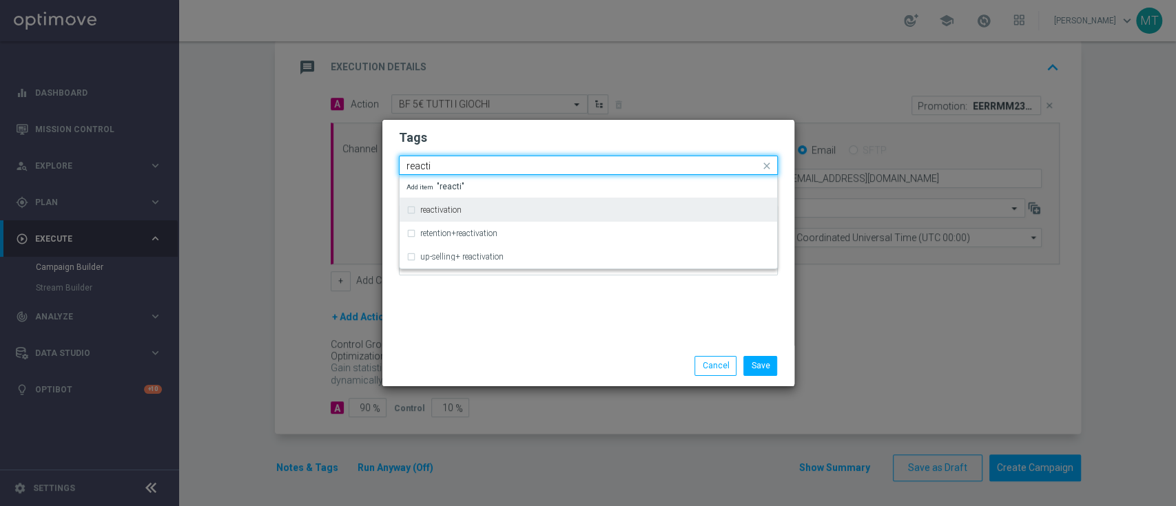
click at [664, 211] on div "reactivation" at bounding box center [595, 210] width 350 height 8
type input "reacti"
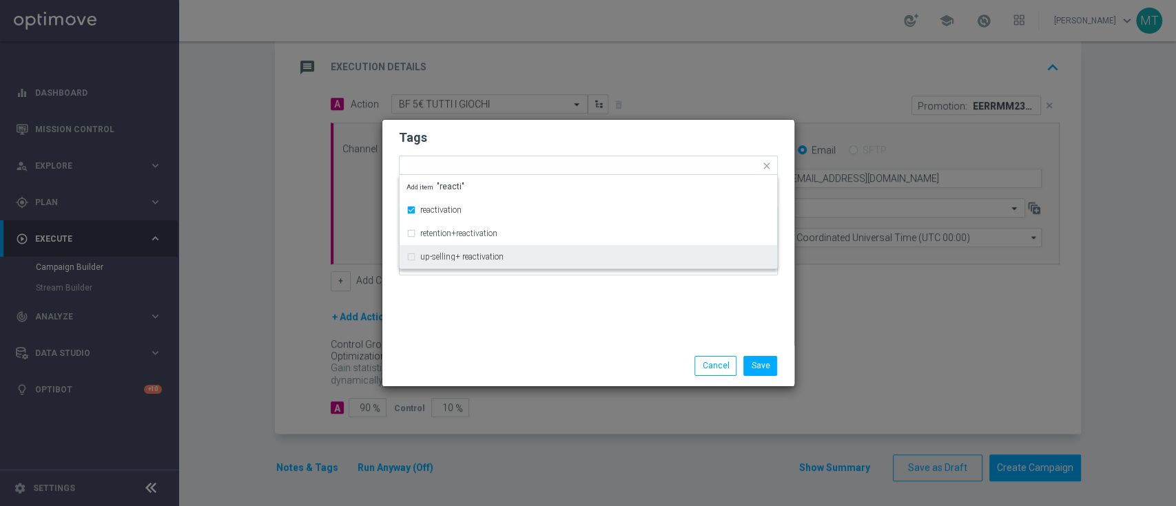
click at [587, 364] on div "Save Cancel" at bounding box center [655, 365] width 267 height 19
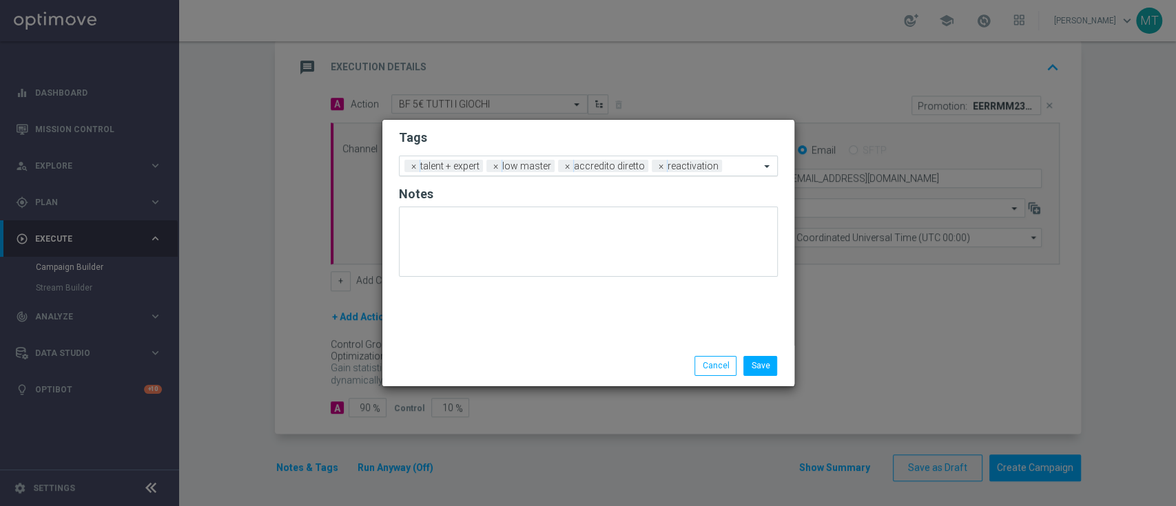
click at [725, 159] on div "Add a new tag × talent + expert × low master × accredito diretto × reactivation" at bounding box center [580, 165] width 360 height 19
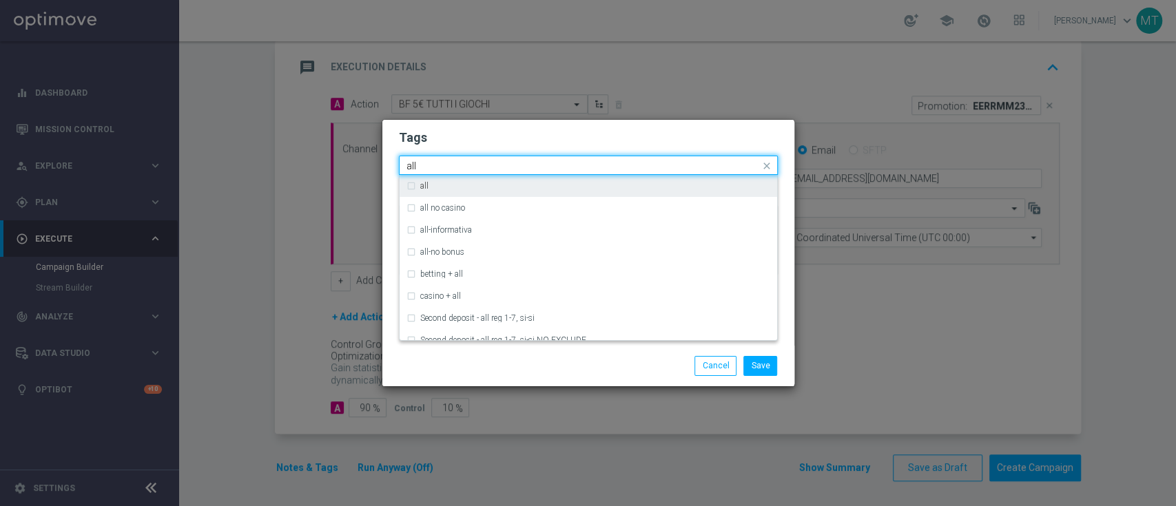
click at [727, 179] on div "all" at bounding box center [588, 186] width 364 height 22
type input "all"
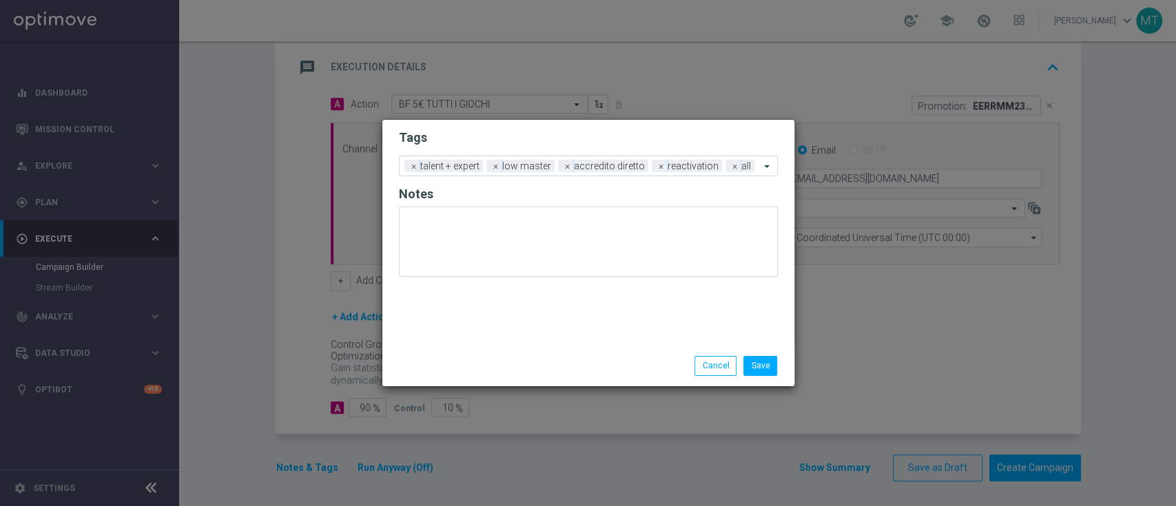
click at [656, 361] on div "Save Cancel" at bounding box center [655, 365] width 267 height 19
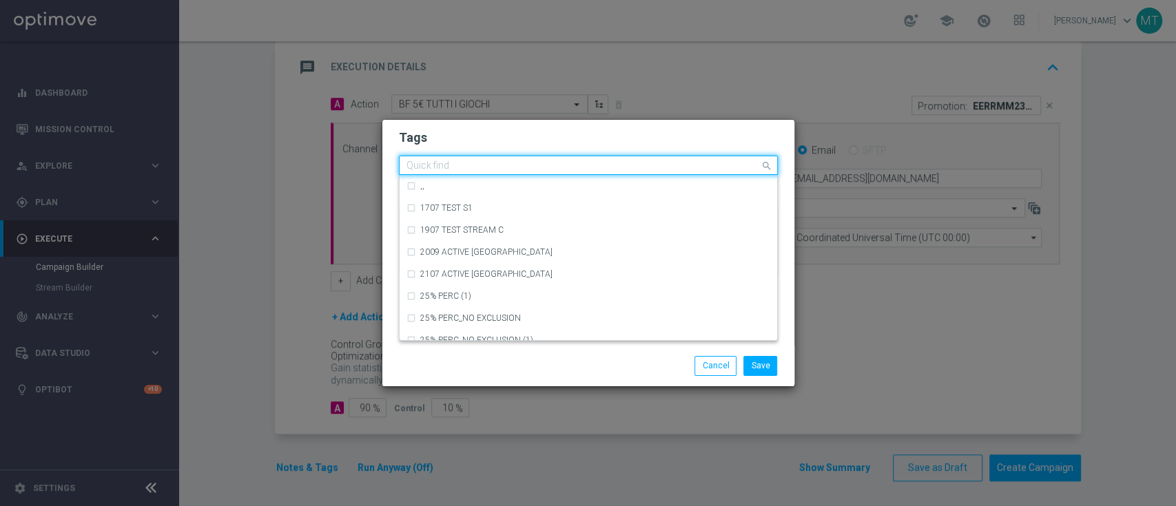
click at [755, 174] on div at bounding box center [581, 168] width 355 height 14
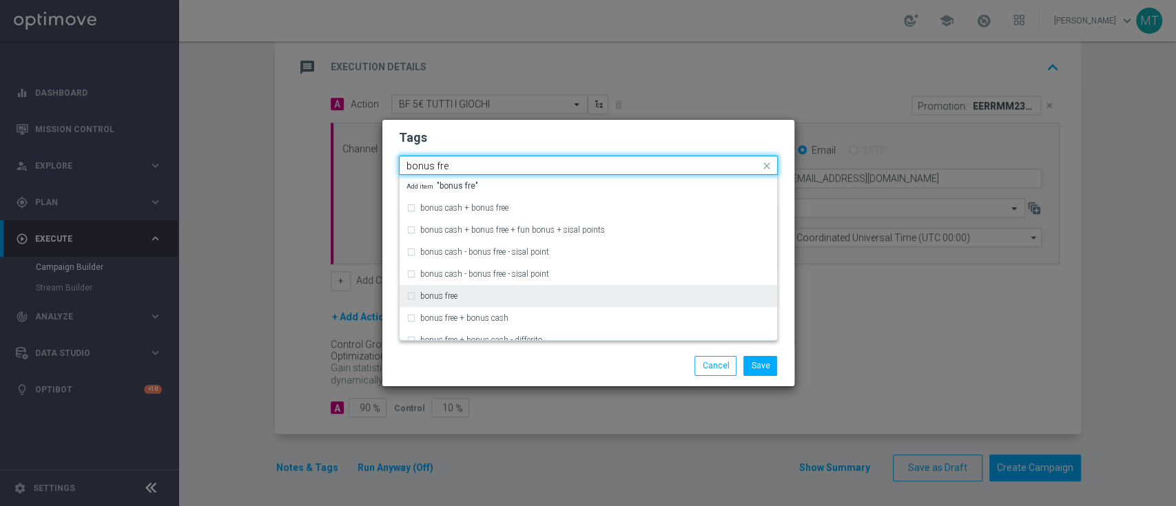
click at [640, 296] on div "bonus free" at bounding box center [595, 296] width 350 height 8
type input "bonus fre"
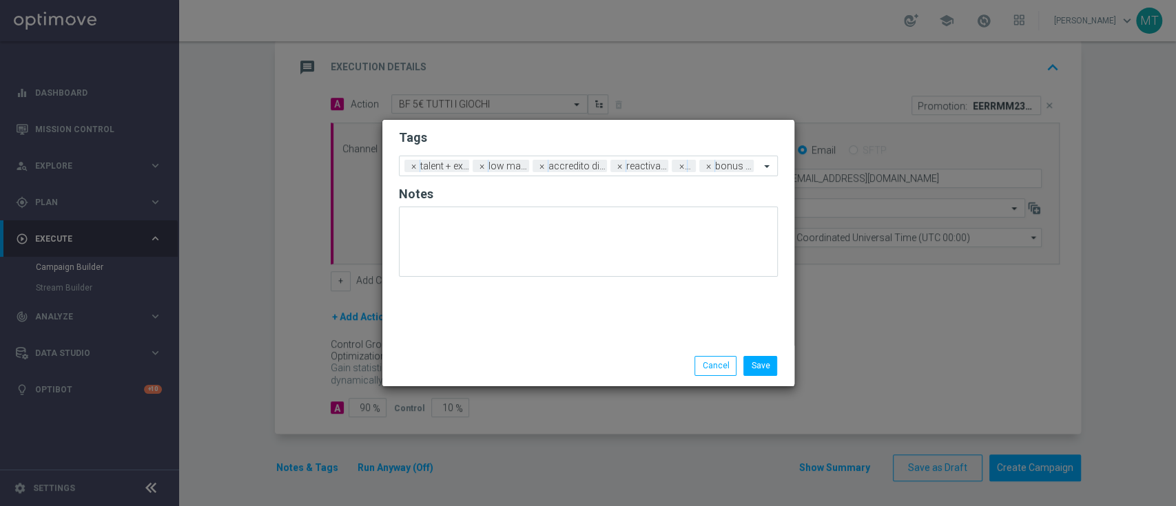
click at [658, 357] on div "Save Cancel" at bounding box center [655, 365] width 267 height 19
click at [758, 373] on button "Save" at bounding box center [760, 365] width 34 height 19
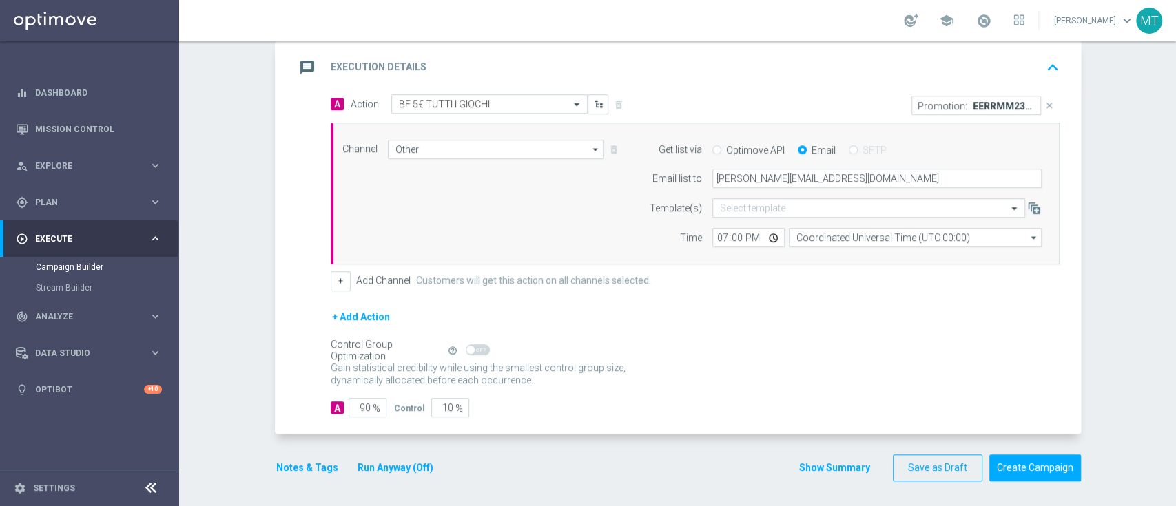
scroll to position [0, 0]
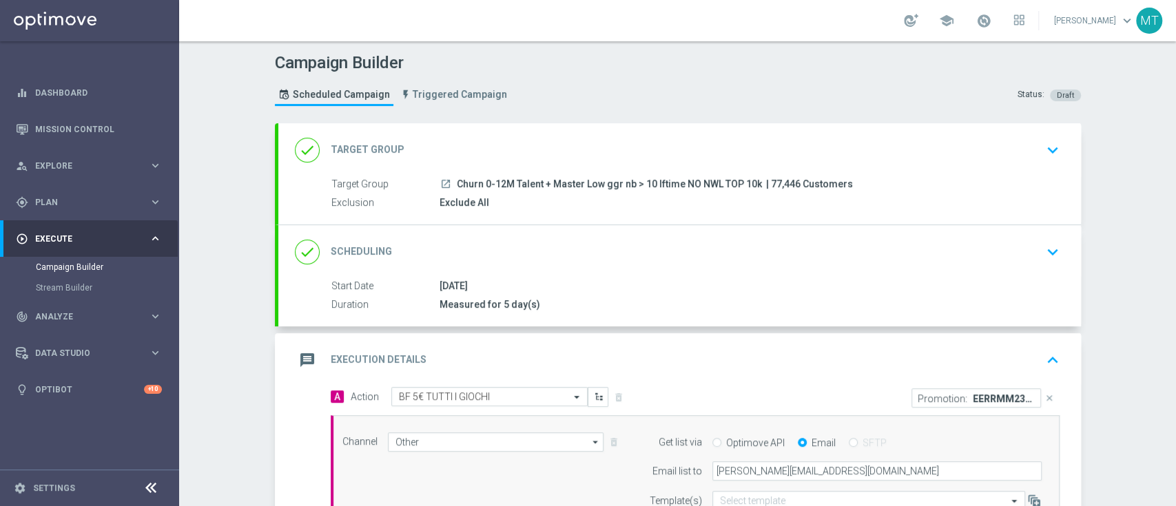
click at [787, 376] on div "message Execution Details keyboard_arrow_up" at bounding box center [679, 360] width 803 height 54
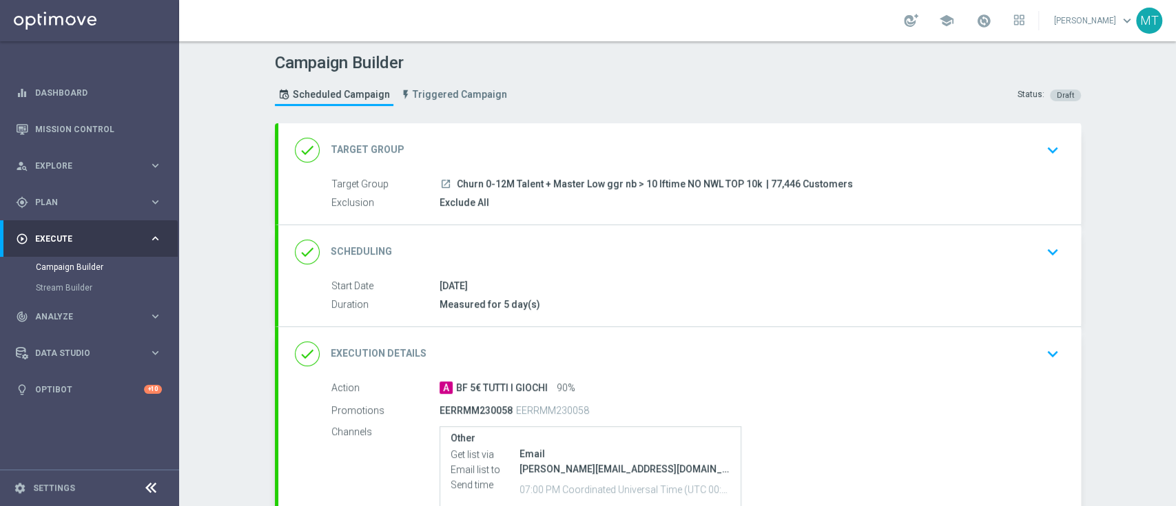
click at [849, 181] on div "launch Churn 0-12M Talent + Master Low ggr nb > 10 lftime NO NWL TOP 10k | 77,4…" at bounding box center [747, 184] width 615 height 14
click at [554, 249] on div "done Scheduling keyboard_arrow_down" at bounding box center [680, 252] width 770 height 26
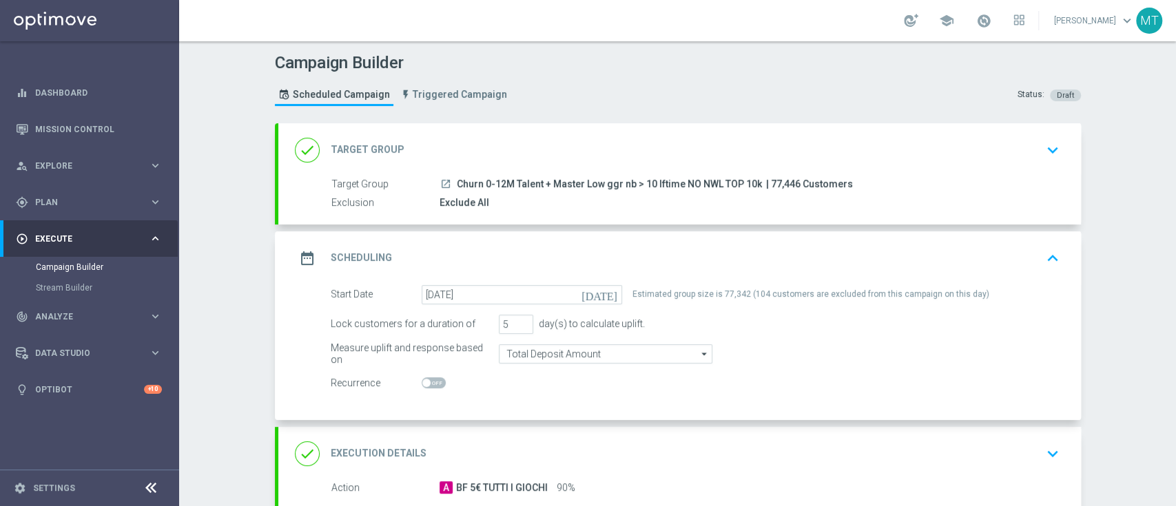
scroll to position [84, 0]
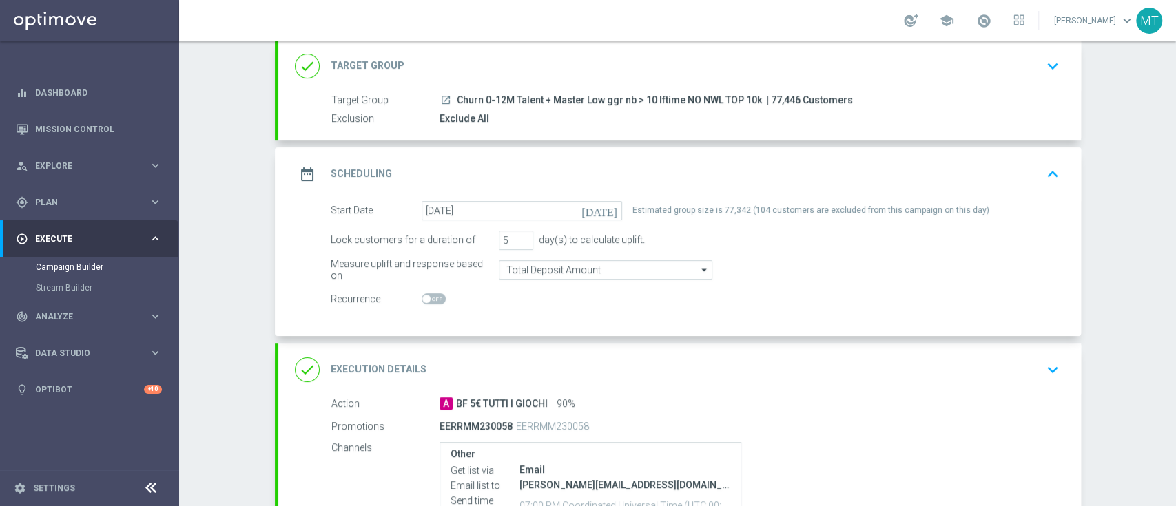
click at [511, 372] on div "done Execution Details keyboard_arrow_down" at bounding box center [680, 370] width 770 height 26
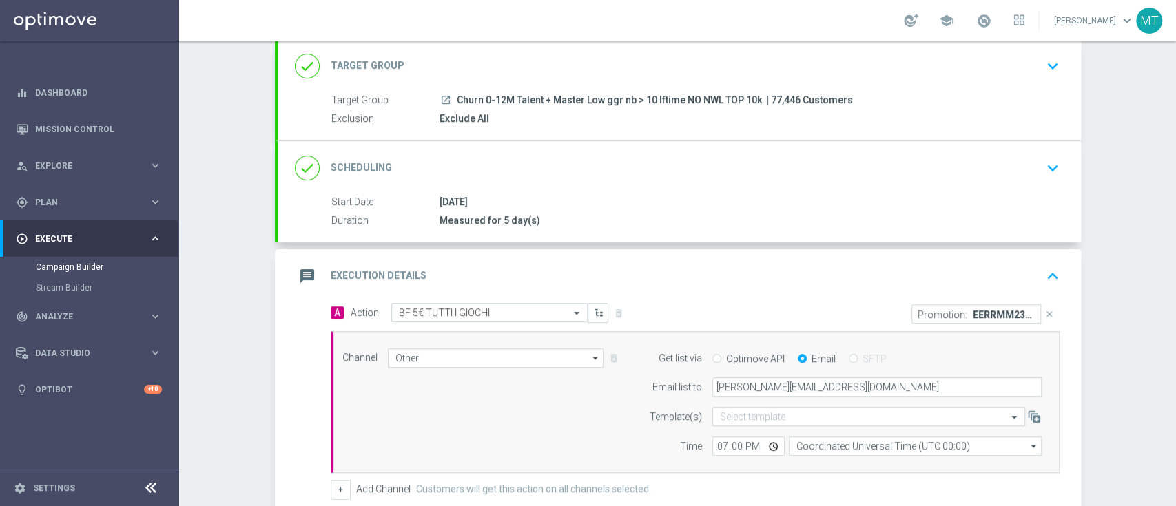
scroll to position [171, 0]
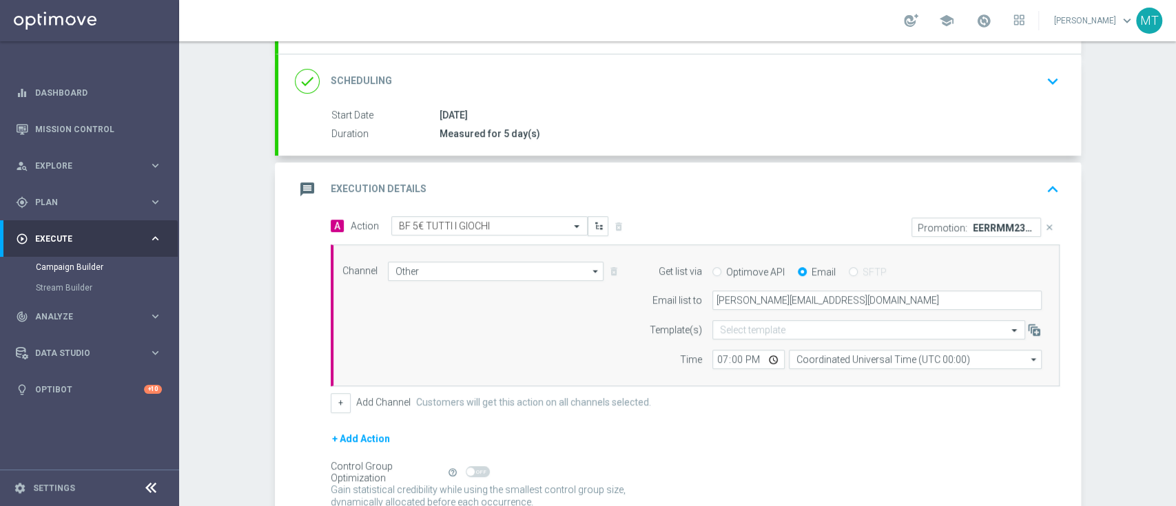
click at [871, 185] on div "message Execution Details keyboard_arrow_up" at bounding box center [680, 189] width 770 height 26
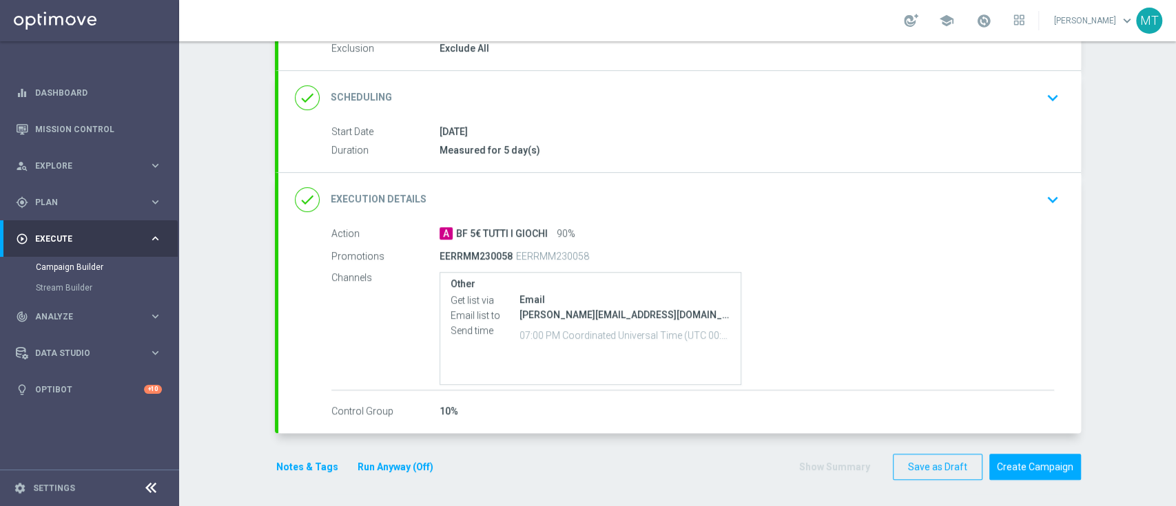
scroll to position [154, 0]
click at [802, 234] on div "A BF 5€ TUTTI I GIOCHI 90%" at bounding box center [747, 234] width 615 height 14
click at [1032, 198] on div "done Execution Details keyboard_arrow_down" at bounding box center [680, 200] width 770 height 26
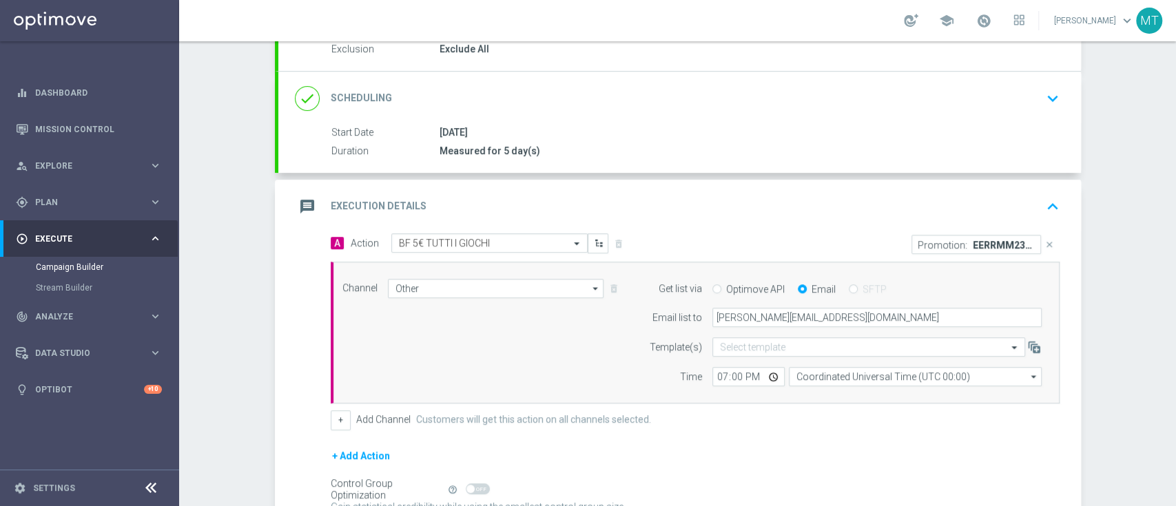
click at [863, 191] on div "message Execution Details keyboard_arrow_up" at bounding box center [679, 207] width 803 height 54
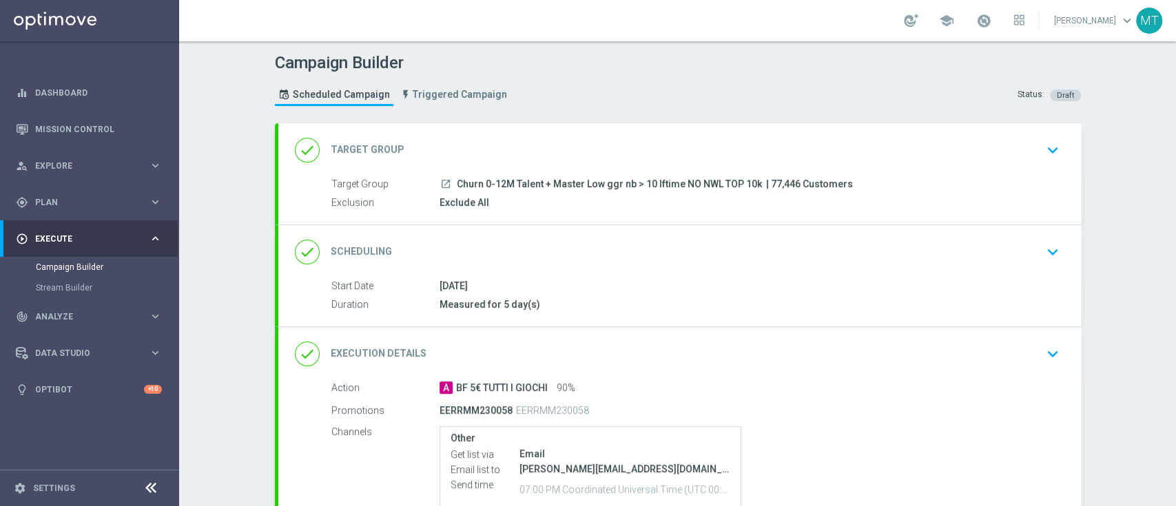
scroll to position [154, 0]
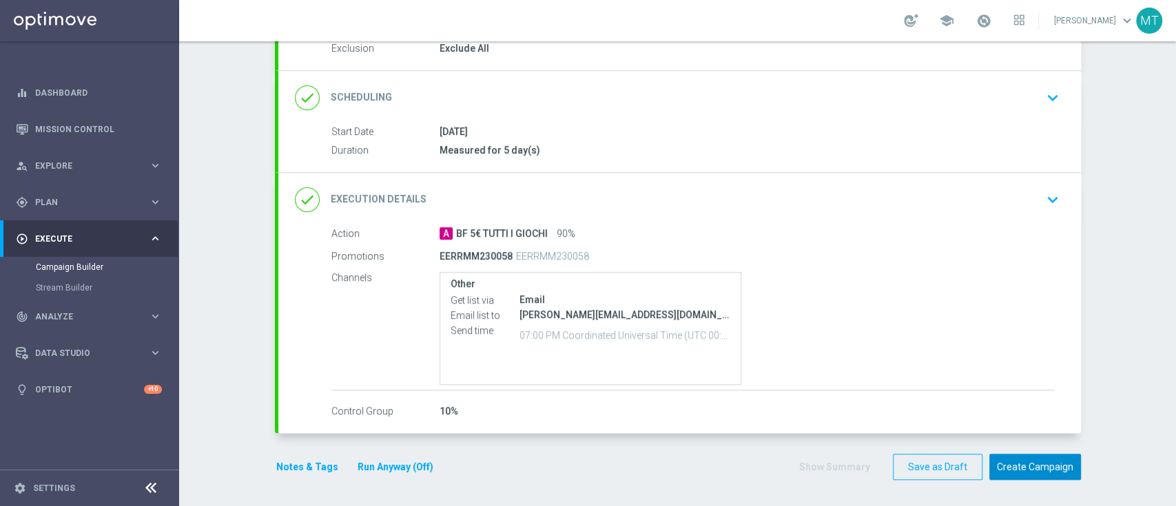
click at [1031, 459] on button "Create Campaign" at bounding box center [1035, 467] width 92 height 27
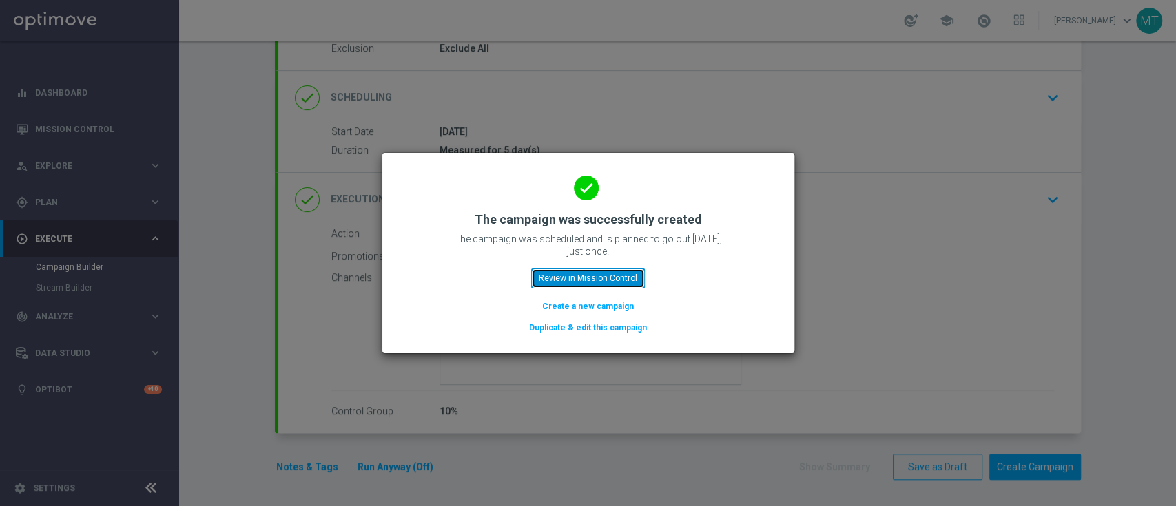
click at [595, 276] on button "Review in Mission Control" at bounding box center [588, 278] width 114 height 19
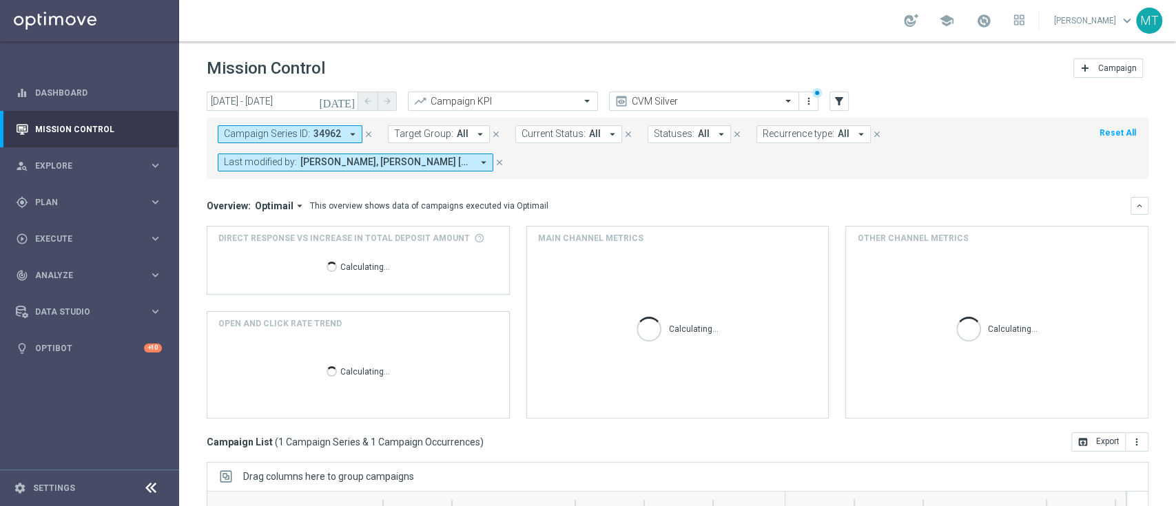
click at [368, 135] on icon "close" at bounding box center [369, 135] width 10 height 10
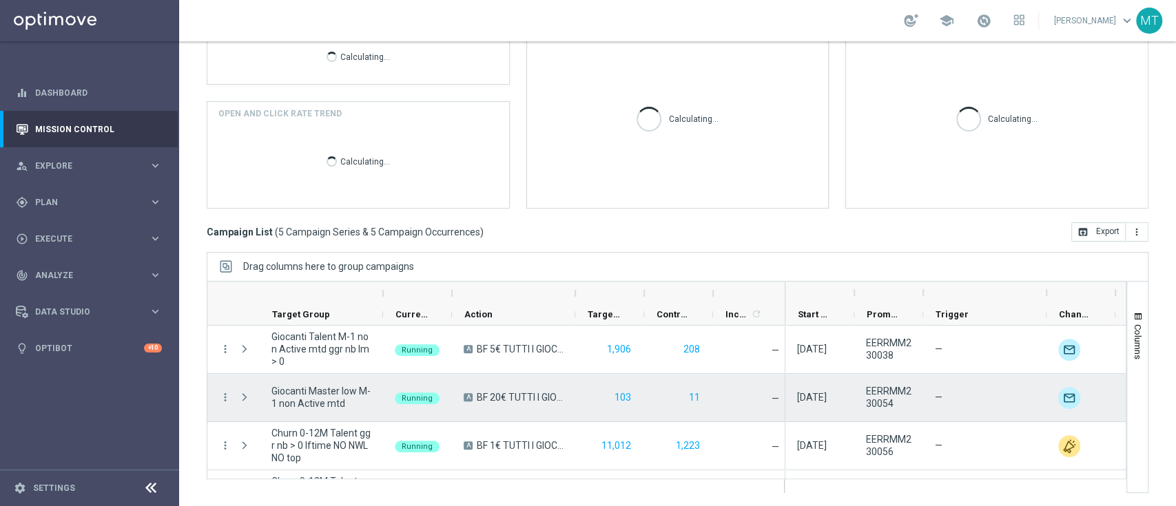
scroll to position [88, 0]
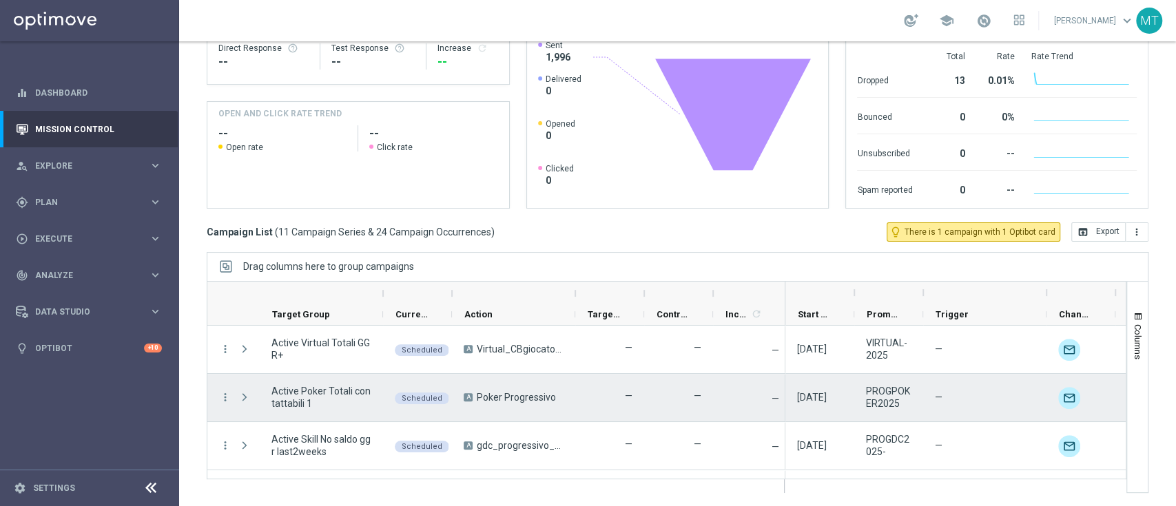
scroll to position [377, 0]
